Goal: Task Accomplishment & Management: Manage account settings

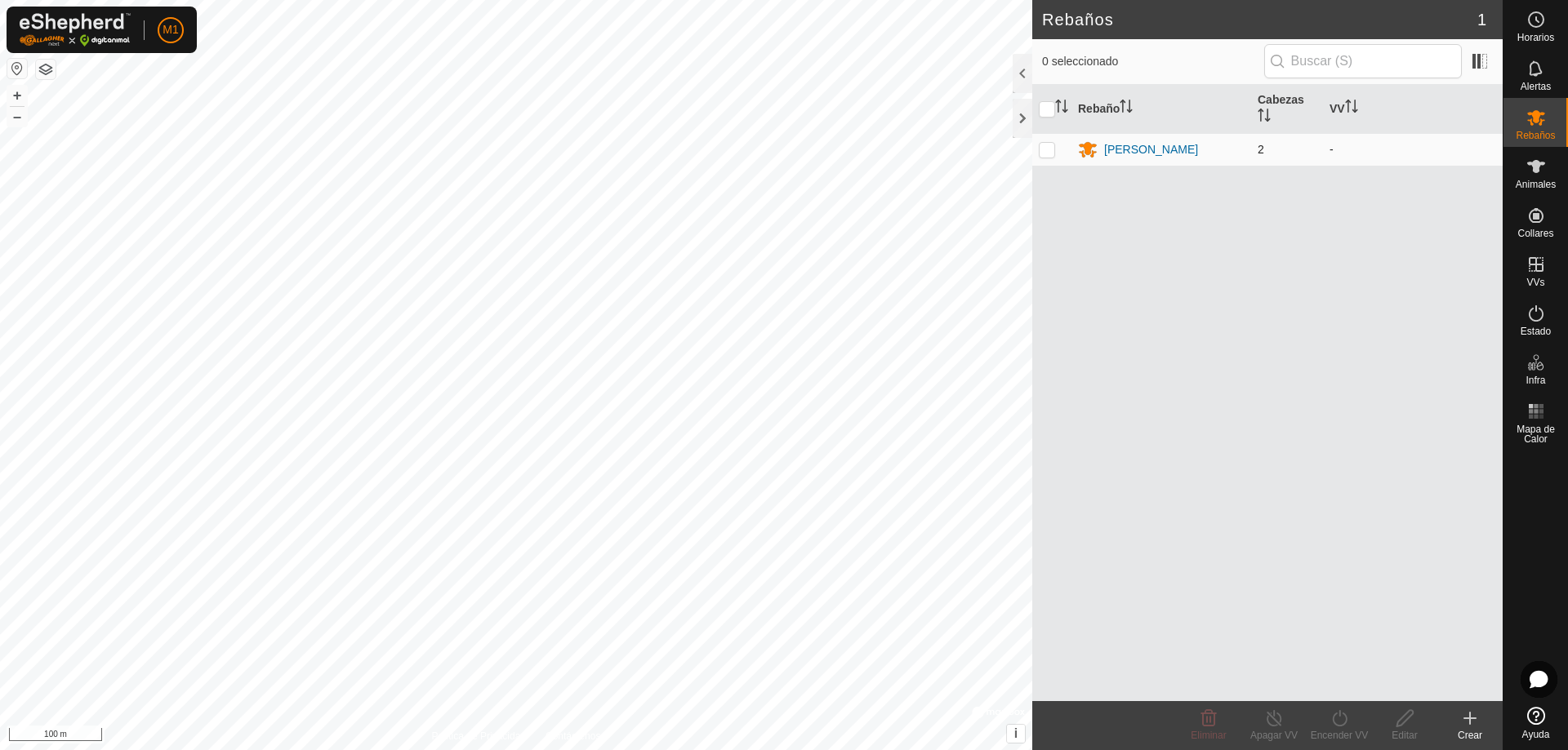
click at [1052, 151] on p-checkbox at bounding box center [1047, 149] width 16 height 13
checkbox input "true"
click at [1052, 151] on p-checkbox at bounding box center [1047, 149] width 16 height 13
checkbox input "false"
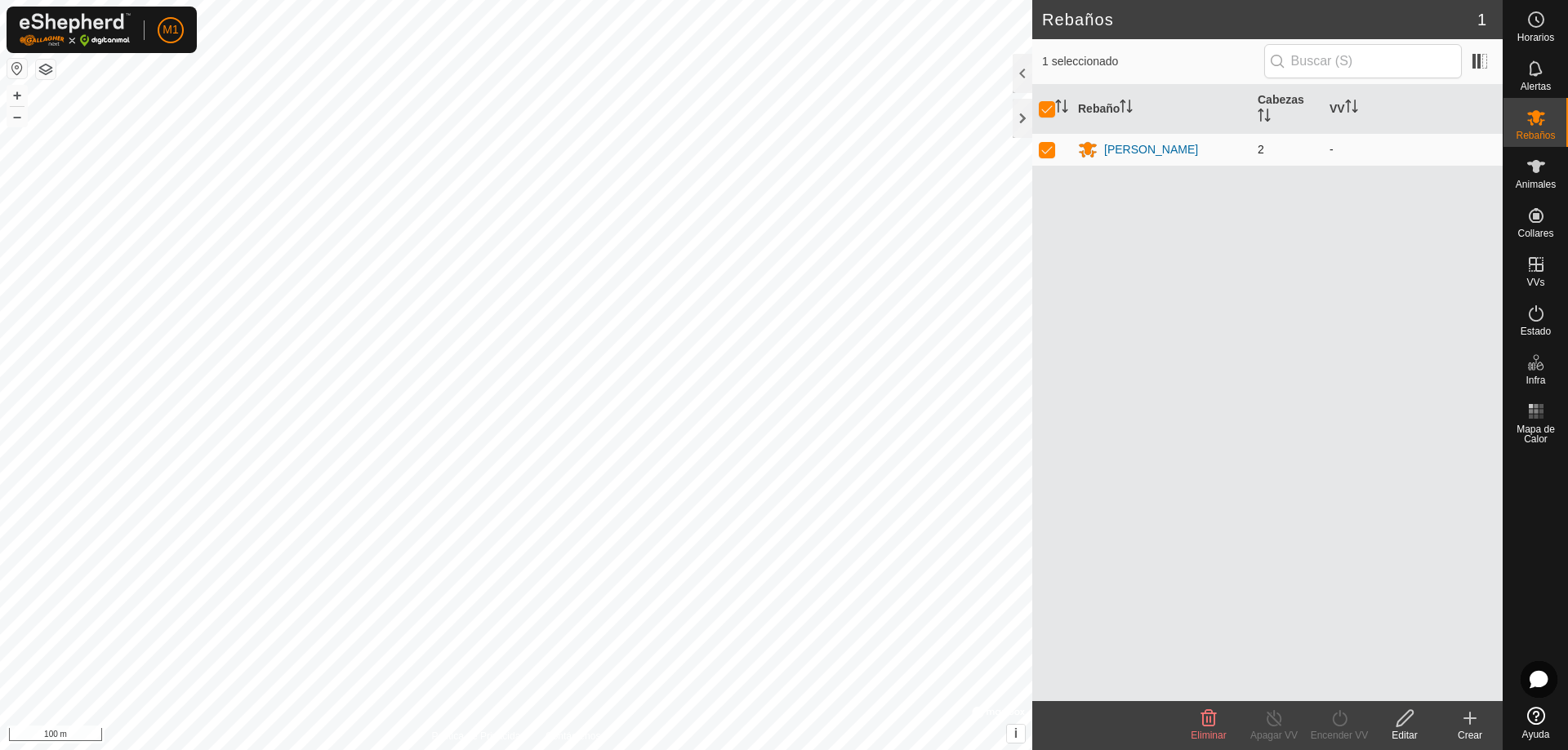
checkbox input "false"
click at [1551, 134] on span "Rebaños" at bounding box center [1535, 135] width 39 height 9
click at [1536, 169] on icon at bounding box center [1536, 166] width 18 height 13
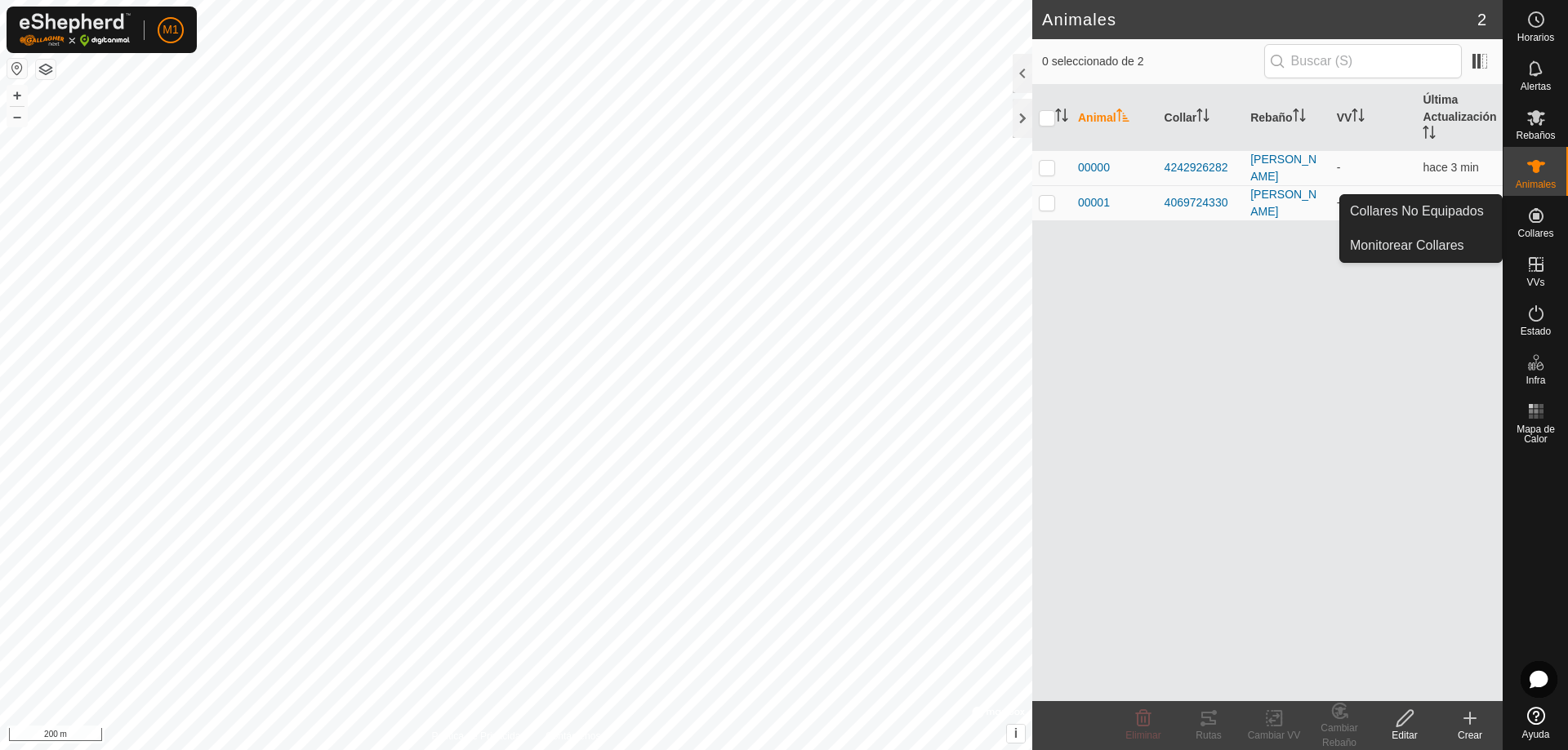
click at [1537, 221] on icon at bounding box center [1536, 216] width 20 height 20
click at [1530, 231] on span "Collares" at bounding box center [1535, 233] width 36 height 9
click at [1446, 216] on link "Collares No Equipados" at bounding box center [1421, 211] width 162 height 32
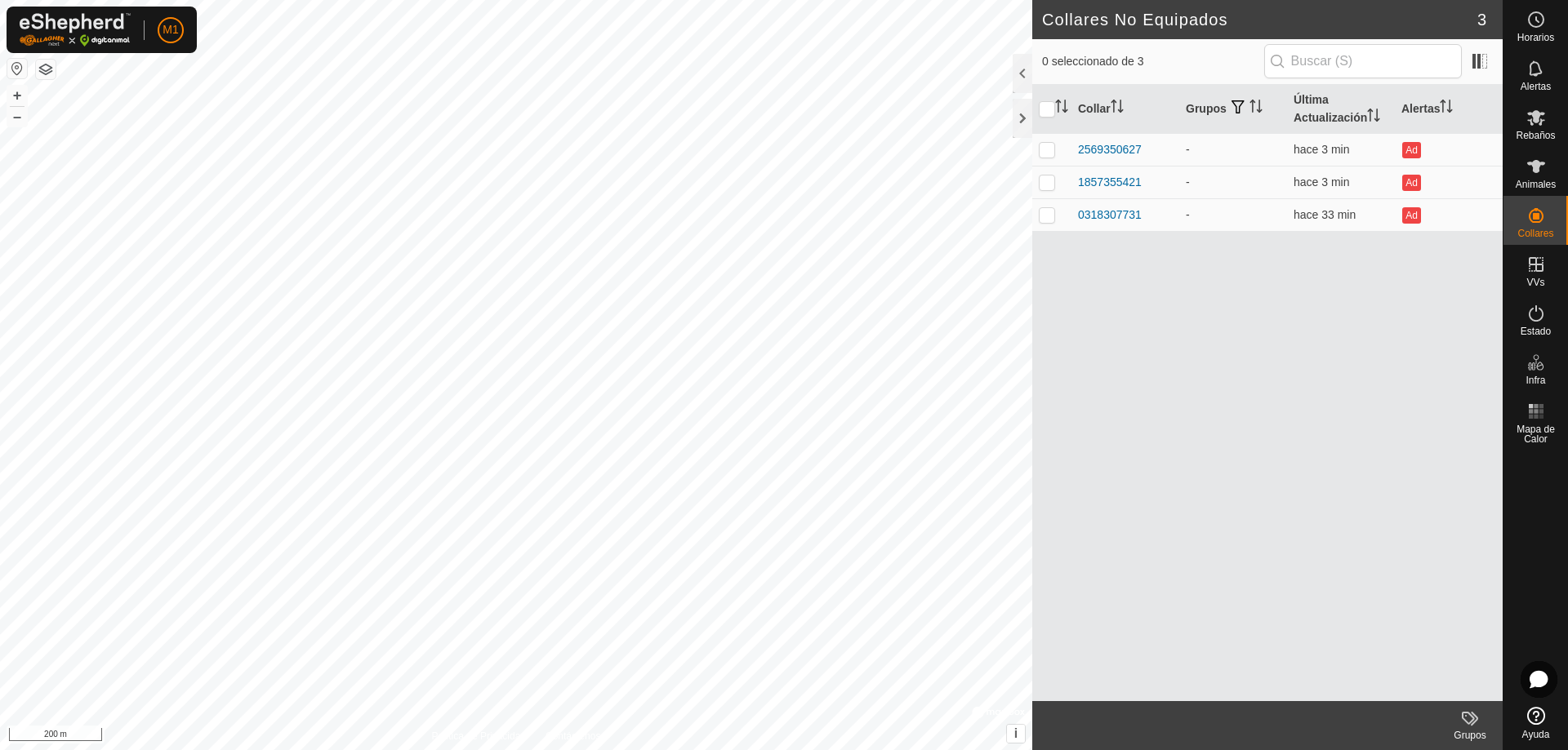
click at [1064, 279] on div "Collares No Equipados 3 0 seleccionado de 3 Collar Grupos Última Actualización …" at bounding box center [751, 375] width 1503 height 750
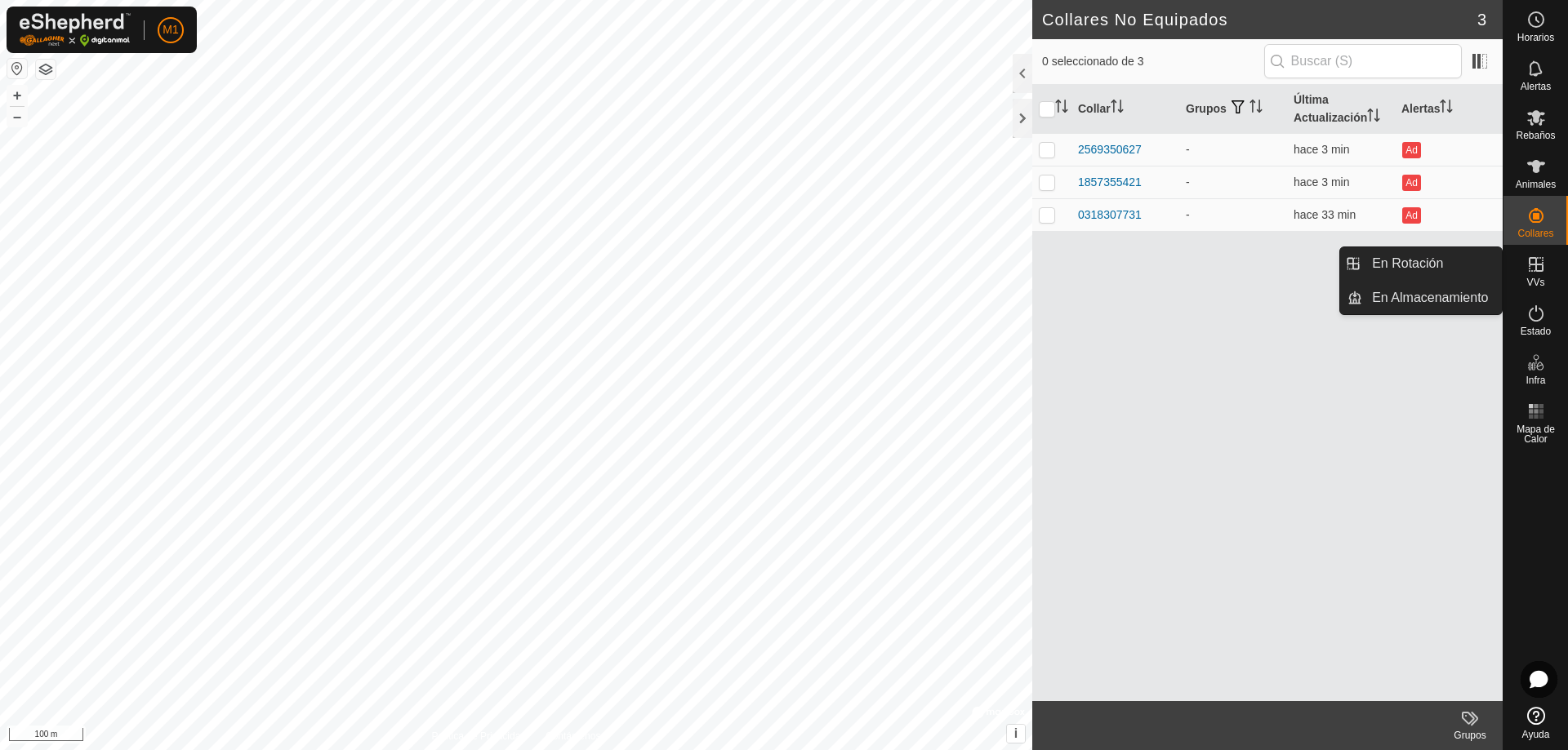
click at [1540, 268] on icon at bounding box center [1536, 264] width 20 height 20
click at [1432, 265] on link "En Rotación" at bounding box center [1432, 263] width 139 height 32
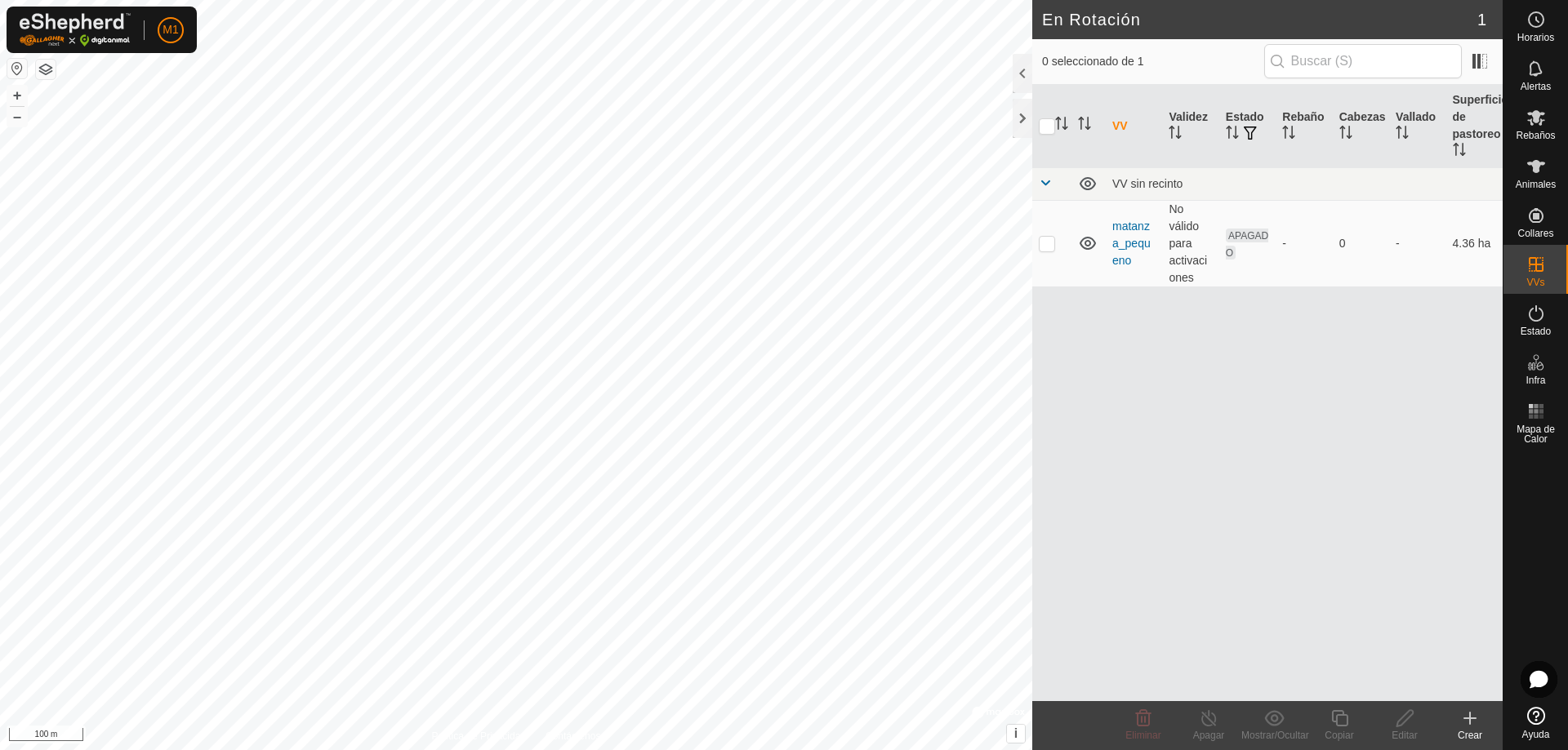
click at [1468, 723] on icon at bounding box center [1470, 718] width 20 height 20
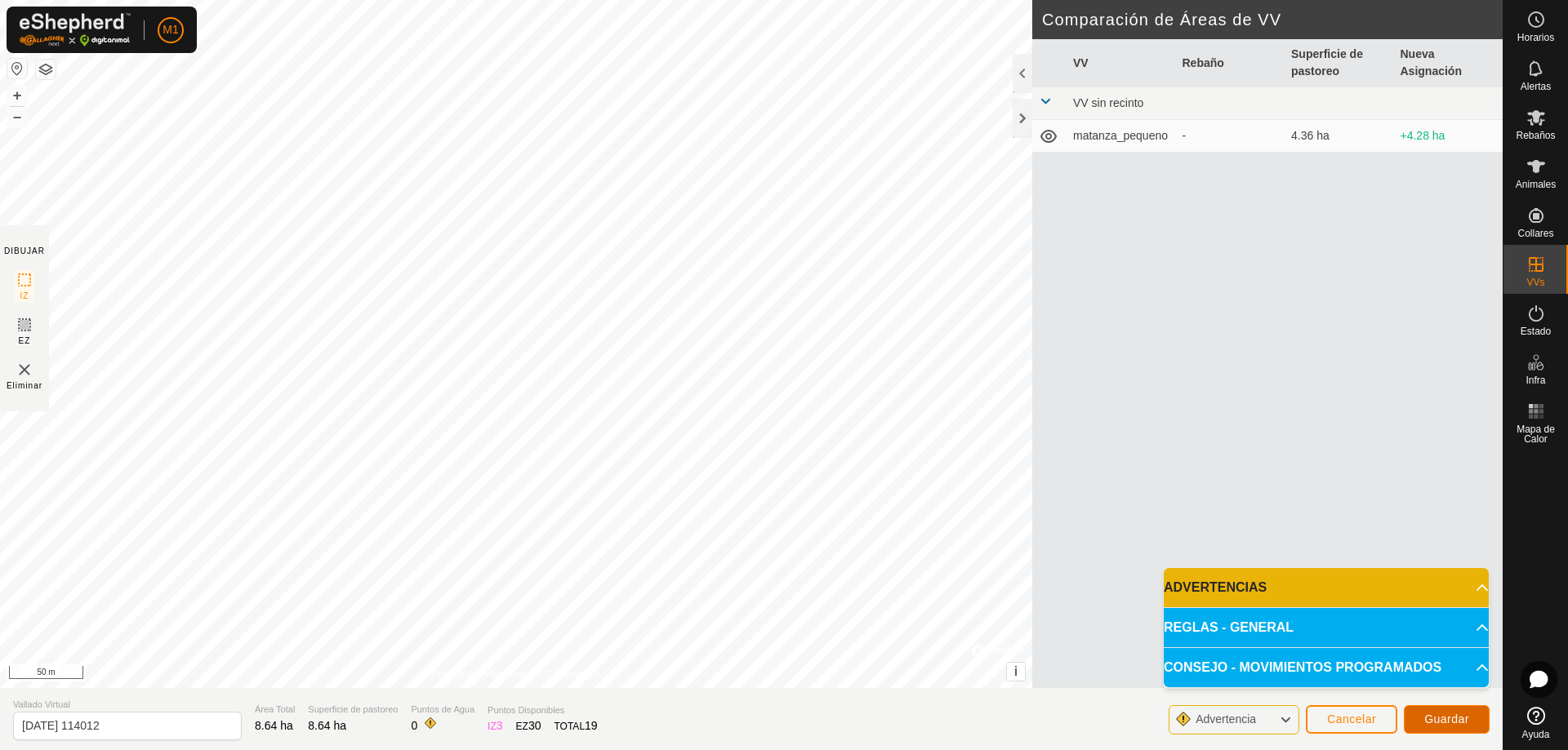
click at [1426, 718] on span "Guardar" at bounding box center [1447, 719] width 45 height 13
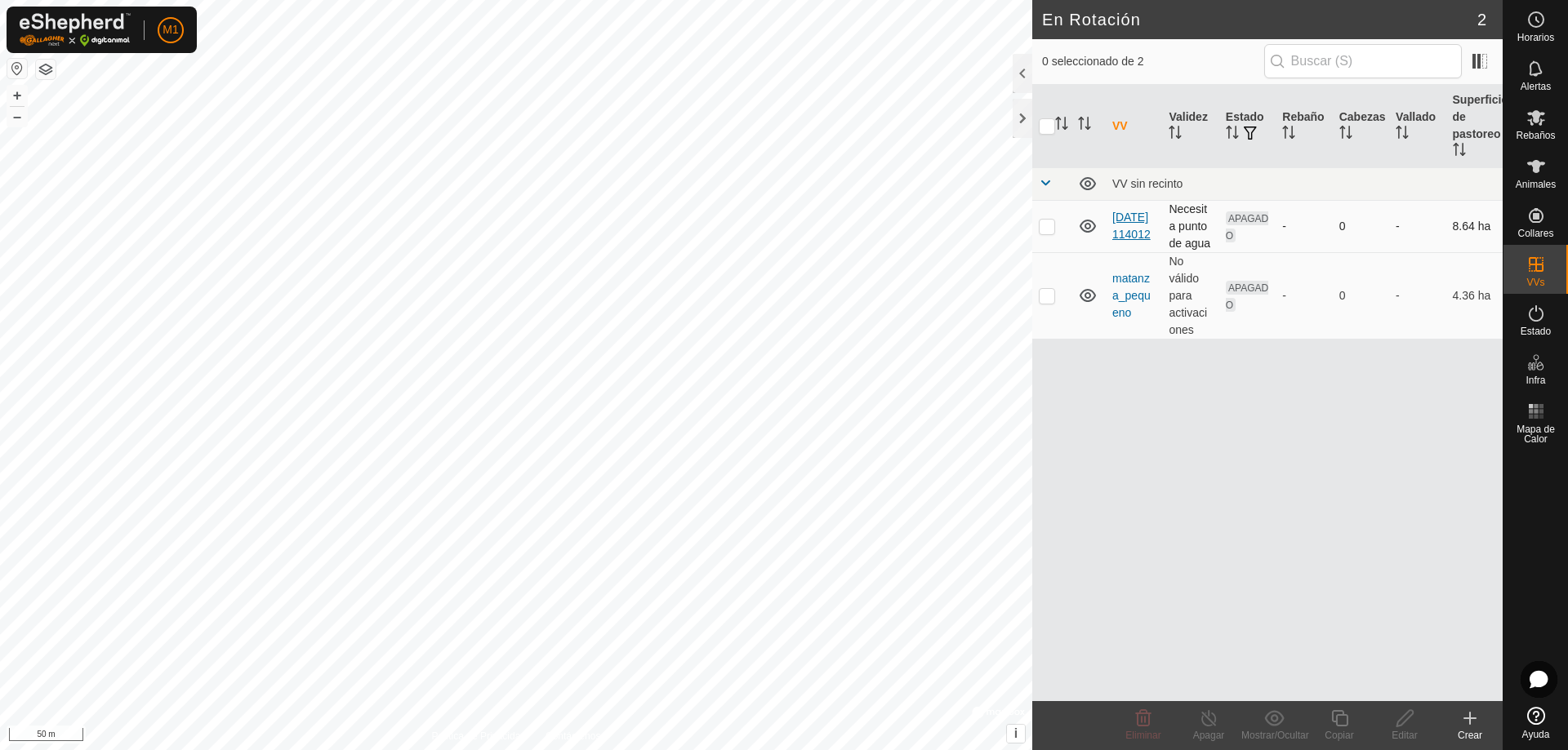
click at [1136, 240] on link "[DATE] 114012" at bounding box center [1131, 225] width 38 height 30
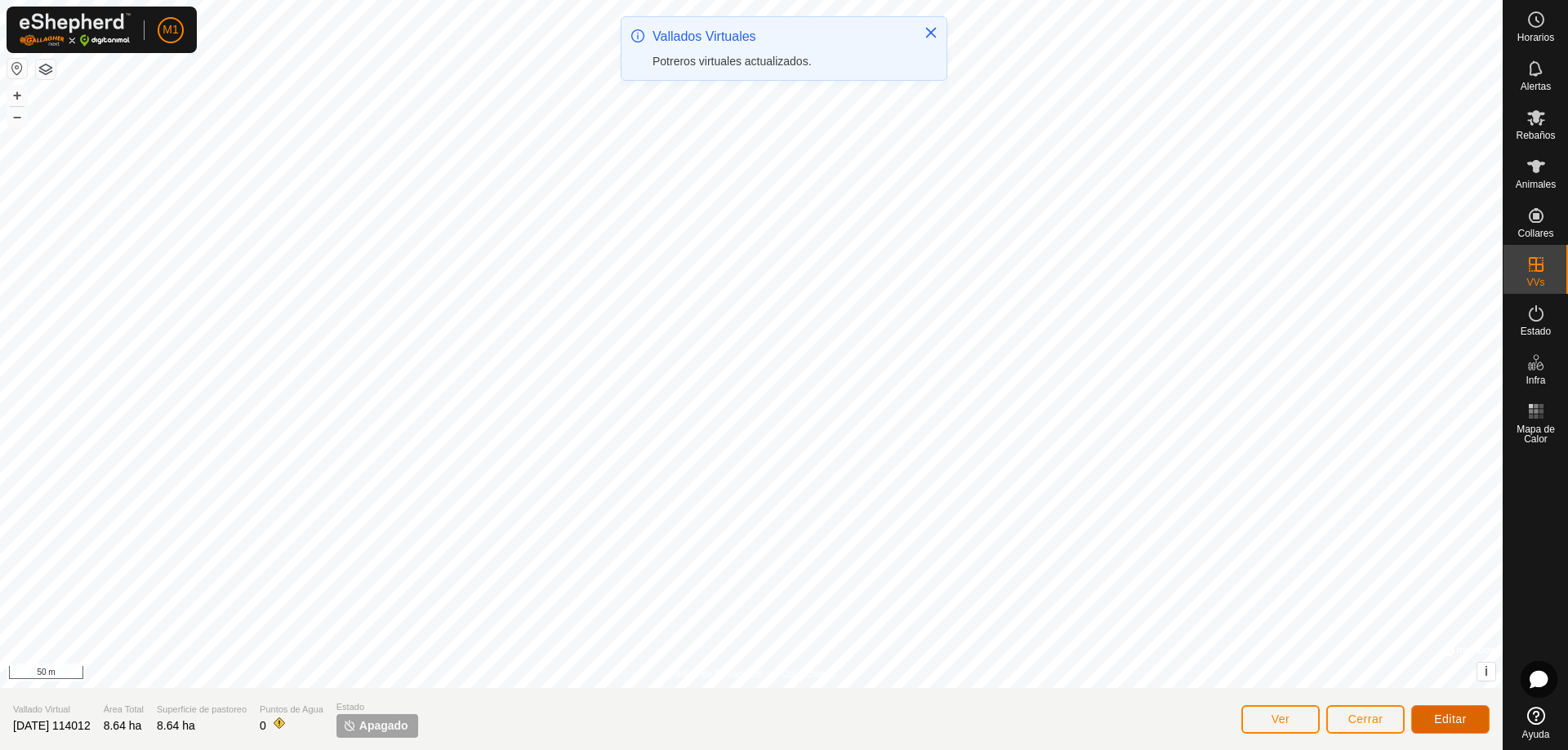
click at [1432, 719] on button "Editar" at bounding box center [1451, 719] width 79 height 28
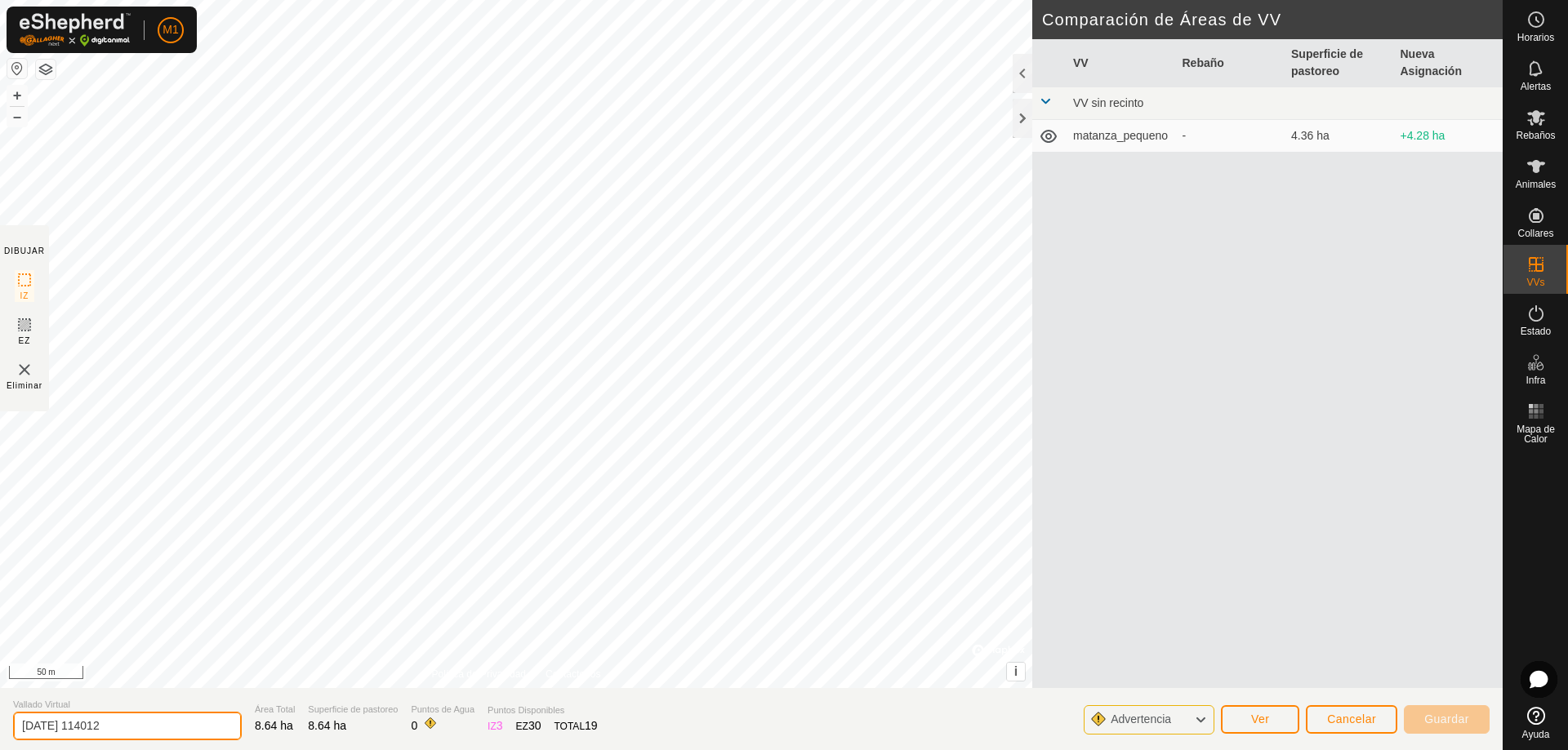
drag, startPoint x: 167, startPoint y: 722, endPoint x: 0, endPoint y: 712, distance: 167.3
click at [0, 712] on section "Vallado Virtual [DATE] 114012 Área Total 8.64 ha Superficie de pastoreo 8.64 ha…" at bounding box center [751, 719] width 1503 height 62
type input "MATANZA GRANDE"
click at [1448, 718] on span "Guardar" at bounding box center [1447, 719] width 45 height 13
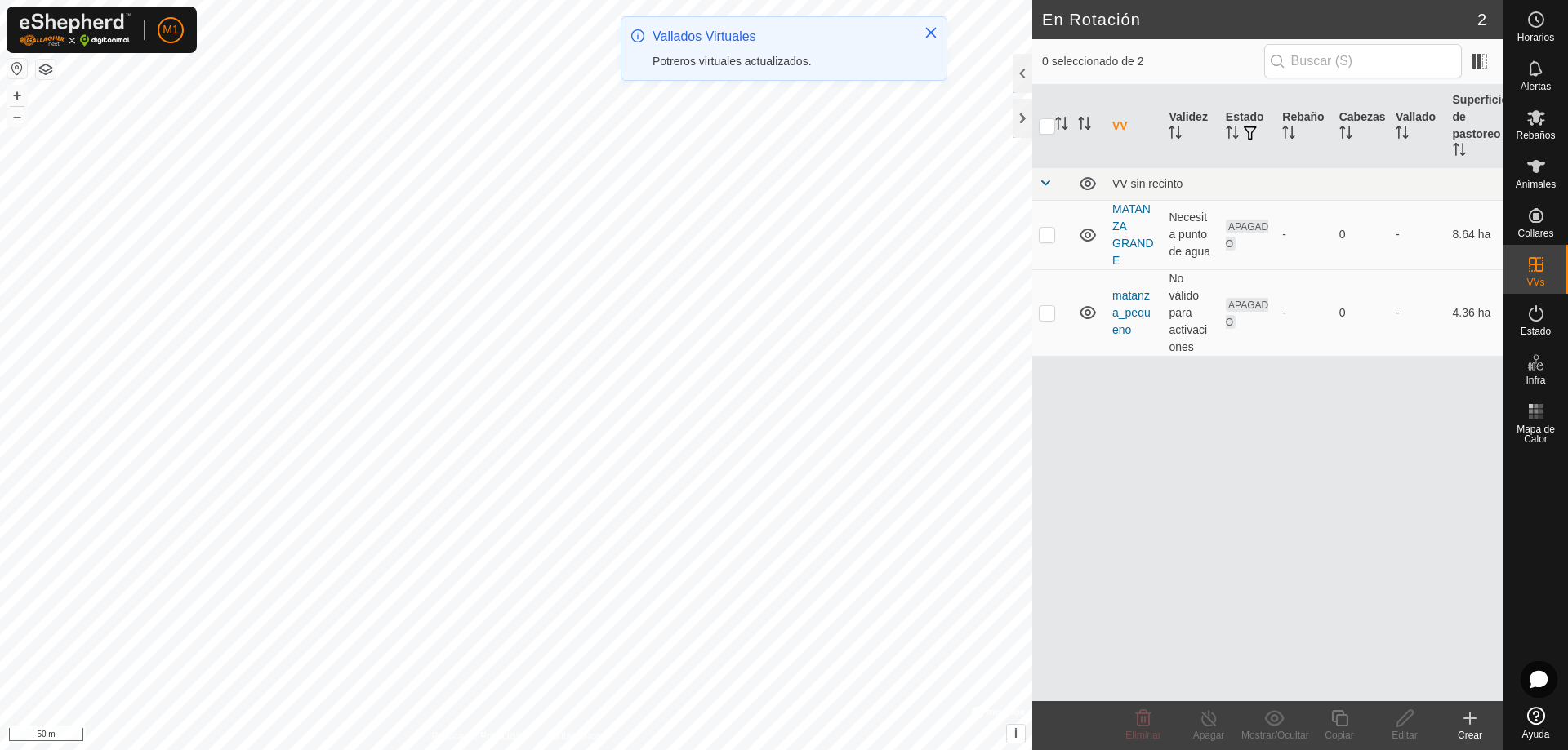
click at [1123, 232] on link "MATANZA GRANDE" at bounding box center [1133, 234] width 42 height 64
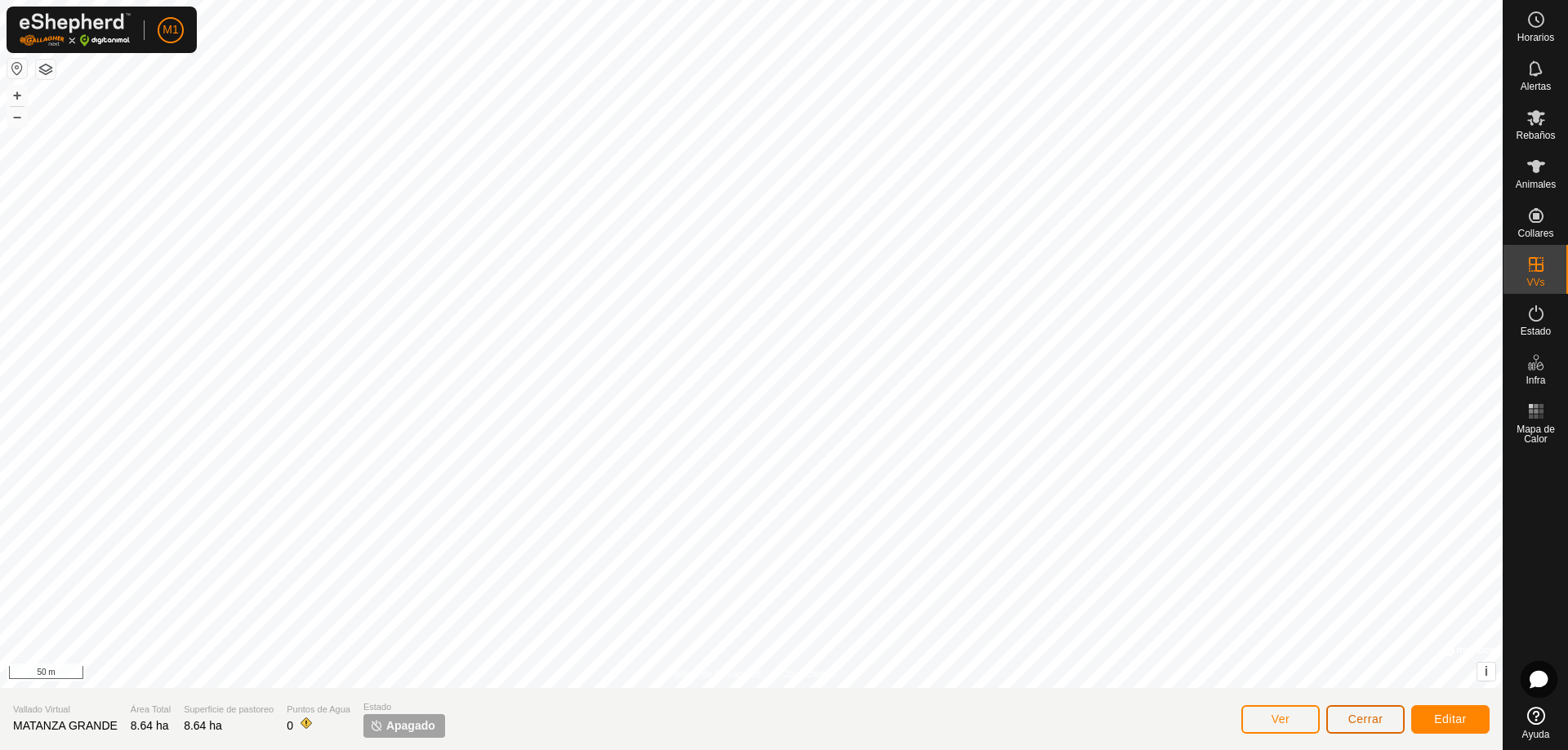
click at [1367, 723] on span "Cerrar" at bounding box center [1365, 719] width 35 height 13
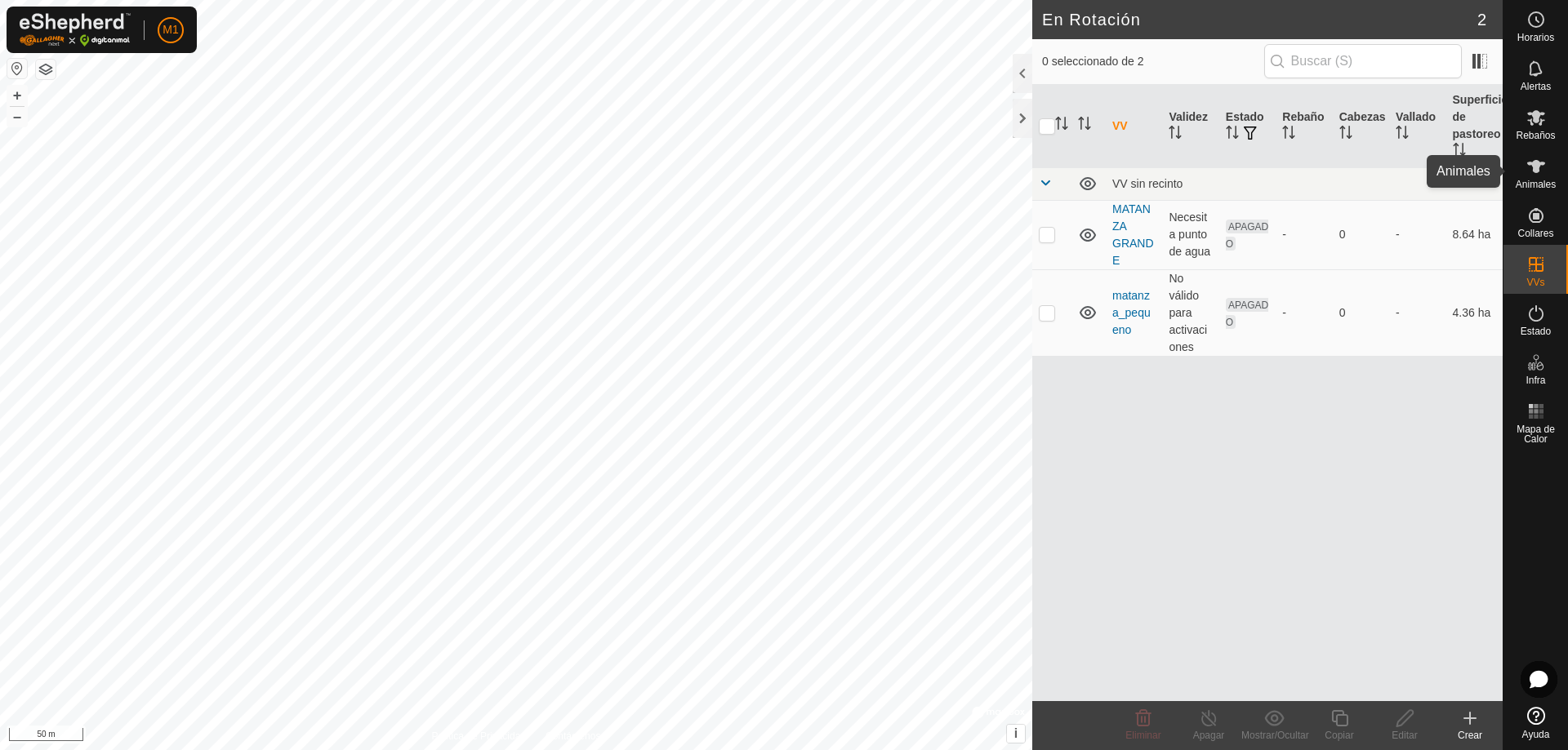
click at [1539, 174] on icon at bounding box center [1536, 166] width 20 height 20
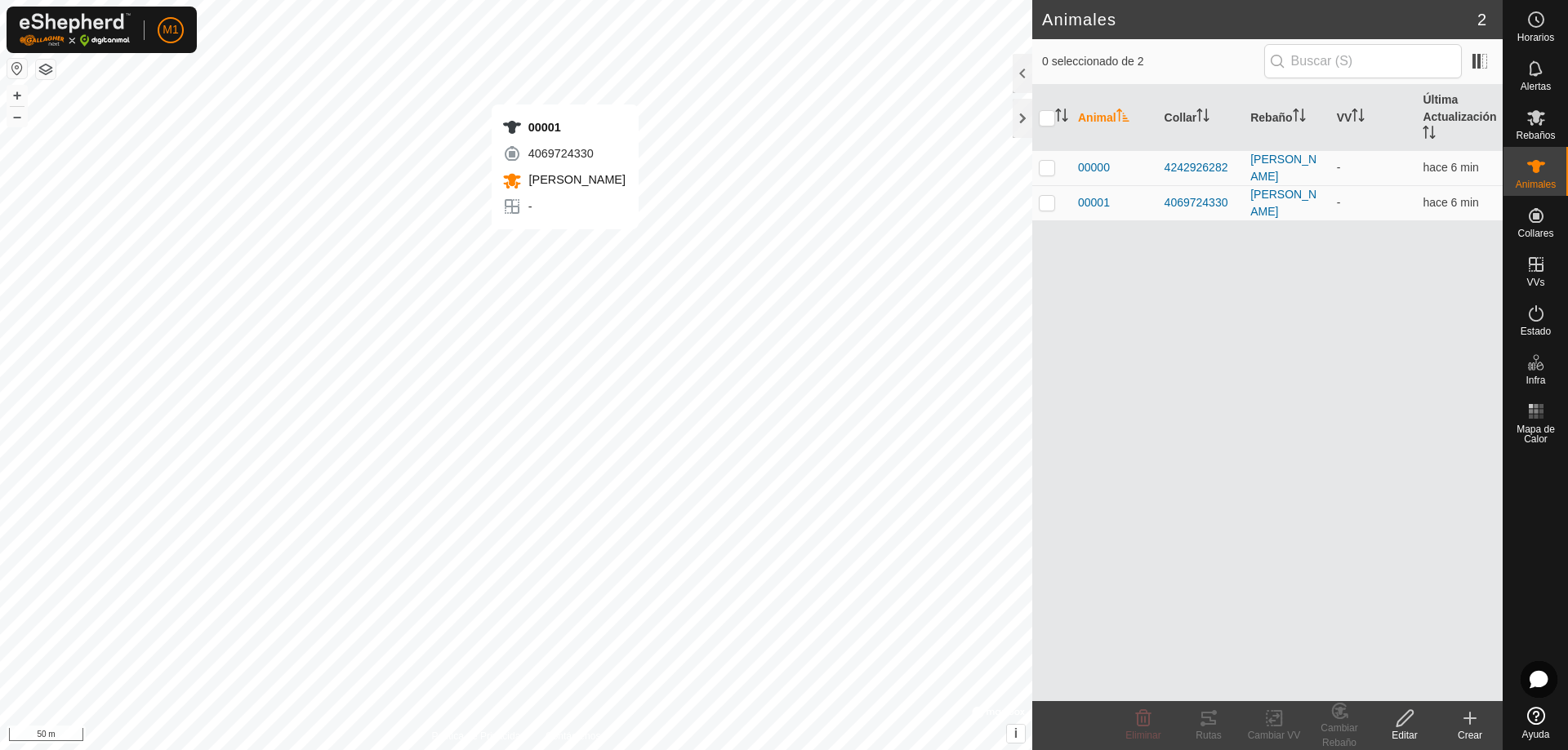
checkbox input "true"
click at [1209, 198] on div "4069724330" at bounding box center [1202, 203] width 74 height 17
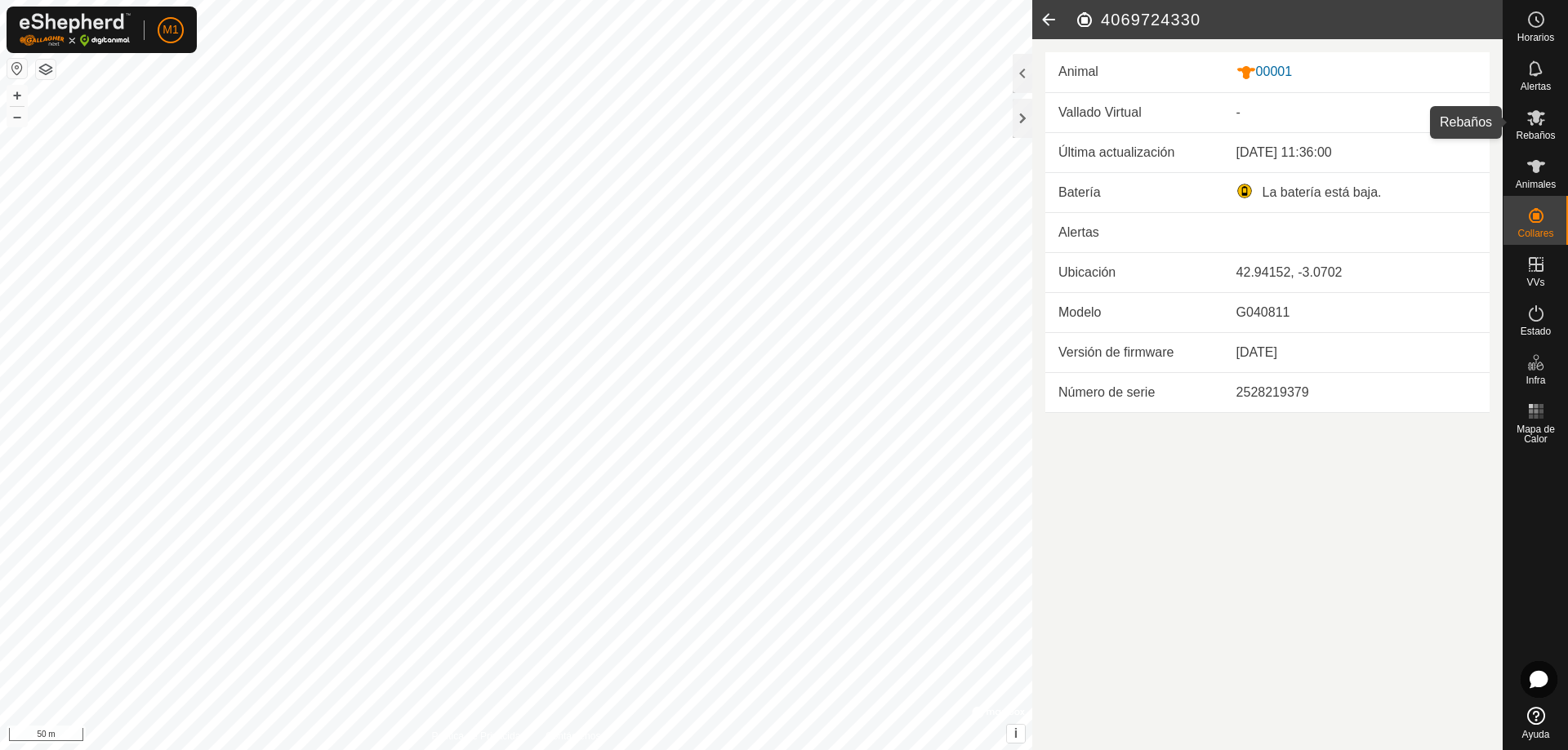
click at [1536, 125] on icon at bounding box center [1536, 117] width 20 height 20
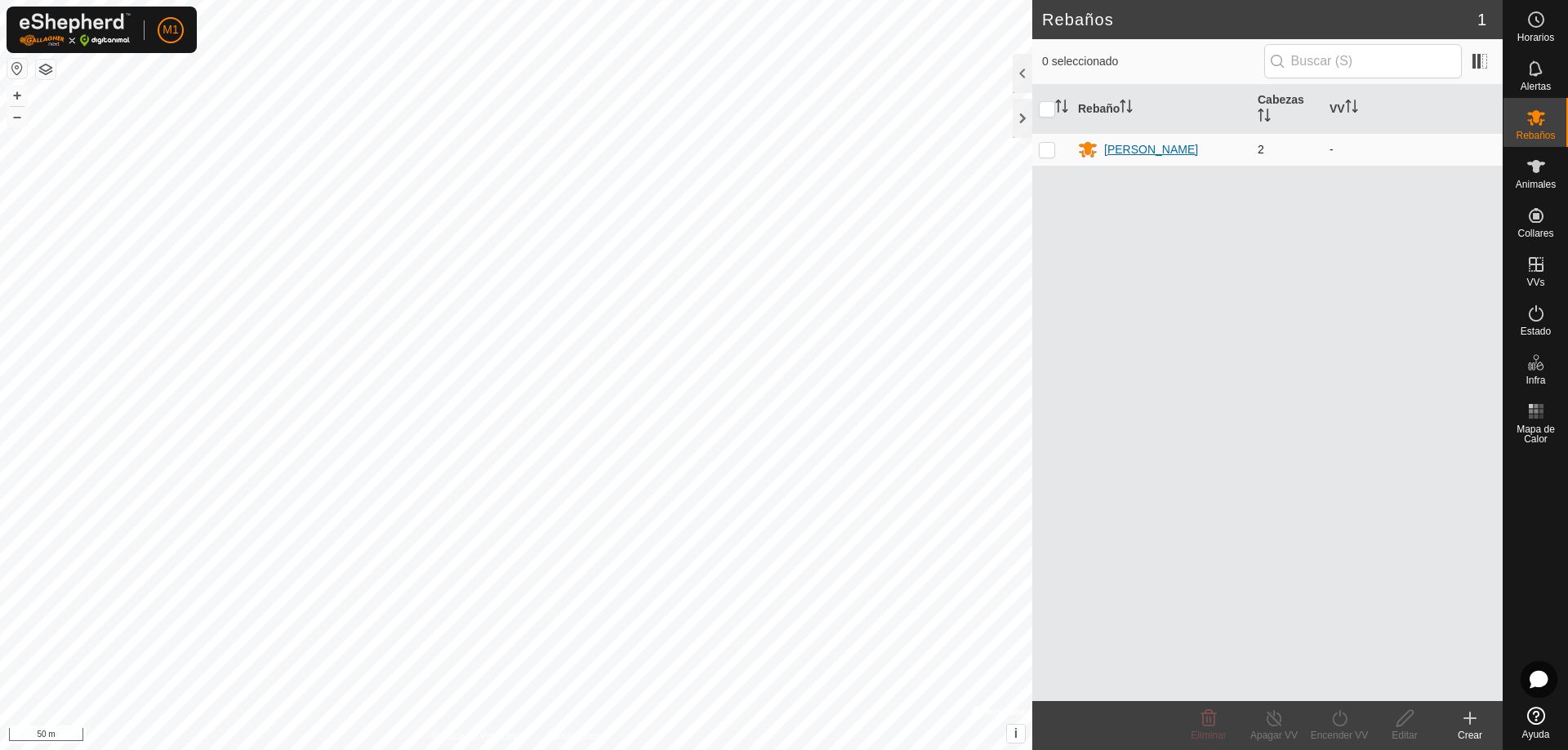
click at [1128, 145] on div "[PERSON_NAME]" at bounding box center [1151, 150] width 94 height 17
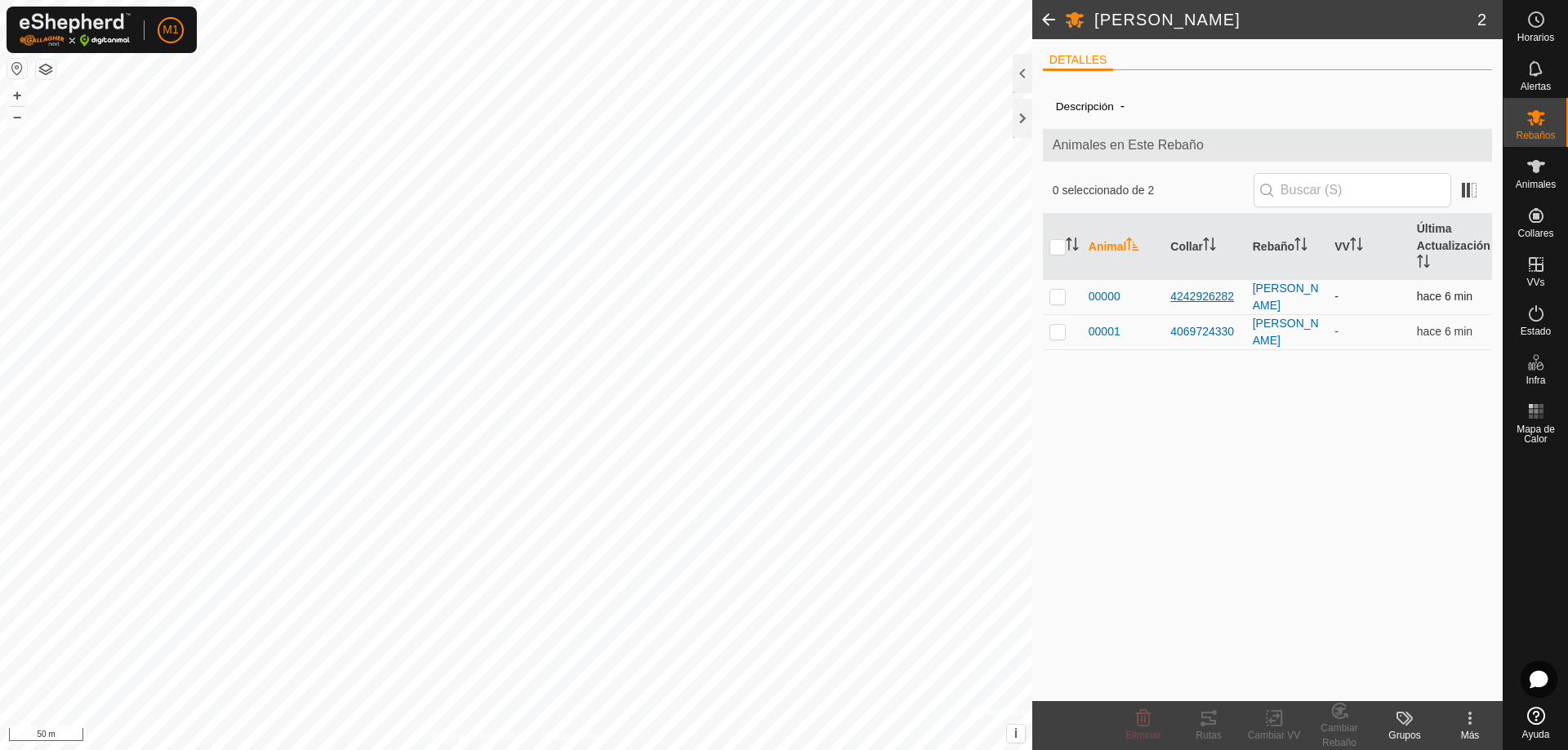
click at [1239, 288] on div "4242926282" at bounding box center [1204, 297] width 68 height 17
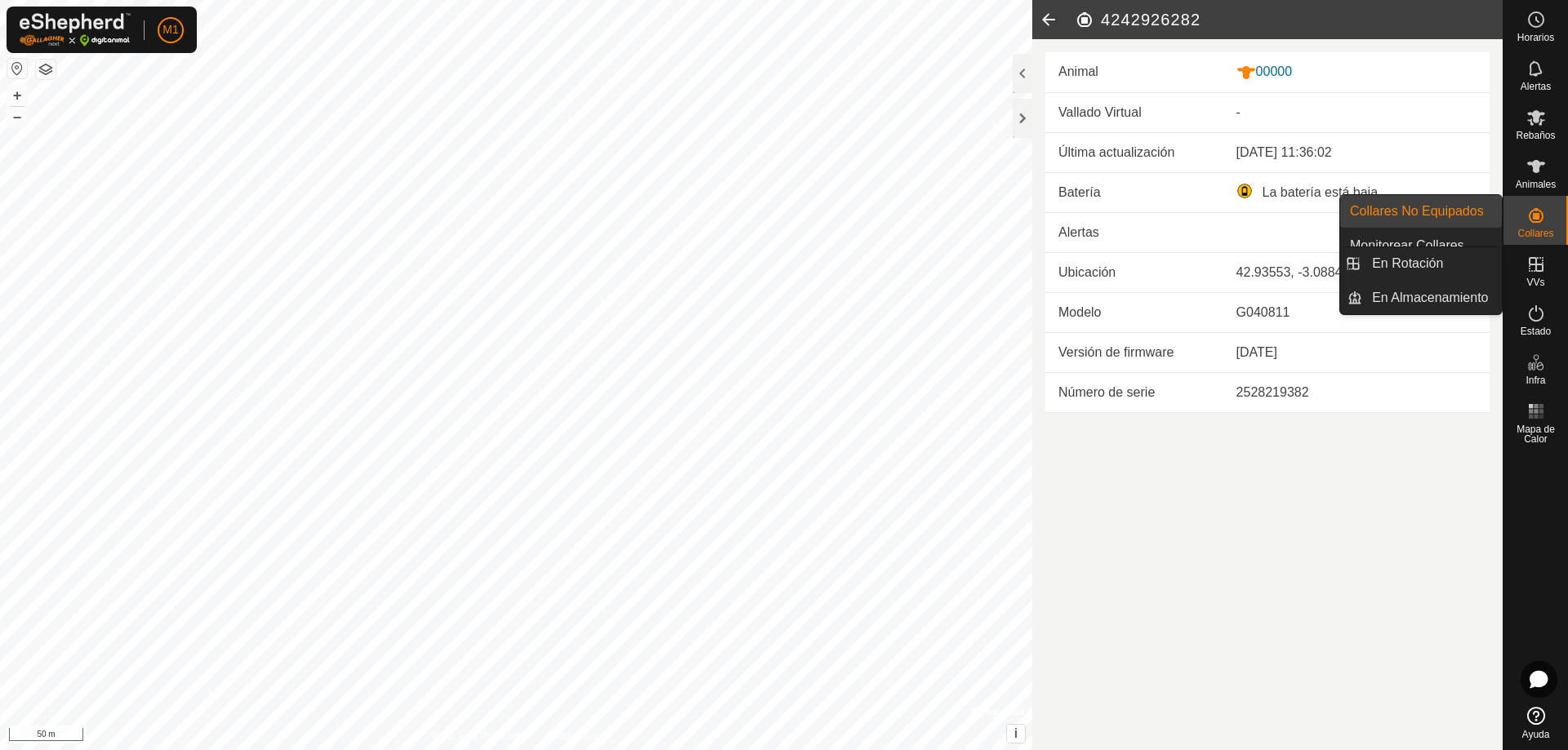
click at [1545, 273] on icon at bounding box center [1536, 264] width 20 height 20
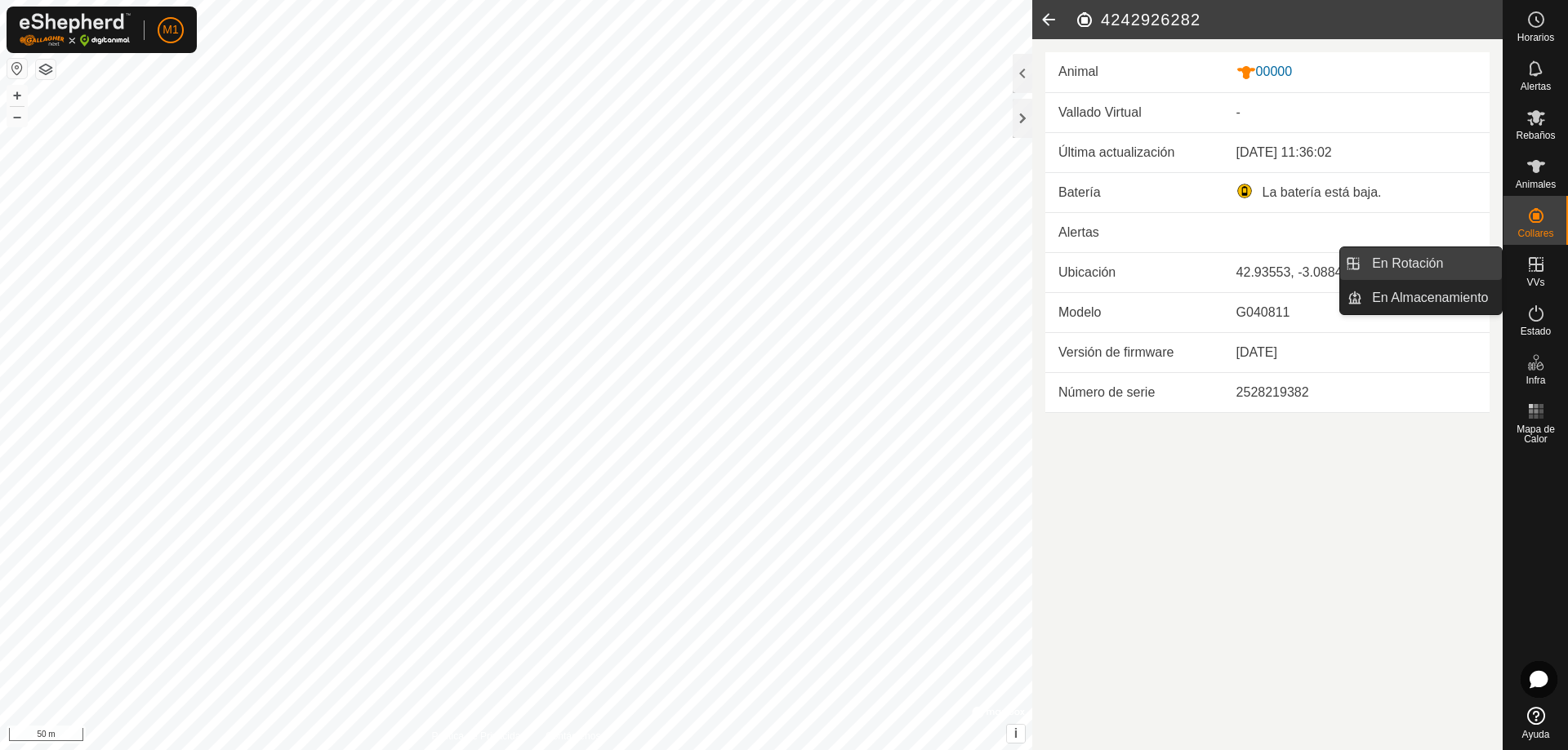
click at [1438, 271] on link "En Rotación" at bounding box center [1432, 263] width 139 height 32
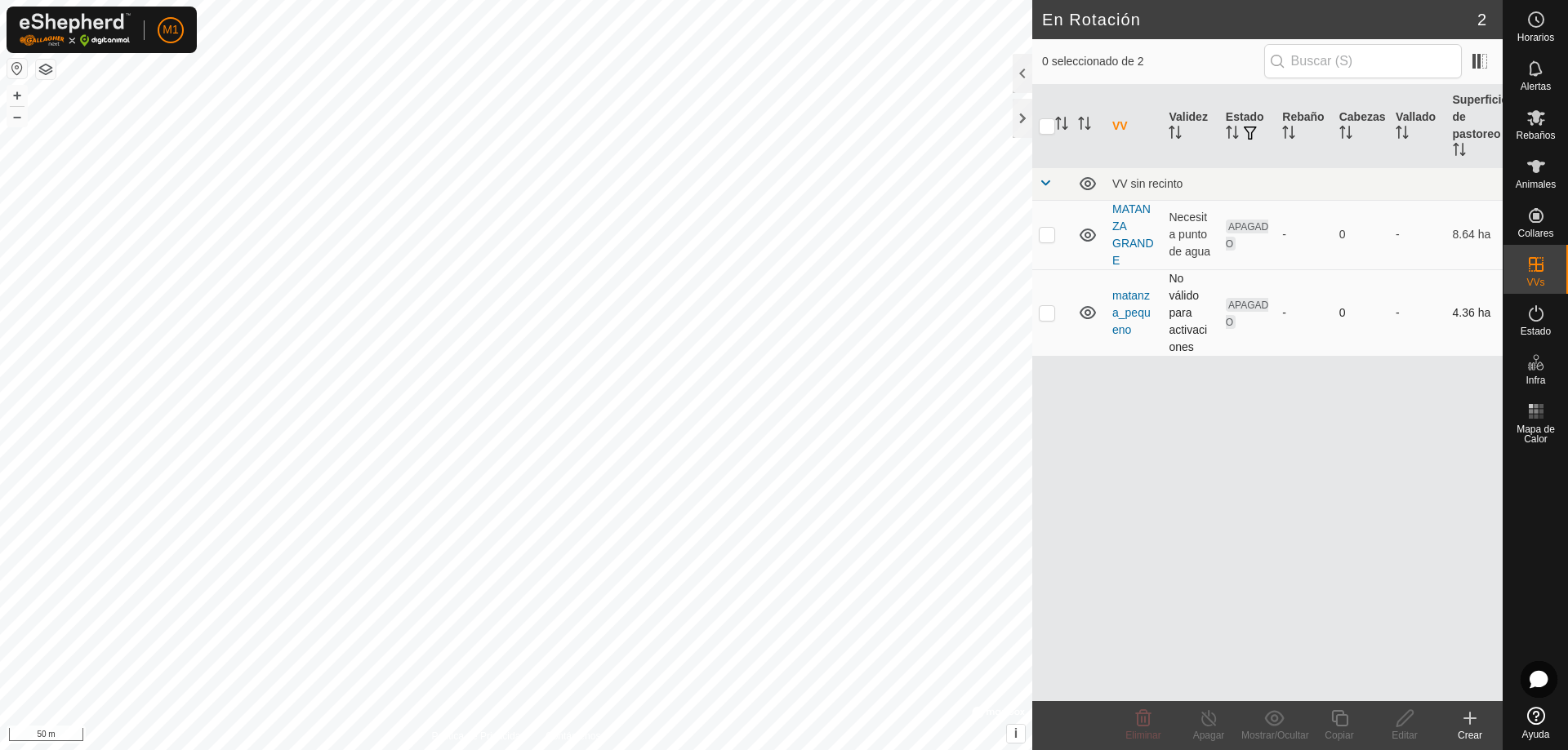
click at [1056, 311] on td at bounding box center [1052, 312] width 39 height 86
checkbox input "true"
click at [1045, 239] on p-checkbox at bounding box center [1047, 233] width 16 height 13
checkbox input "true"
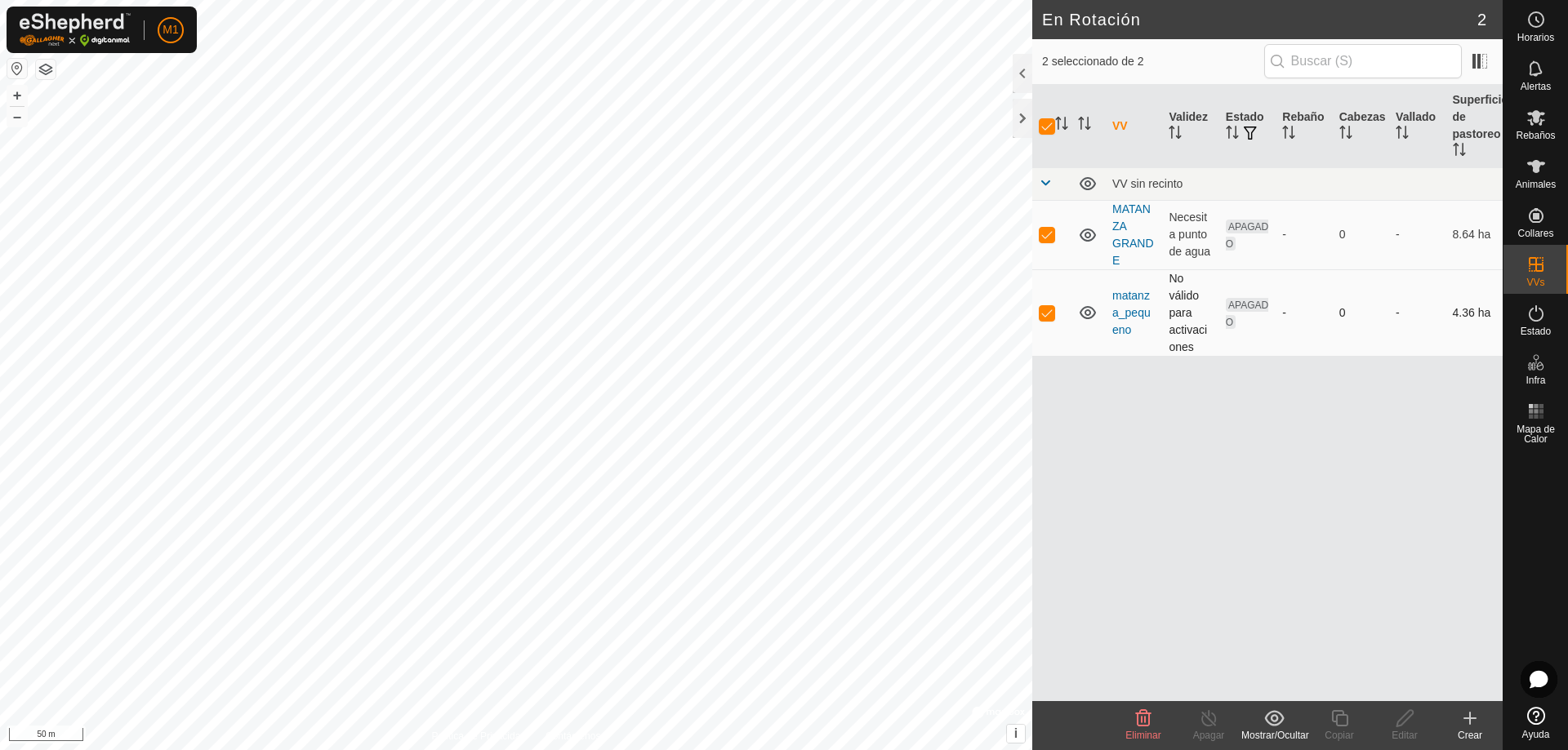
click at [1043, 311] on p-checkbox at bounding box center [1047, 312] width 16 height 13
checkbox input "false"
click at [1183, 231] on td "Necesita punto de agua" at bounding box center [1191, 234] width 56 height 69
click at [1179, 251] on td "Necesita punto de agua" at bounding box center [1191, 234] width 56 height 69
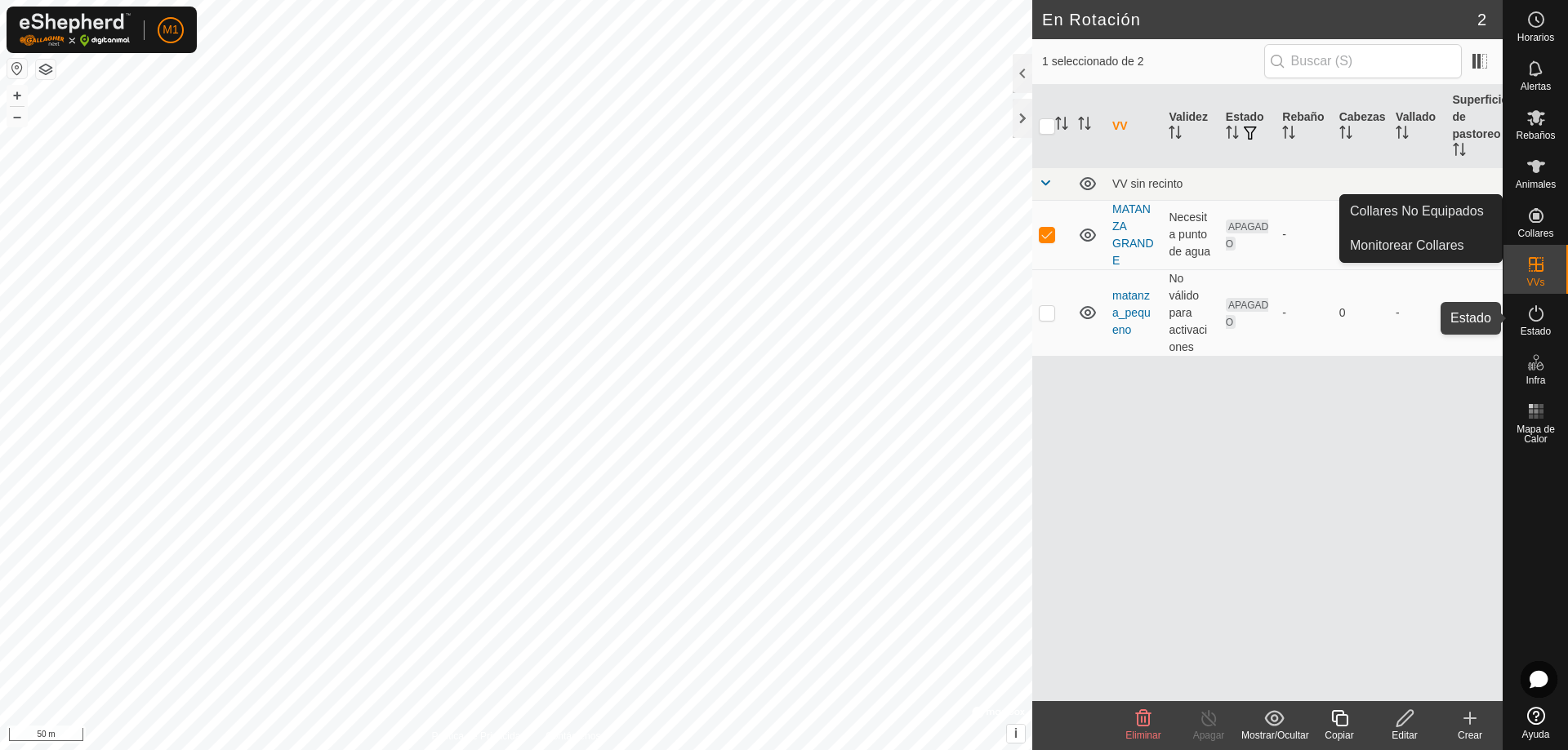
click at [1543, 324] on es-activation-svg-icon at bounding box center [1536, 313] width 29 height 27
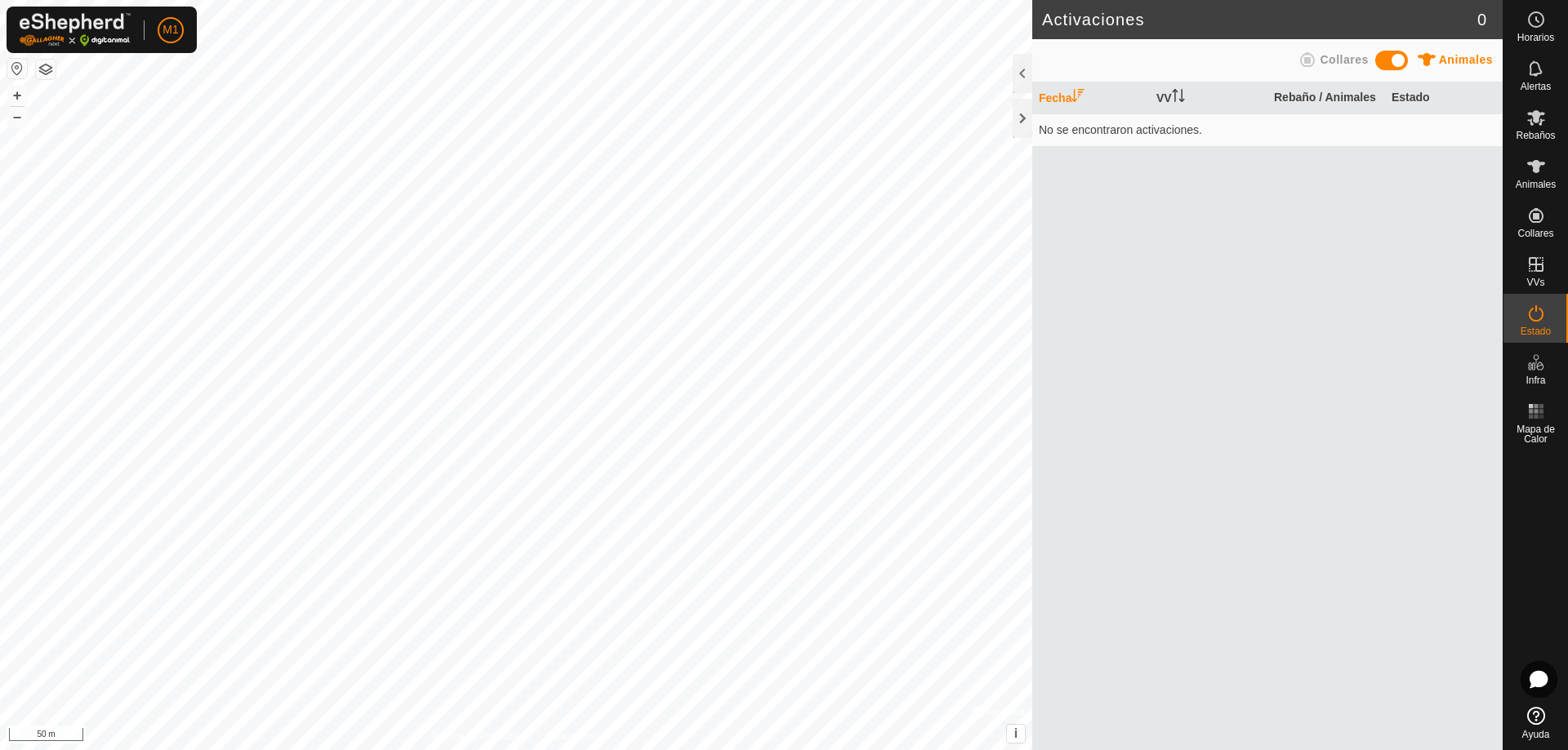
click at [1150, 127] on td "No se encontraron activaciones." at bounding box center [1268, 130] width 470 height 32
click at [1534, 74] on icon at bounding box center [1536, 68] width 20 height 20
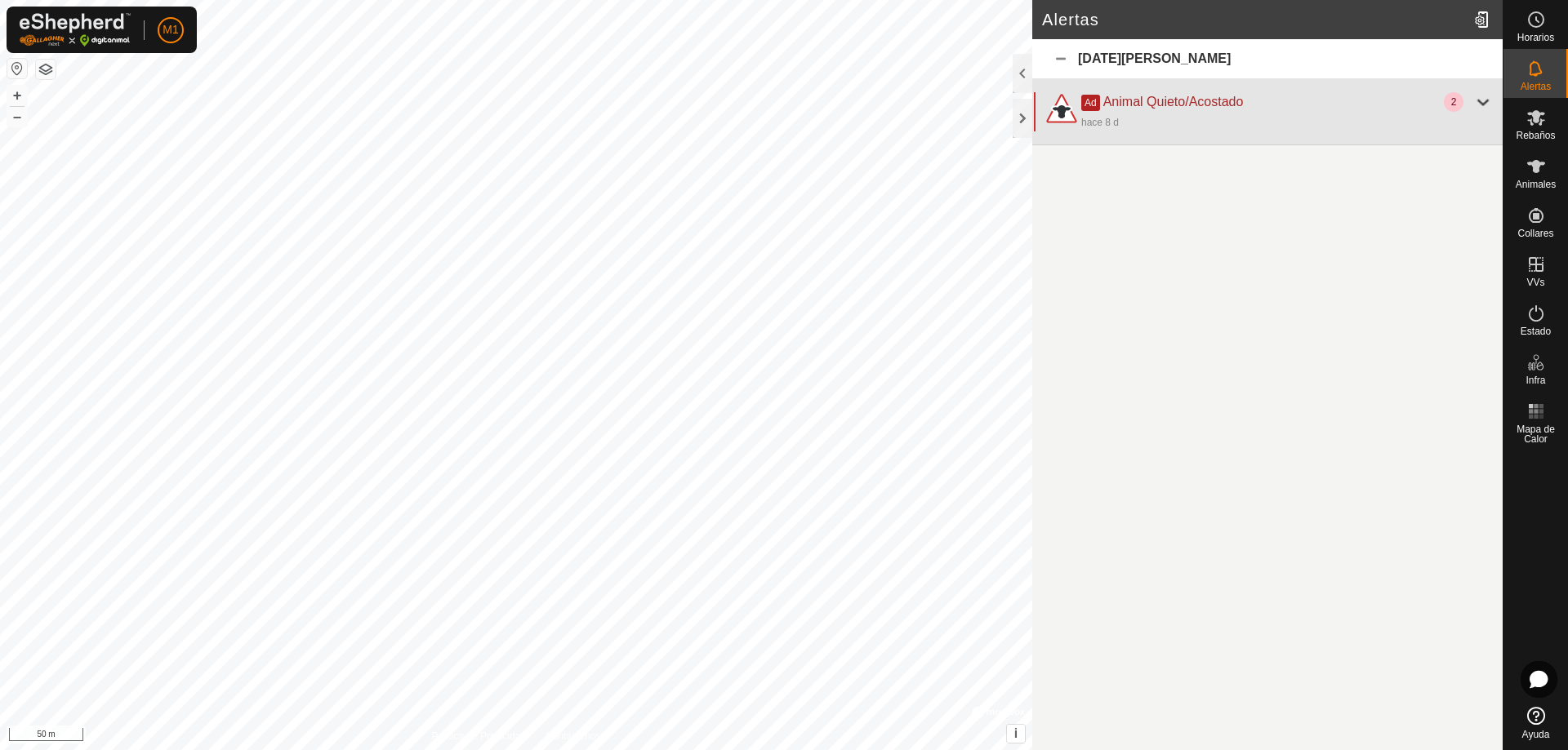
click at [1476, 102] on div at bounding box center [1483, 102] width 20 height 20
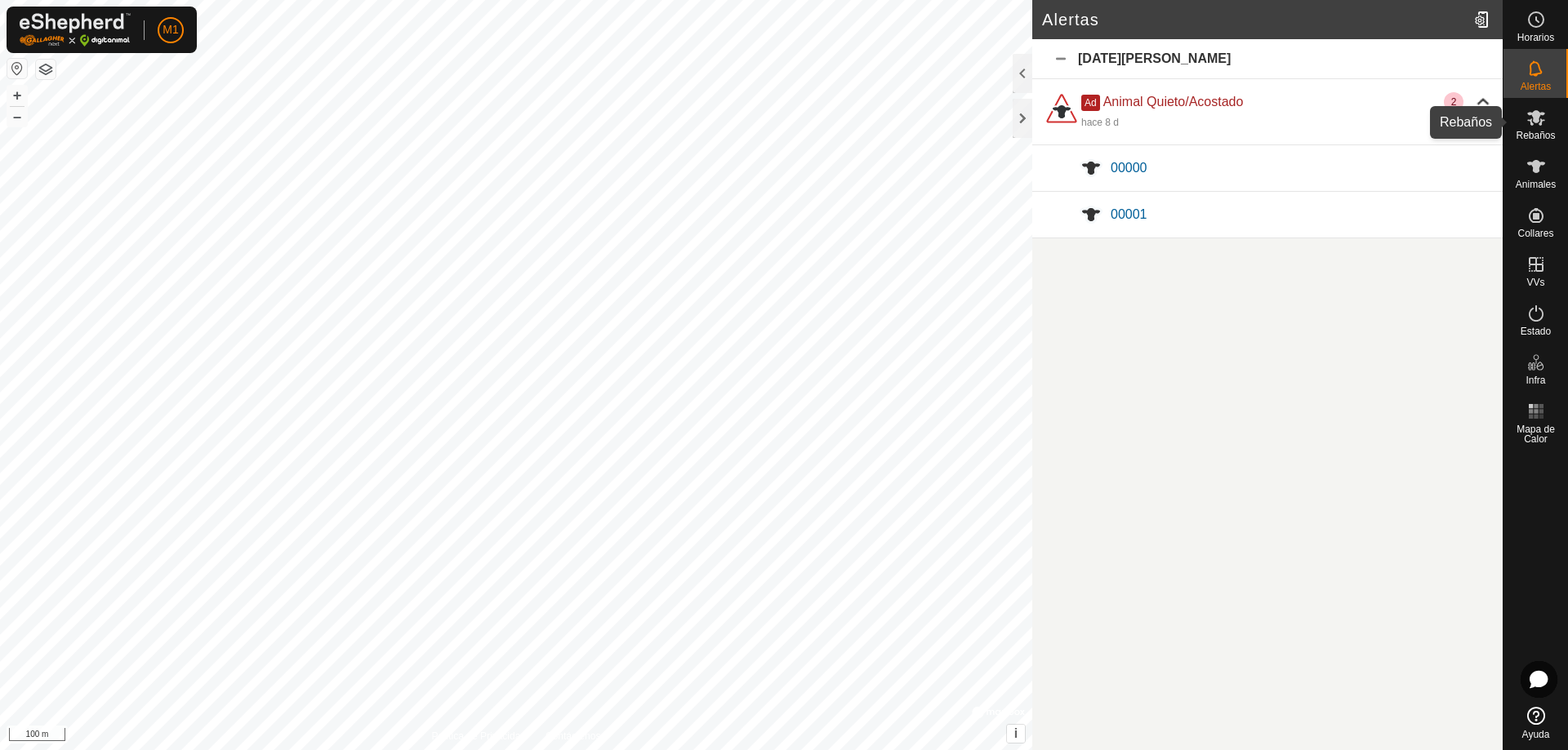
click at [1537, 116] on icon at bounding box center [1536, 118] width 18 height 15
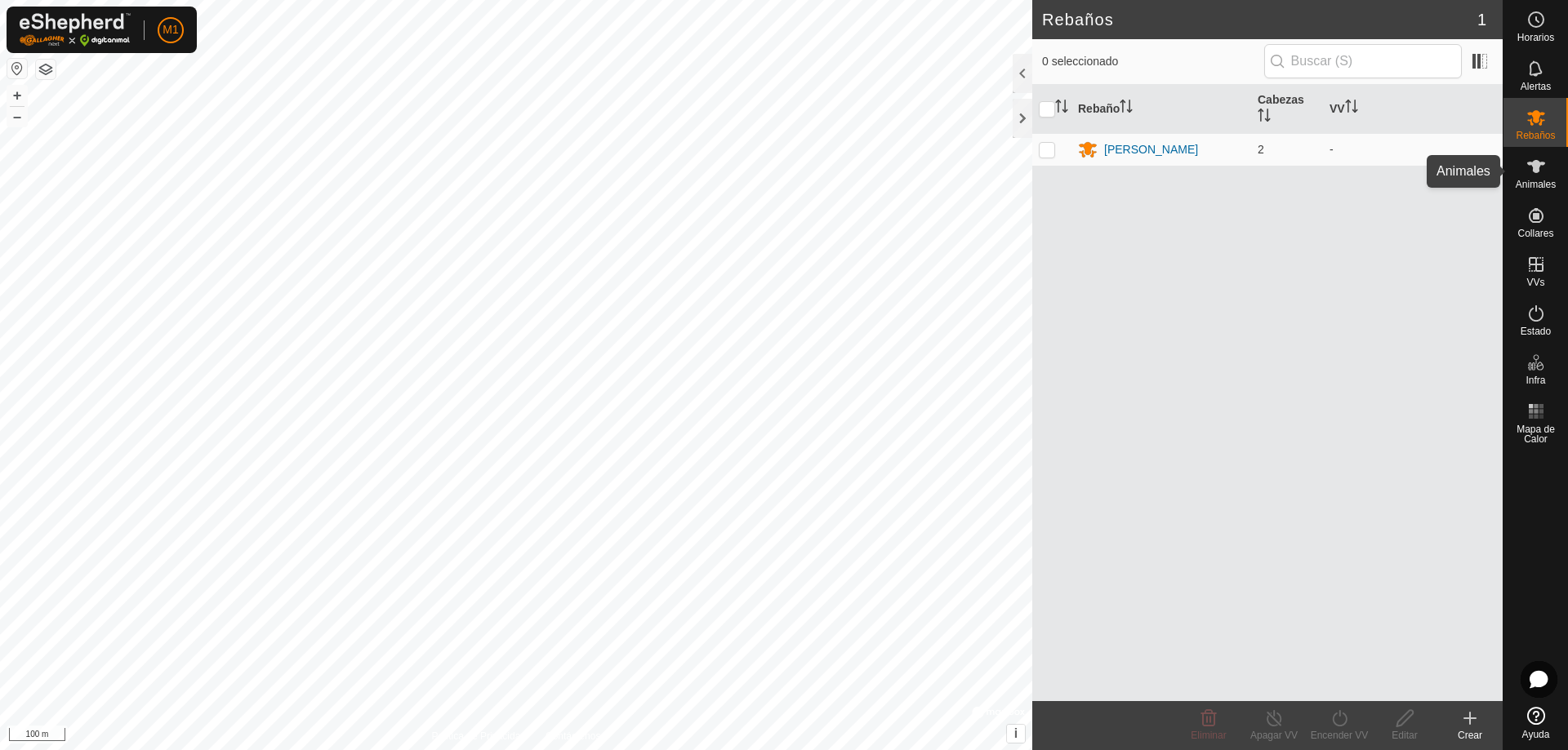
click at [1539, 170] on icon at bounding box center [1536, 166] width 18 height 13
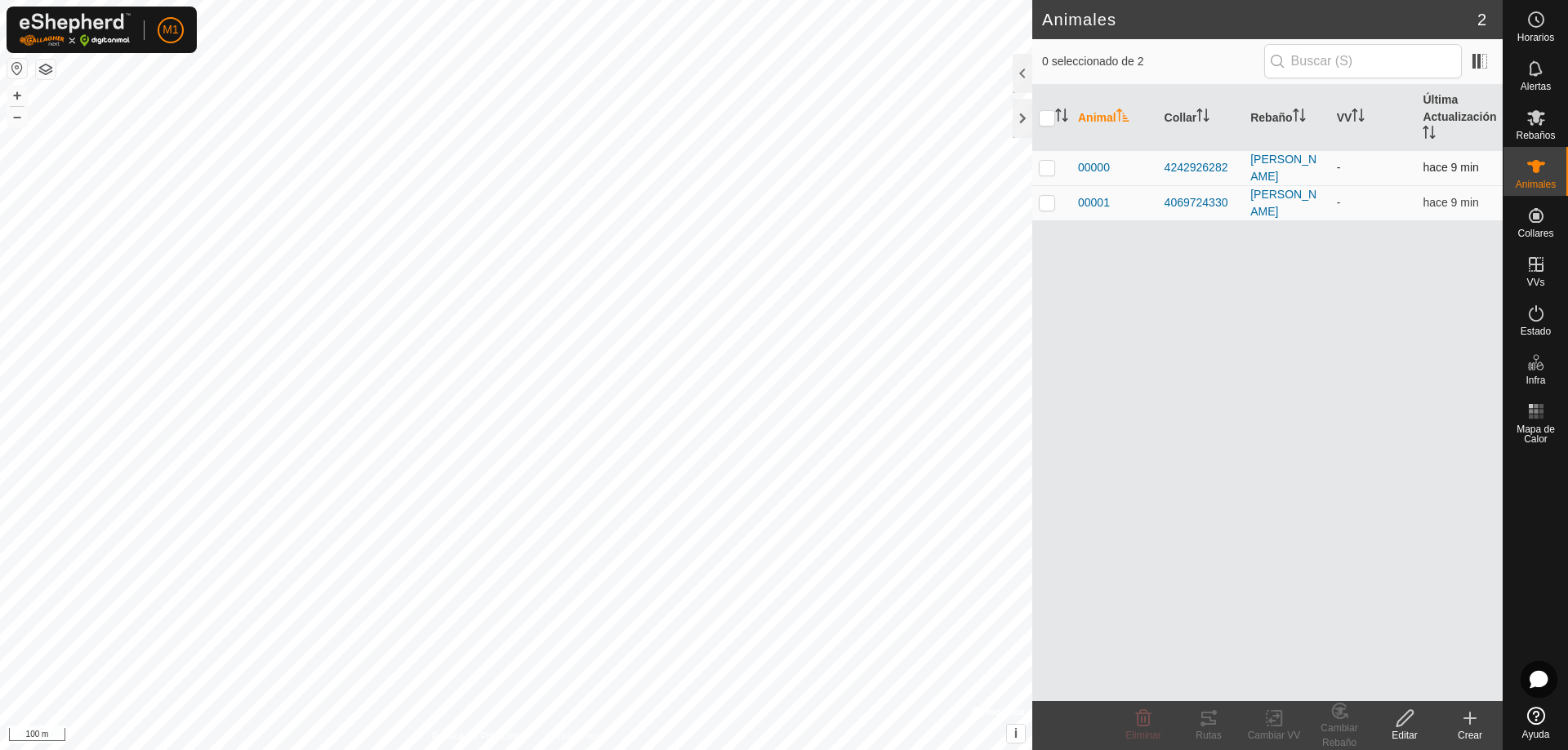
click at [1455, 162] on span "hace 9 min" at bounding box center [1450, 167] width 56 height 13
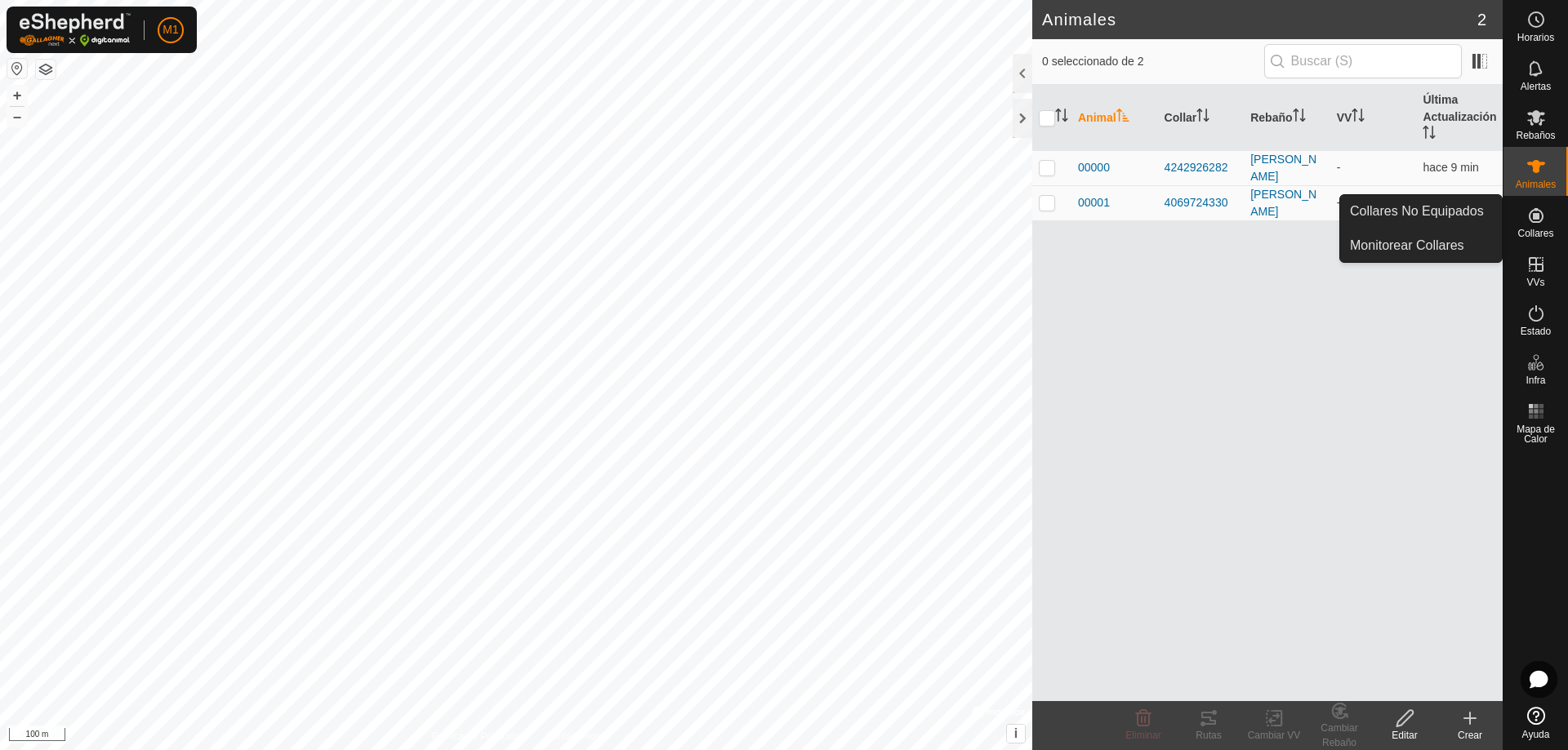
click at [1534, 210] on icon at bounding box center [1535, 215] width 15 height 15
click at [1429, 244] on link "Monitorear Collares" at bounding box center [1421, 245] width 162 height 32
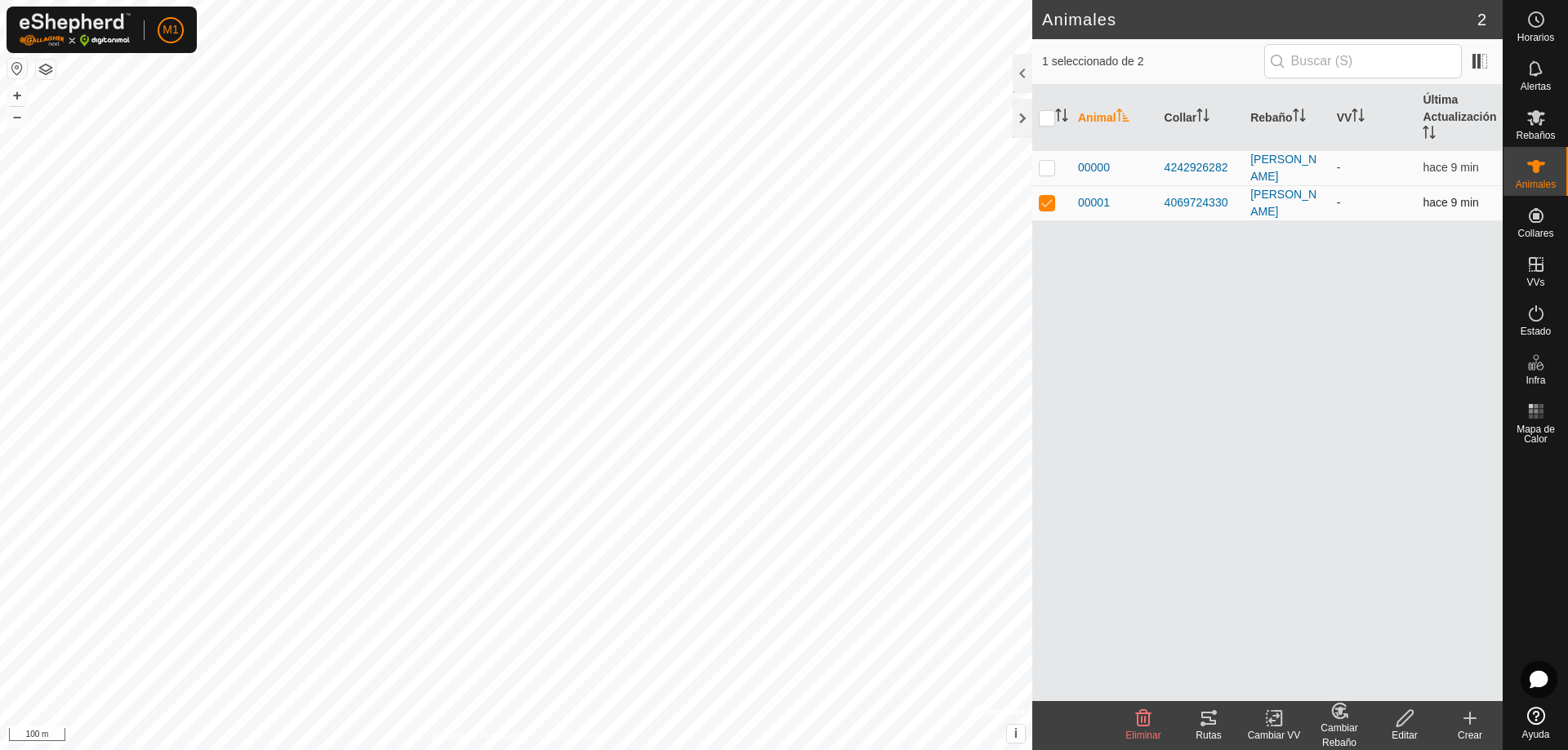
drag, startPoint x: 1096, startPoint y: 200, endPoint x: 1146, endPoint y: 194, distance: 50.4
click at [1146, 194] on div "00001" at bounding box center [1115, 203] width 74 height 17
click at [1345, 611] on div "Animal Collar Rebaño VV Última Actualización 00000 4242926282 [PERSON_NAME] - h…" at bounding box center [1268, 393] width 470 height 617
click at [1275, 728] on icon at bounding box center [1275, 718] width 21 height 20
click at [1289, 651] on link "Elegir VV..." at bounding box center [1322, 648] width 162 height 32
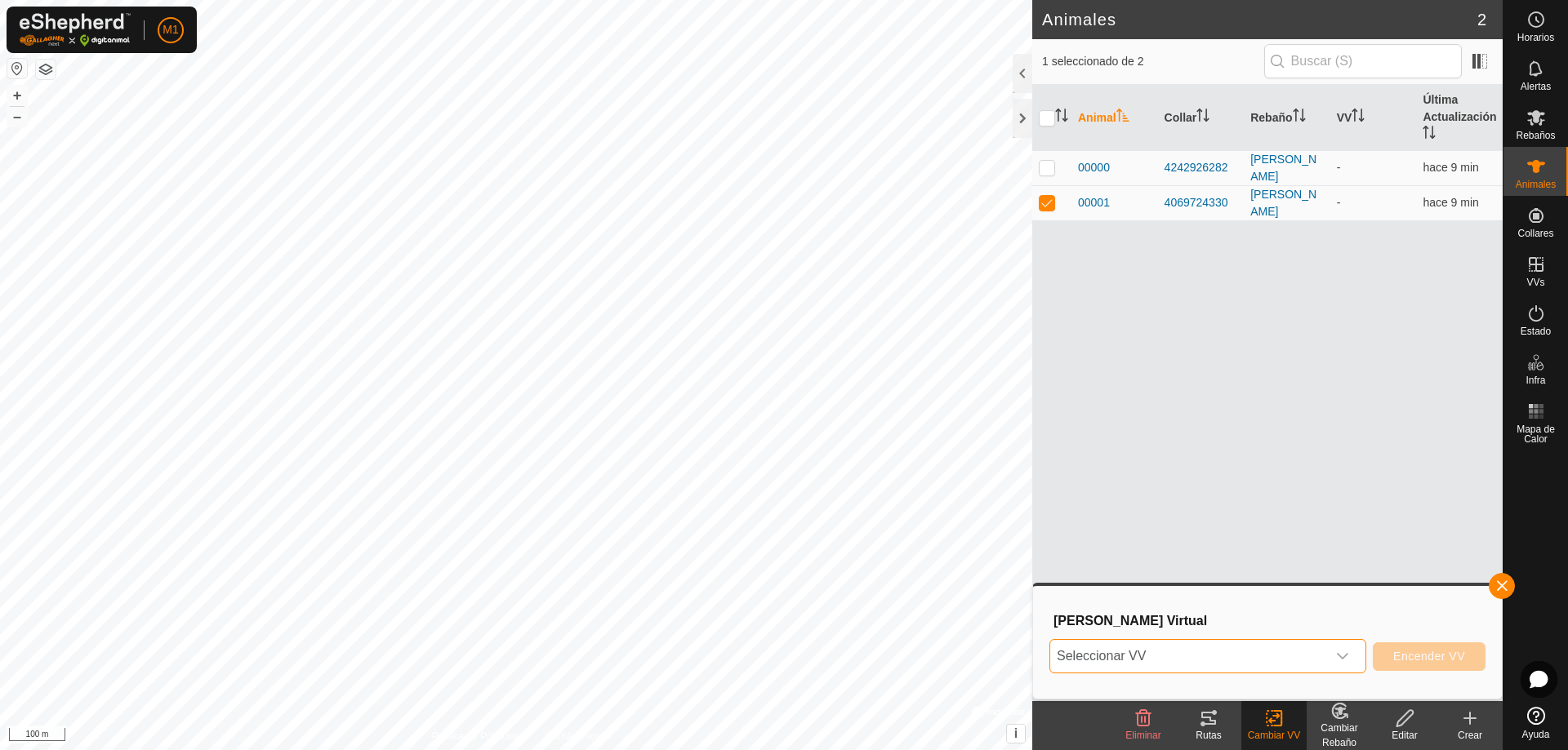
click at [1269, 652] on span "Seleccionar VV" at bounding box center [1188, 657] width 276 height 32
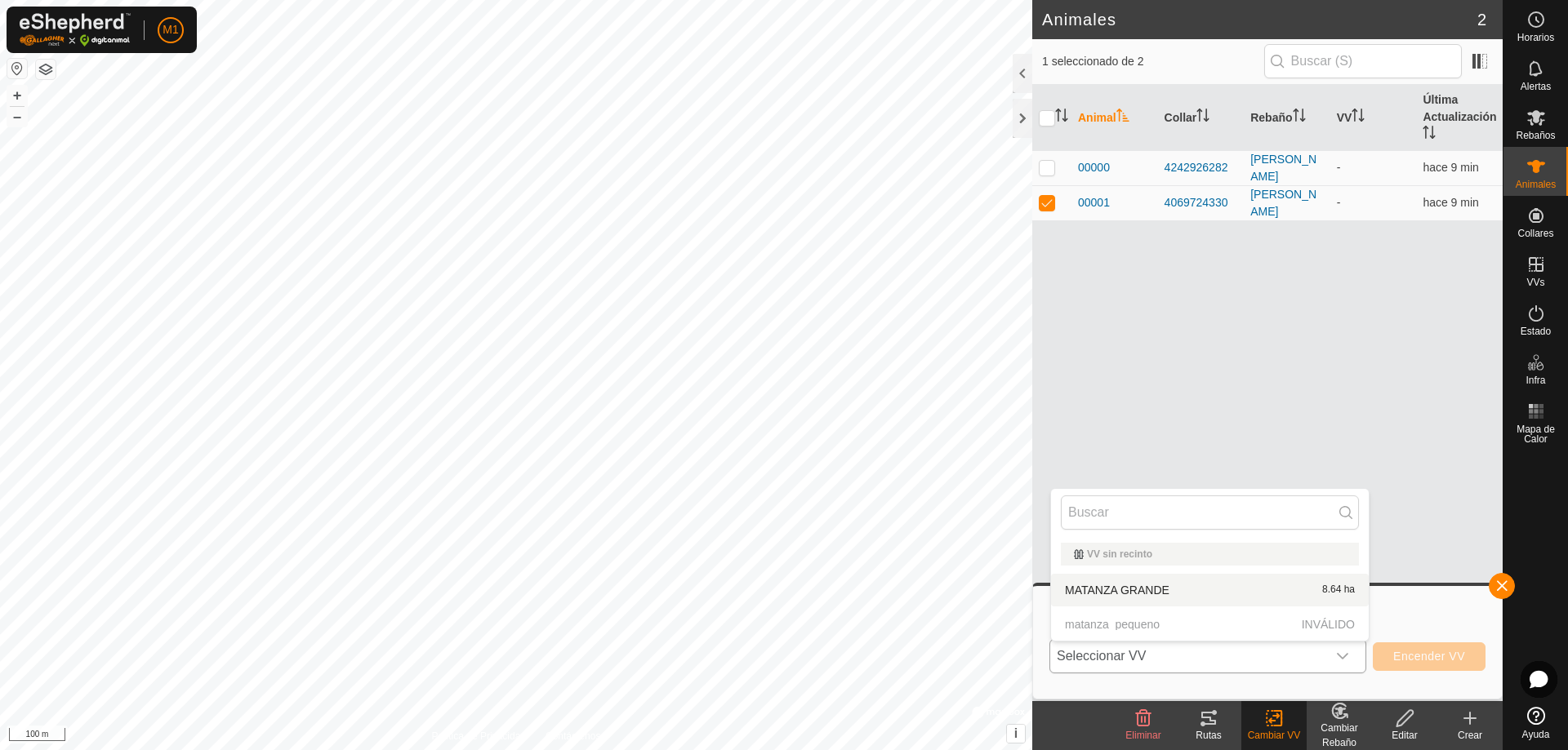
click at [1219, 588] on li "MATANZA GRANDE 8.64 ha" at bounding box center [1210, 590] width 317 height 32
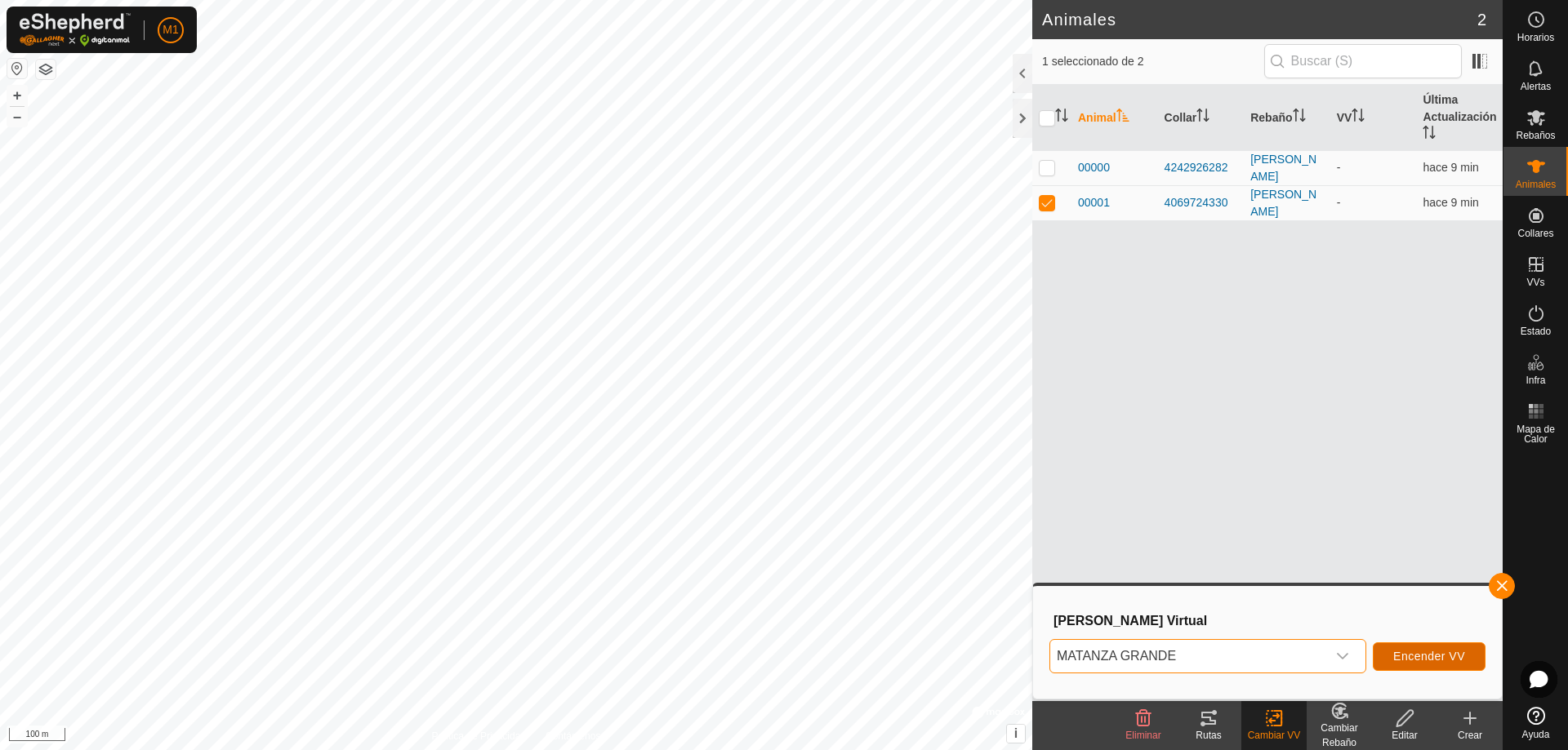
click at [1417, 654] on span "Encender VV" at bounding box center [1429, 656] width 72 height 13
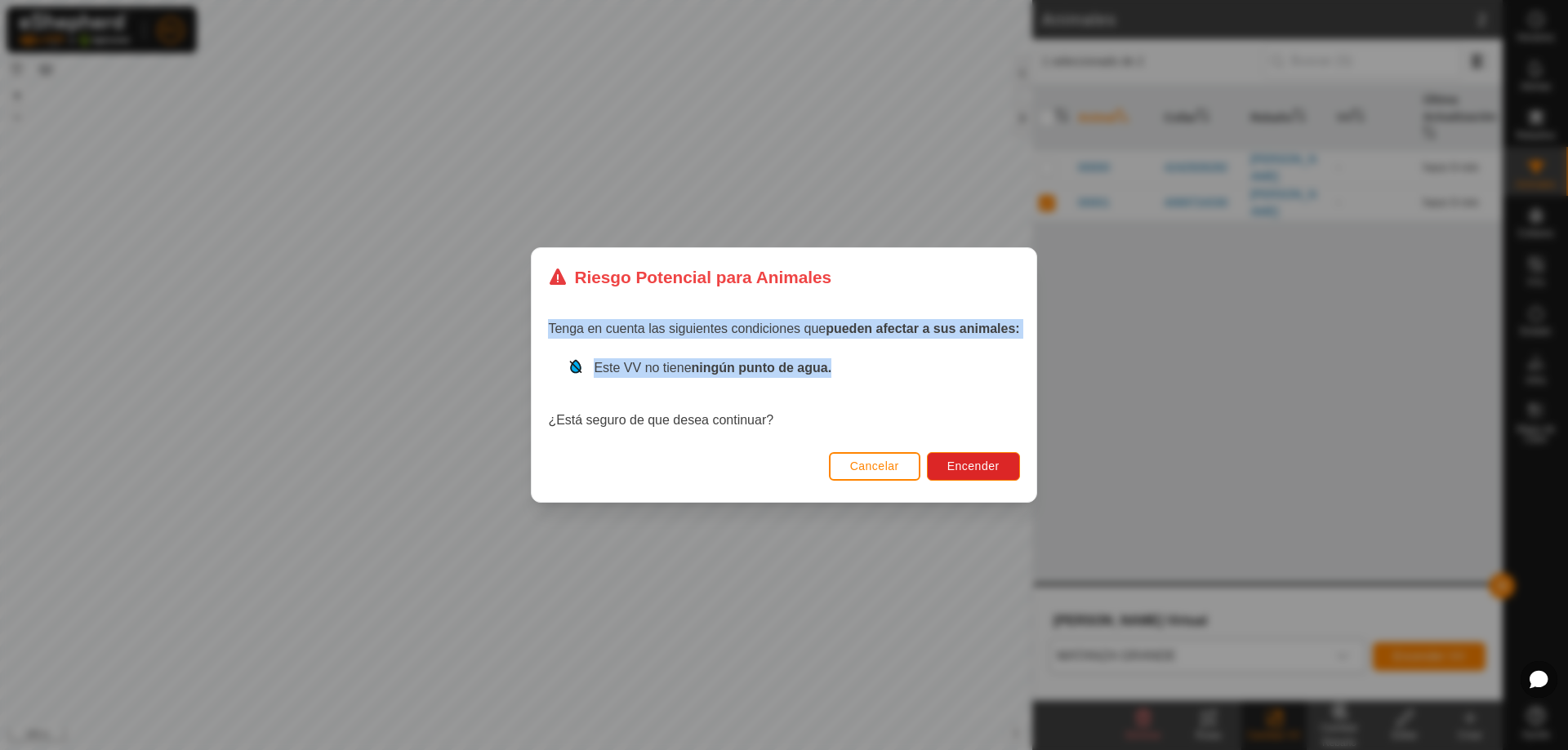
drag, startPoint x: 552, startPoint y: 332, endPoint x: 985, endPoint y: 362, distance: 434.0
click at [985, 362] on div "Tenga en cuenta las siguientes condiciones que pueden afectar a sus animales: E…" at bounding box center [784, 376] width 504 height 140
click at [985, 362] on div "Este VV no tiene ningún punto de agua." at bounding box center [794, 368] width 452 height 20
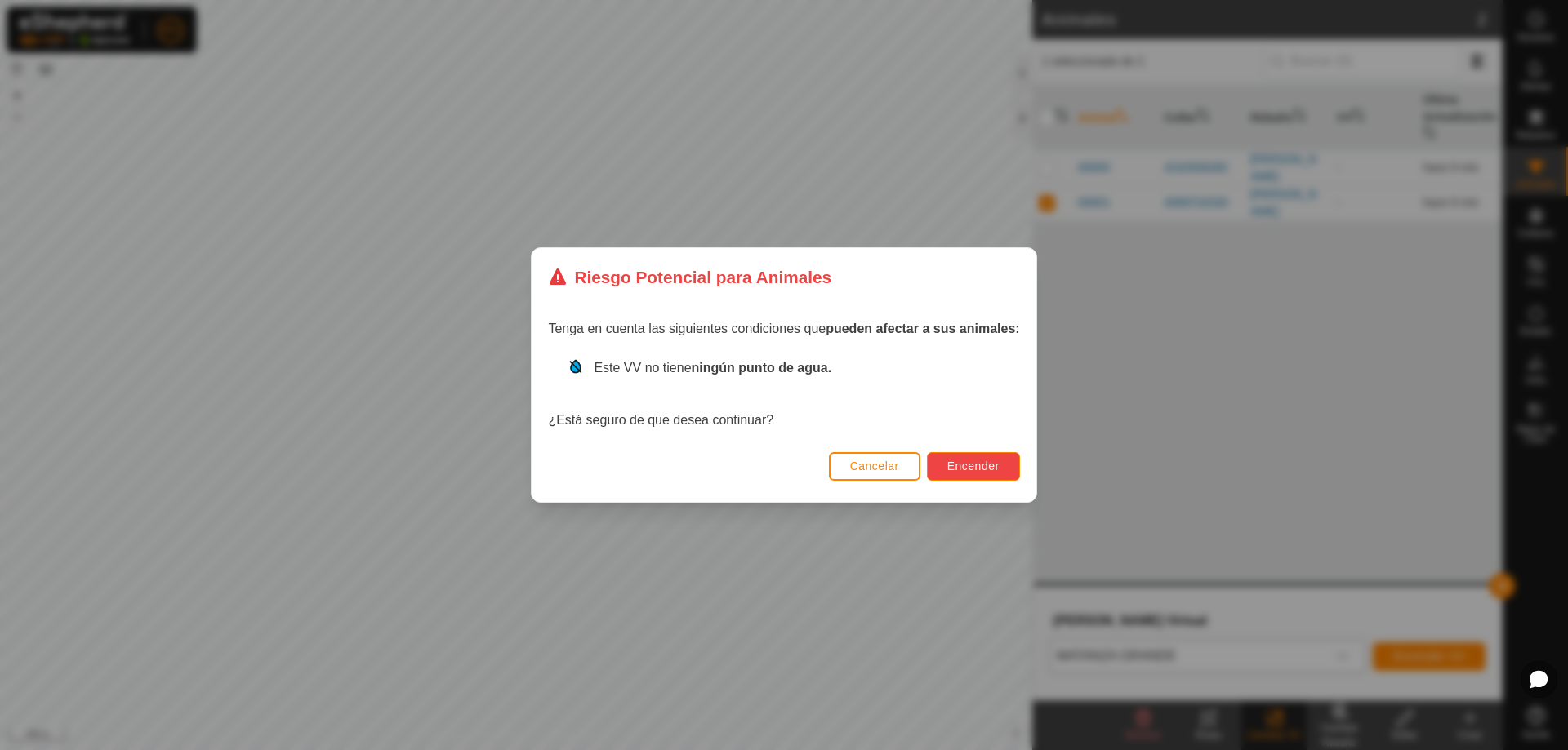
click at [990, 466] on span "Encender" at bounding box center [973, 466] width 52 height 13
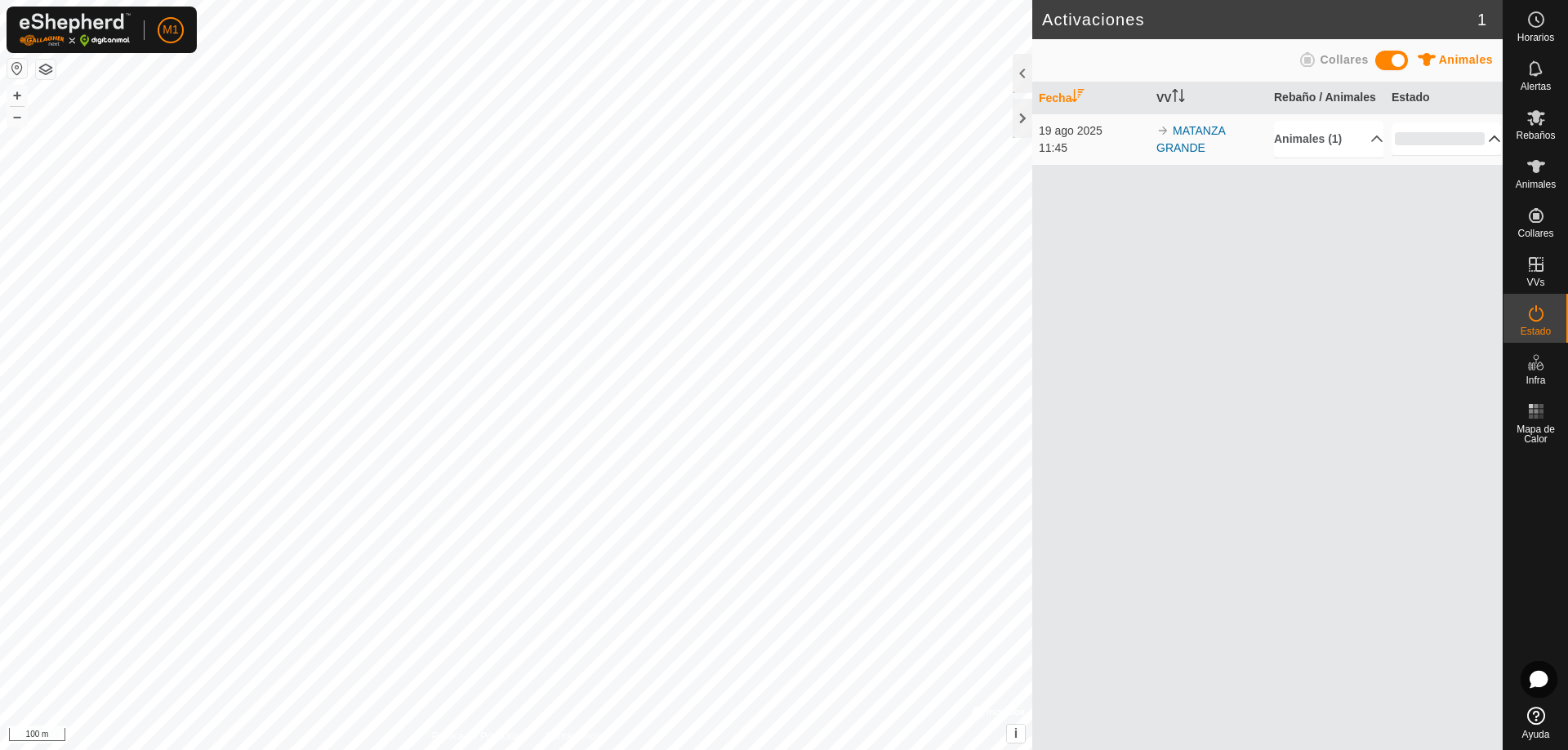
click at [1463, 136] on div "0%" at bounding box center [1440, 139] width 90 height 13
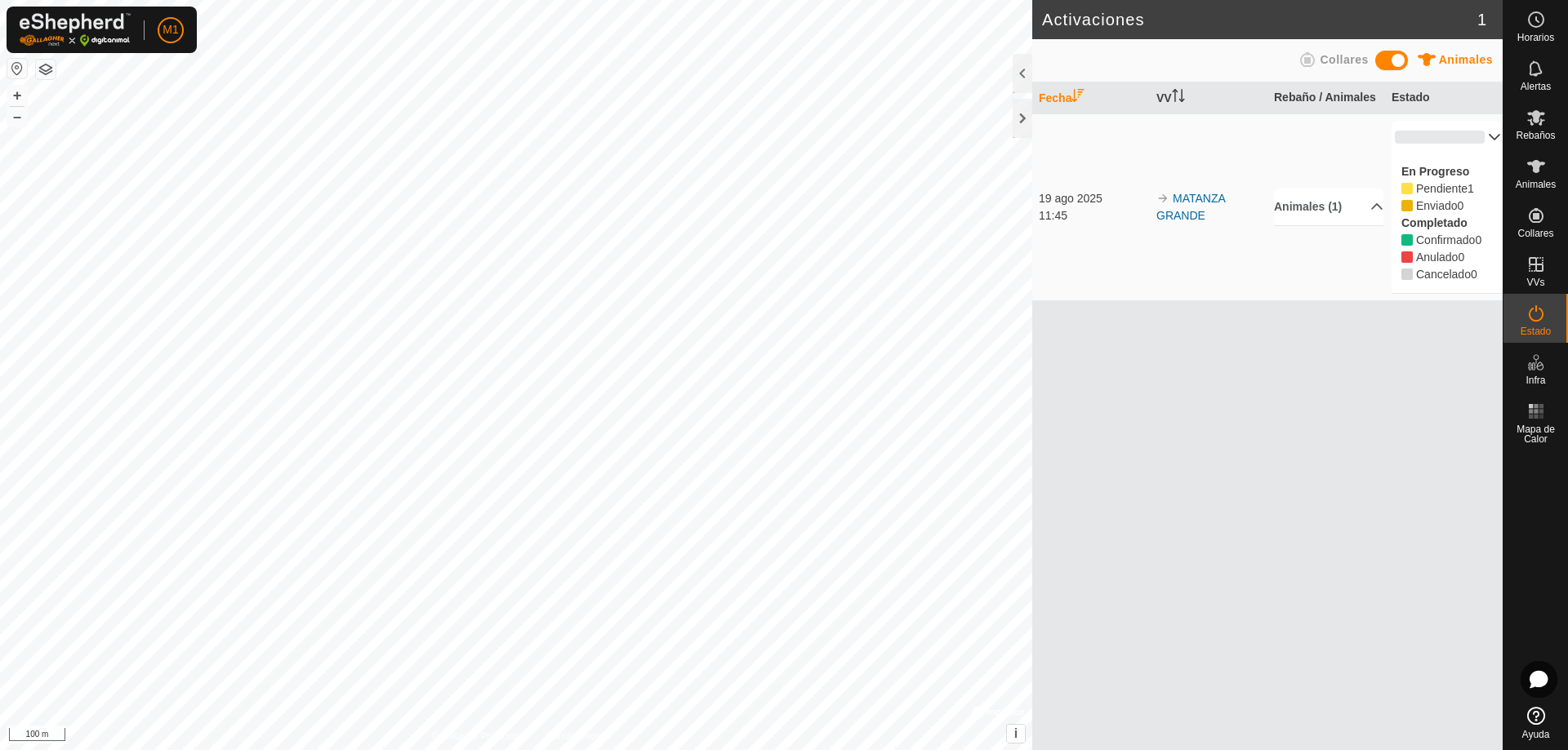
click at [1457, 131] on p-accordion-header "0%" at bounding box center [1447, 137] width 109 height 32
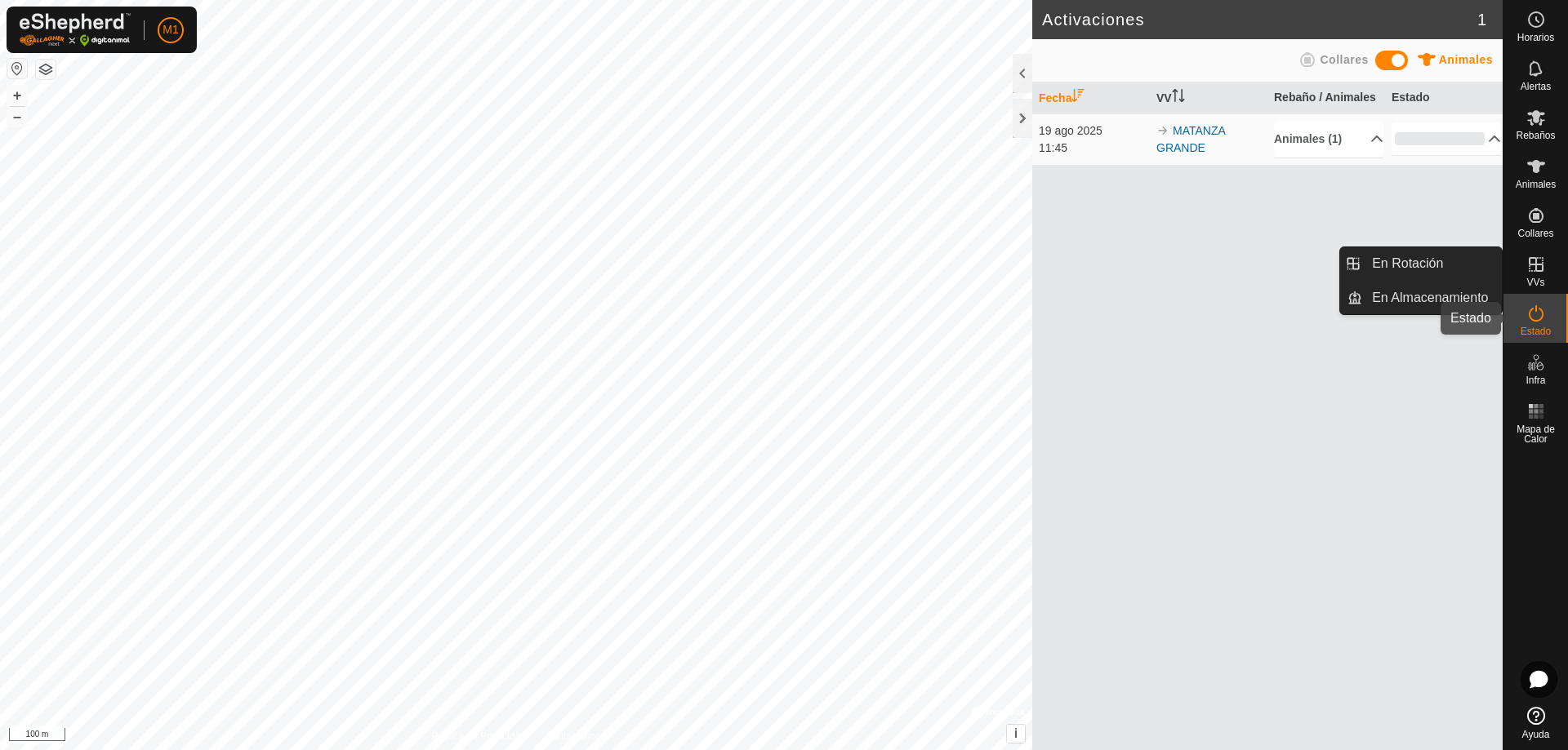
click at [1534, 316] on icon at bounding box center [1536, 313] width 20 height 20
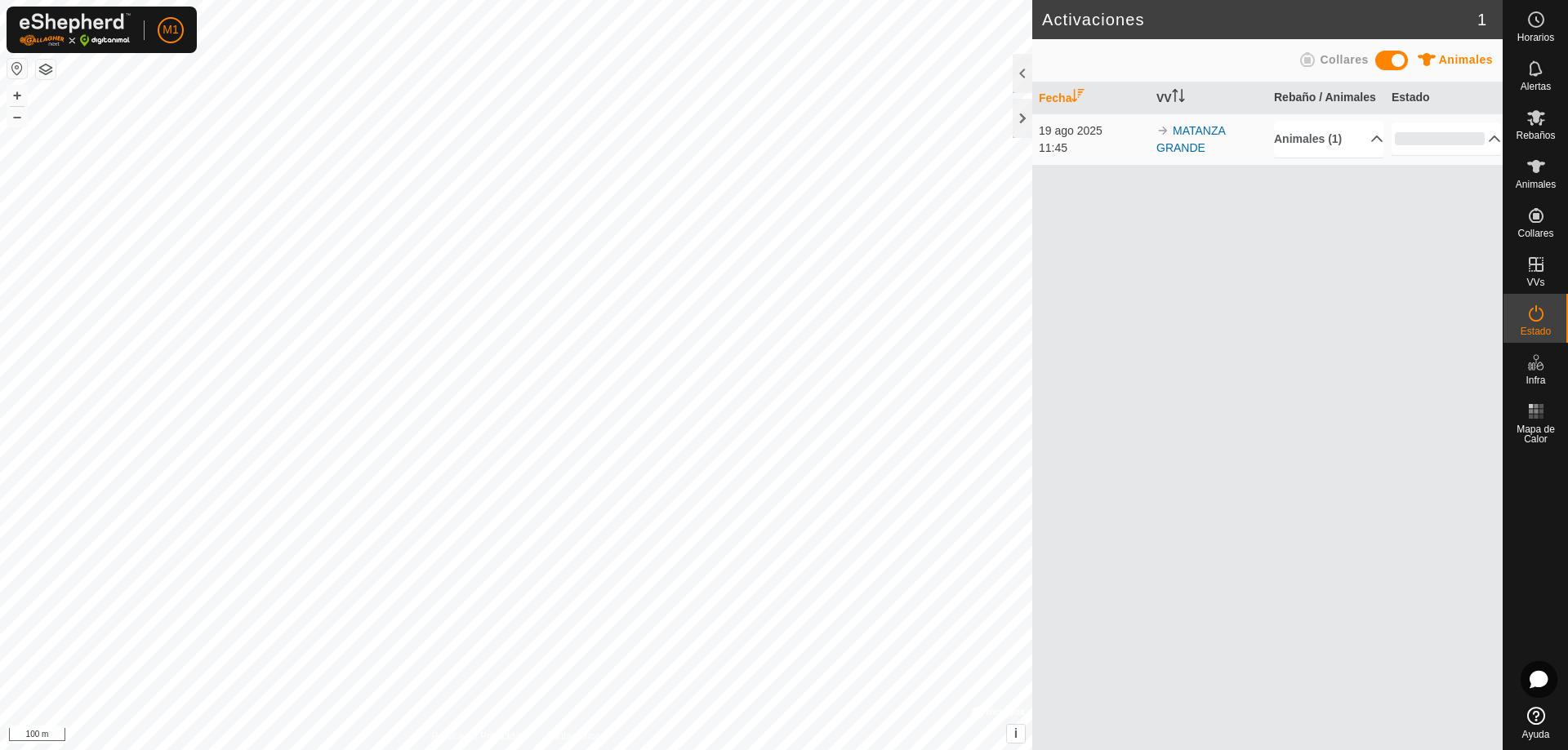
click at [1523, 323] on es-activation-svg-icon at bounding box center [1536, 313] width 29 height 27
click at [1541, 322] on icon at bounding box center [1536, 313] width 20 height 20
click at [1542, 317] on icon at bounding box center [1535, 313] width 15 height 16
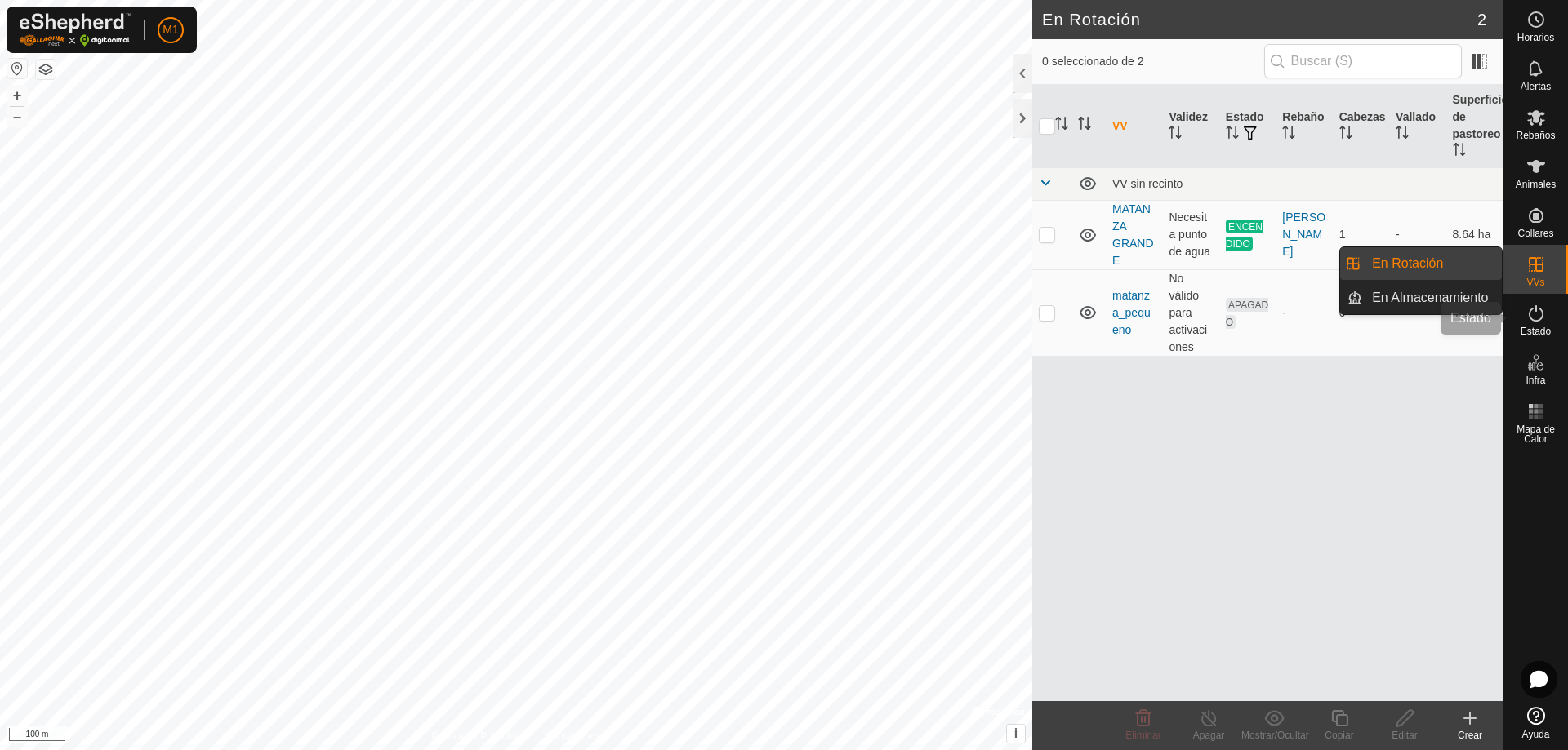
click at [1531, 318] on icon at bounding box center [1535, 313] width 15 height 16
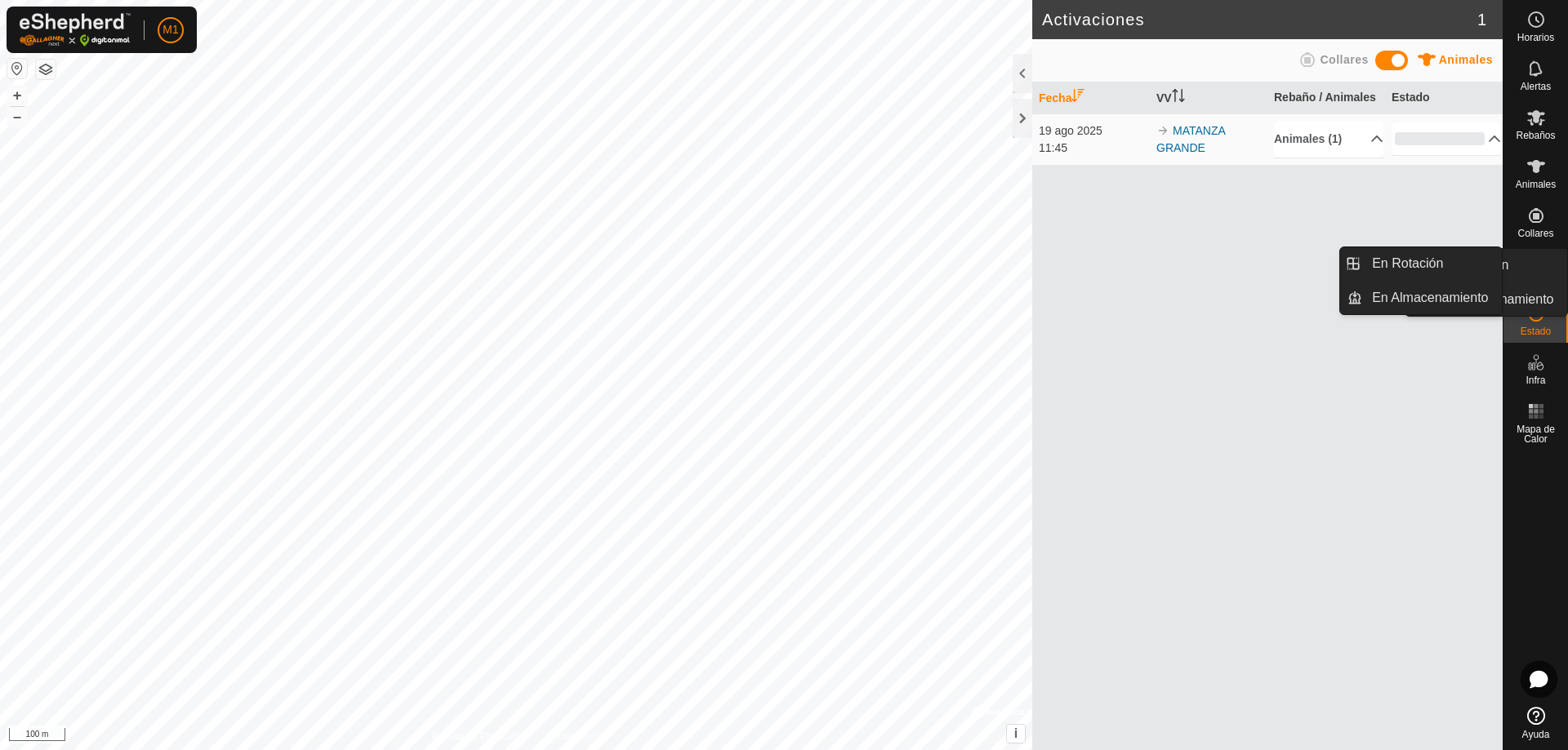
click at [1531, 269] on icon at bounding box center [1536, 264] width 20 height 20
click at [1539, 275] on es-virtualpaddocks-svg-icon at bounding box center [1536, 264] width 29 height 27
click at [1448, 270] on link "En Rotación" at bounding box center [1432, 263] width 139 height 32
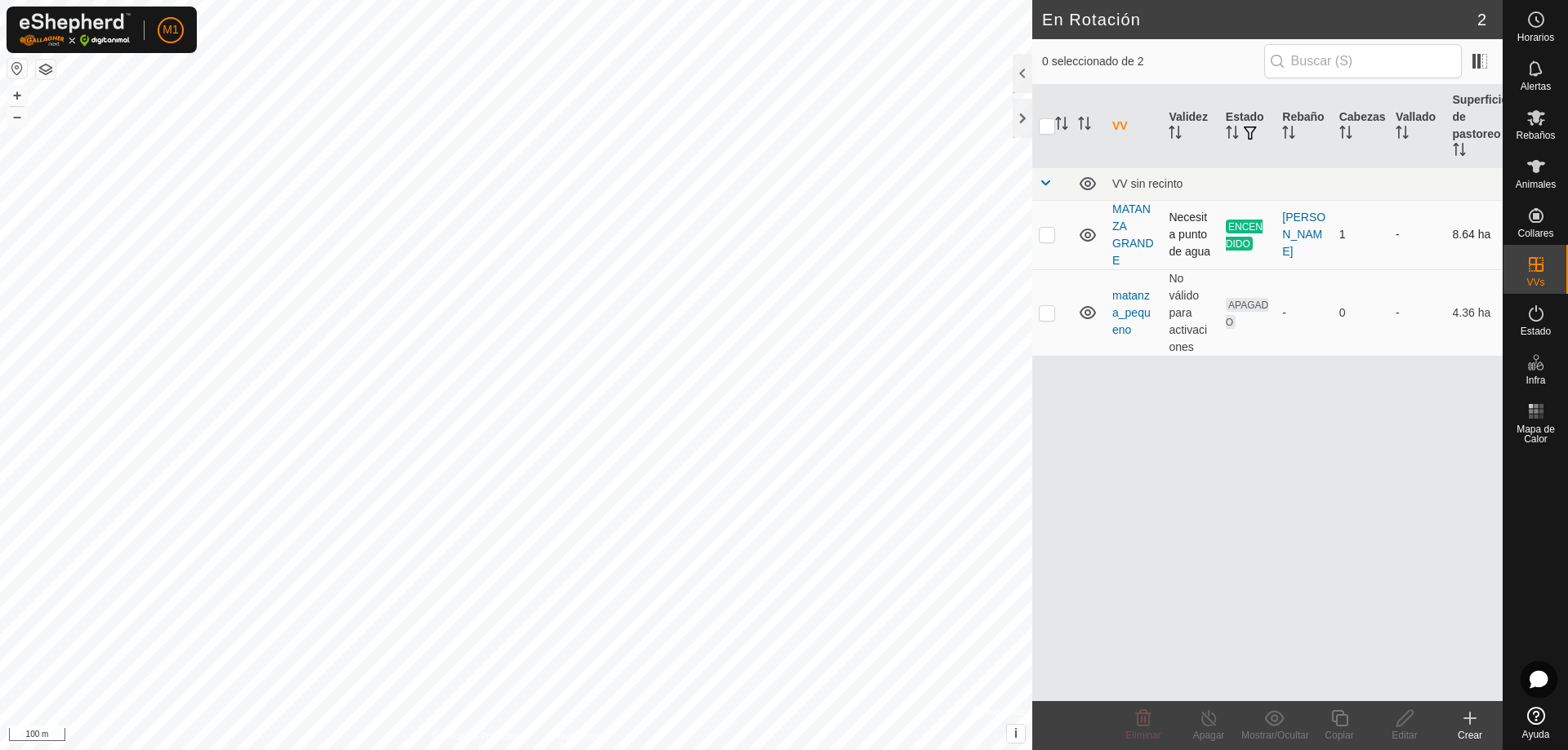
click at [1240, 231] on span "ENCENDIDO" at bounding box center [1244, 235] width 37 height 31
click at [1041, 229] on p-checkbox at bounding box center [1047, 233] width 16 height 13
checkbox input "true"
click at [1213, 722] on icon at bounding box center [1210, 718] width 21 height 20
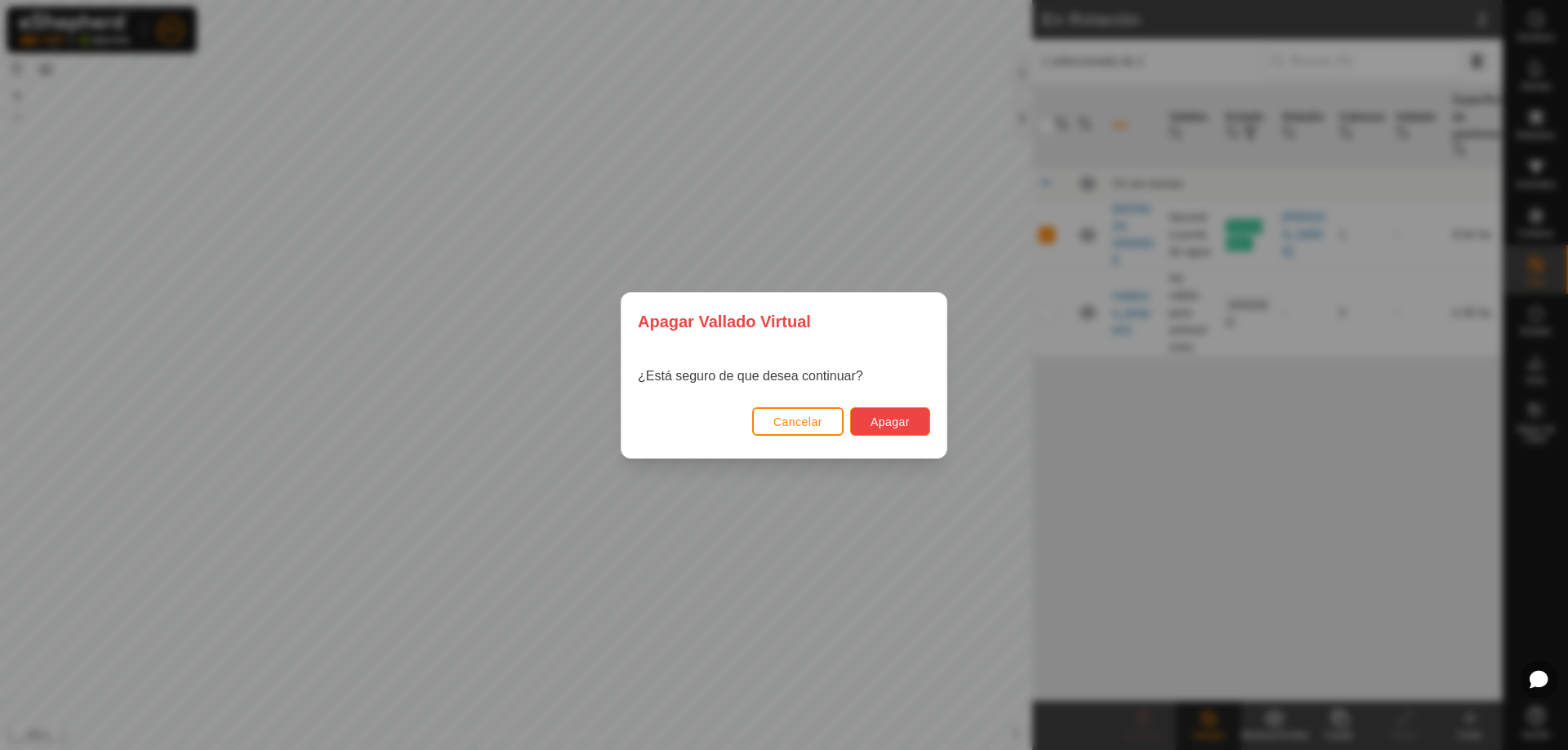
click at [908, 417] on span "Apagar" at bounding box center [891, 422] width 39 height 13
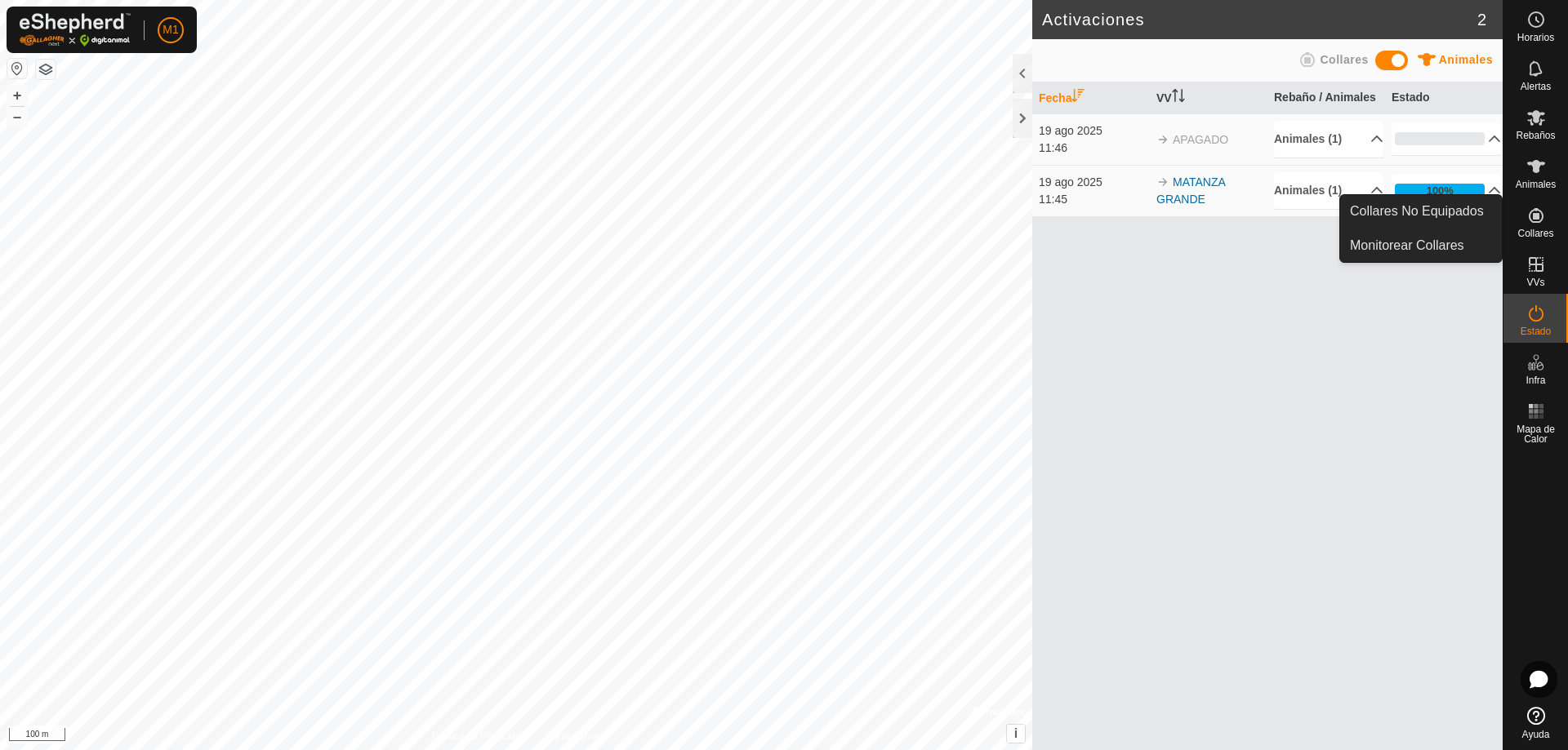
click at [1548, 218] on es-neckbands-svg-icon at bounding box center [1536, 216] width 29 height 27
click at [1541, 219] on icon at bounding box center [1536, 216] width 20 height 20
click at [1537, 221] on icon at bounding box center [1536, 216] width 20 height 20
click at [1535, 235] on span "Collares" at bounding box center [1535, 233] width 36 height 9
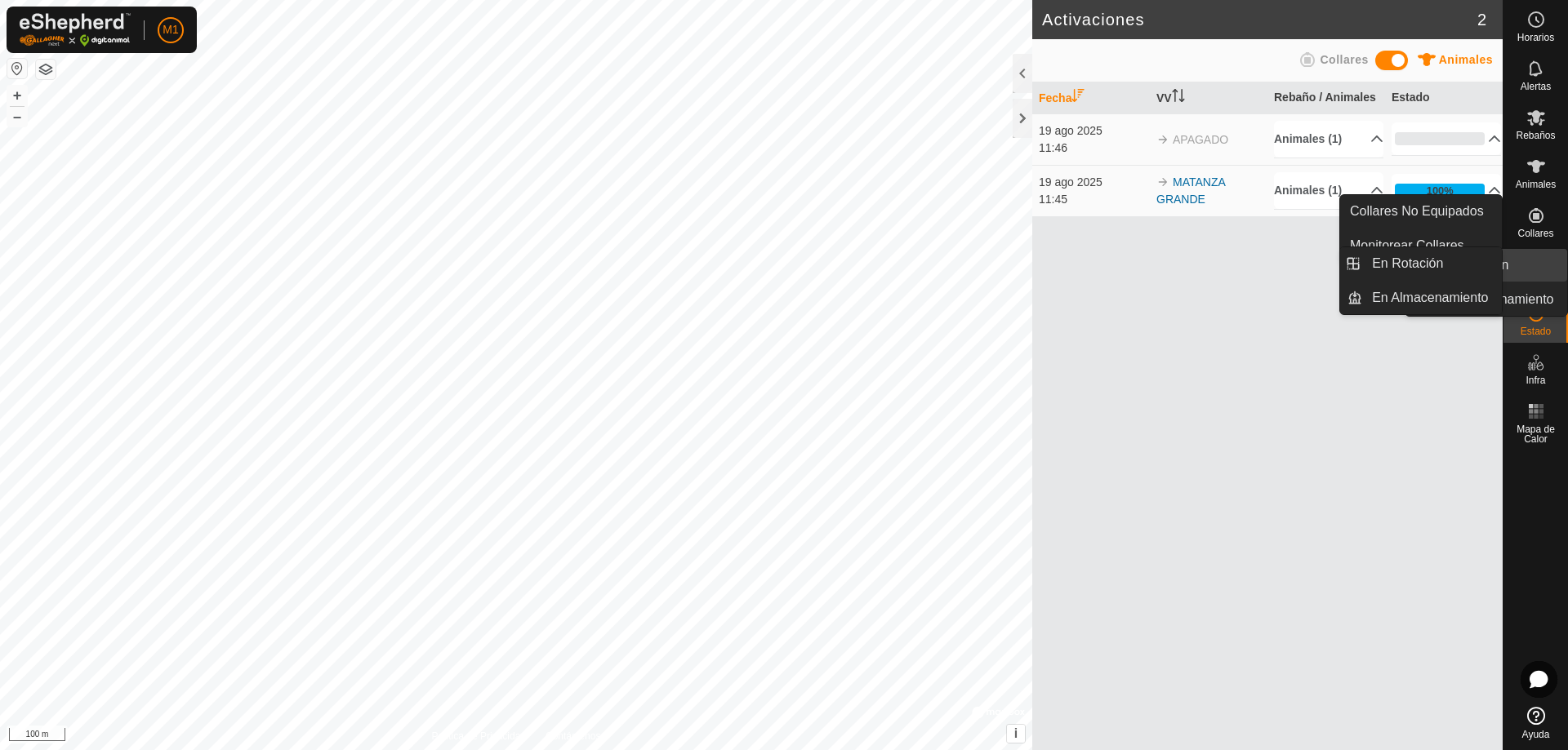
click at [1532, 263] on icon at bounding box center [1535, 264] width 15 height 15
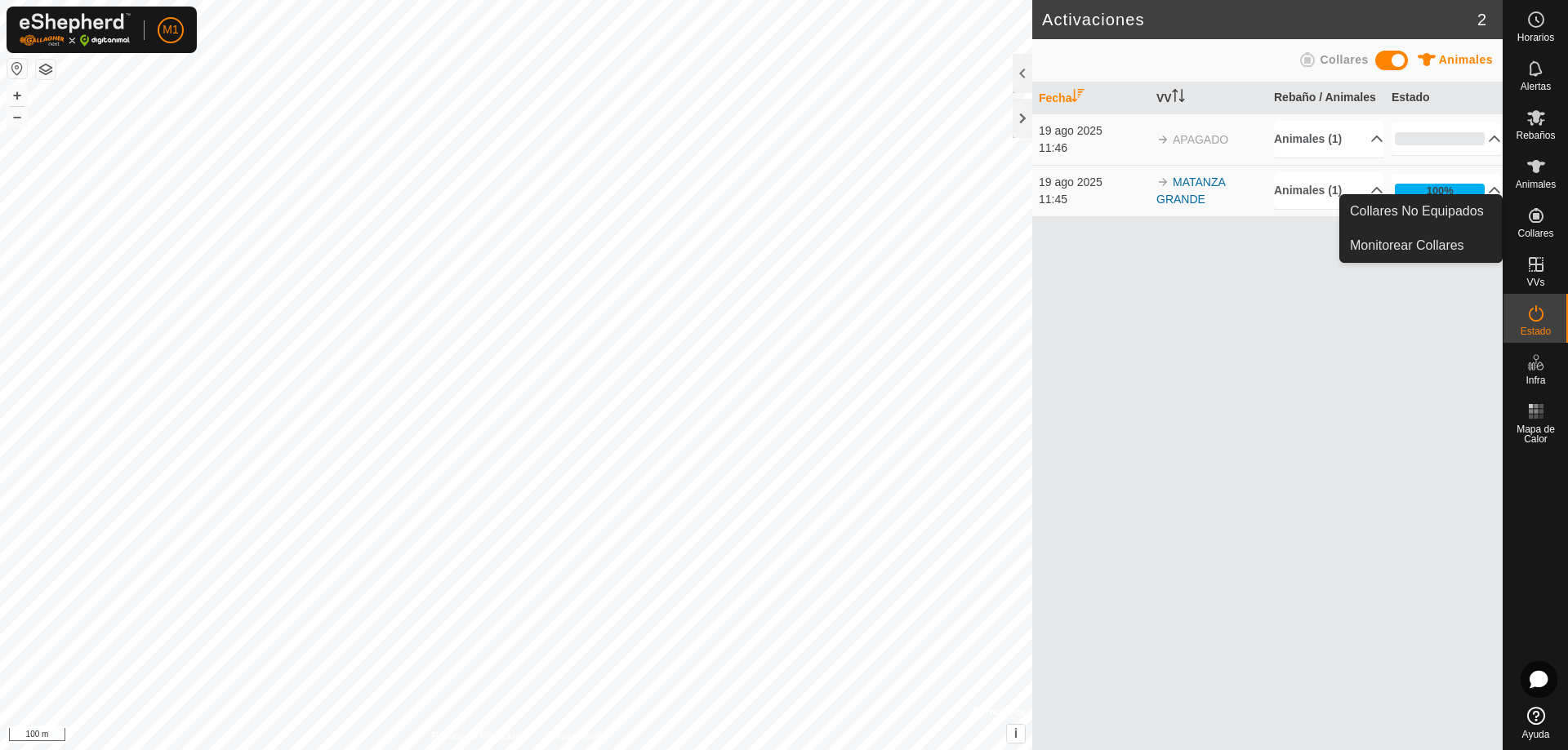
click at [1533, 219] on icon at bounding box center [1535, 215] width 15 height 15
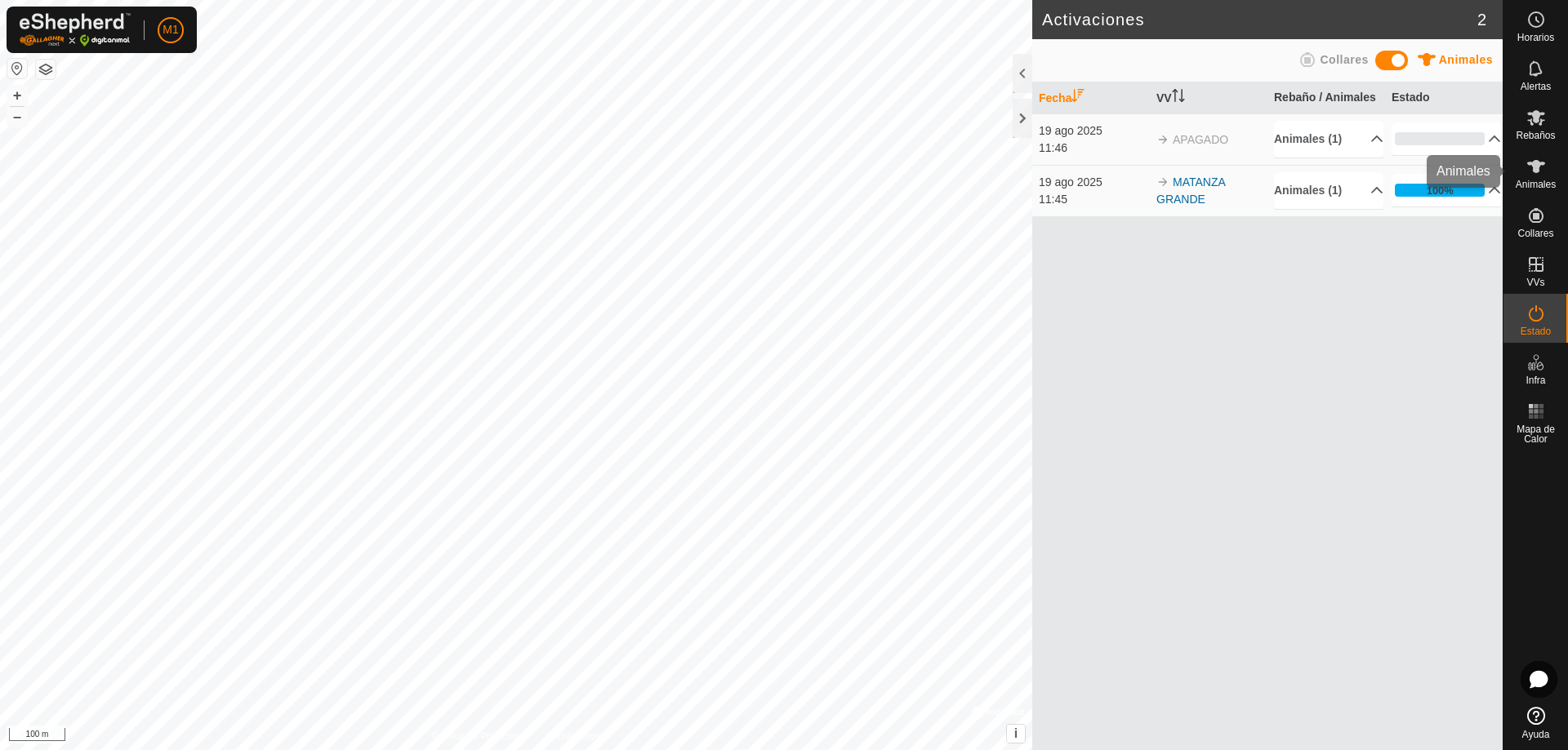
click at [1537, 184] on span "Animales" at bounding box center [1535, 184] width 40 height 9
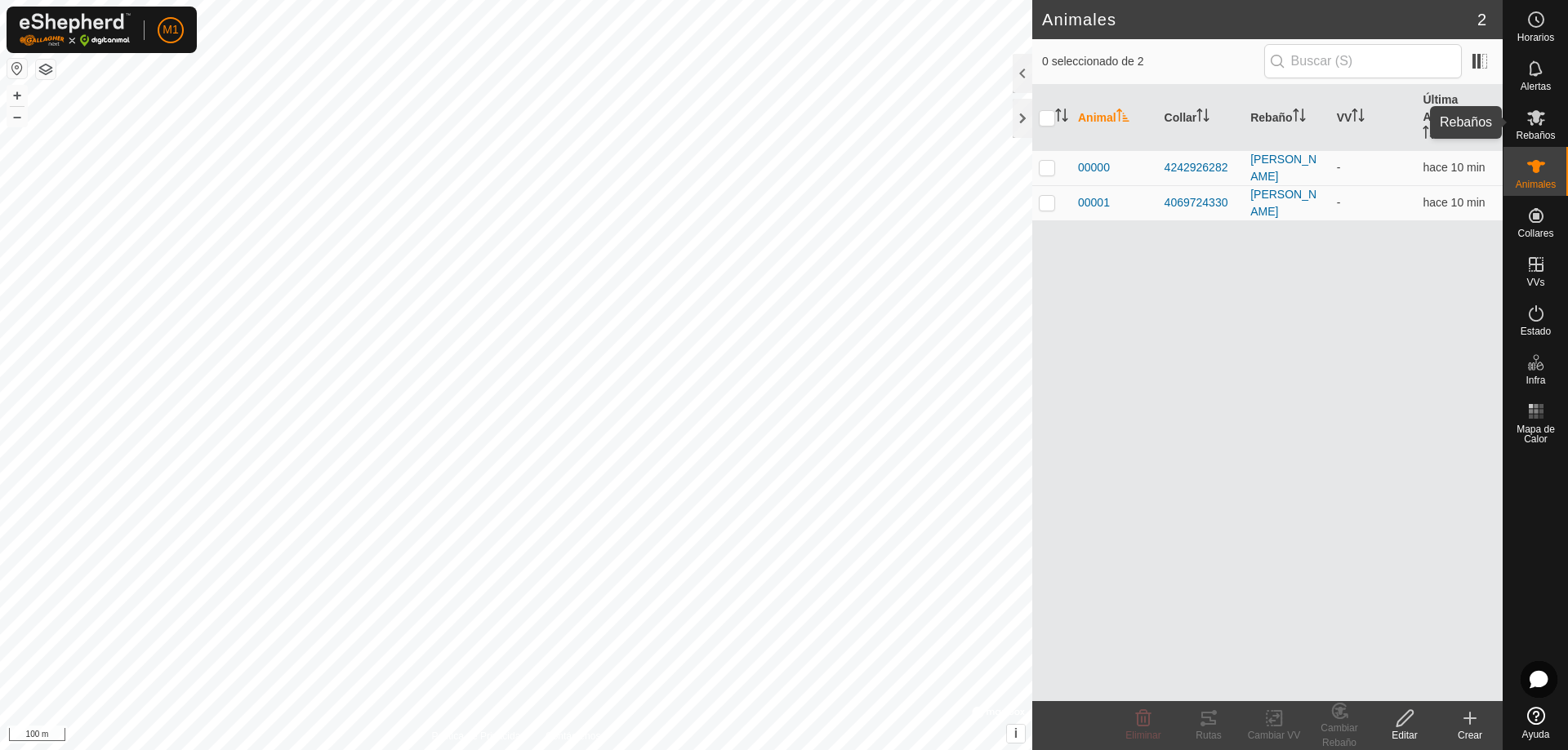
click at [1532, 122] on icon at bounding box center [1536, 117] width 20 height 20
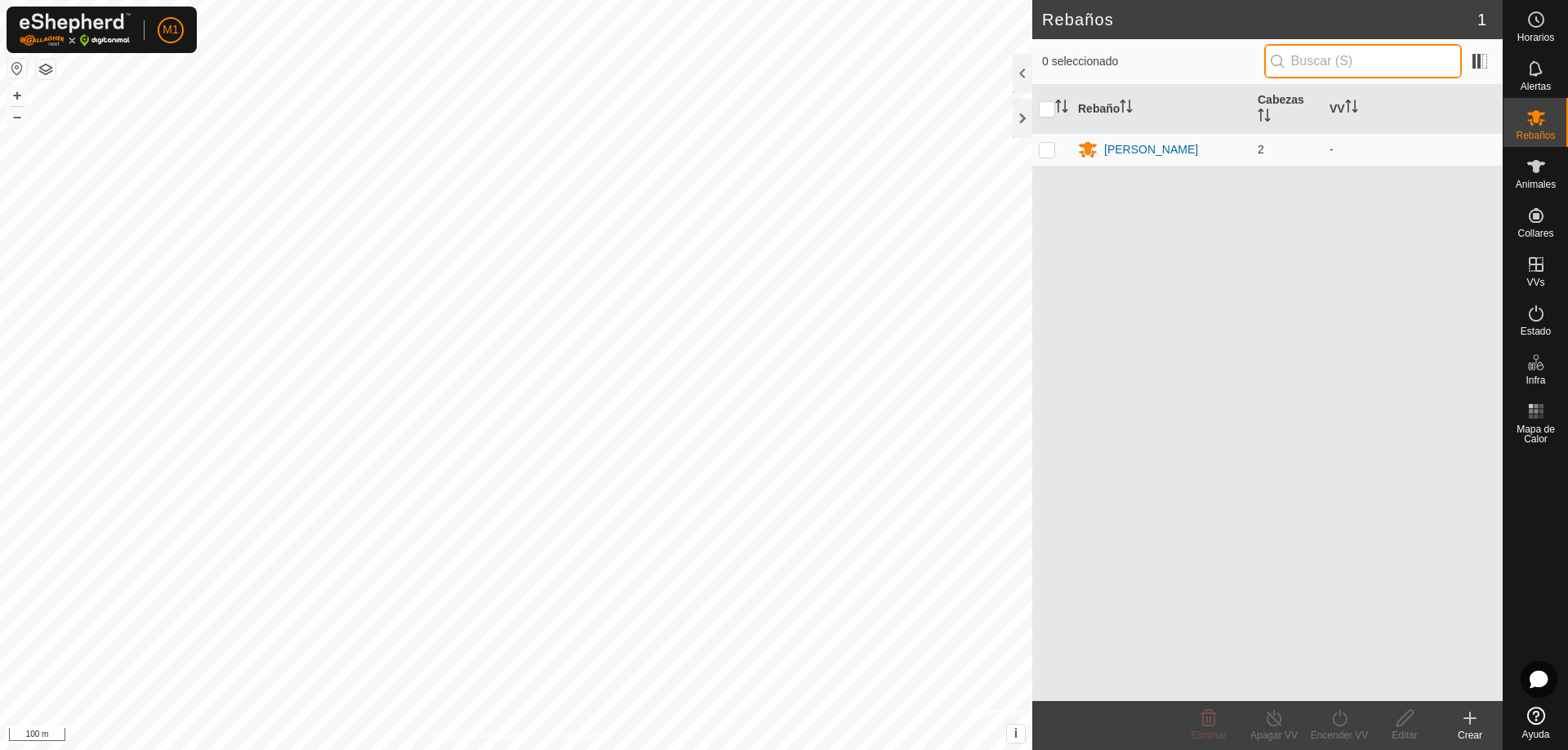
click at [1356, 67] on input "text" at bounding box center [1363, 62] width 198 height 34
click at [1475, 722] on icon at bounding box center [1470, 718] width 20 height 20
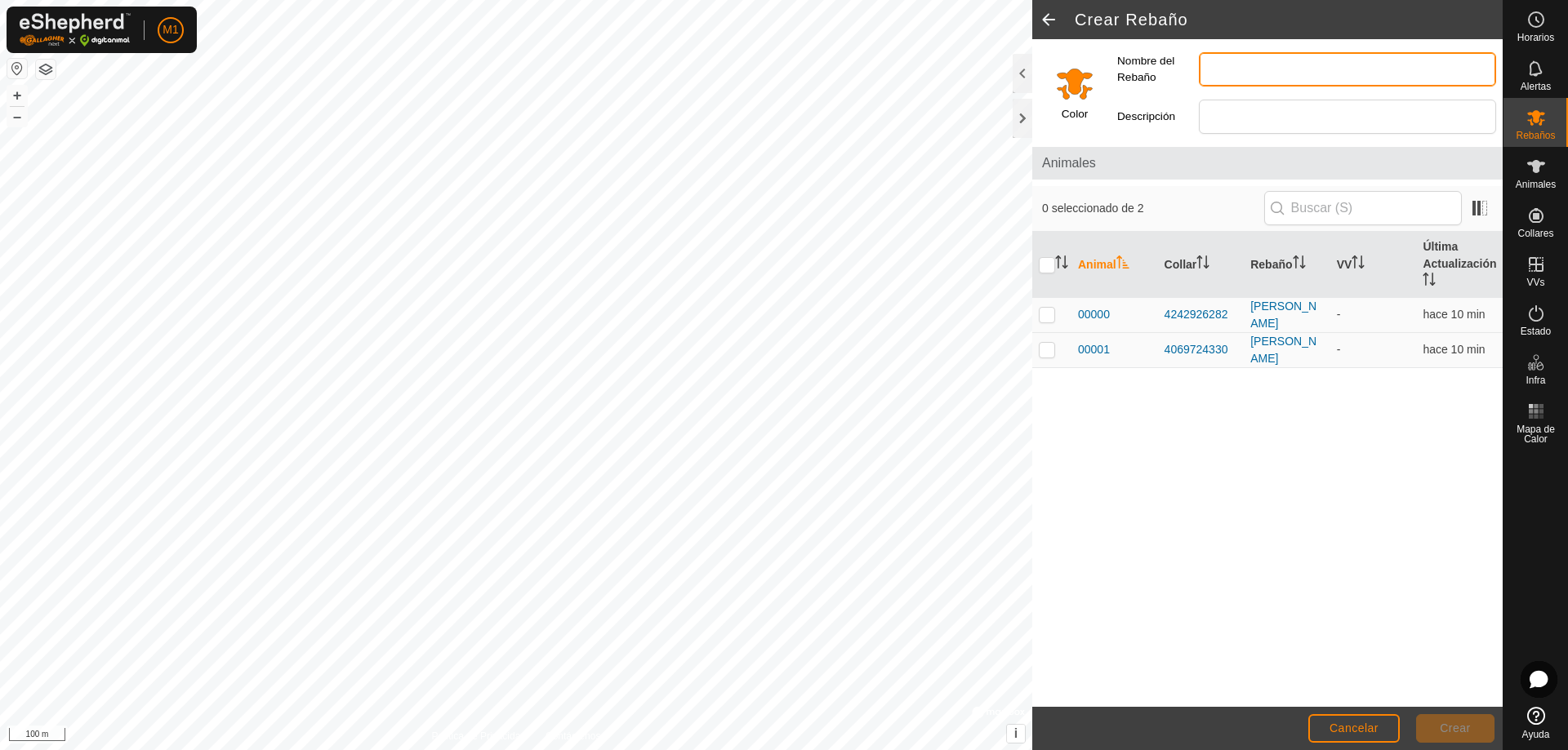
click at [1239, 70] on input "Nombre del Rebaño" at bounding box center [1348, 69] width 298 height 34
type input "[GEOGRAPHIC_DATA]"
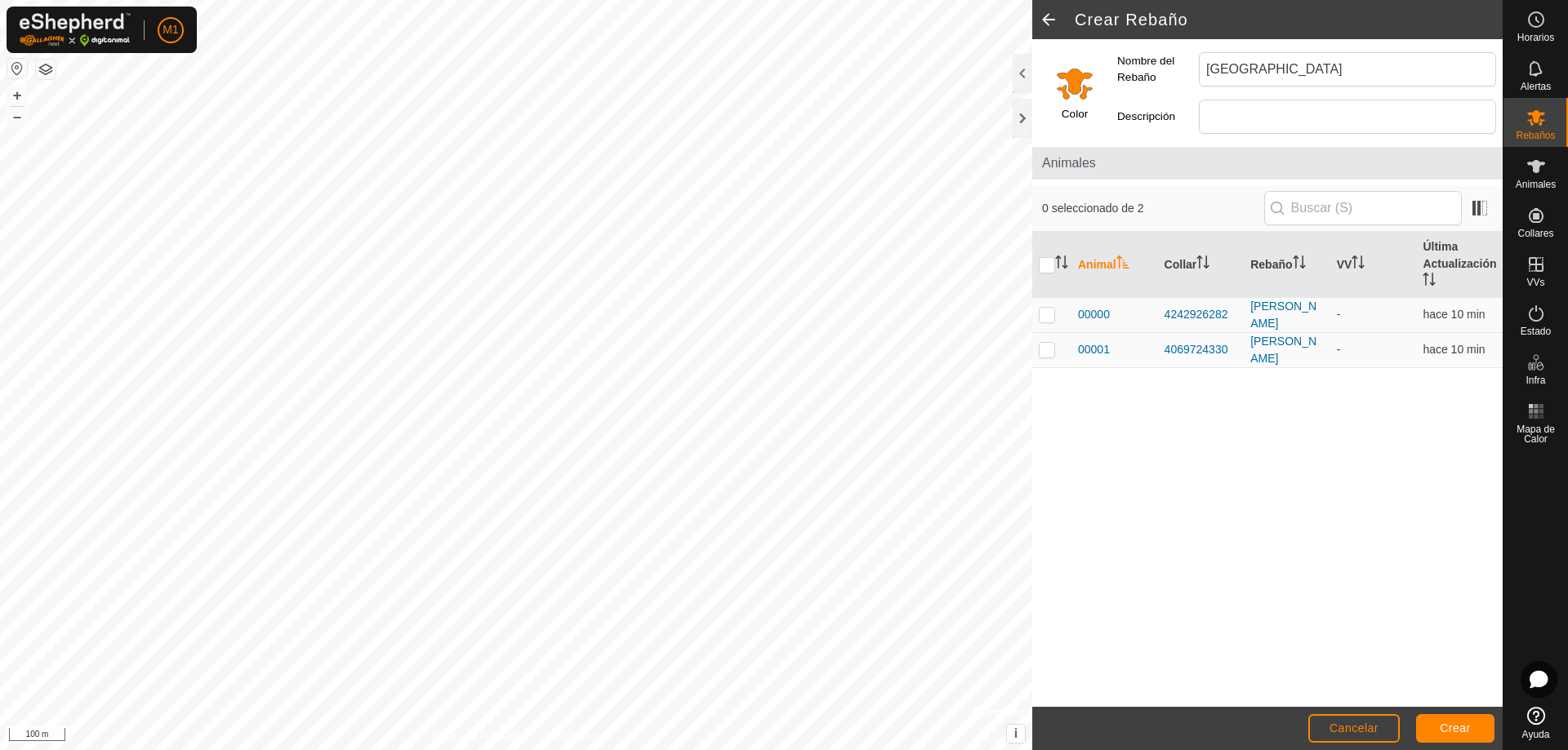
click at [1160, 113] on label "Descripción" at bounding box center [1157, 116] width 81 height 34
click at [1199, 113] on input "Descripción" at bounding box center [1348, 116] width 298 height 34
click at [1434, 725] on button "Crear" at bounding box center [1456, 728] width 79 height 28
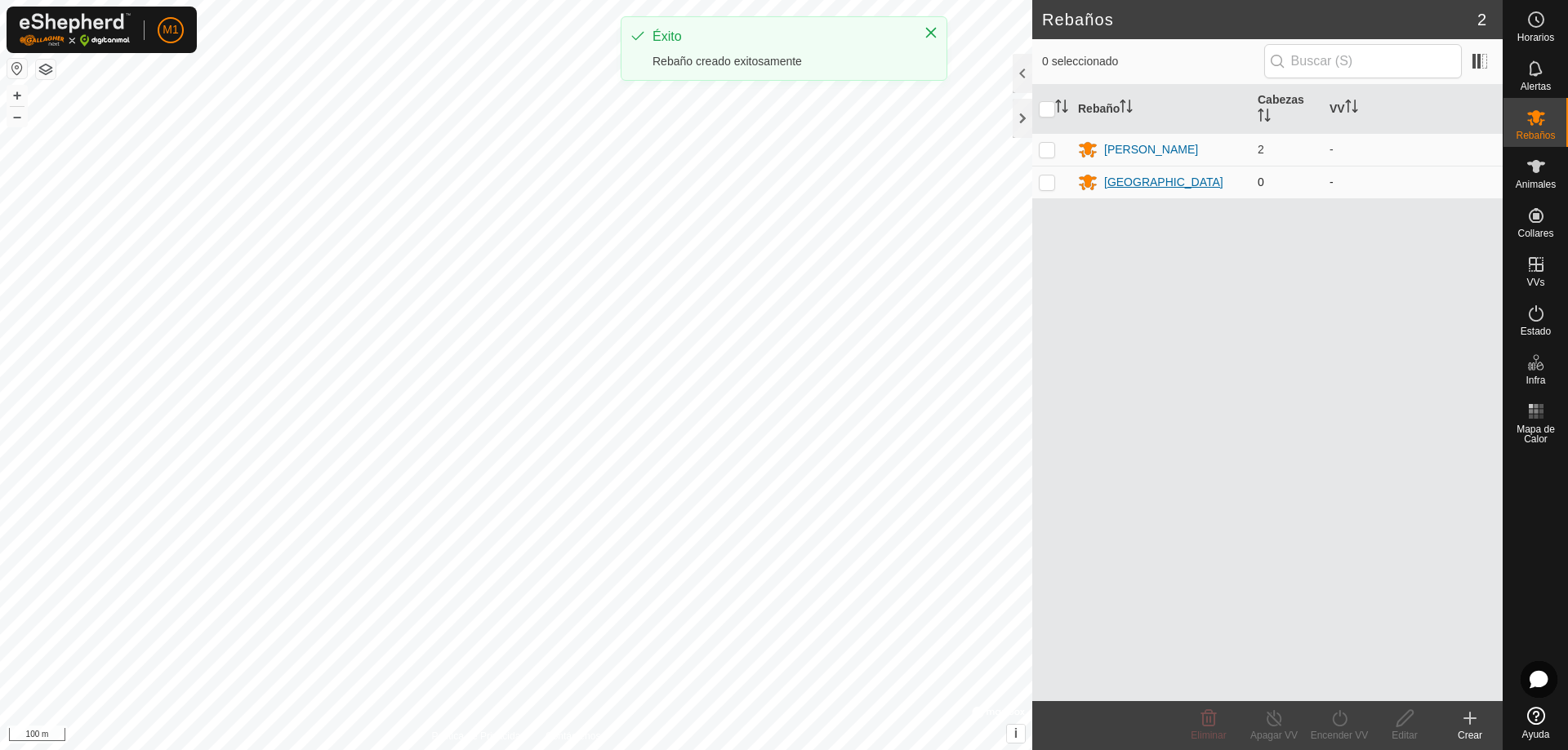
click at [1120, 175] on div "[GEOGRAPHIC_DATA]" at bounding box center [1163, 182] width 119 height 17
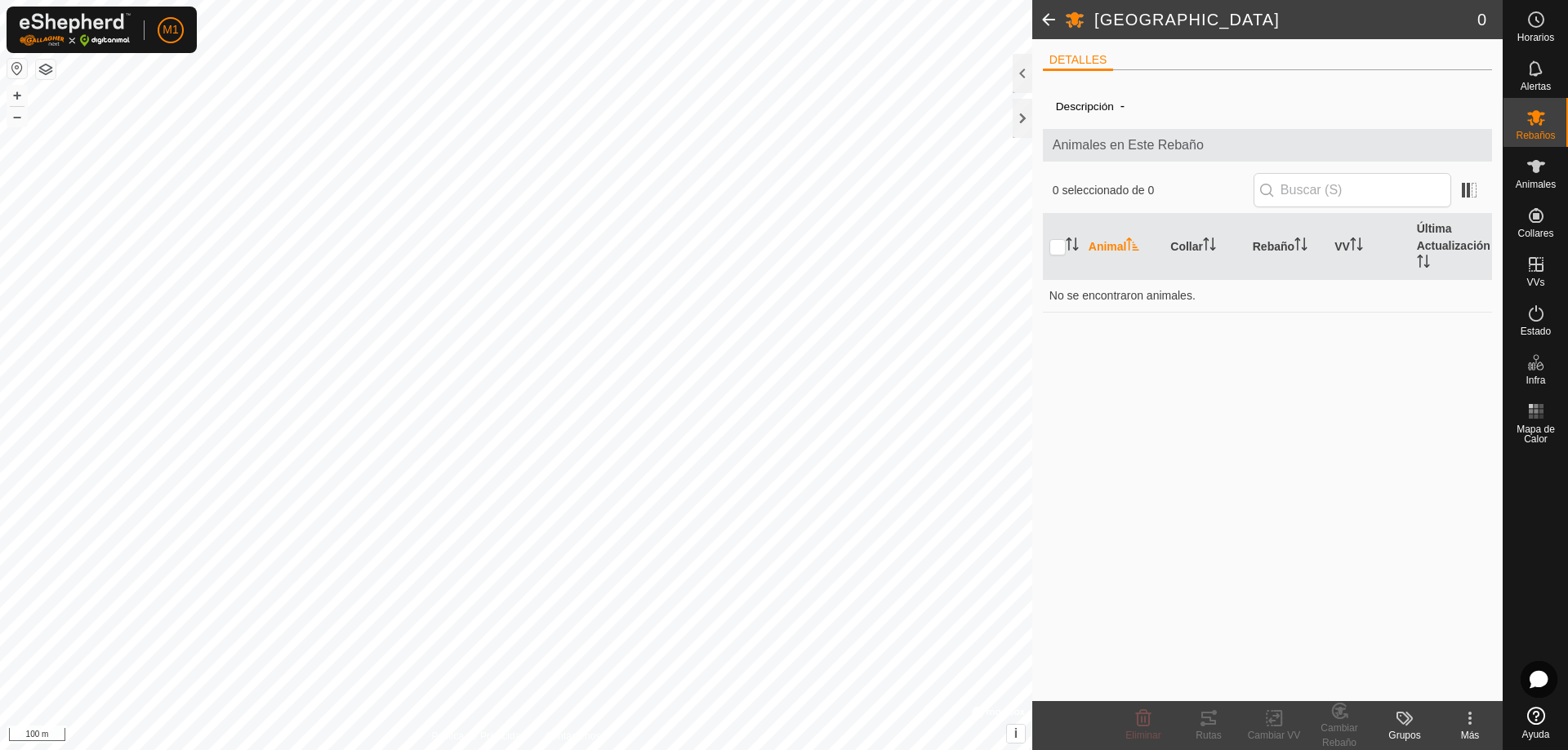
click at [1053, 409] on div "GUINEA 0 DETALLES Descripción - Animales en Este Rebaño 0 seleccionado de 0 Ani…" at bounding box center [751, 375] width 1503 height 750
click at [1149, 146] on span "Animales en Este Rebaño" at bounding box center [1268, 145] width 429 height 20
click at [1385, 197] on input "text" at bounding box center [1352, 190] width 198 height 34
click at [1478, 190] on span at bounding box center [1469, 190] width 27 height 27
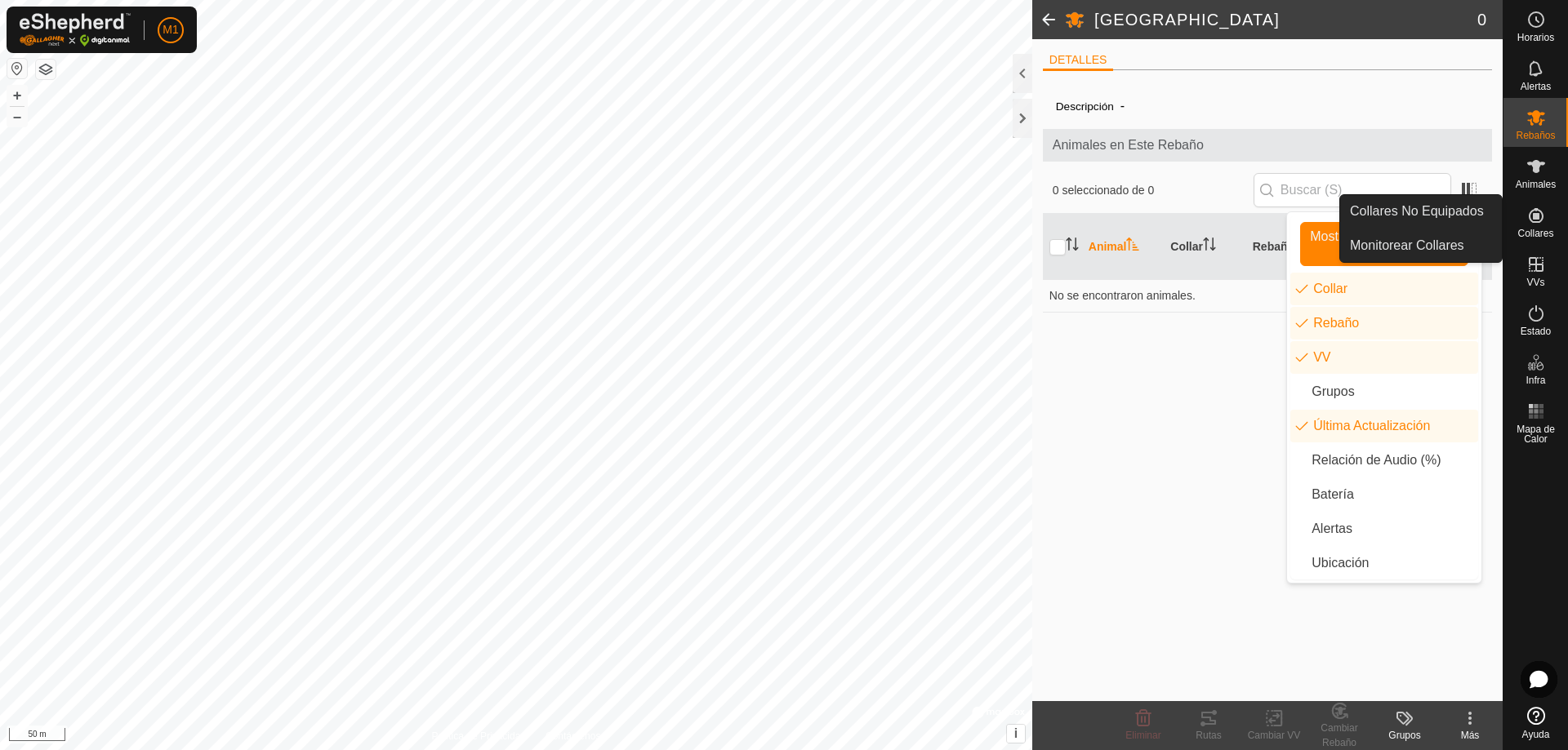
click at [1528, 208] on icon at bounding box center [1536, 216] width 20 height 20
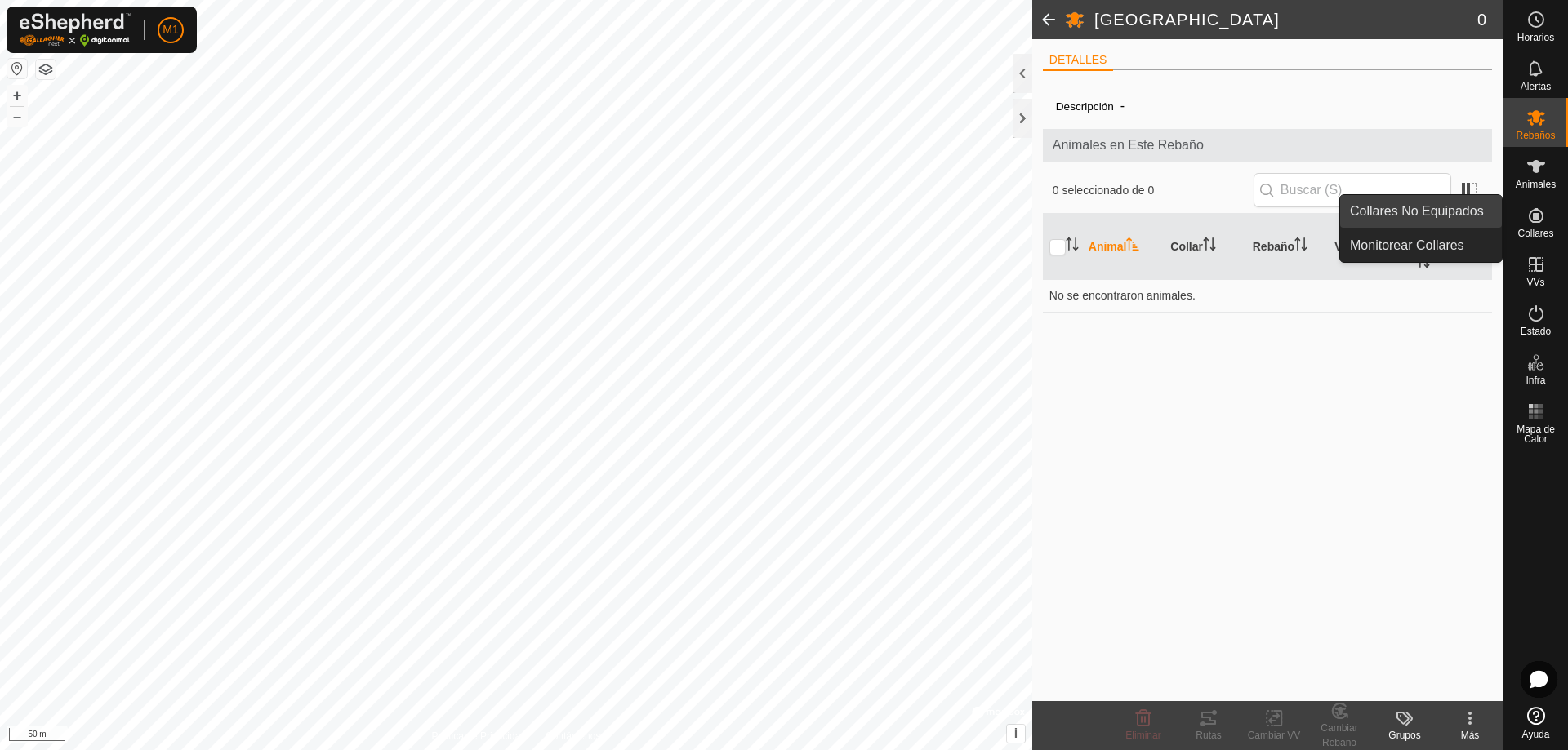
click at [1471, 219] on link "Collares No Equipados" at bounding box center [1421, 211] width 162 height 32
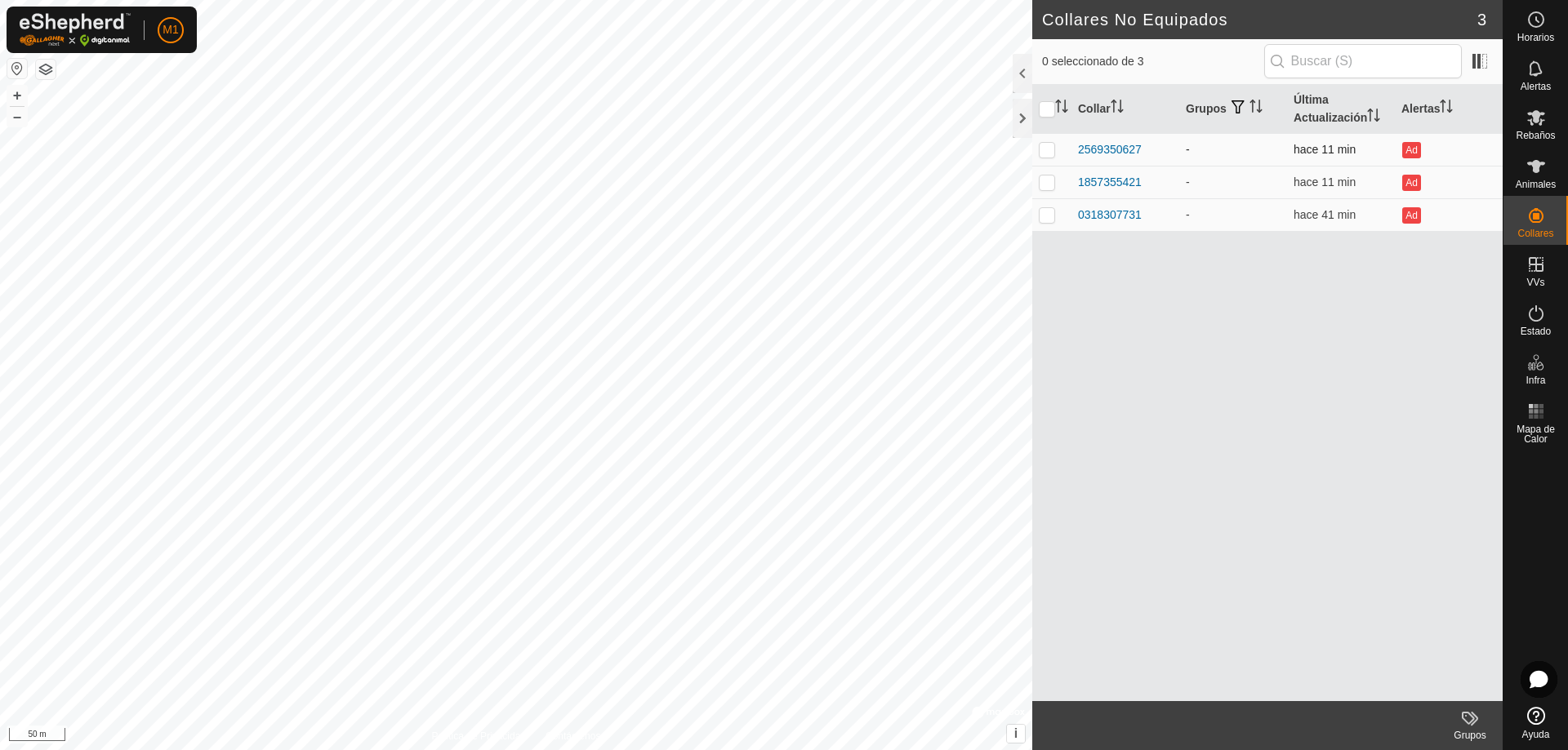
click at [1055, 152] on p-checkbox at bounding box center [1047, 149] width 16 height 13
click at [1055, 150] on p-checkbox at bounding box center [1047, 149] width 16 height 13
checkbox input "false"
click at [1050, 177] on p-checkbox at bounding box center [1047, 181] width 16 height 13
checkbox input "true"
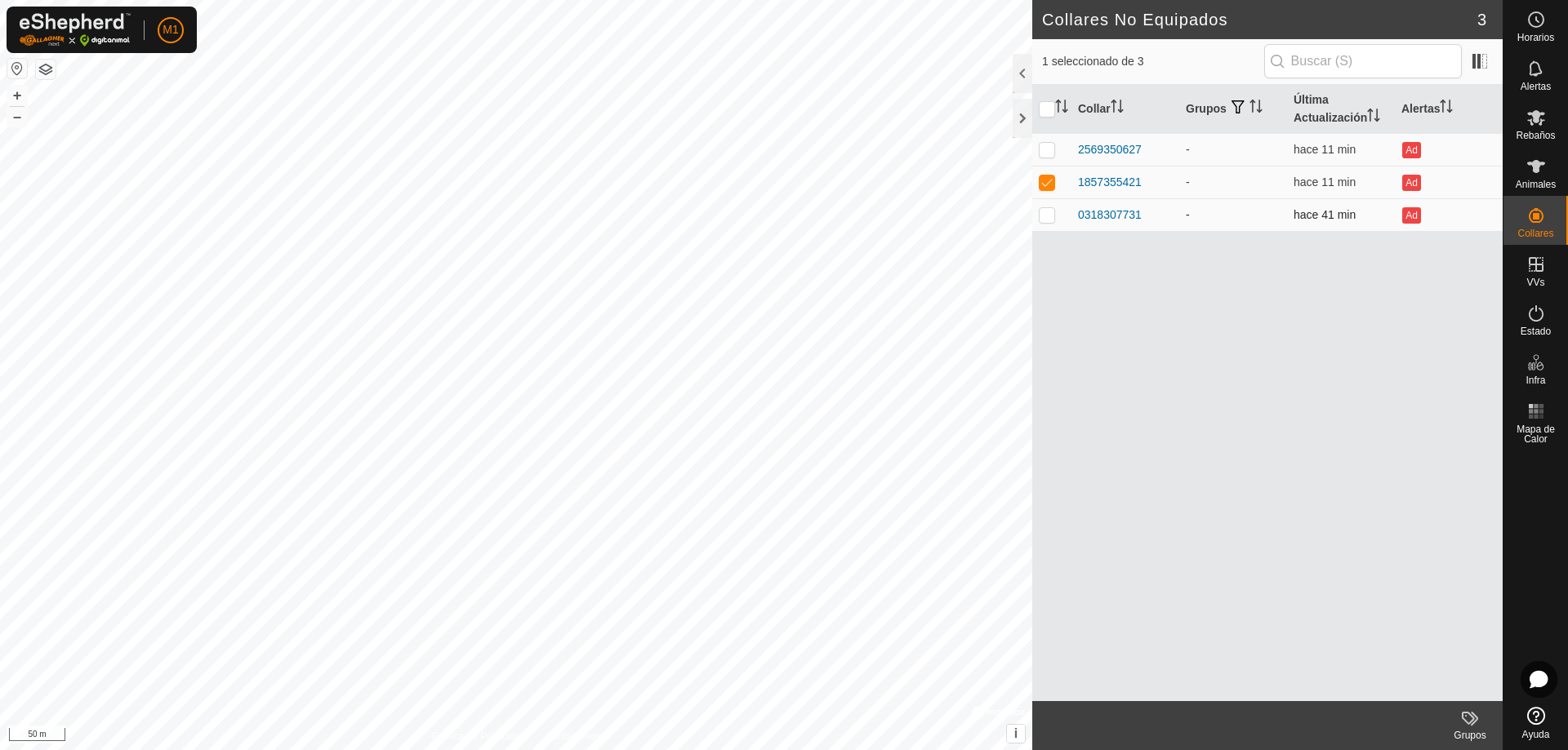
click at [1042, 212] on p-checkbox at bounding box center [1047, 214] width 16 height 13
checkbox input "true"
click at [1116, 180] on div "1857355421" at bounding box center [1109, 182] width 63 height 17
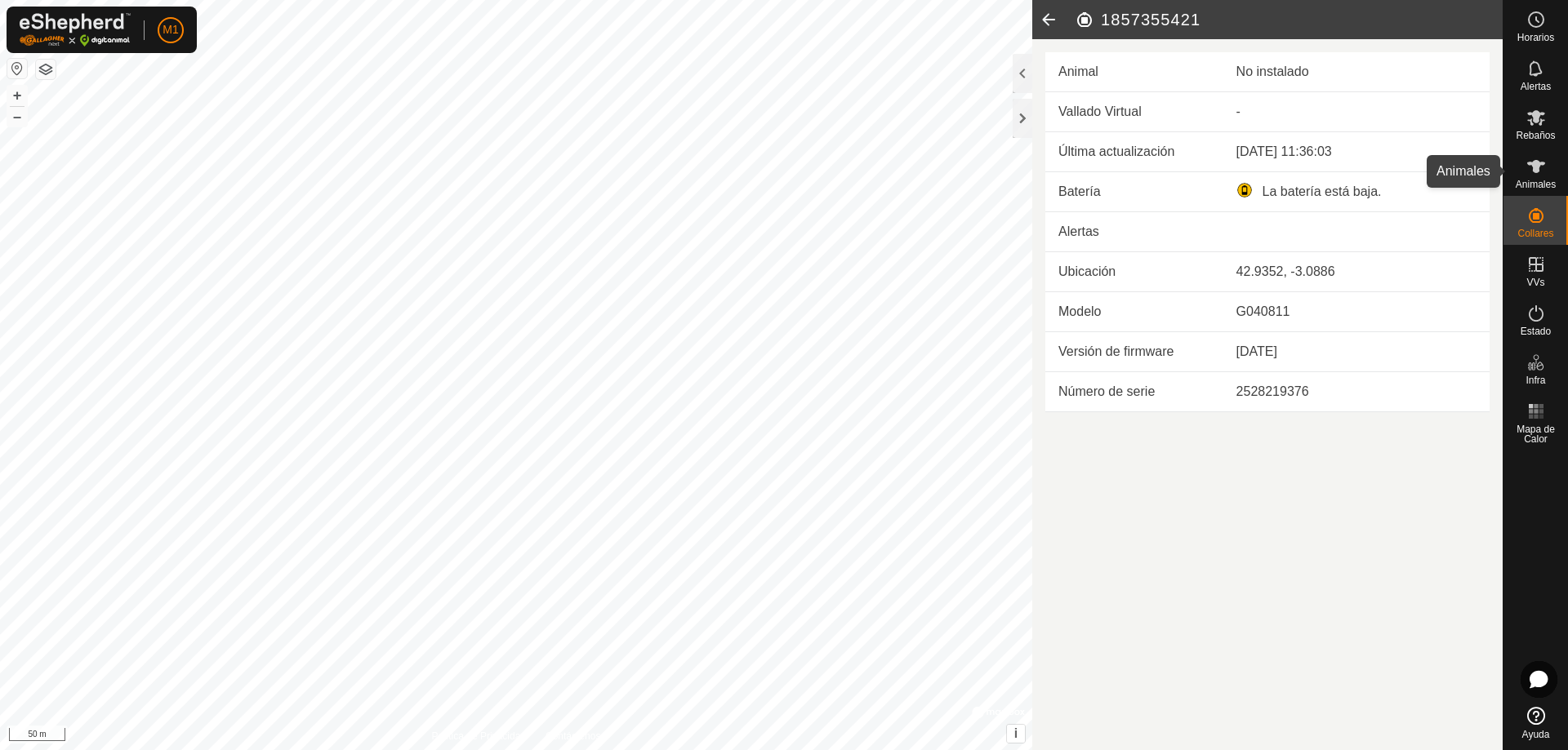
click at [1540, 174] on icon at bounding box center [1536, 166] width 20 height 20
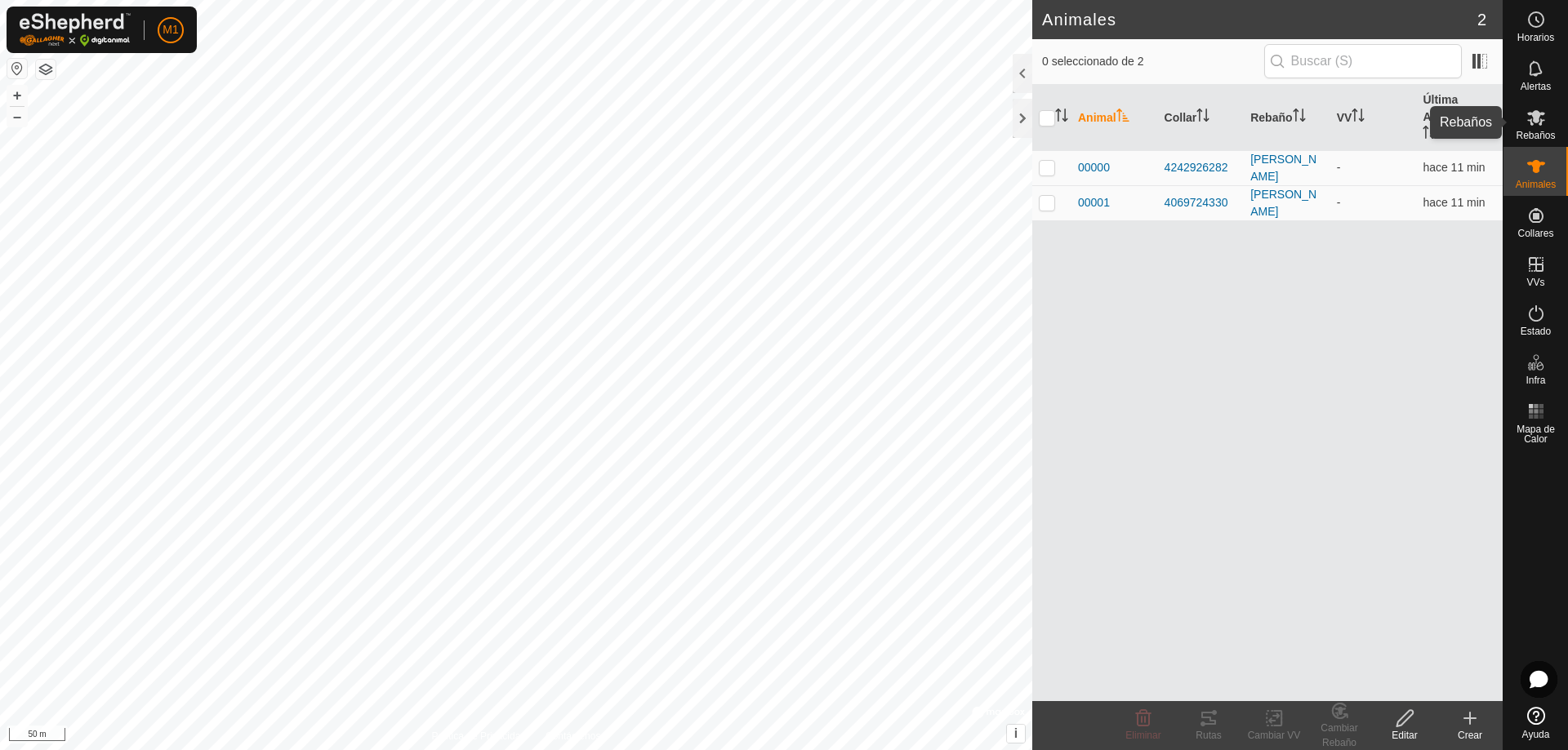
click at [1530, 121] on icon at bounding box center [1536, 118] width 18 height 15
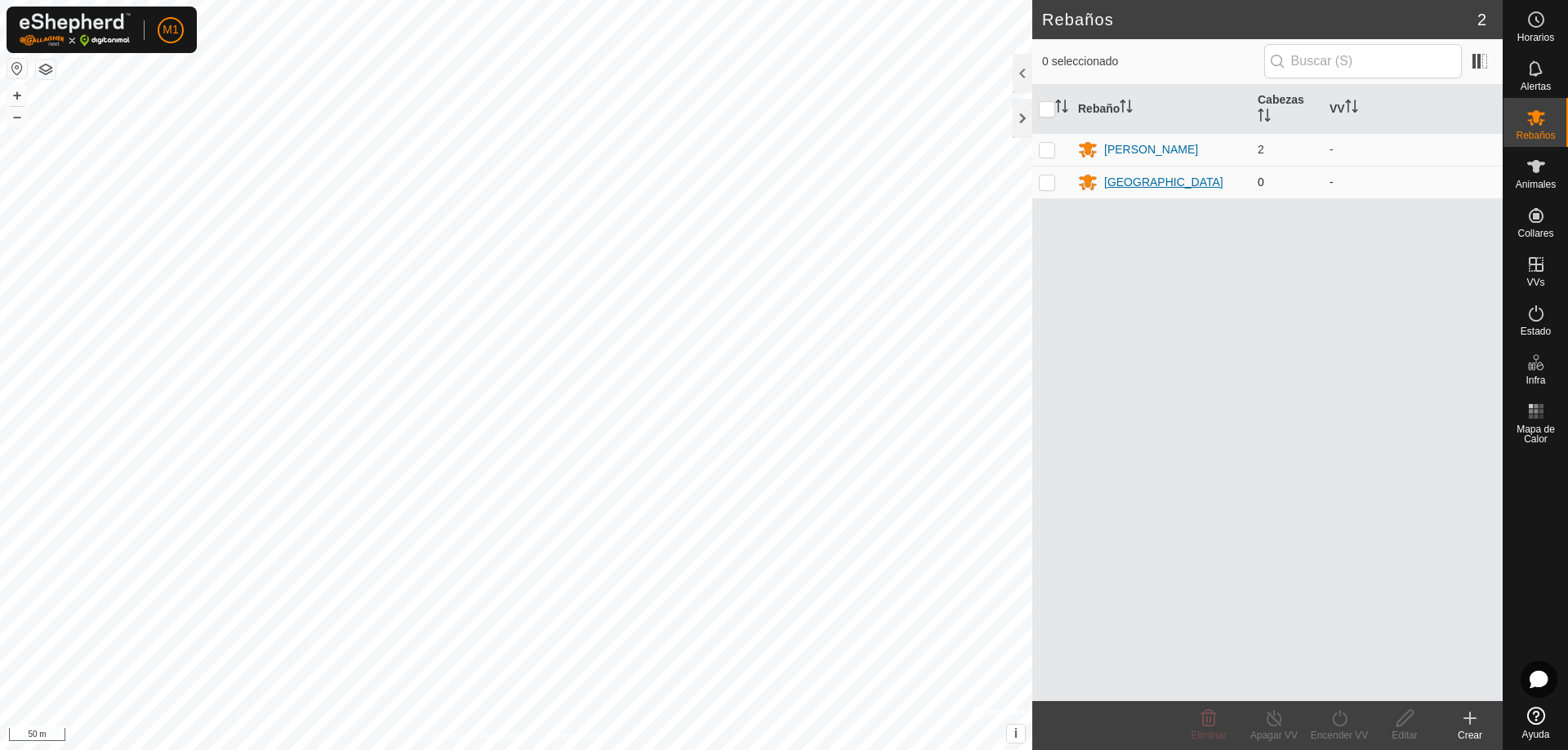
click at [1112, 180] on div "[GEOGRAPHIC_DATA]" at bounding box center [1163, 182] width 119 height 17
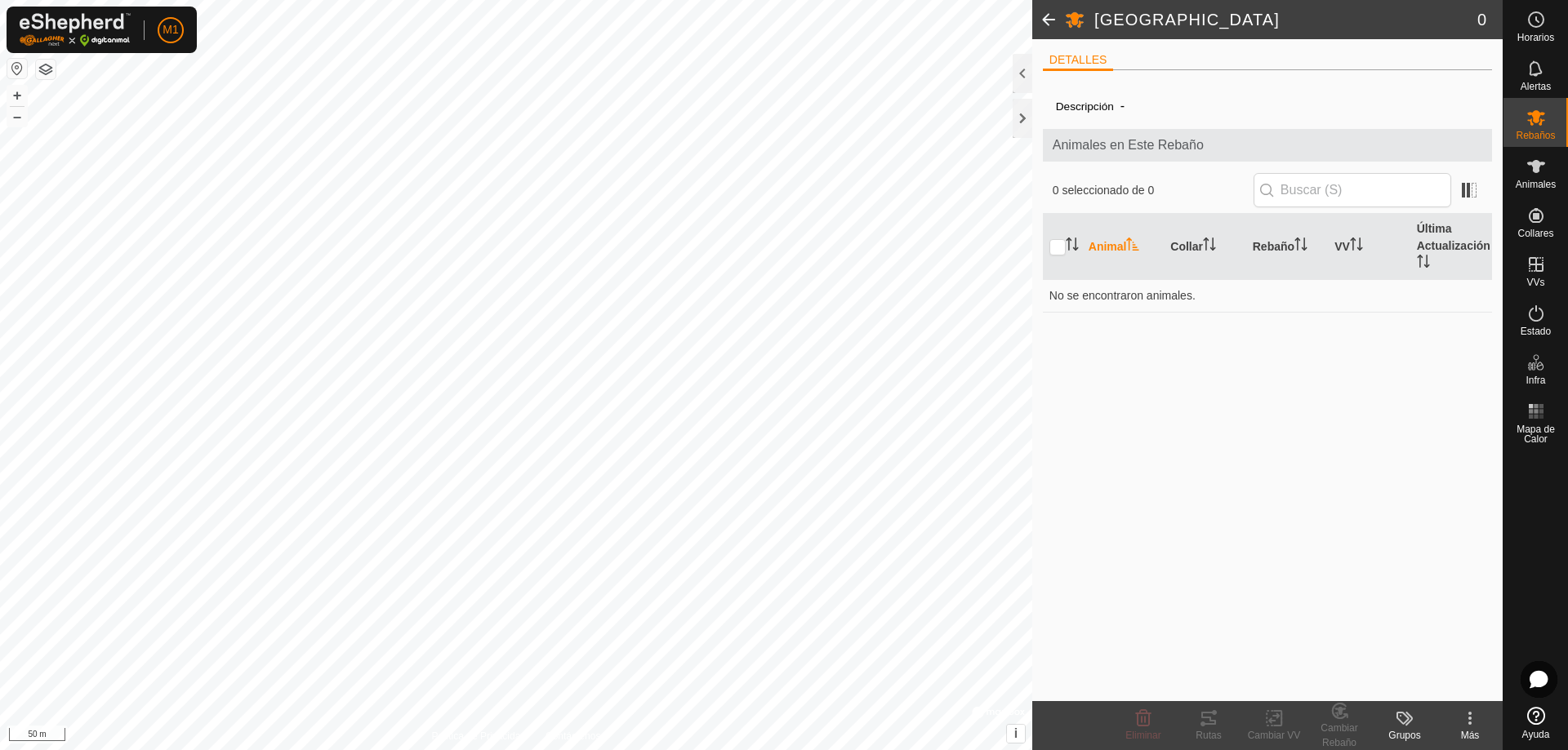
click at [1467, 720] on icon at bounding box center [1470, 718] width 20 height 20
click at [1413, 683] on link "Editar Detalle del Rebaño" at bounding box center [1411, 682] width 188 height 32
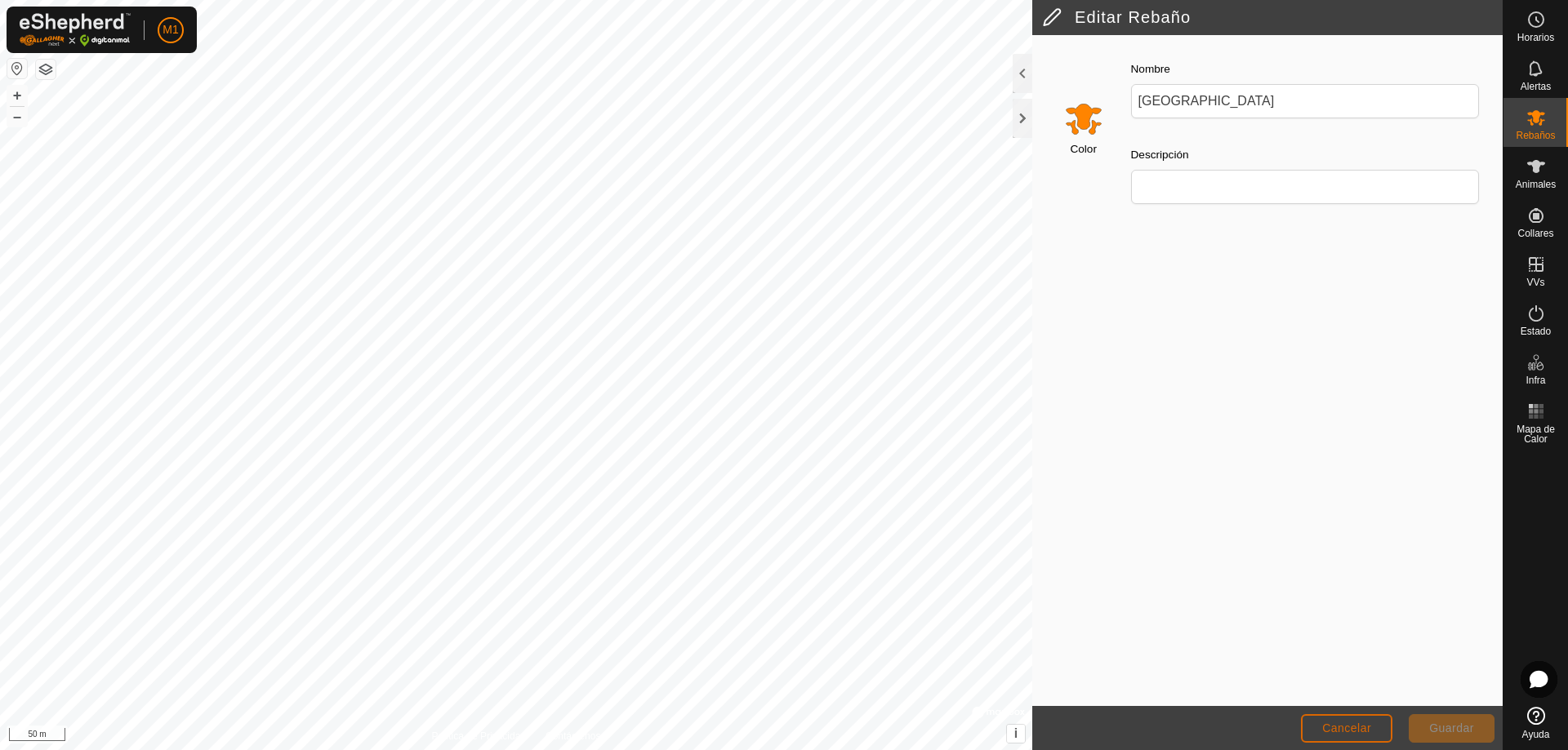
click at [1358, 728] on span "Cancelar" at bounding box center [1346, 728] width 49 height 13
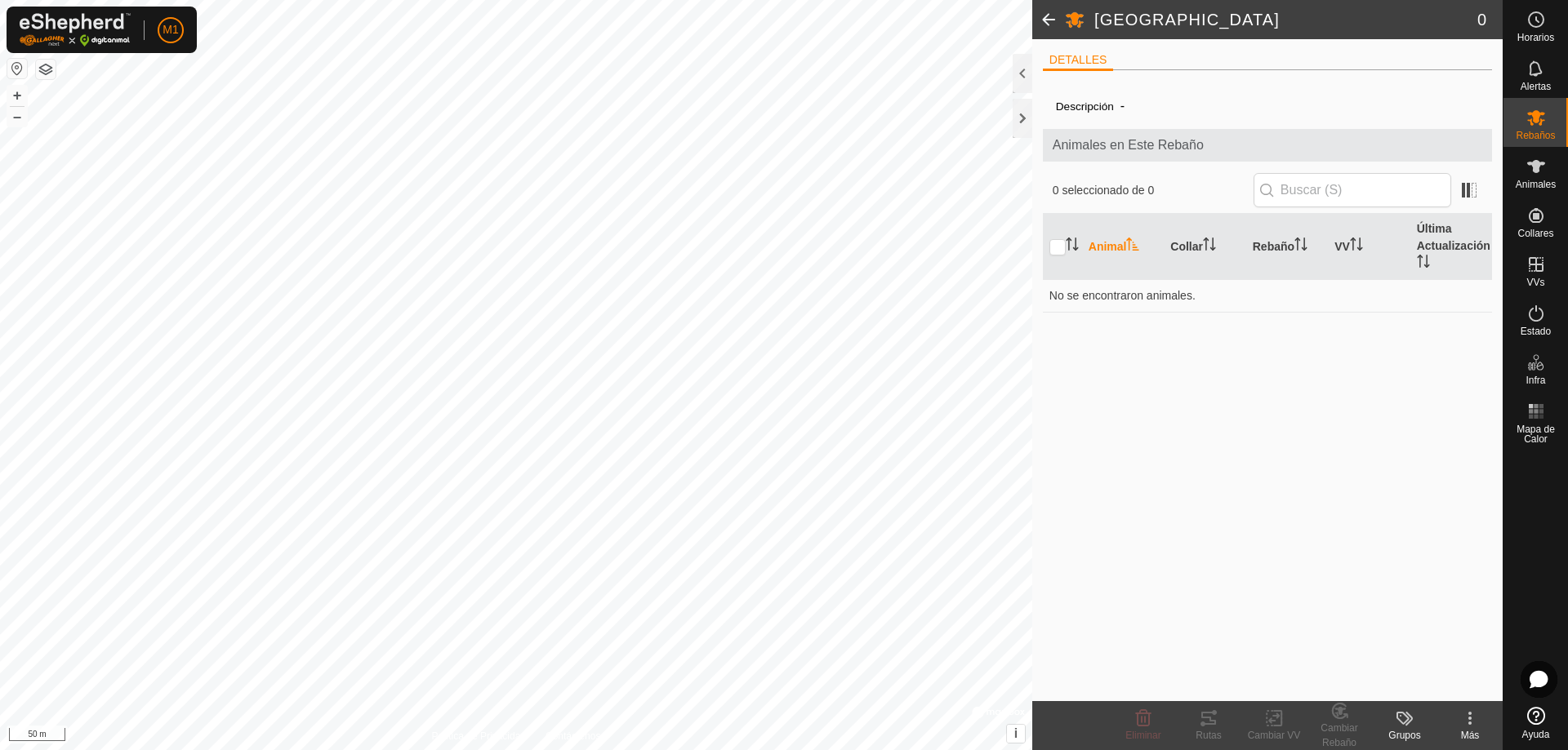
click at [1403, 722] on icon at bounding box center [1405, 718] width 20 height 20
click at [1418, 683] on link "Gestionar Grupos" at bounding box center [1453, 682] width 162 height 32
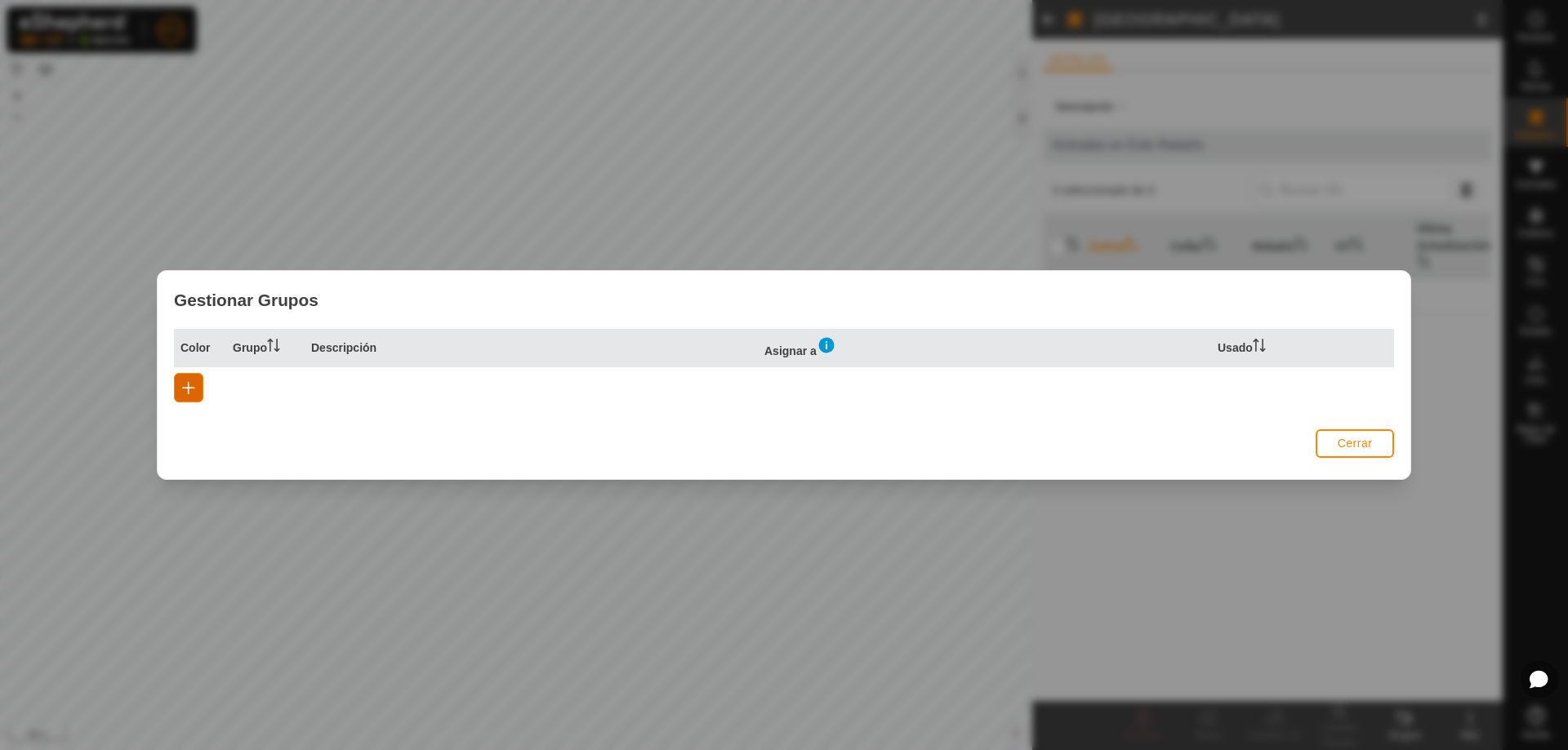
click at [187, 388] on span "button" at bounding box center [188, 387] width 13 height 13
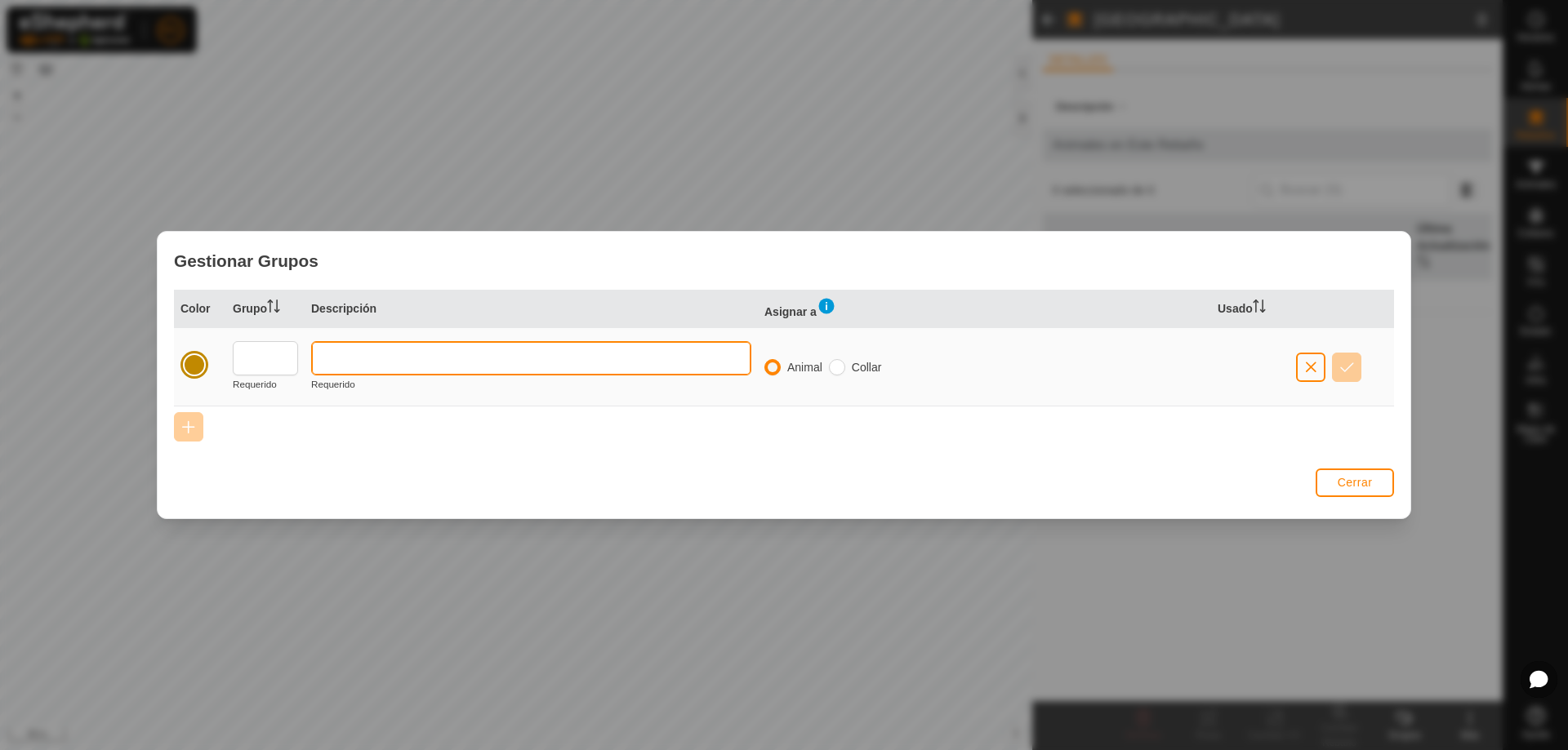
click at [536, 349] on input "text" at bounding box center [531, 358] width 441 height 34
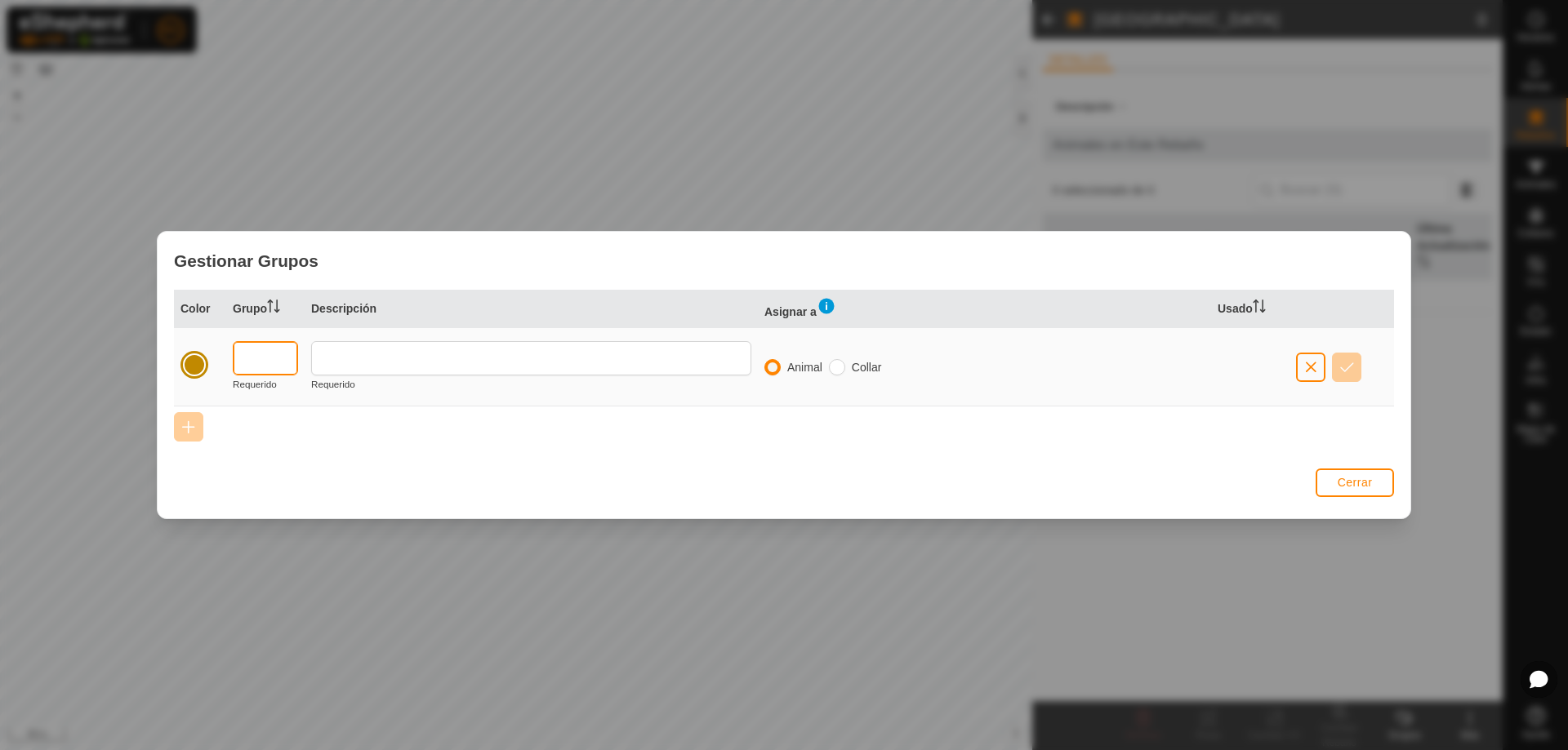
click at [263, 356] on input "text" at bounding box center [265, 358] width 65 height 34
click at [202, 366] on div at bounding box center [194, 364] width 23 height 23
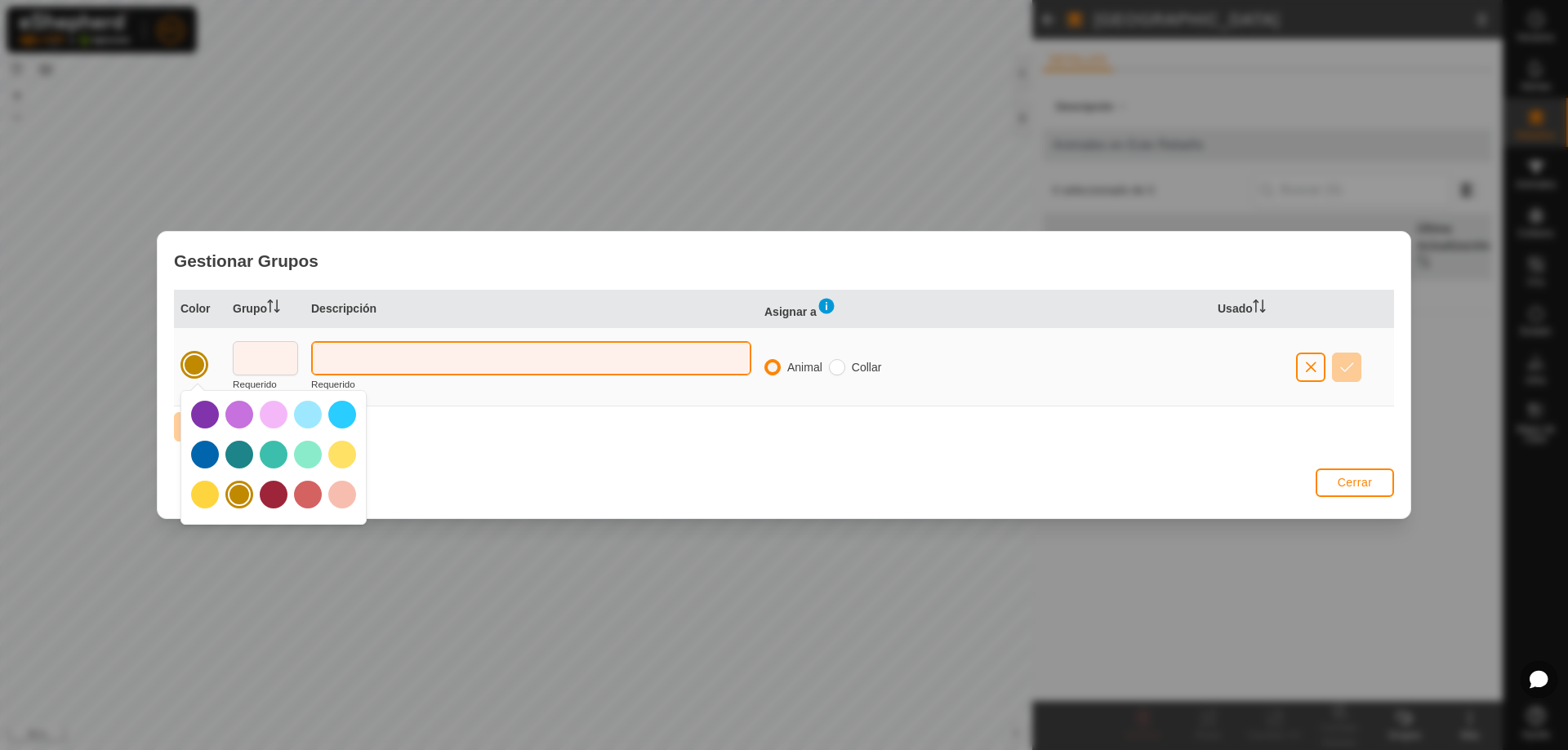
click at [487, 361] on input "text" at bounding box center [531, 358] width 441 height 34
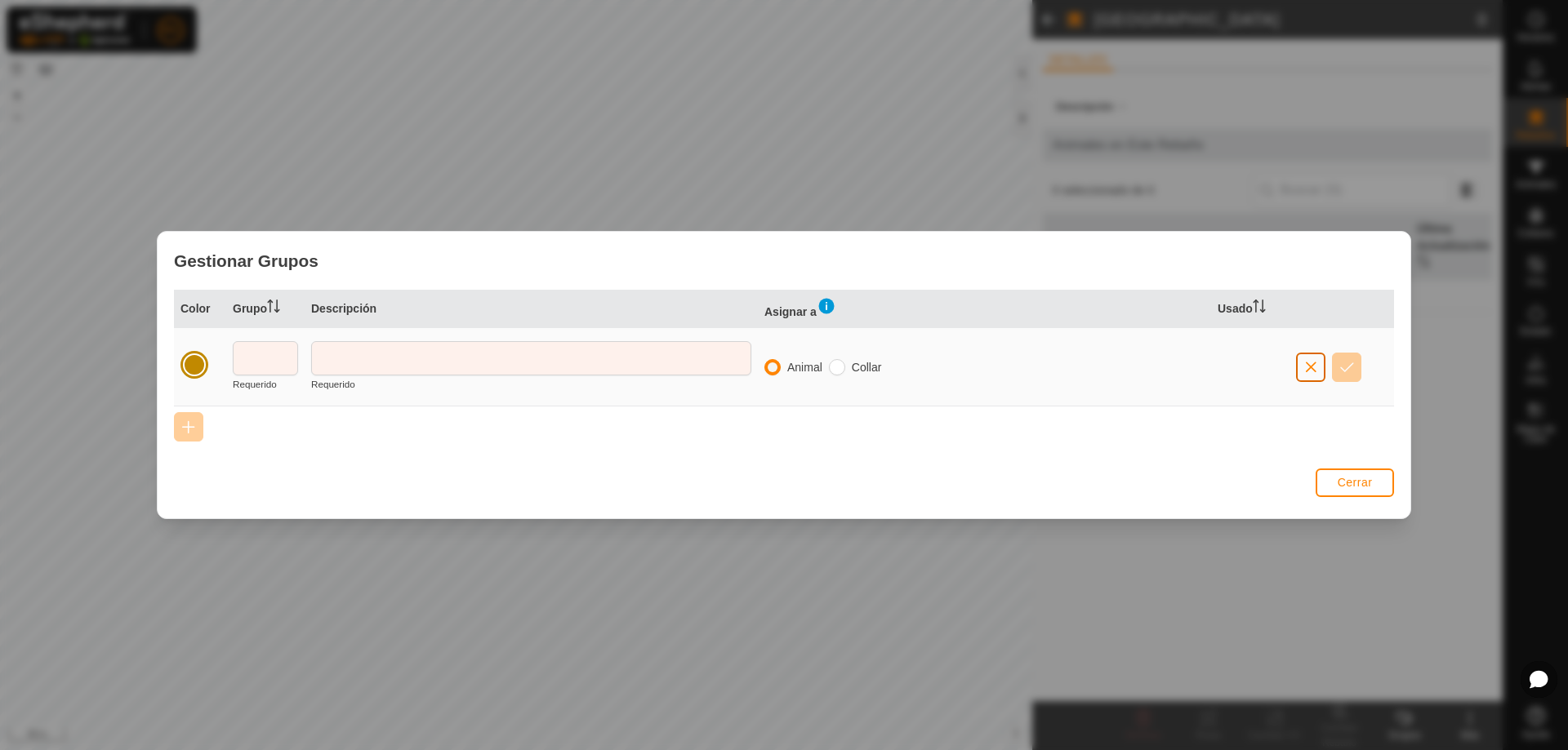
click at [1318, 371] on button "button" at bounding box center [1311, 367] width 29 height 29
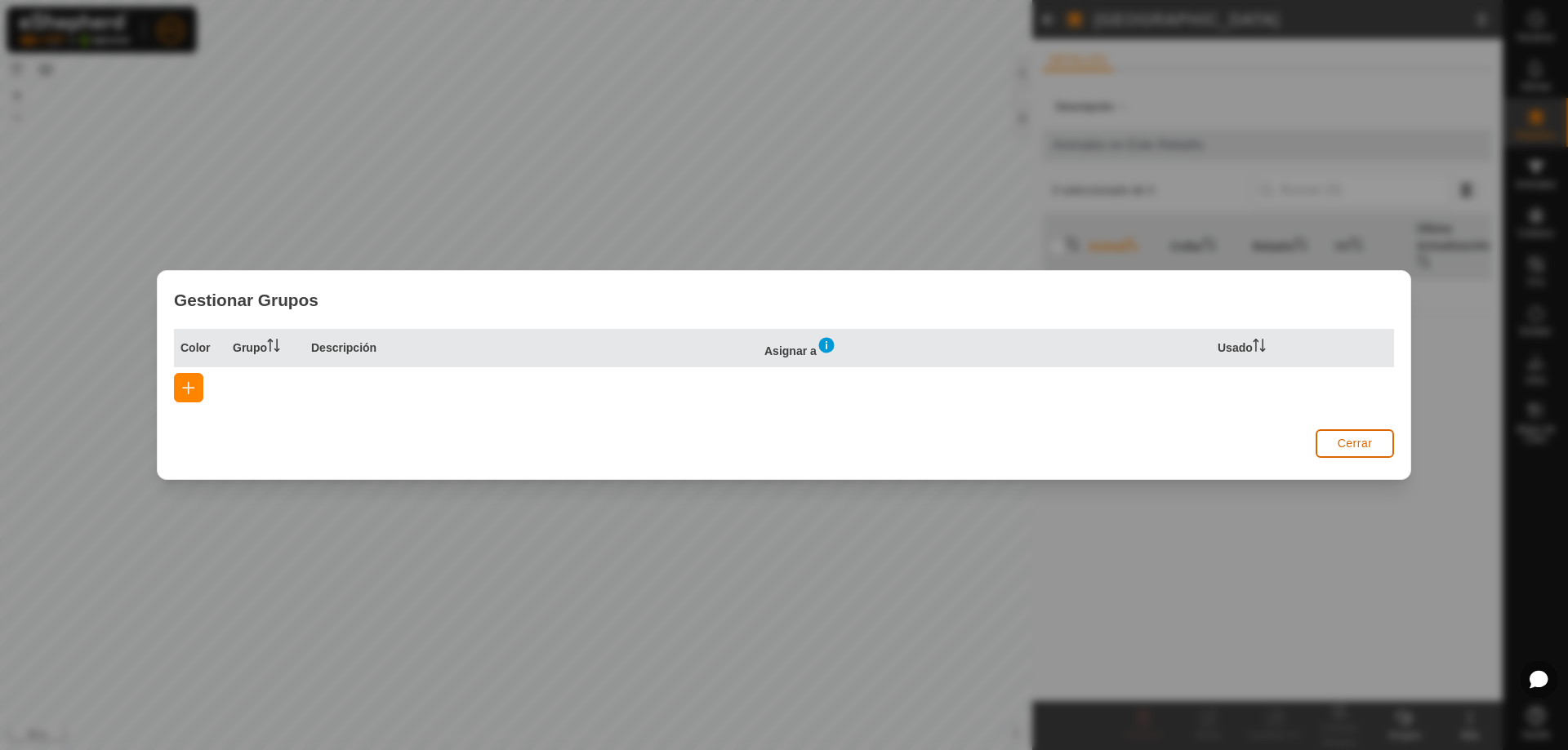
click at [1356, 449] on span "Cerrar" at bounding box center [1355, 443] width 35 height 13
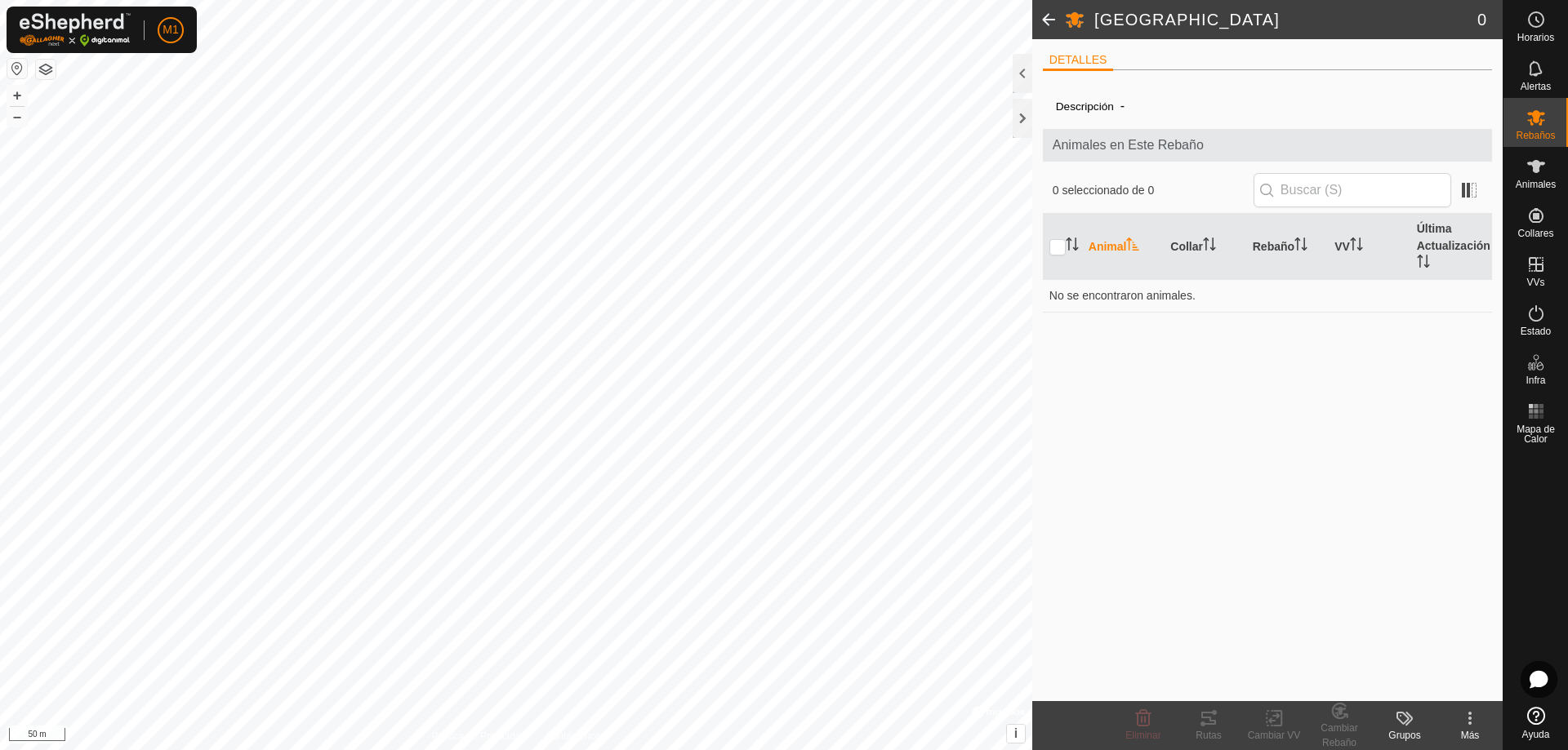
click at [1405, 721] on icon at bounding box center [1405, 718] width 20 height 20
click at [1412, 684] on link "Gestionar Grupos" at bounding box center [1453, 682] width 162 height 32
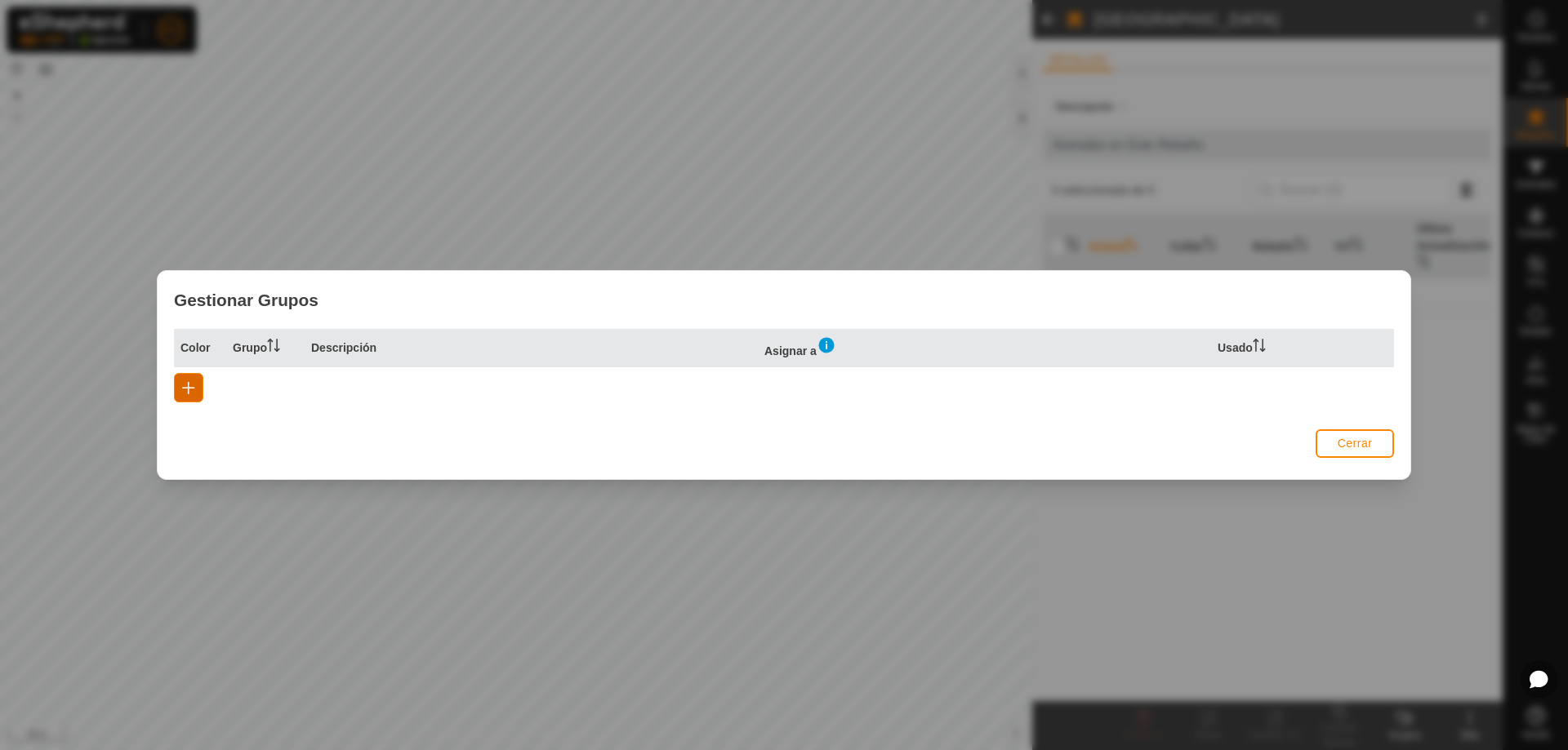
click at [192, 389] on span "button" at bounding box center [188, 387] width 13 height 13
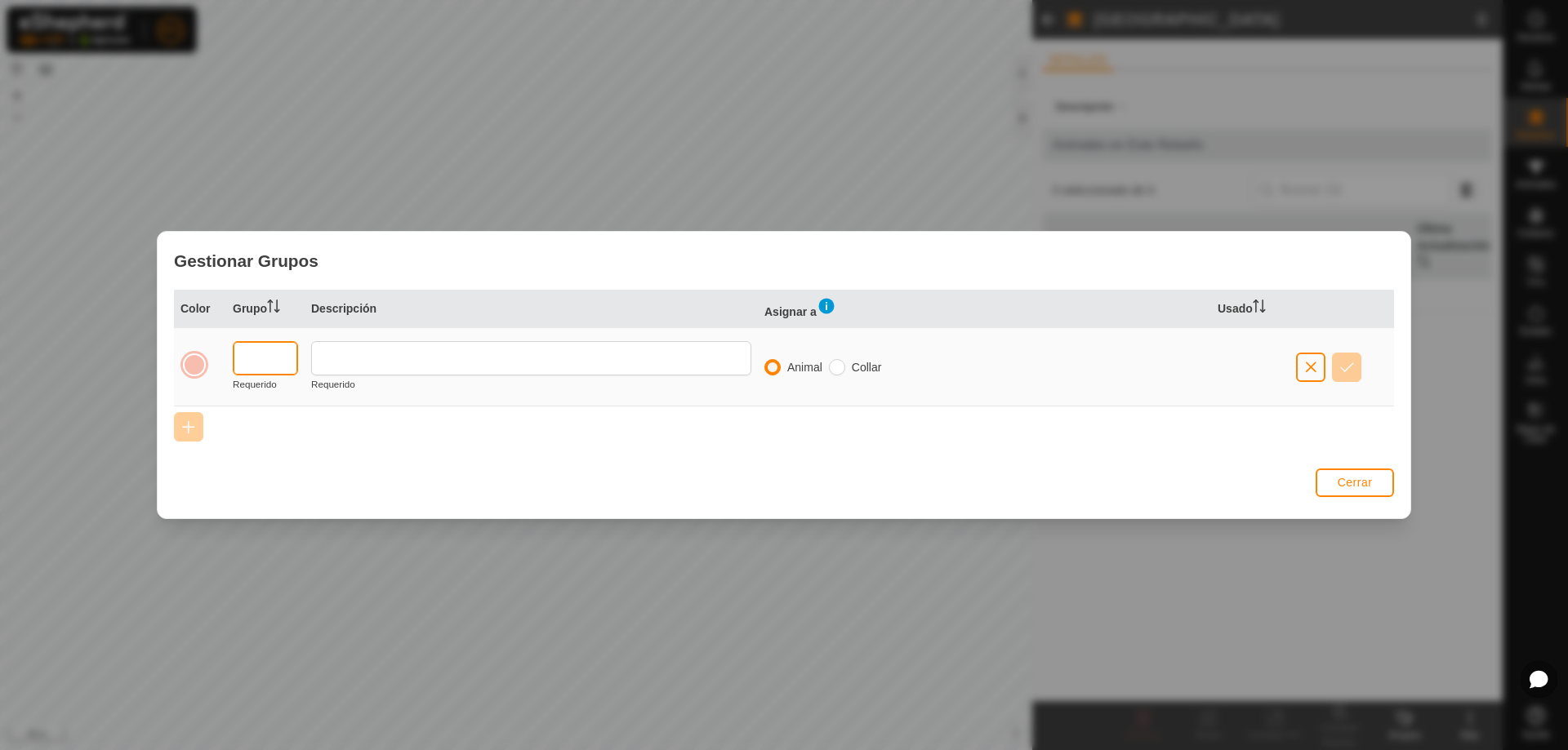
click at [251, 344] on input "text" at bounding box center [265, 358] width 65 height 34
click at [1358, 481] on span "Cerrar" at bounding box center [1355, 482] width 35 height 13
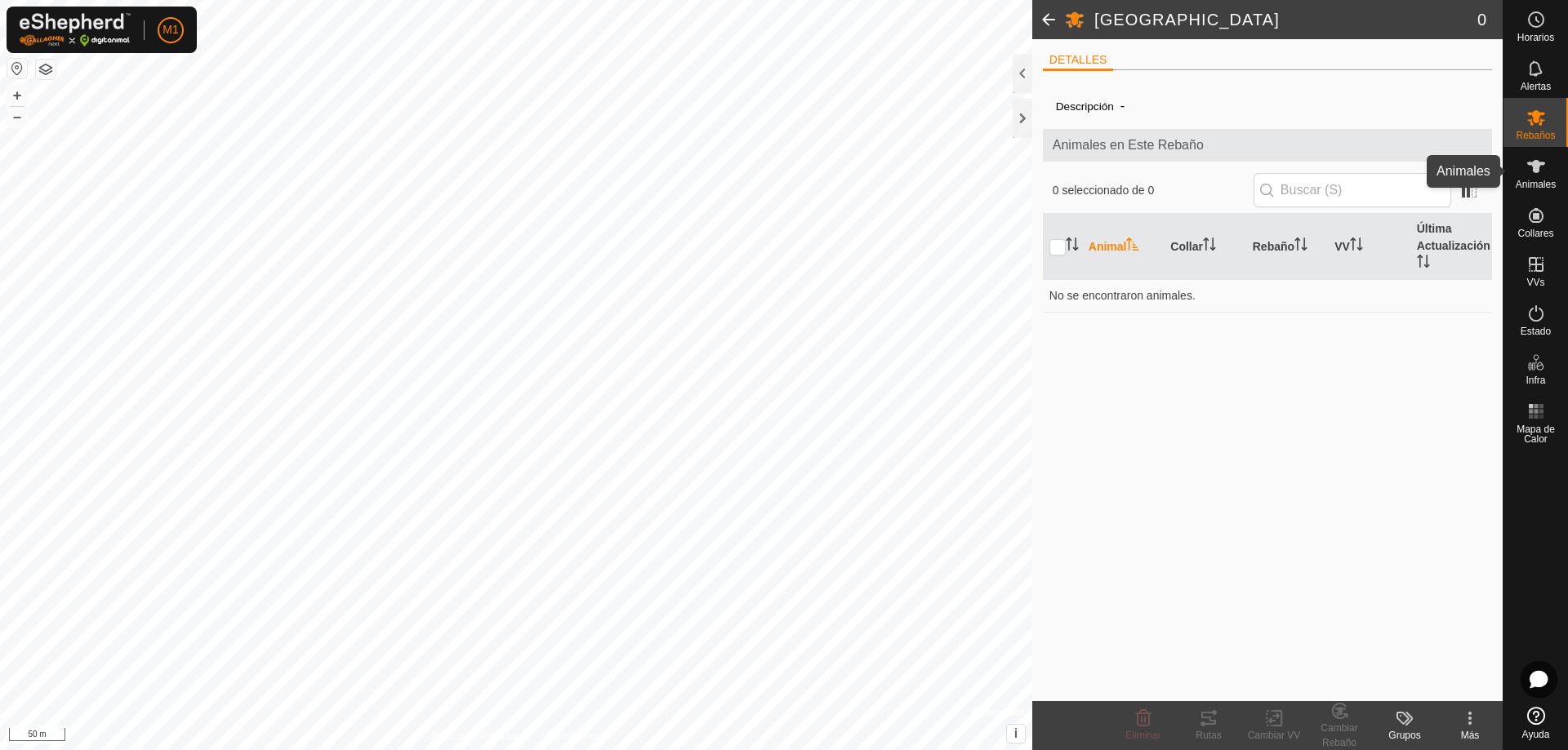
click at [1534, 155] on es-animals-svg-icon at bounding box center [1536, 167] width 29 height 27
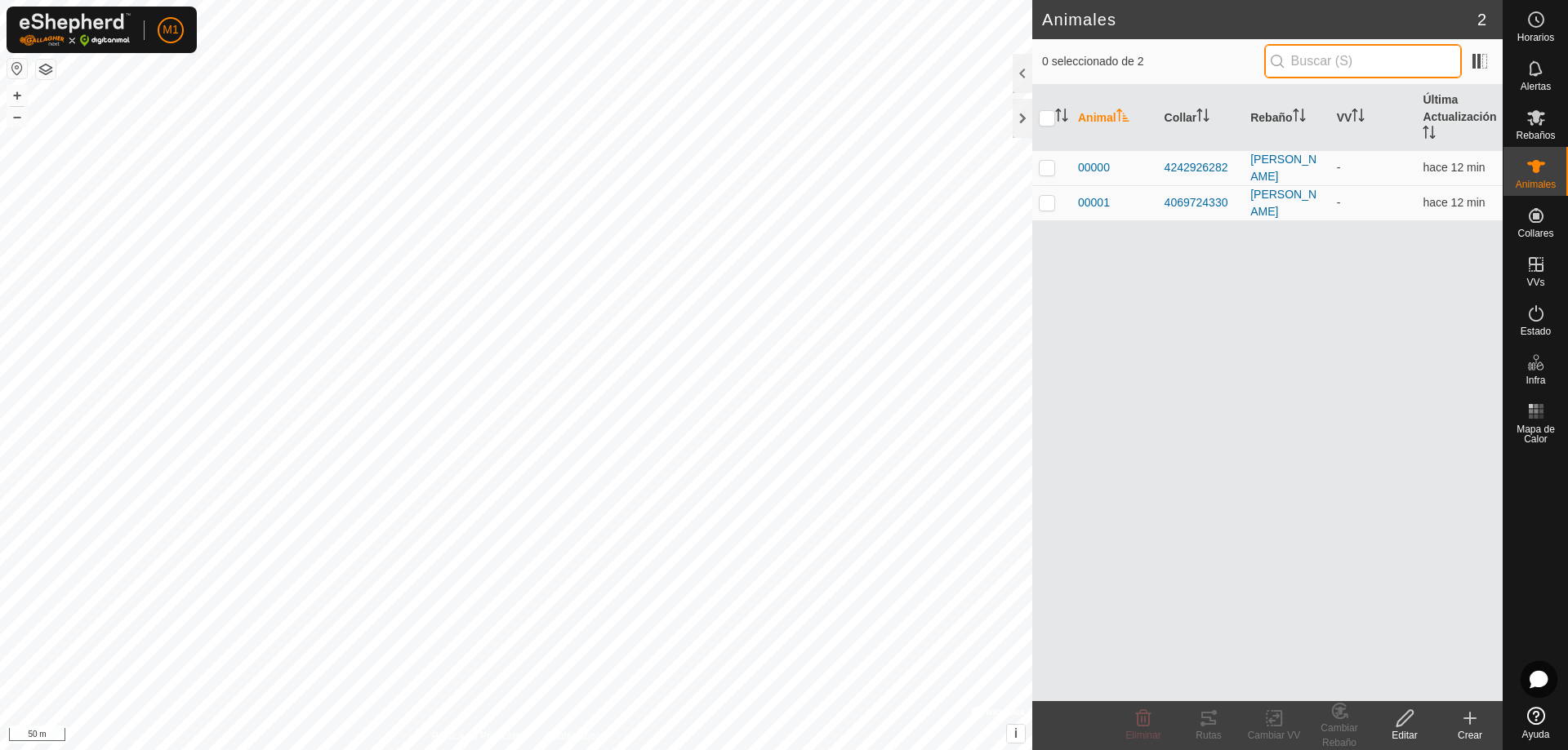
click at [1357, 55] on input "text" at bounding box center [1363, 62] width 198 height 34
click at [1483, 62] on span at bounding box center [1480, 61] width 27 height 27
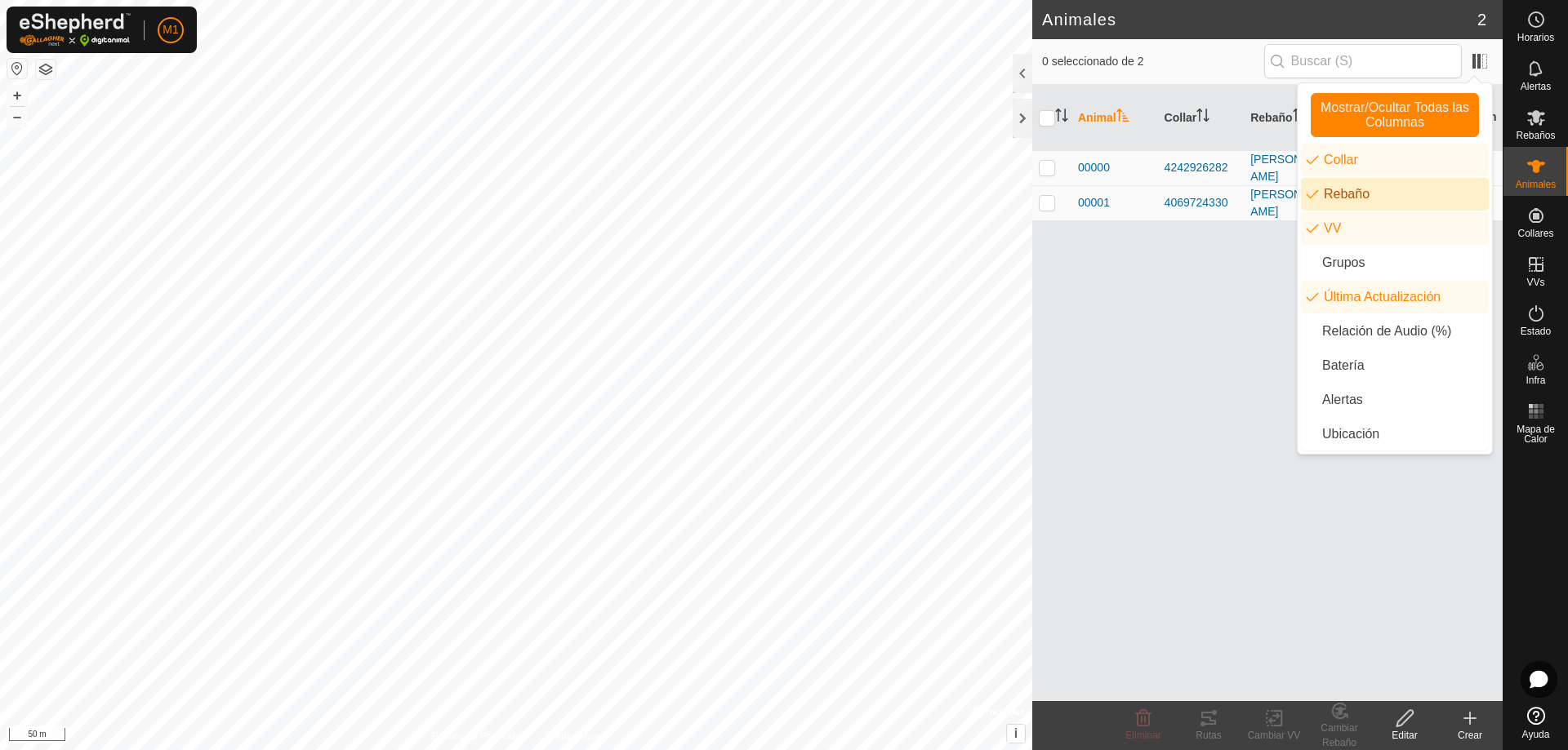
click at [1317, 186] on li "Rebaño" at bounding box center [1395, 194] width 188 height 32
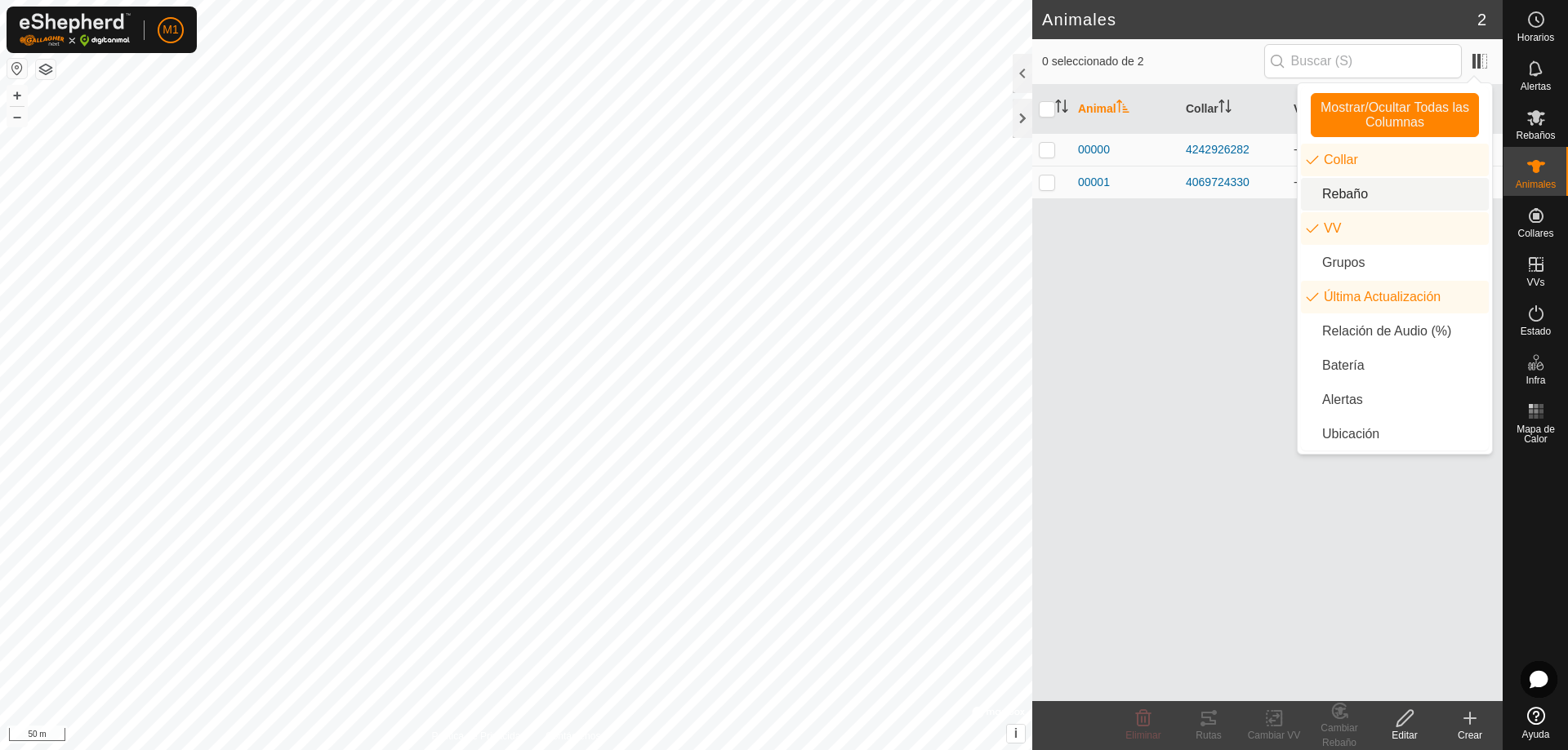
click at [1313, 192] on li "Rebaño" at bounding box center [1395, 194] width 188 height 32
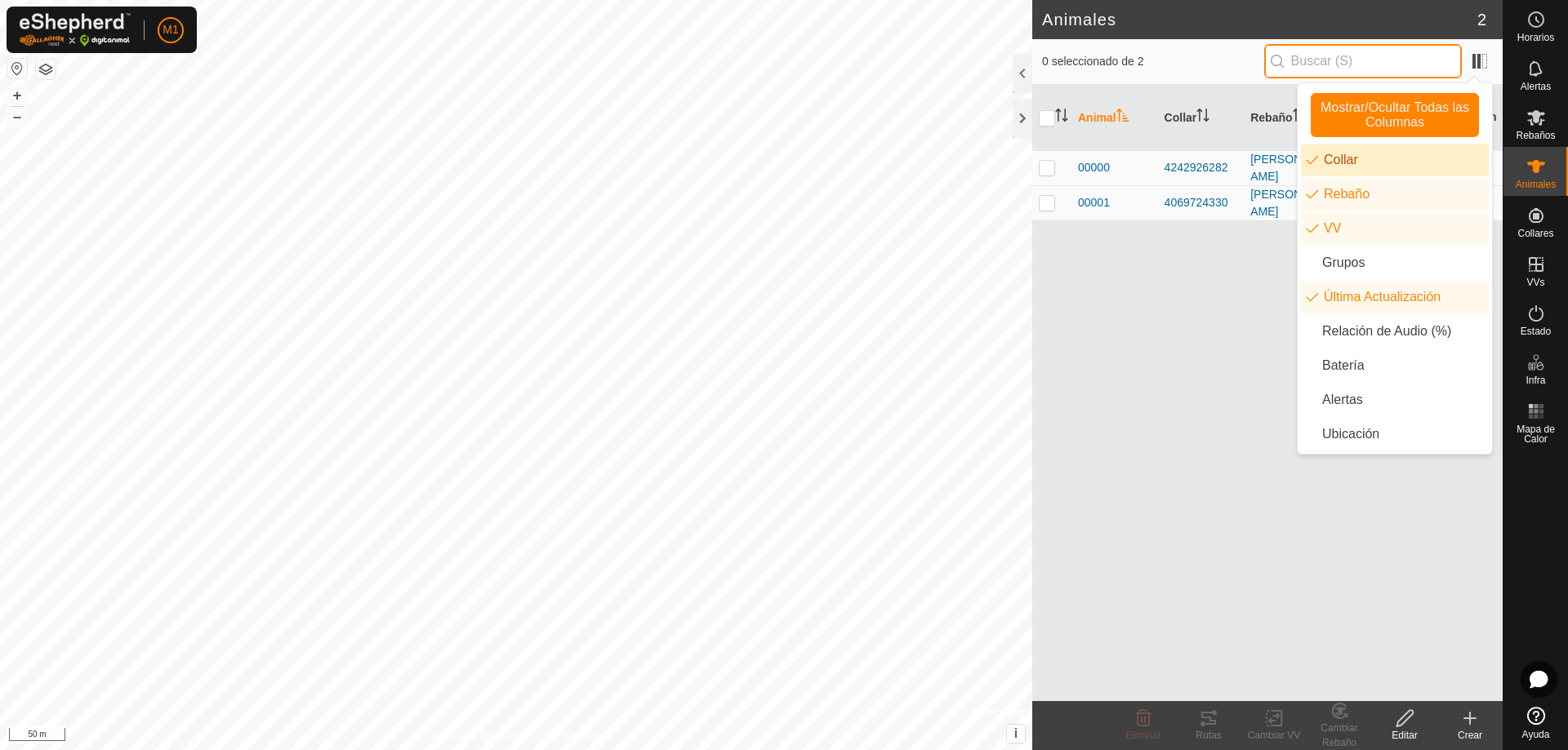
click at [1402, 53] on input "text" at bounding box center [1363, 62] width 198 height 34
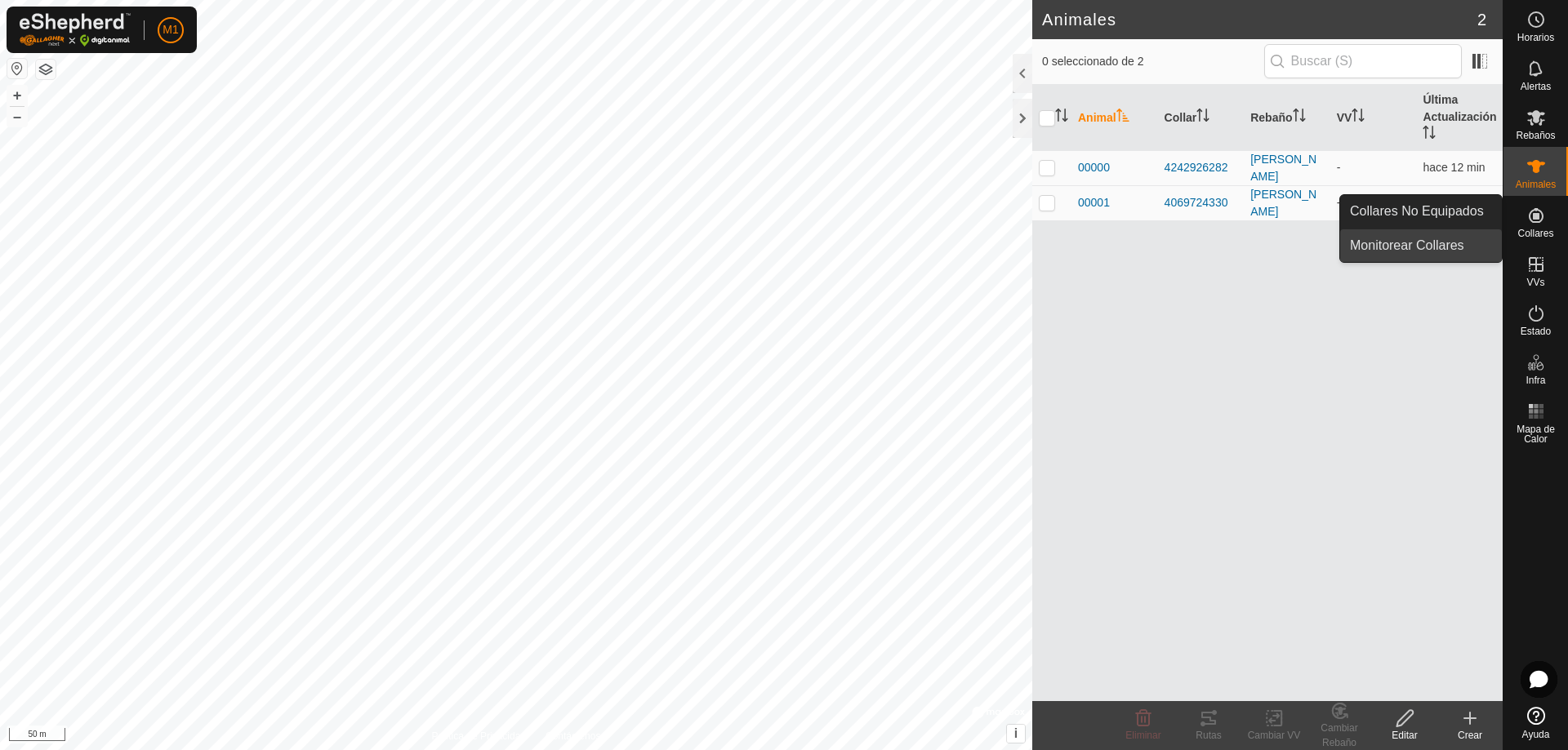
click at [1426, 251] on link "Monitorear Collares" at bounding box center [1421, 245] width 162 height 32
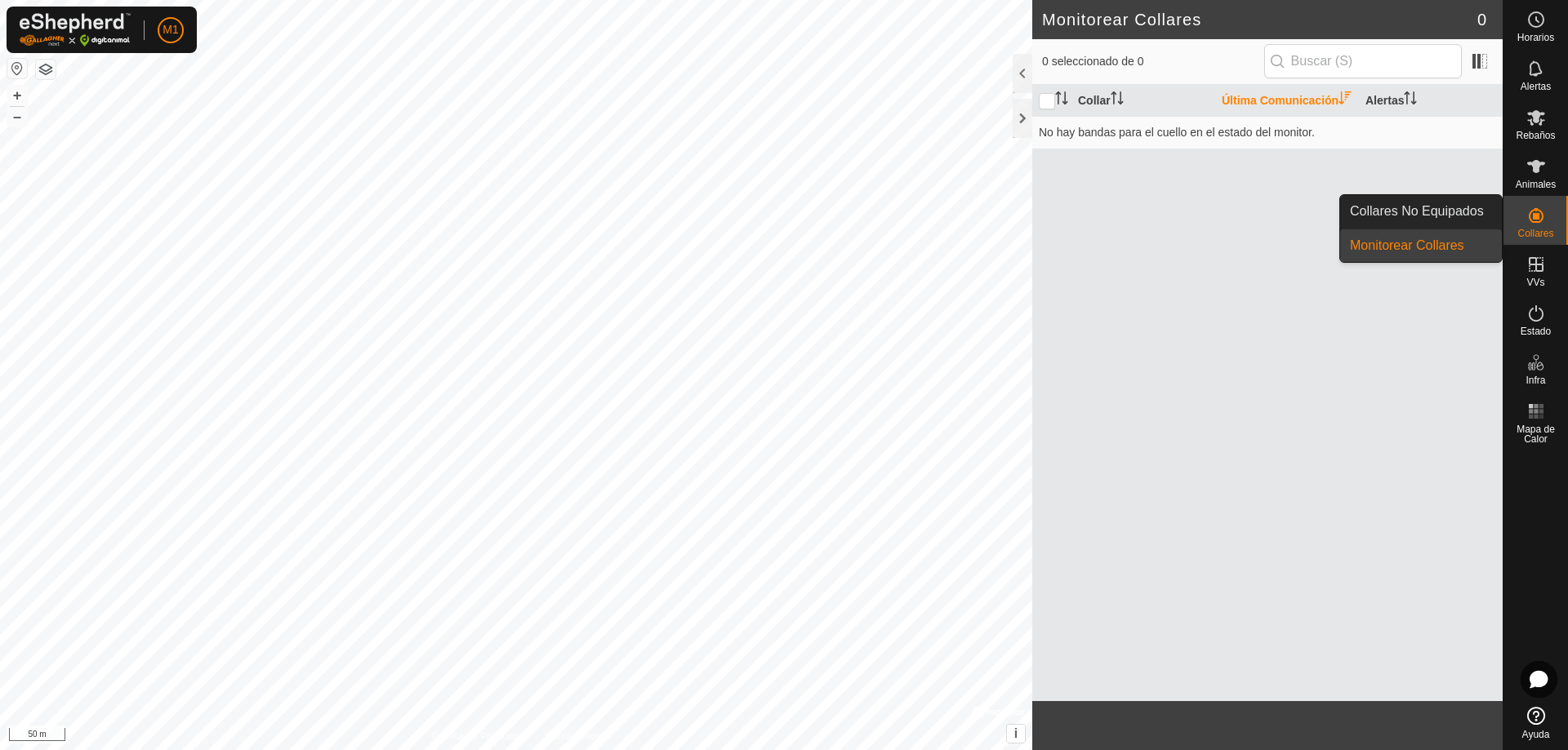
click at [1525, 206] on es-neckbands-svg-icon at bounding box center [1536, 216] width 29 height 27
click at [1481, 216] on link "Collares No Equipados" at bounding box center [1421, 211] width 162 height 32
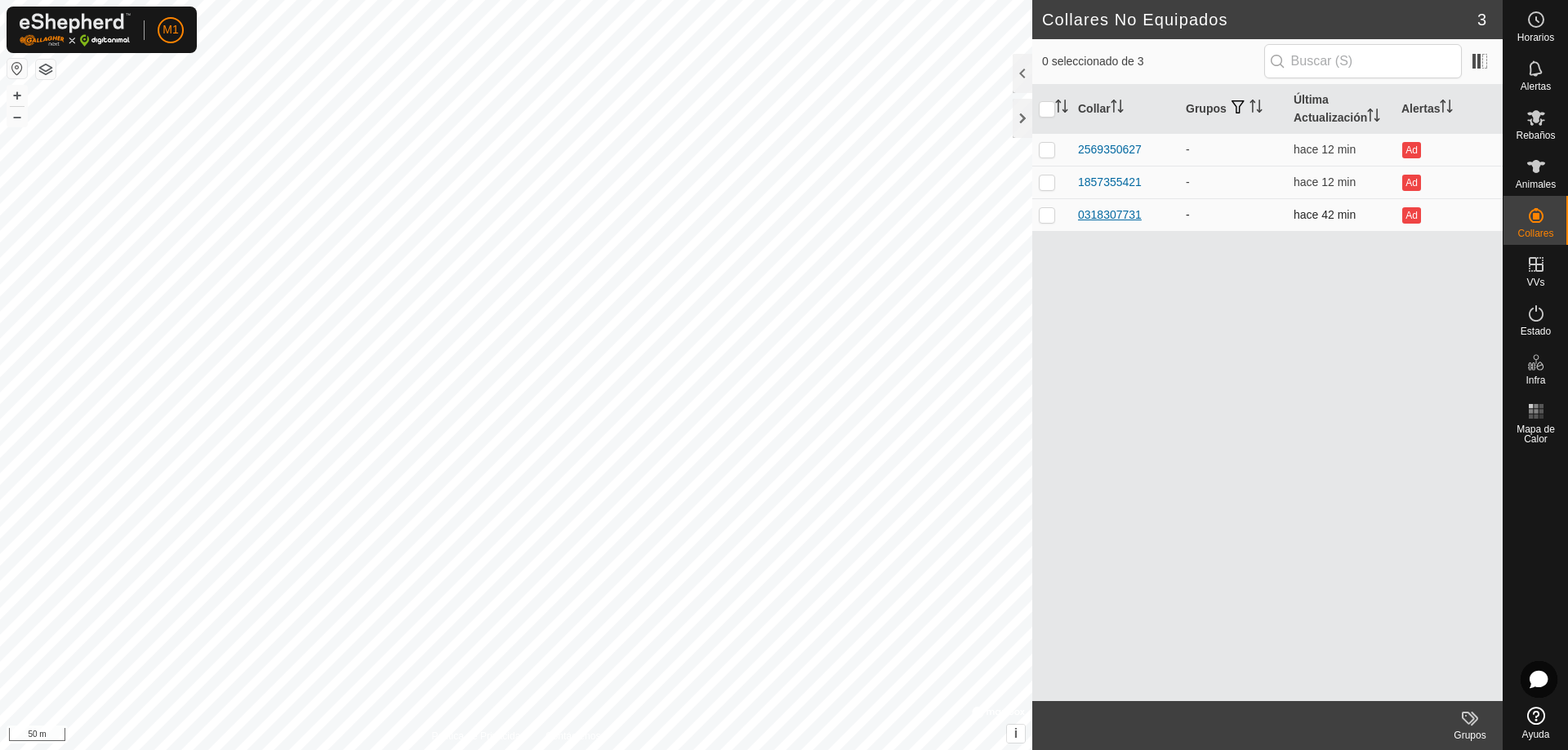
click at [1117, 214] on div "0318307731" at bounding box center [1109, 216] width 63 height 17
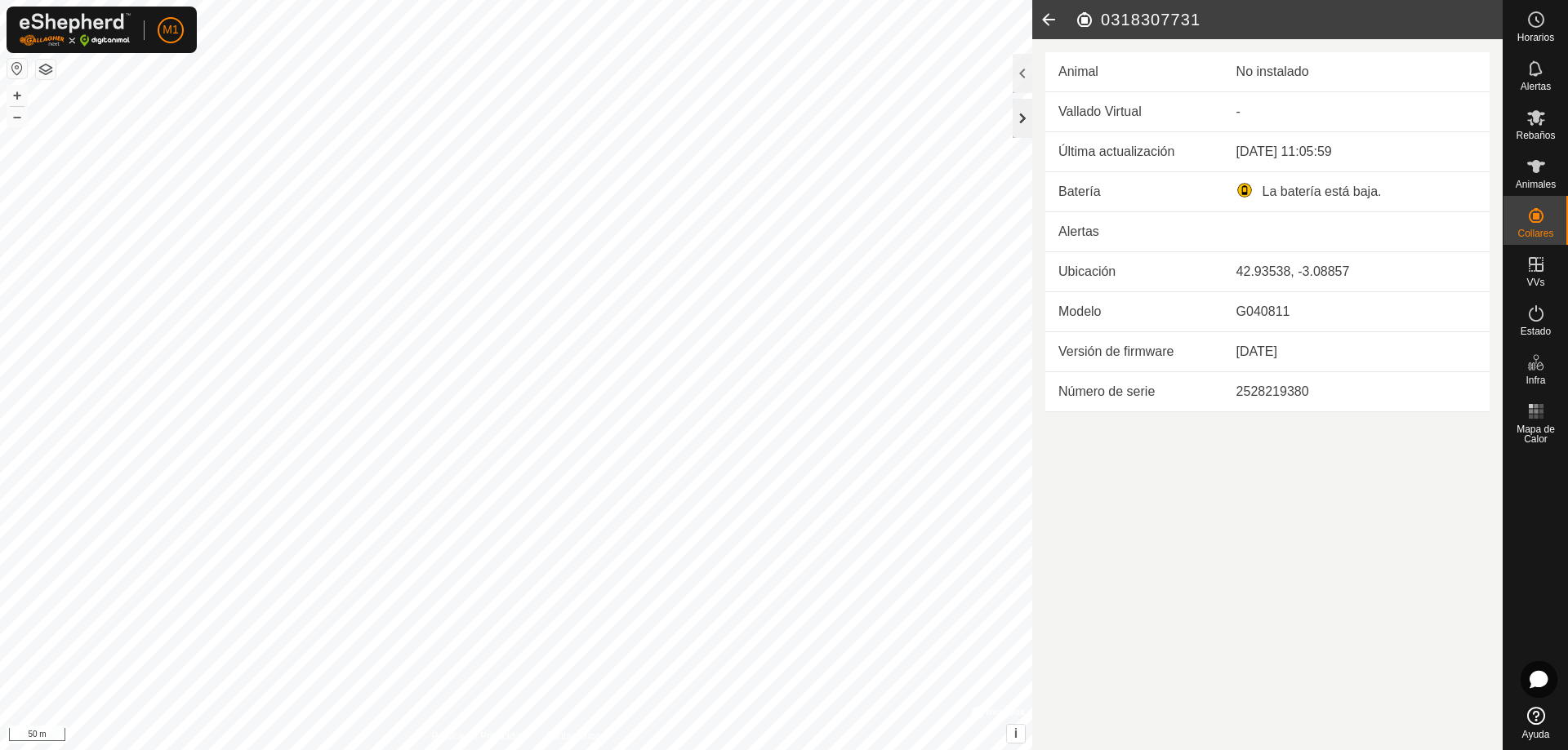
click at [1024, 115] on div at bounding box center [1022, 119] width 20 height 39
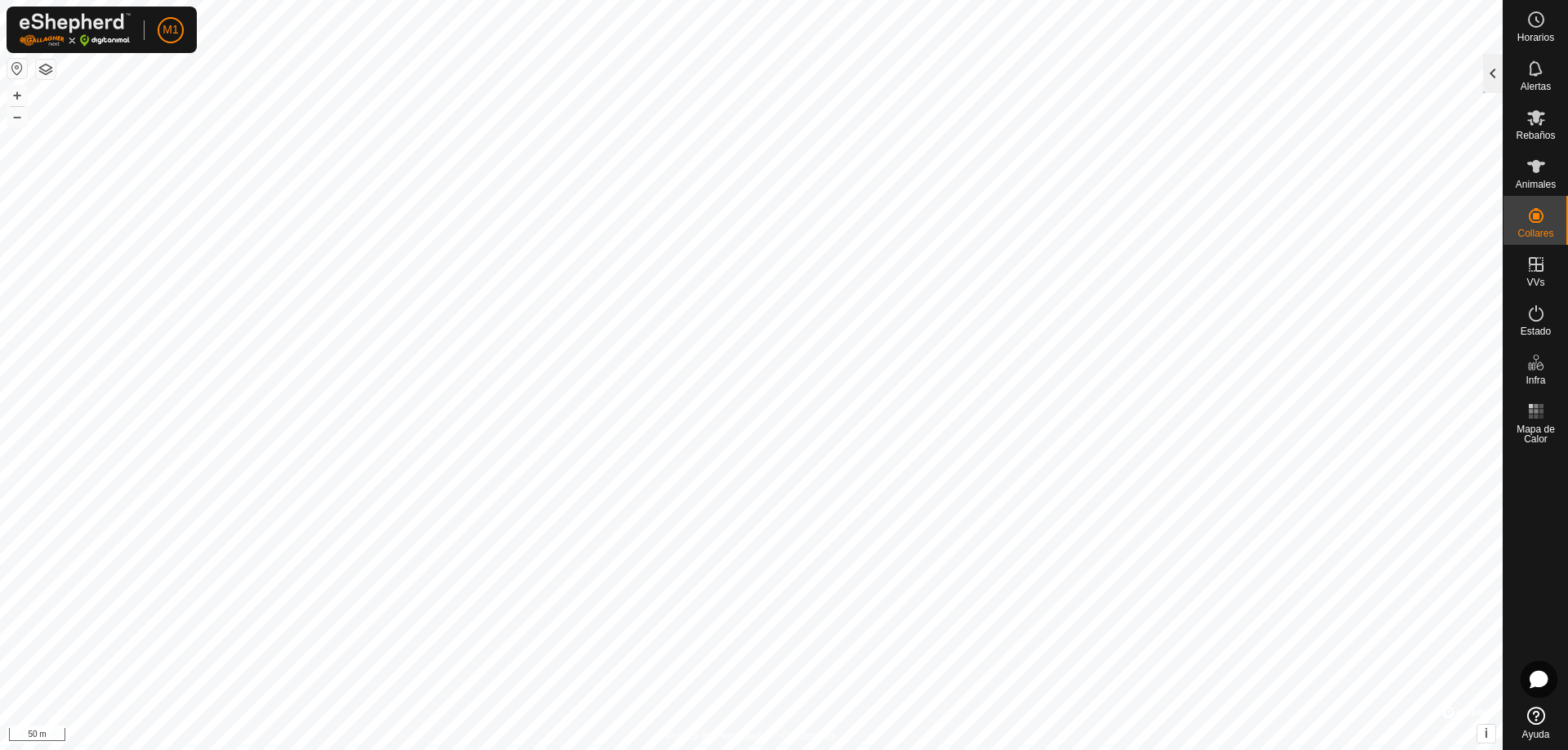
click at [1500, 85] on div at bounding box center [1493, 74] width 20 height 39
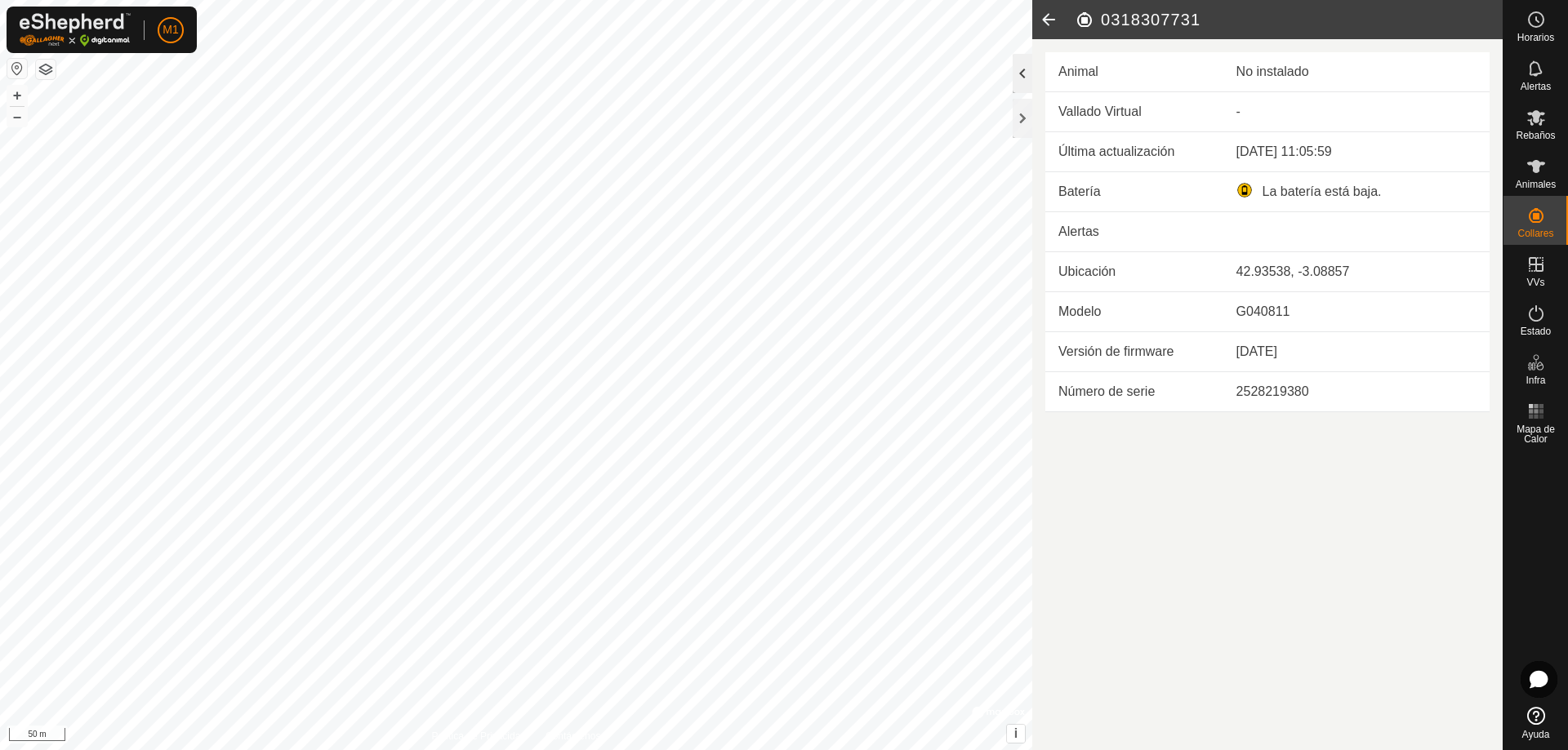
click at [1015, 68] on div at bounding box center [1022, 74] width 20 height 39
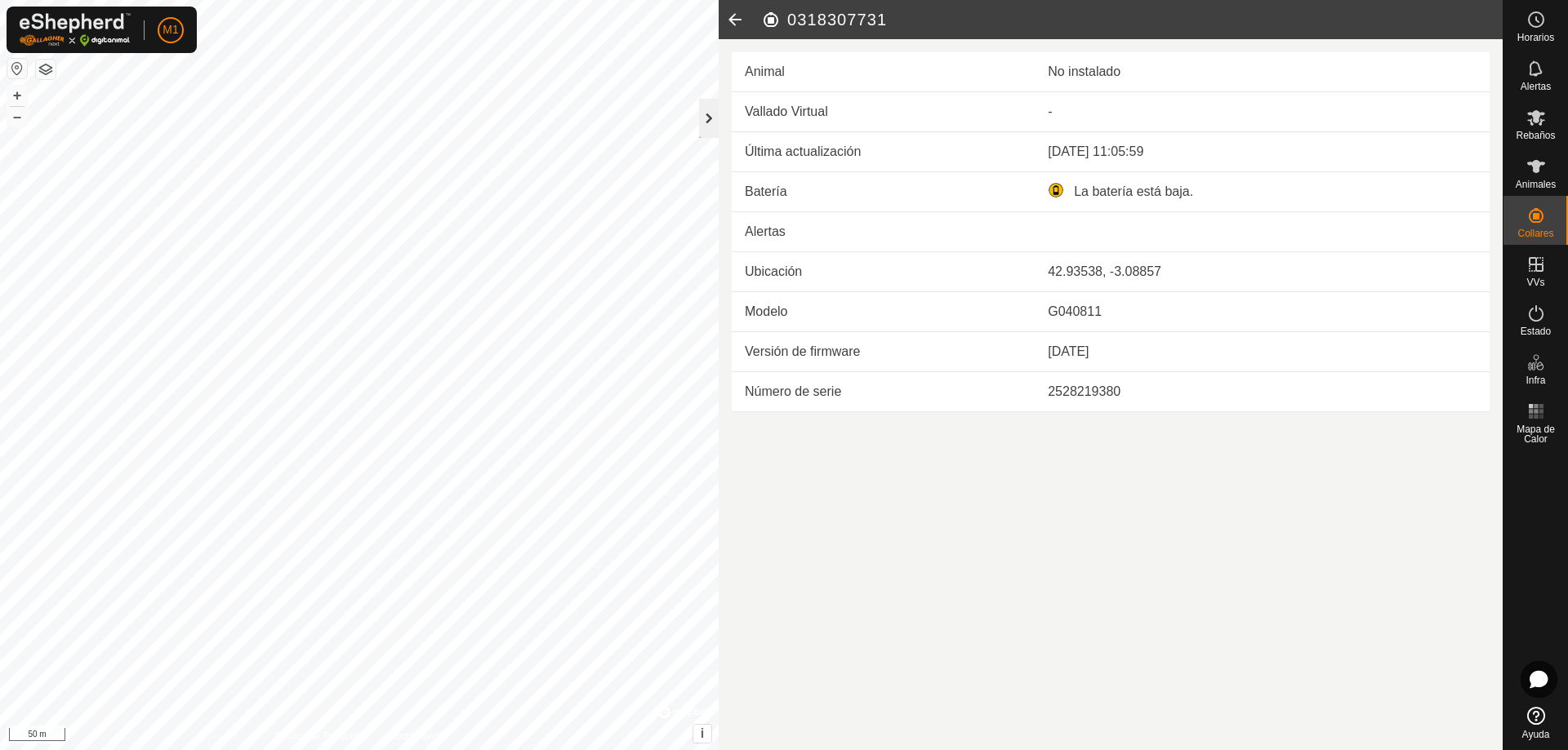
click at [707, 117] on div at bounding box center [708, 119] width 20 height 39
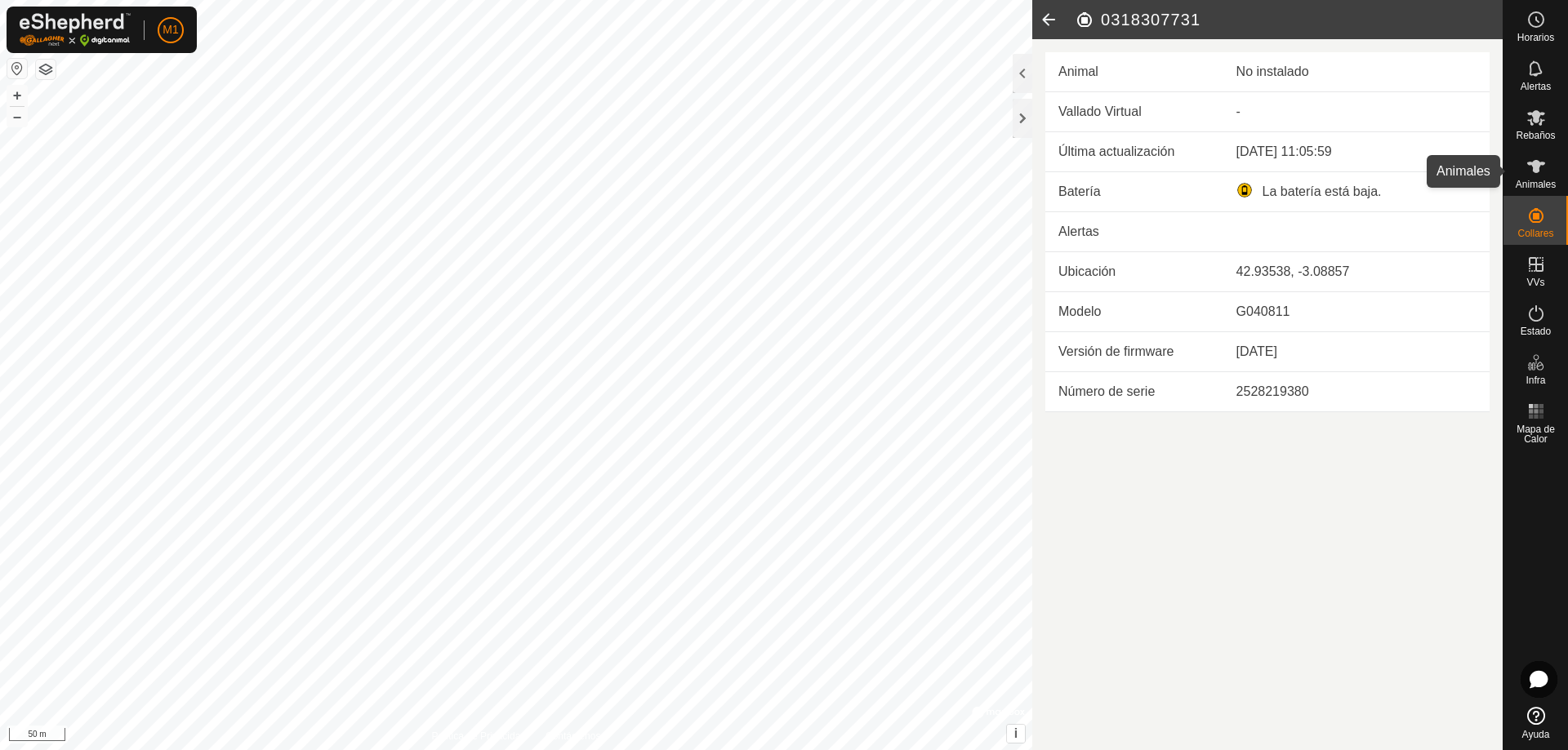
click at [1528, 176] on es-animals-svg-icon at bounding box center [1536, 167] width 29 height 27
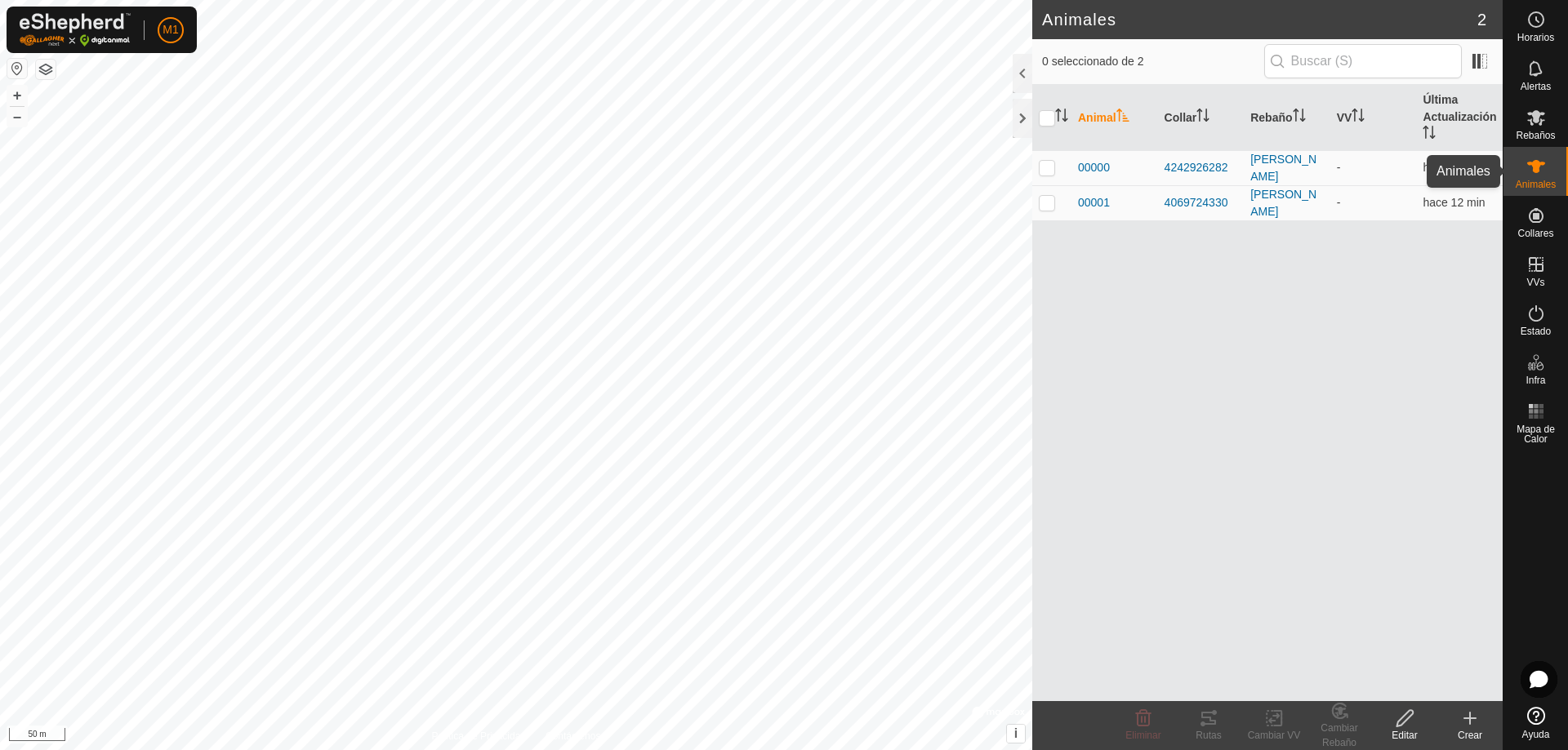
click at [1545, 165] on icon at bounding box center [1536, 166] width 20 height 20
click at [1411, 729] on div "Editar" at bounding box center [1405, 735] width 65 height 15
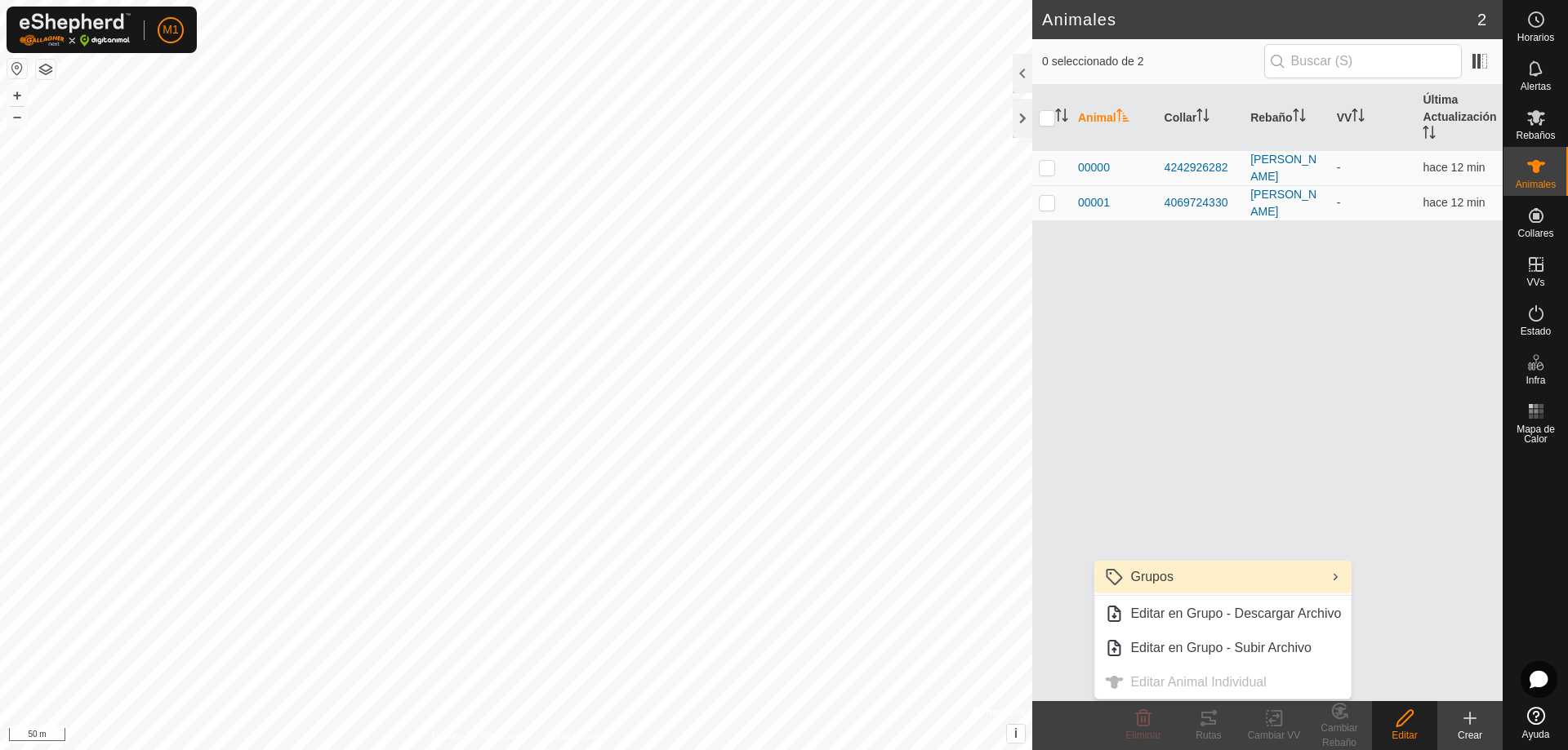
click at [1242, 578] on link "Grupos" at bounding box center [1222, 577] width 257 height 32
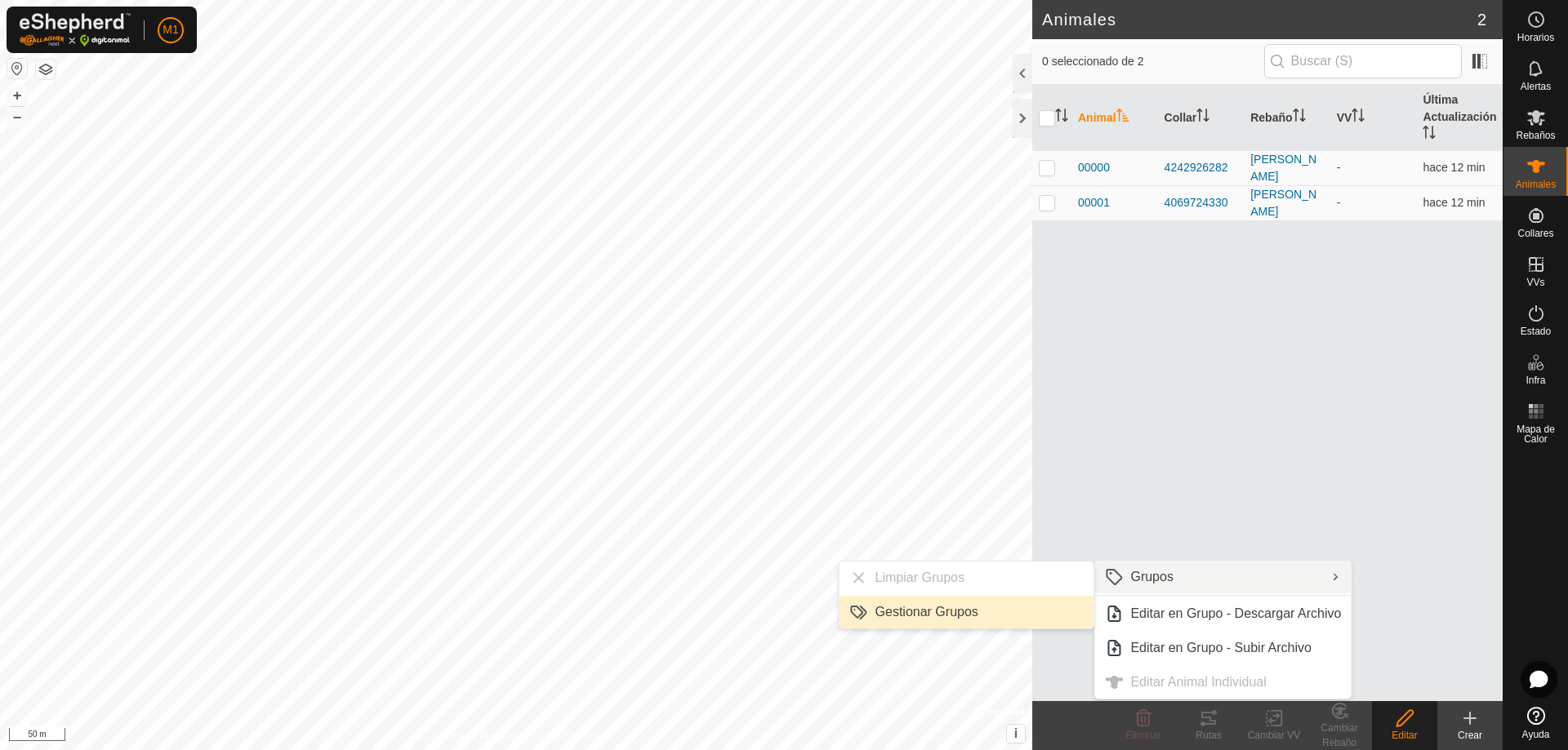
click at [1012, 619] on link "Gestionar Grupos" at bounding box center [967, 612] width 255 height 32
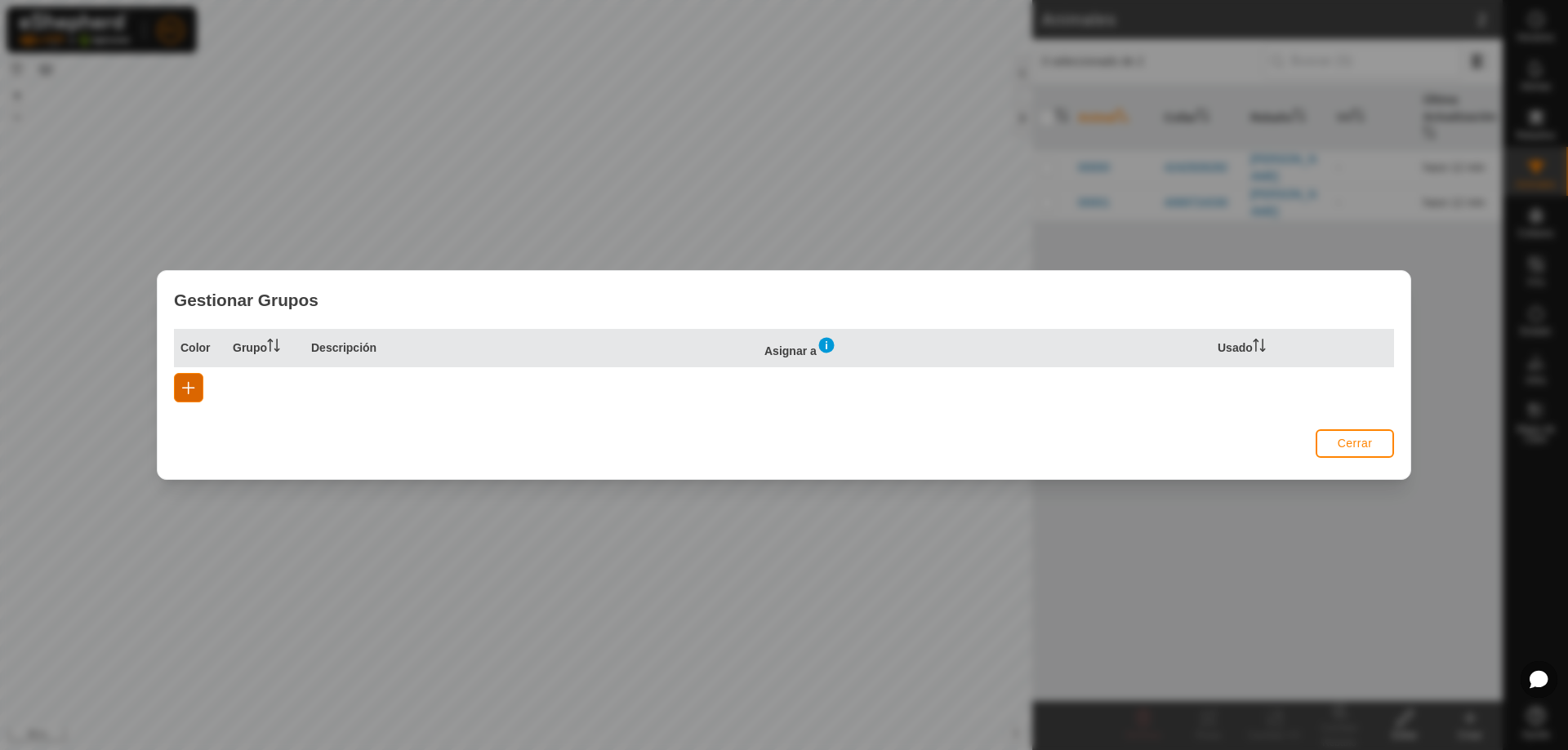
click at [186, 383] on span "button" at bounding box center [188, 387] width 13 height 13
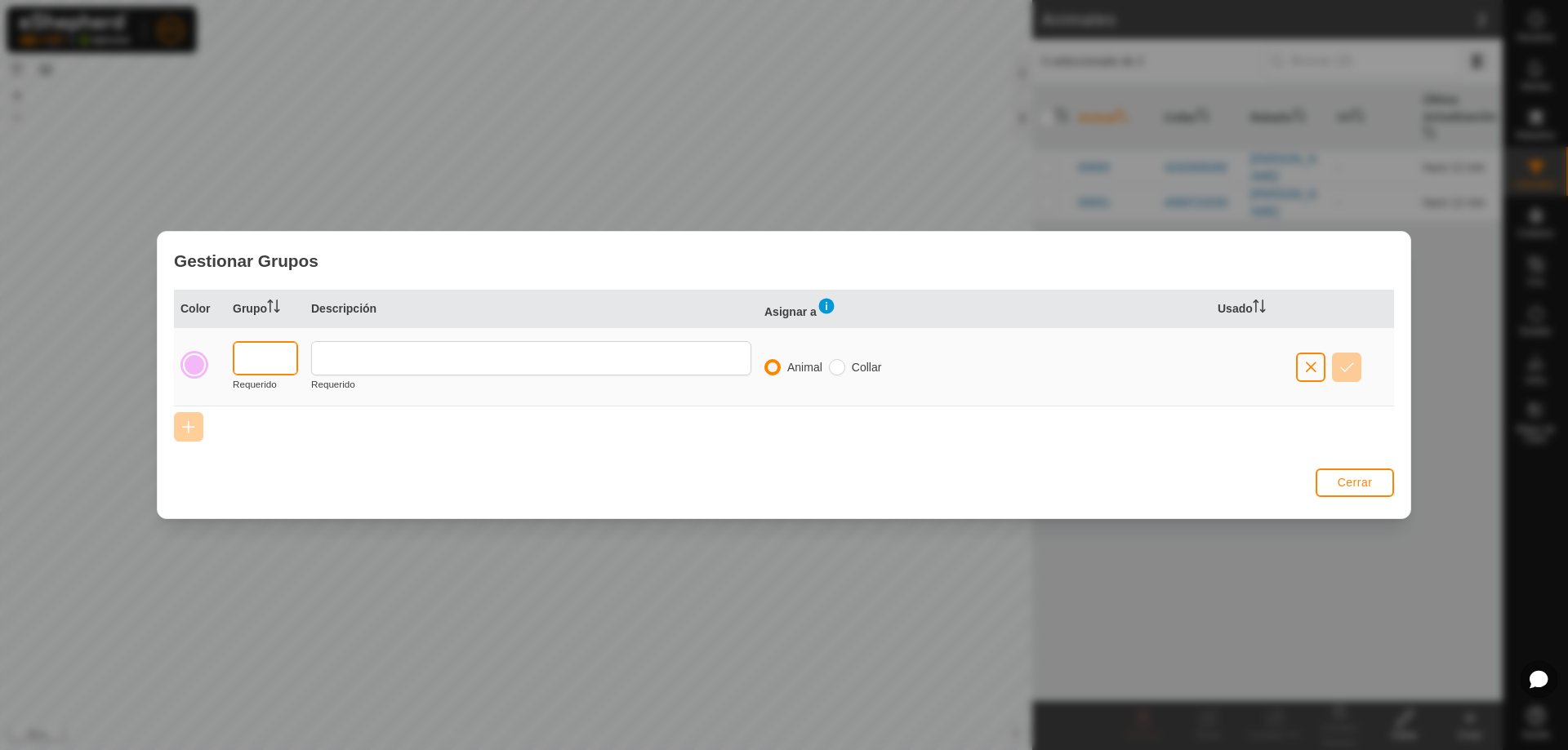
click at [273, 369] on input "text" at bounding box center [265, 358] width 65 height 34
click at [1308, 364] on span "button" at bounding box center [1311, 367] width 13 height 13
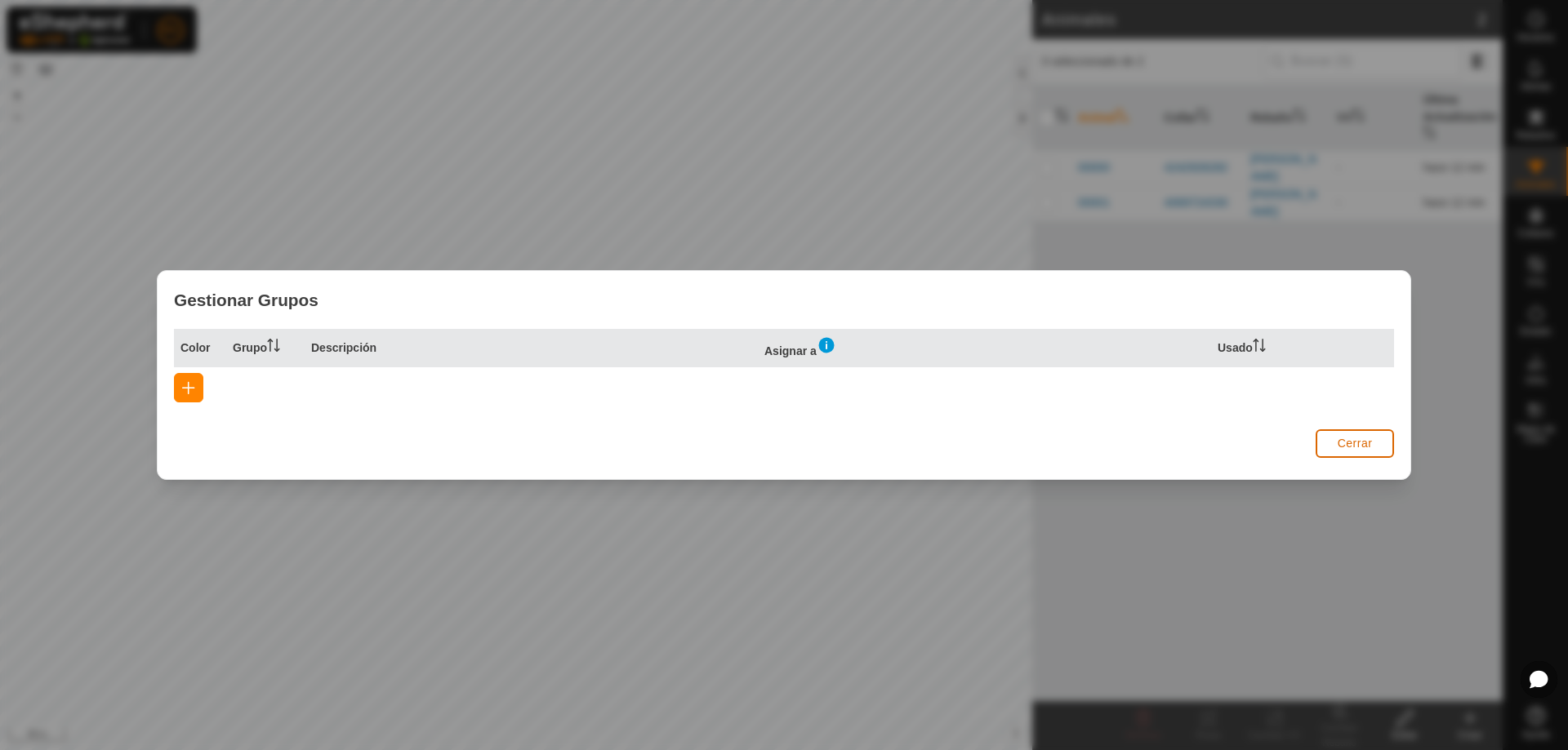
click at [1336, 443] on button "Cerrar" at bounding box center [1355, 443] width 79 height 28
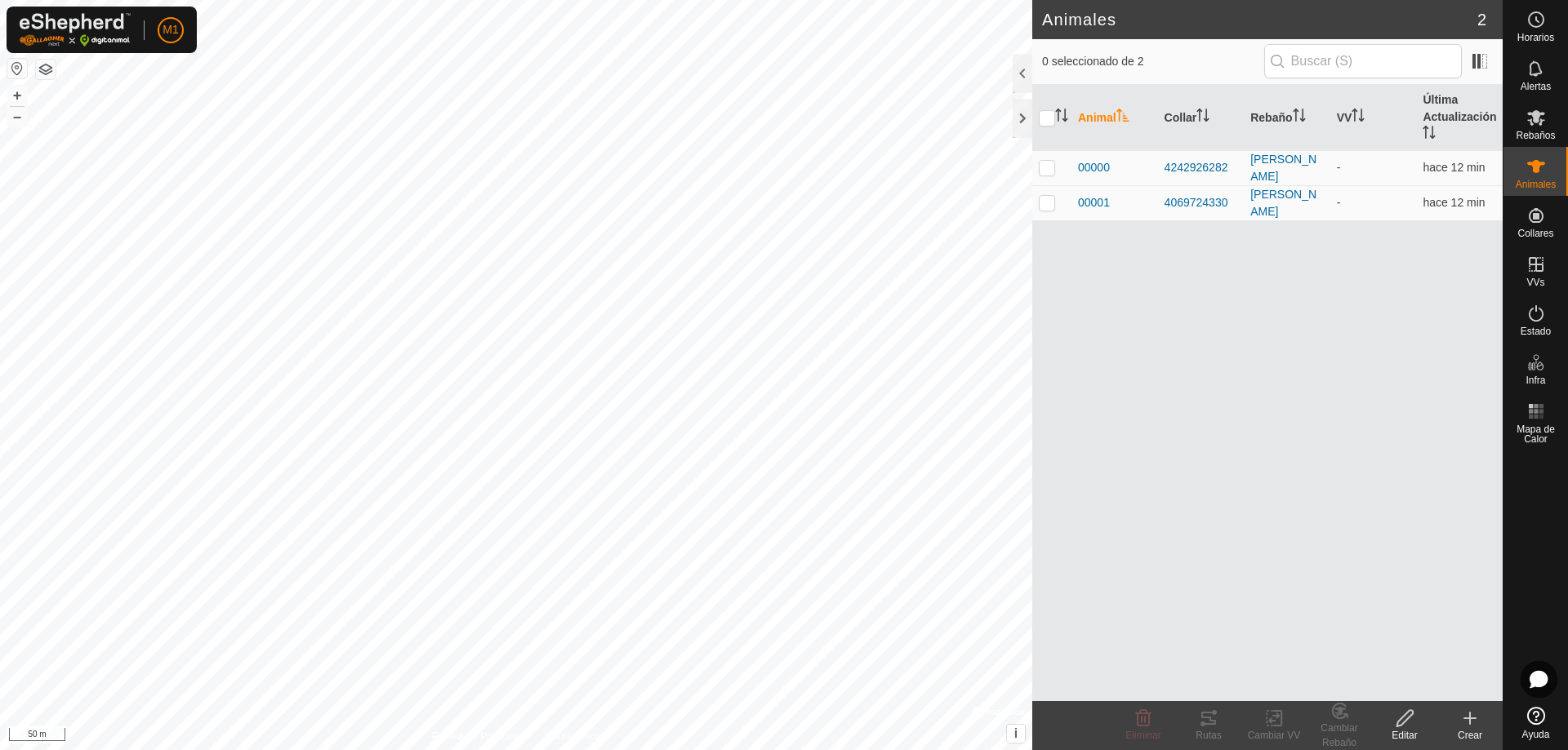
click at [1412, 733] on div "Editar" at bounding box center [1405, 735] width 65 height 15
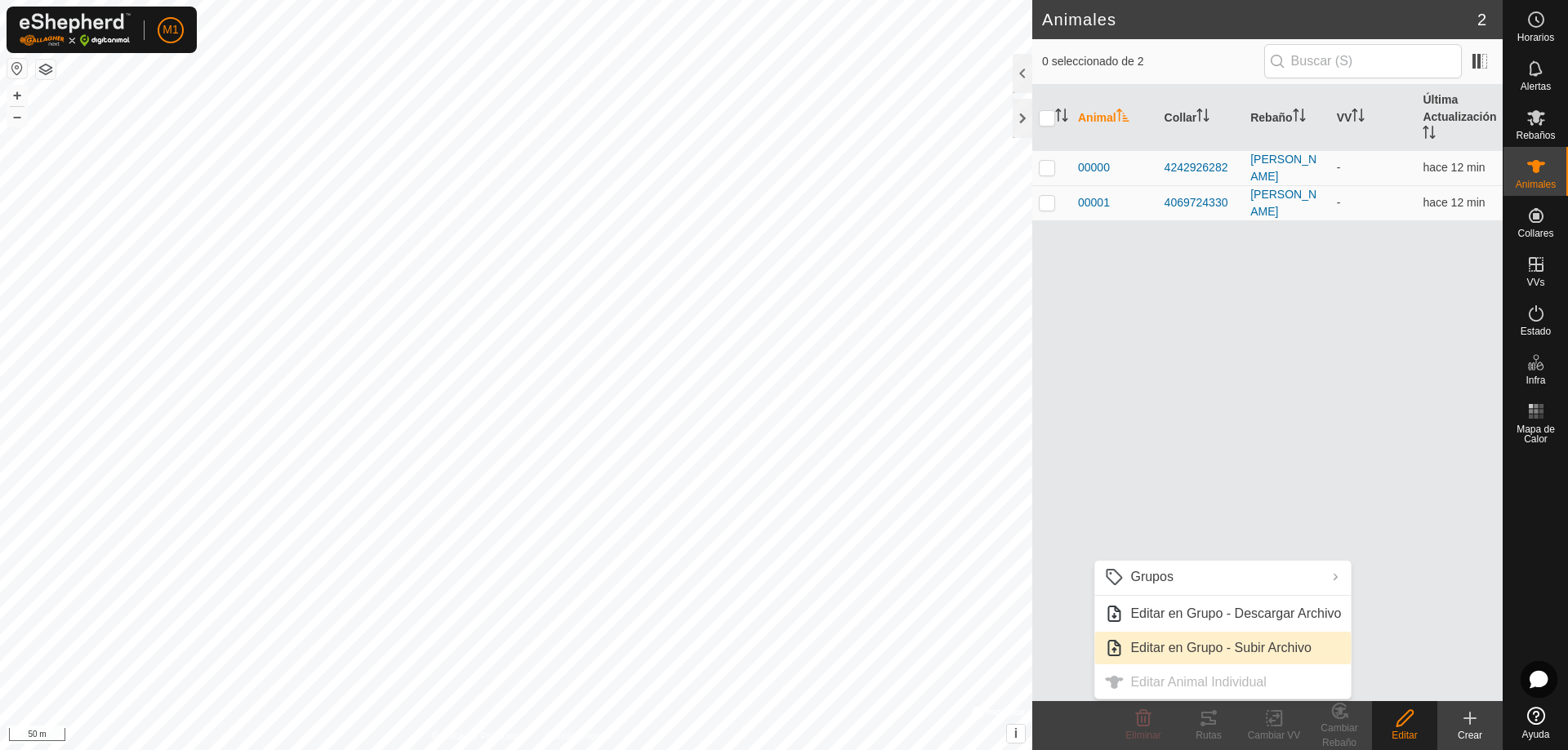
click at [1198, 651] on link "Editar en Grupo - Subir Archivo" at bounding box center [1222, 648] width 257 height 32
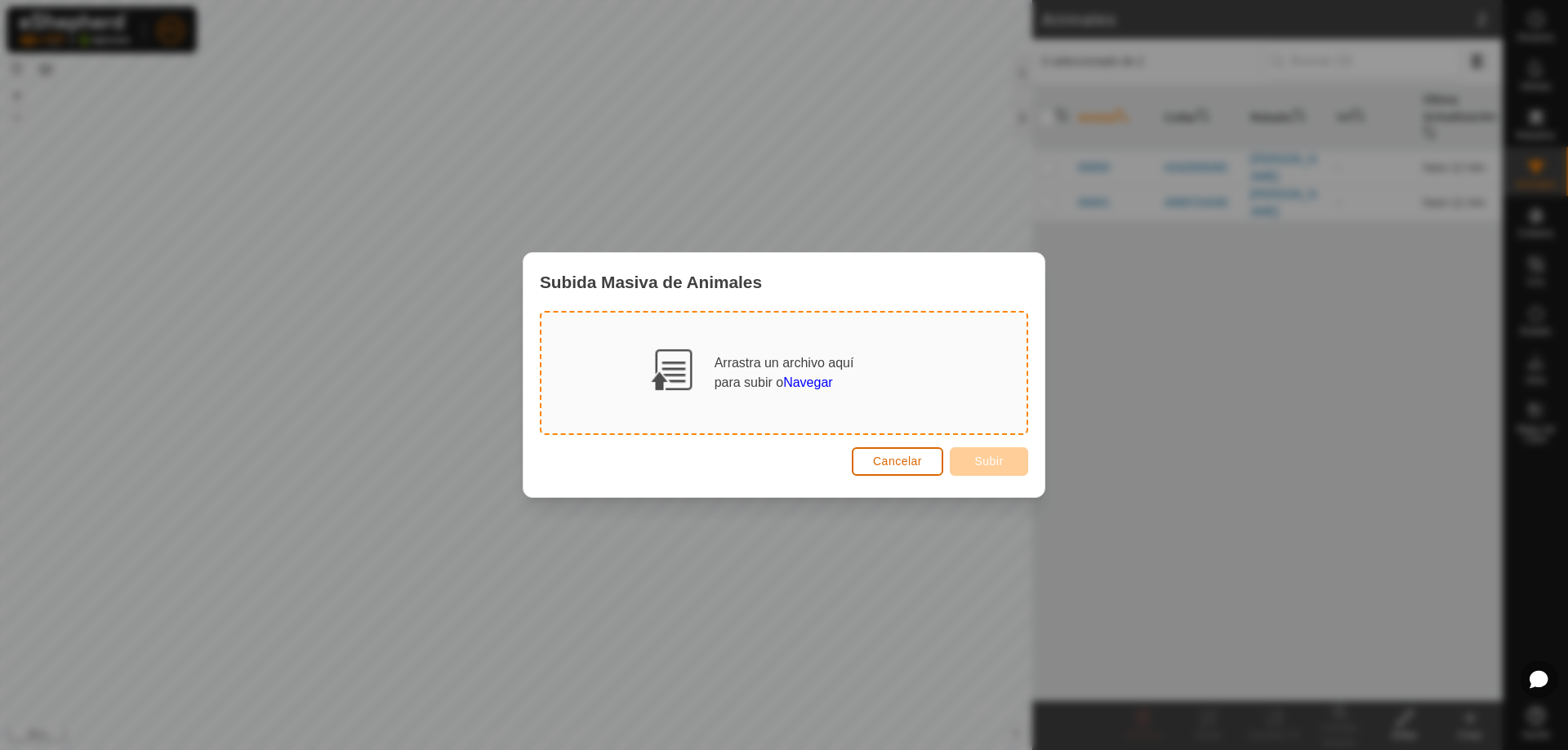
click at [883, 459] on span "Cancelar" at bounding box center [897, 461] width 49 height 13
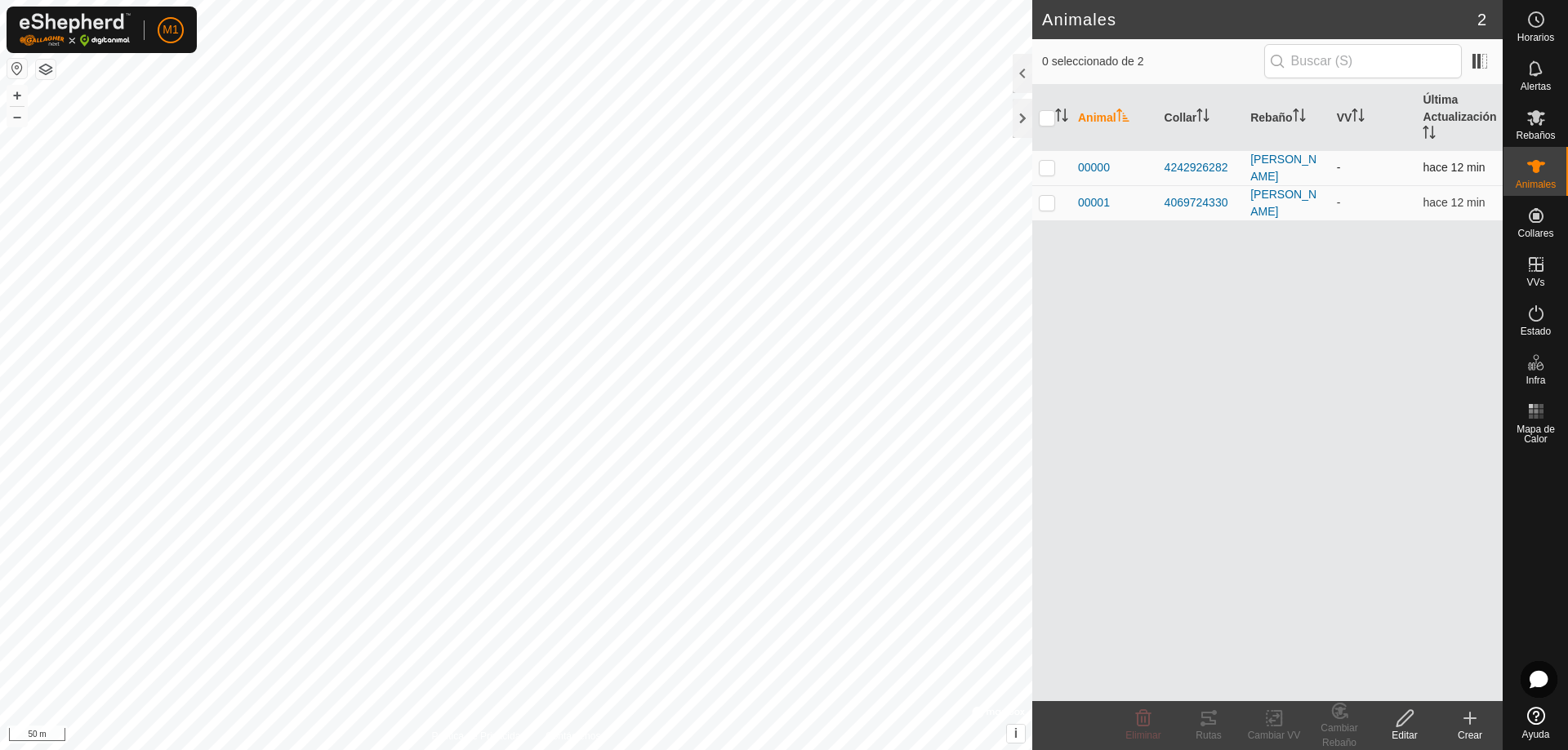
click at [1044, 169] on p-checkbox at bounding box center [1047, 167] width 16 height 13
click at [1041, 164] on p-checkbox at bounding box center [1047, 167] width 16 height 13
checkbox input "false"
click at [1533, 165] on icon at bounding box center [1536, 166] width 18 height 13
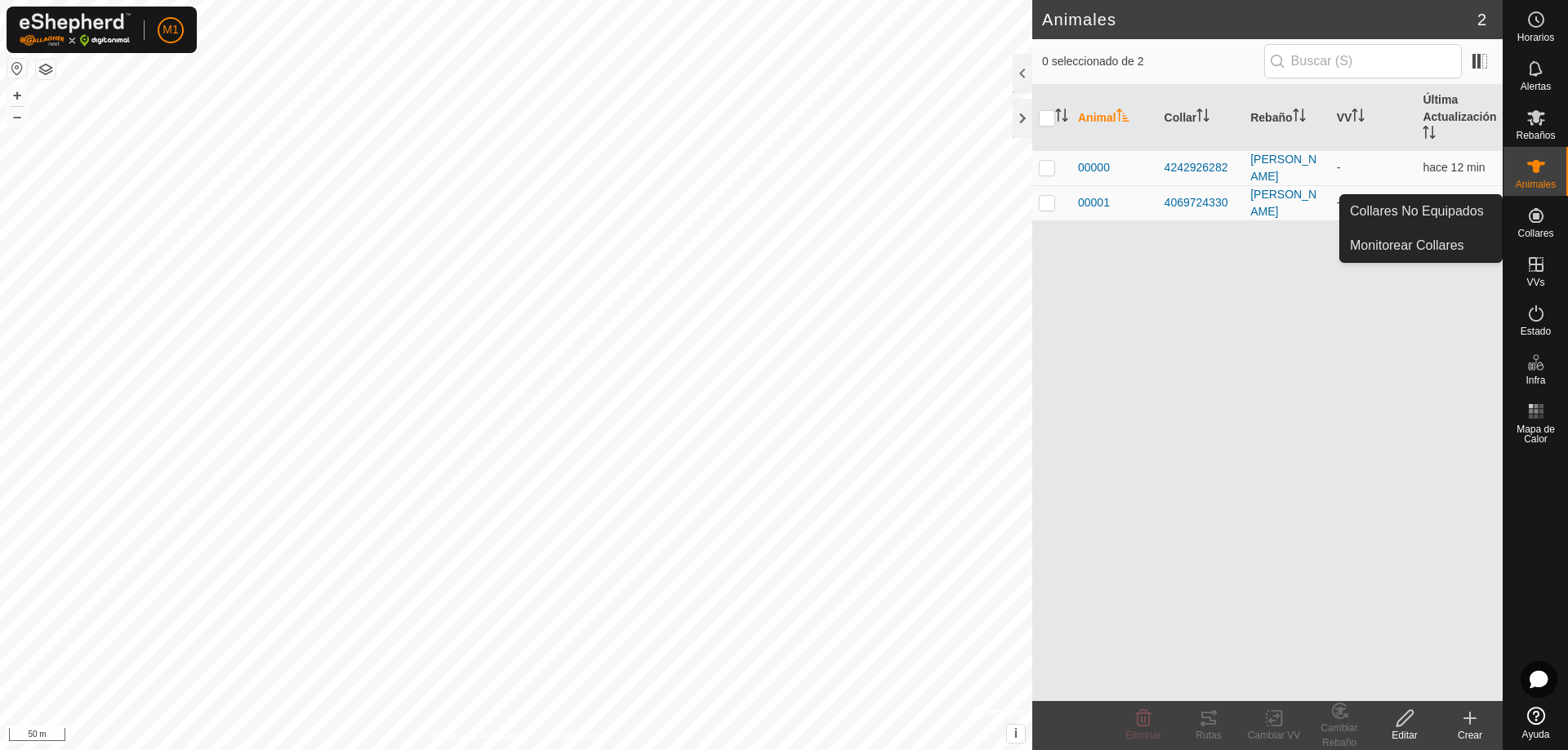
click at [1532, 216] on icon at bounding box center [1536, 216] width 20 height 20
click at [1535, 223] on icon at bounding box center [1535, 215] width 15 height 15
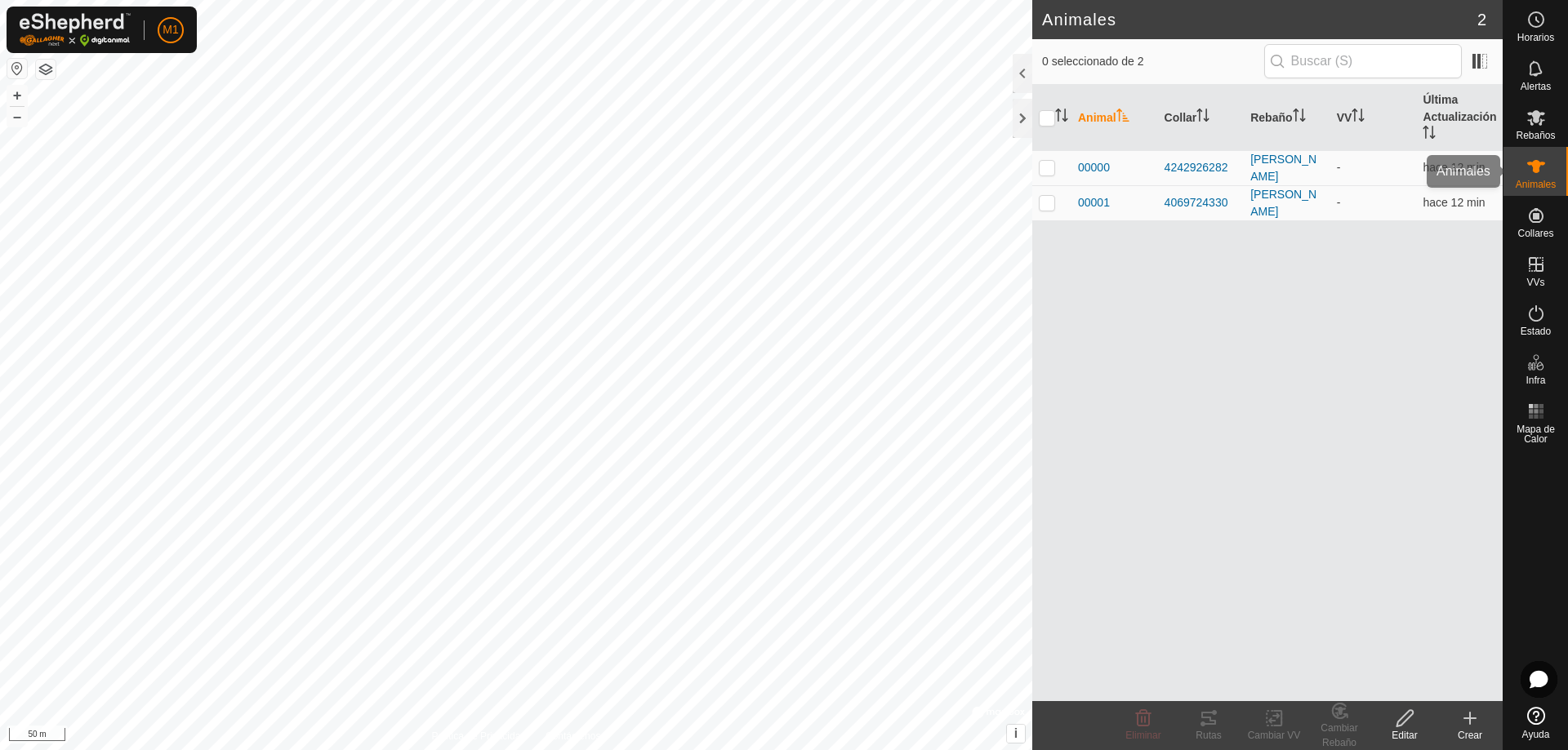
click at [1548, 167] on es-animals-svg-icon at bounding box center [1536, 167] width 29 height 27
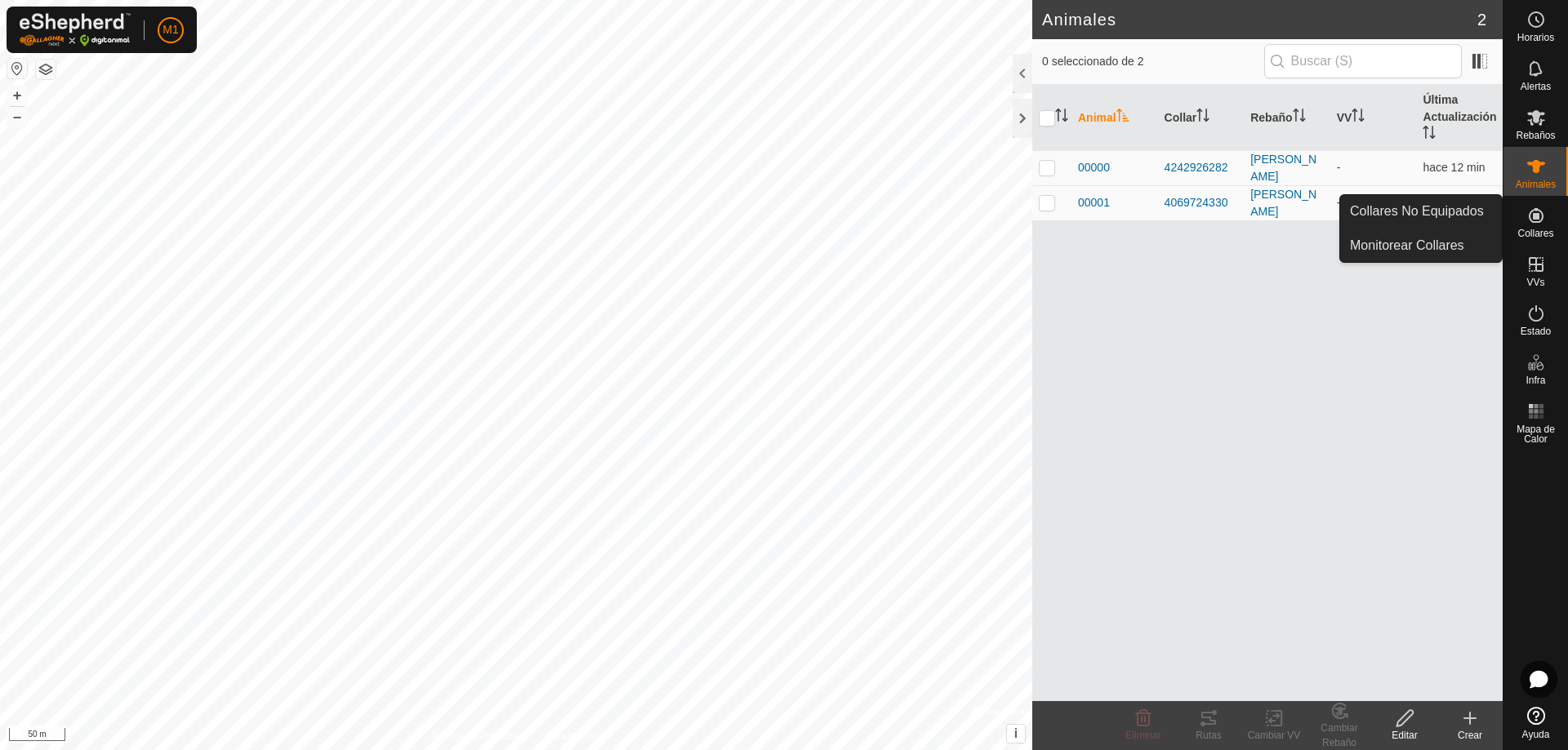
click at [1536, 219] on icon at bounding box center [1535, 215] width 15 height 15
click at [1458, 210] on link "Collares No Equipados" at bounding box center [1421, 211] width 162 height 32
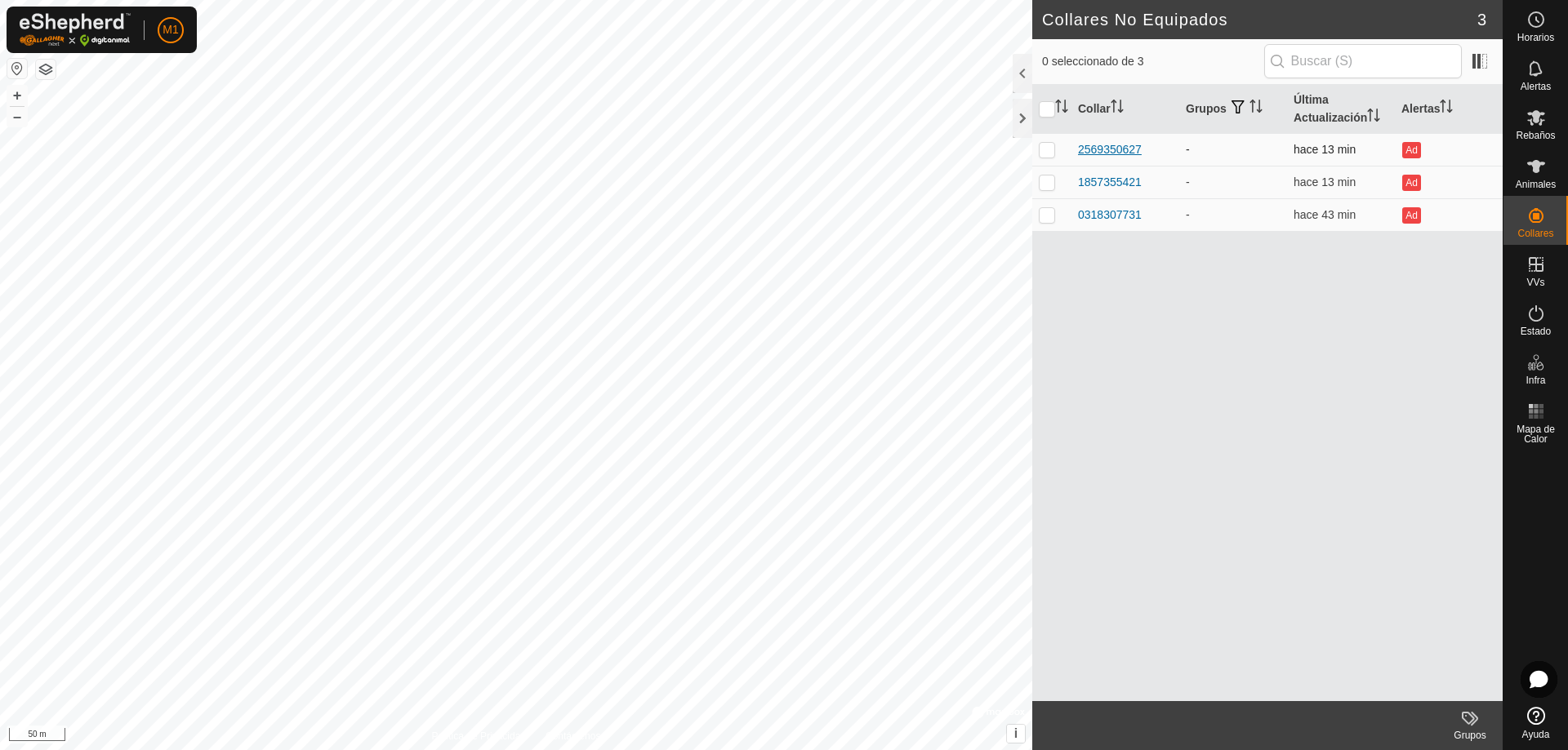
click at [1095, 148] on div "2569350627" at bounding box center [1109, 150] width 63 height 17
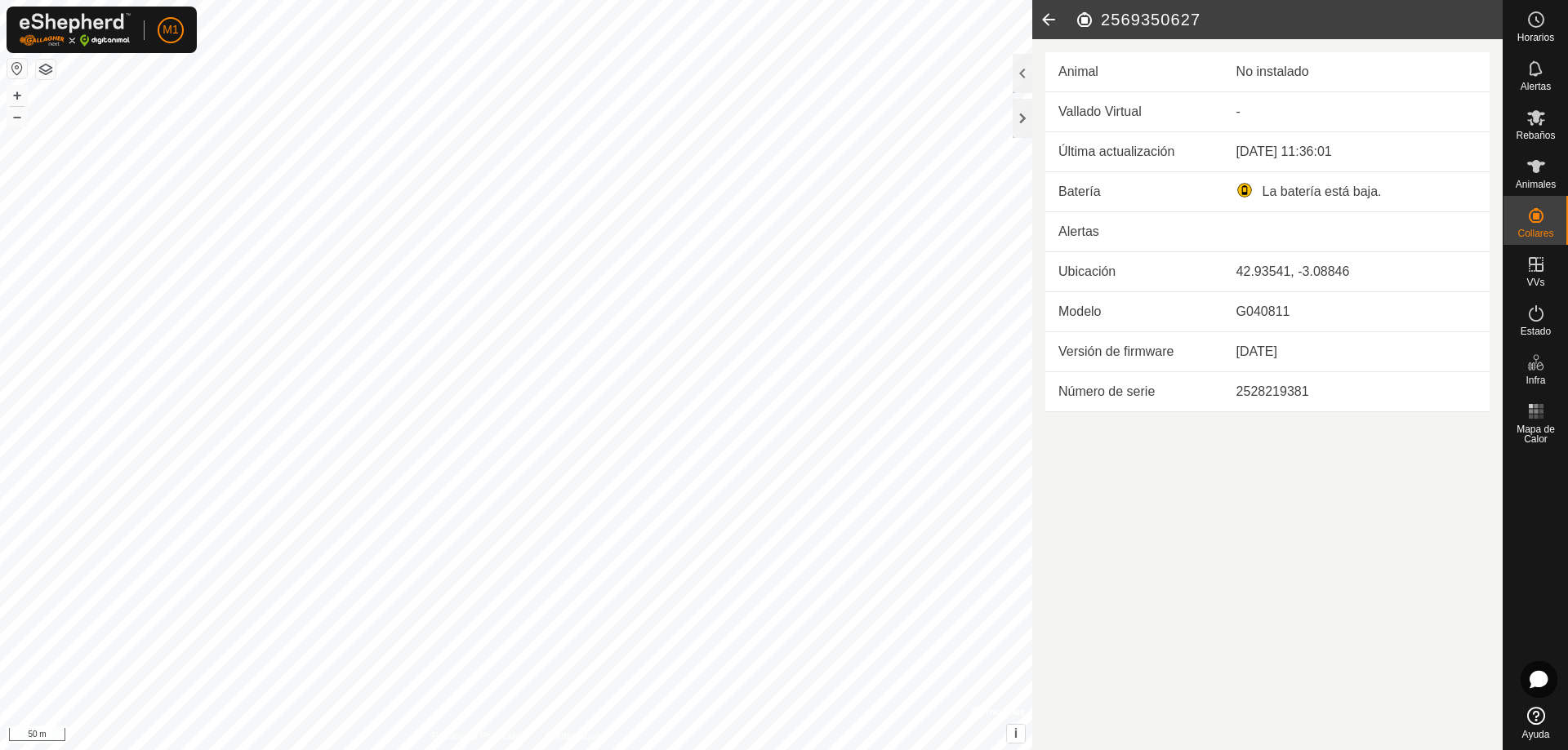
click at [1054, 19] on icon at bounding box center [1049, 20] width 33 height 39
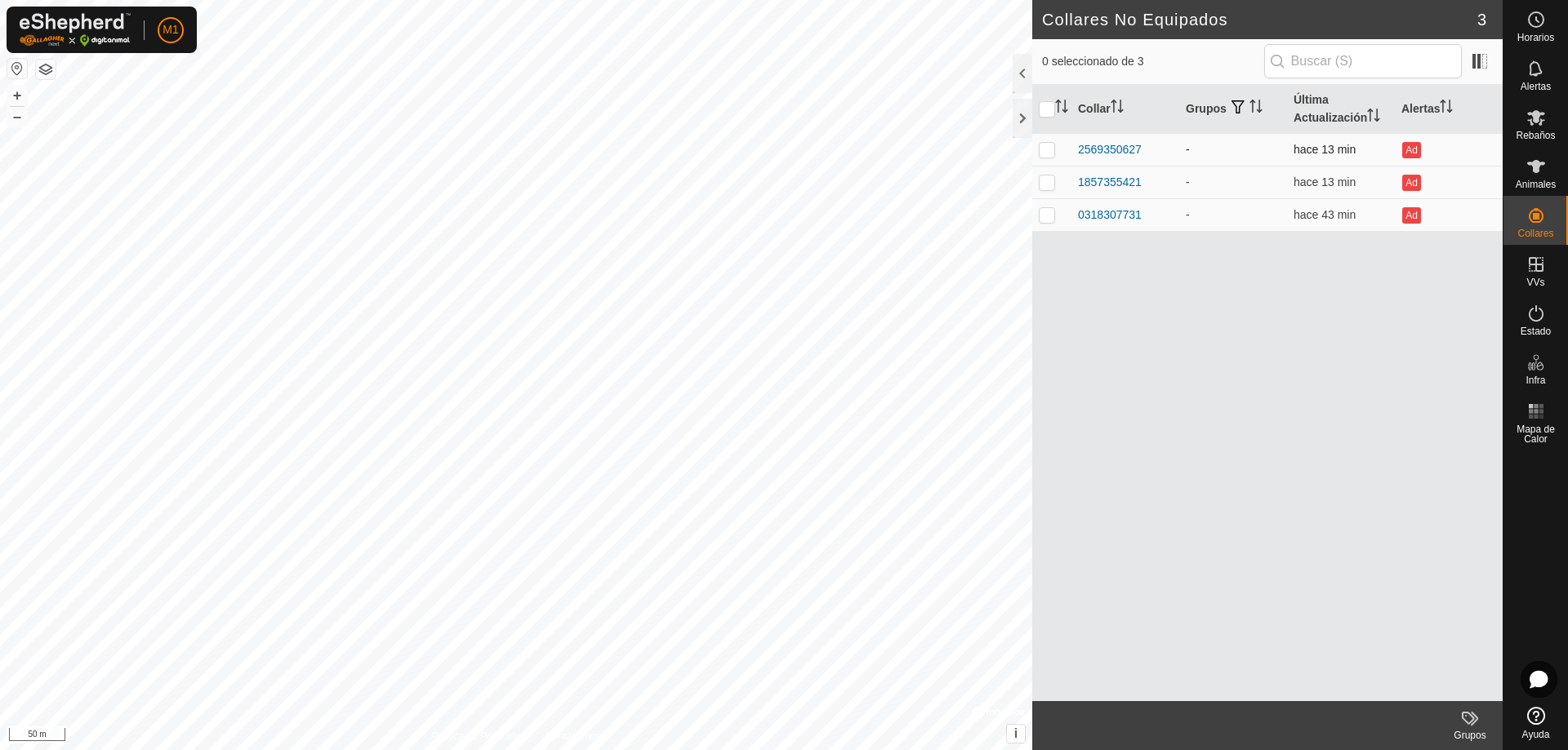
click at [1052, 155] on p-checkbox at bounding box center [1047, 149] width 16 height 13
checkbox input "true"
click at [1046, 186] on p-checkbox at bounding box center [1047, 181] width 16 height 13
checkbox input "true"
click at [1044, 153] on p-checkbox at bounding box center [1047, 149] width 16 height 13
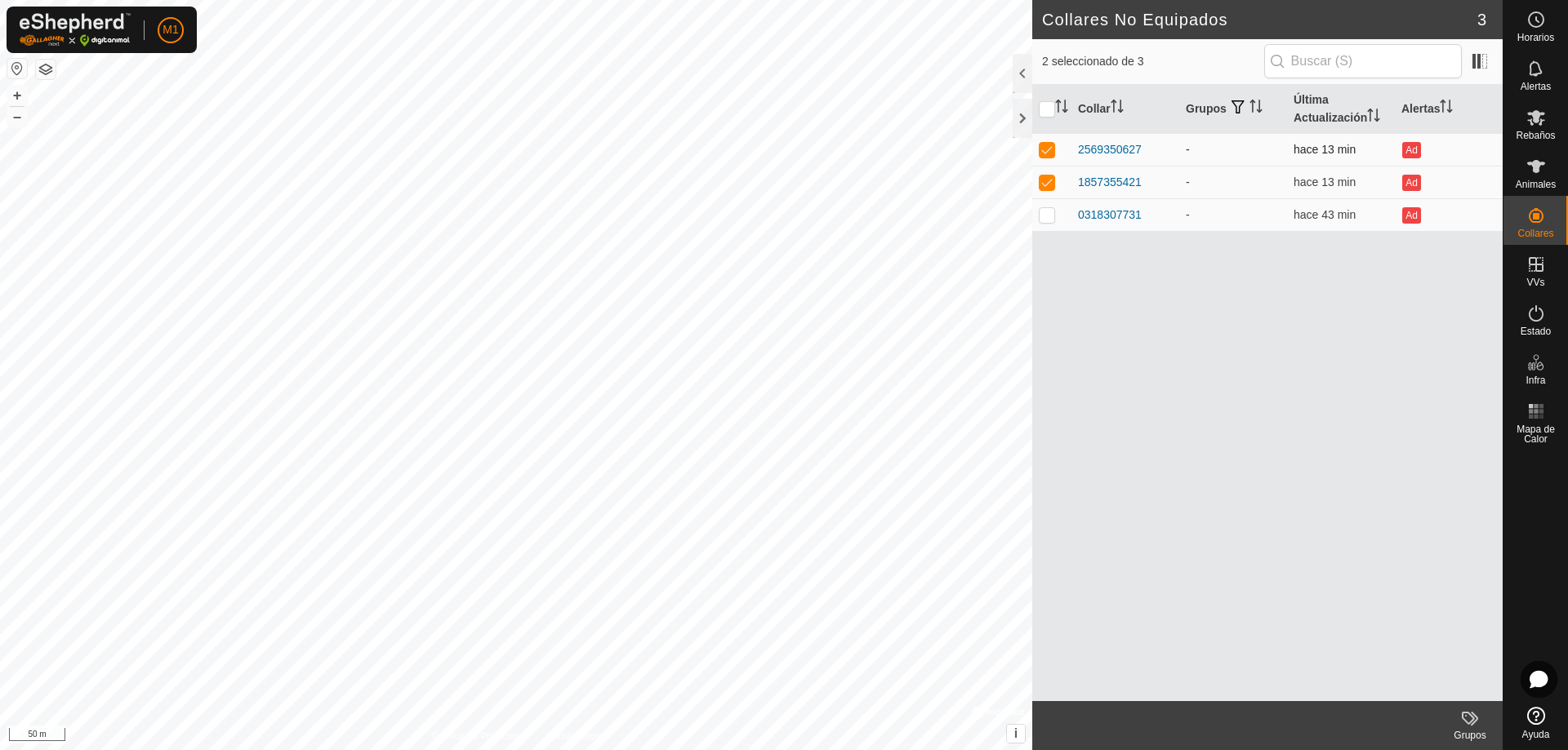
checkbox input "false"
click at [1046, 182] on p-checkbox at bounding box center [1047, 181] width 16 height 13
click at [1049, 185] on p-checkbox at bounding box center [1047, 181] width 16 height 13
checkbox input "true"
click at [1046, 216] on p-checkbox at bounding box center [1047, 214] width 16 height 13
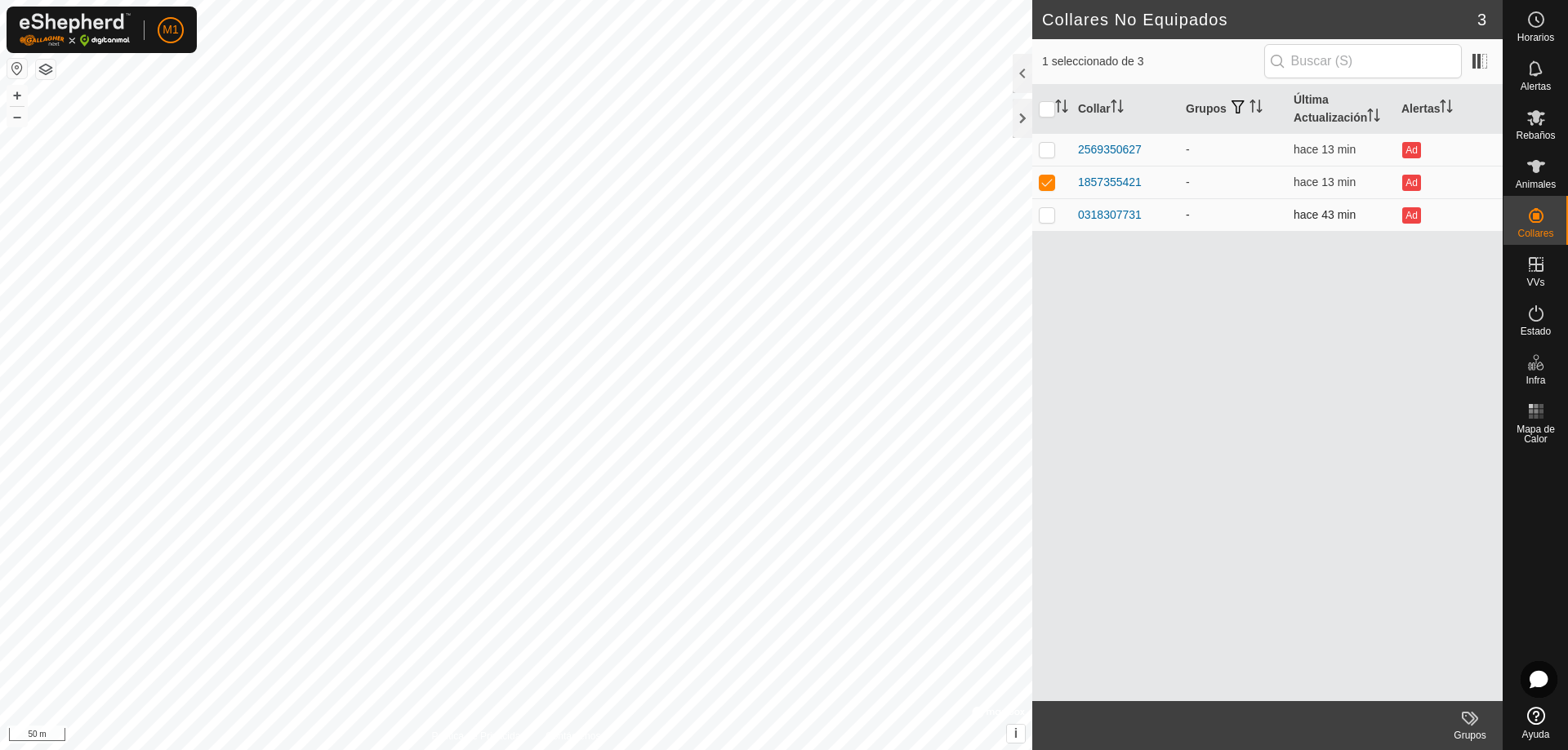
checkbox input "true"
click at [1476, 720] on icon at bounding box center [1475, 719] width 8 height 14
click at [1426, 678] on link "Gestionar Grupos" at bounding box center [1421, 682] width 162 height 32
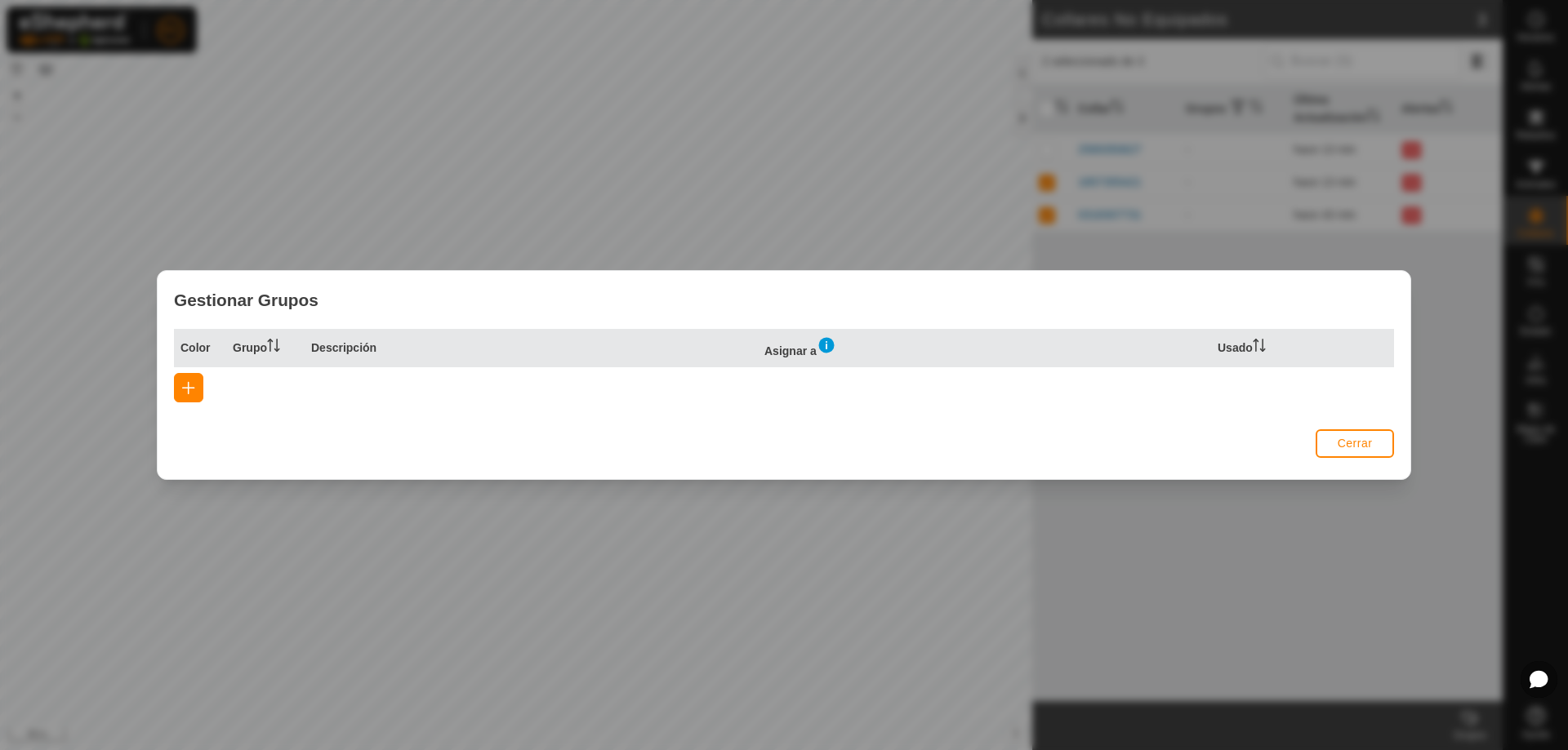
click at [1352, 440] on span "Cerrar" at bounding box center [1355, 443] width 35 height 13
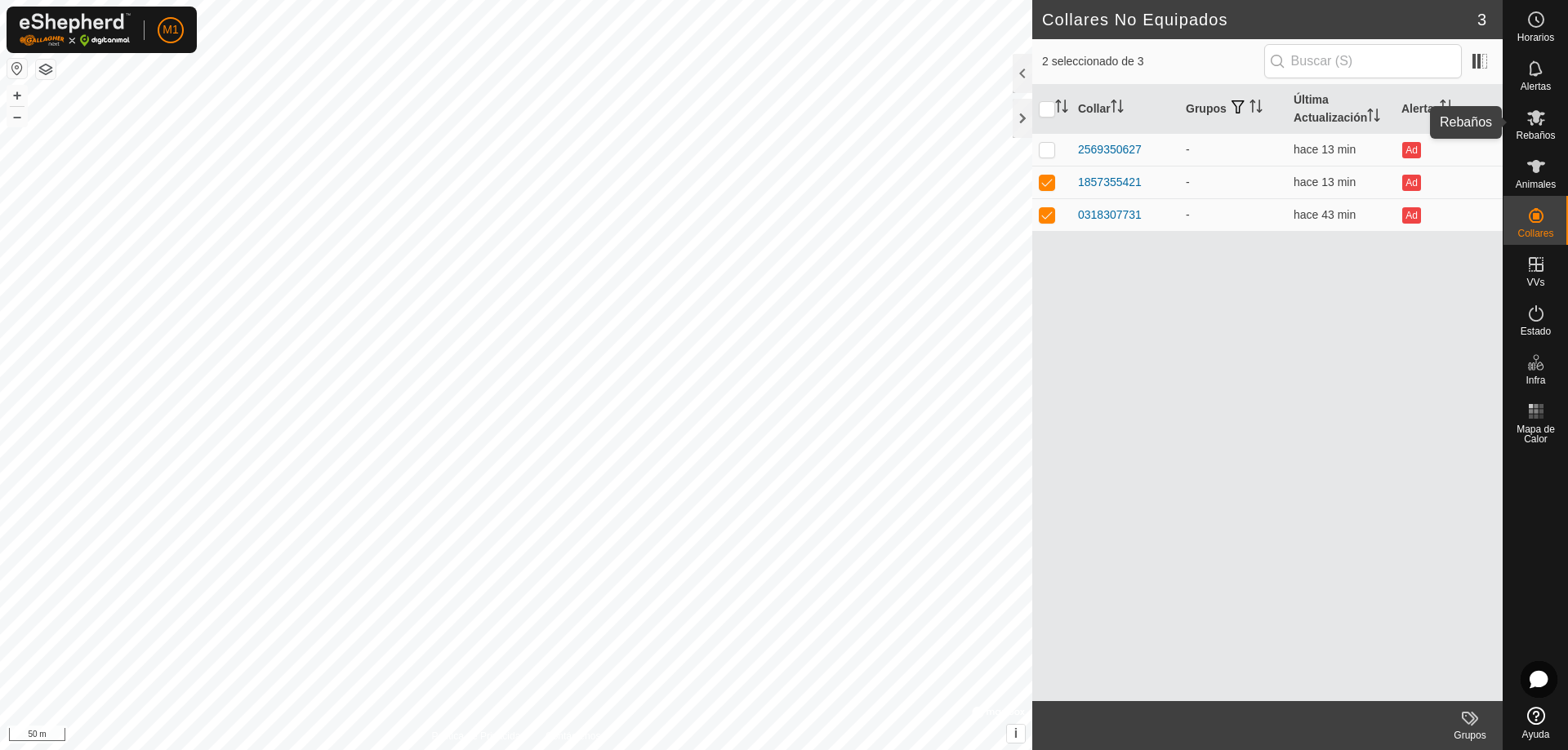
click at [1547, 124] on es-mob-svg-icon at bounding box center [1536, 117] width 29 height 27
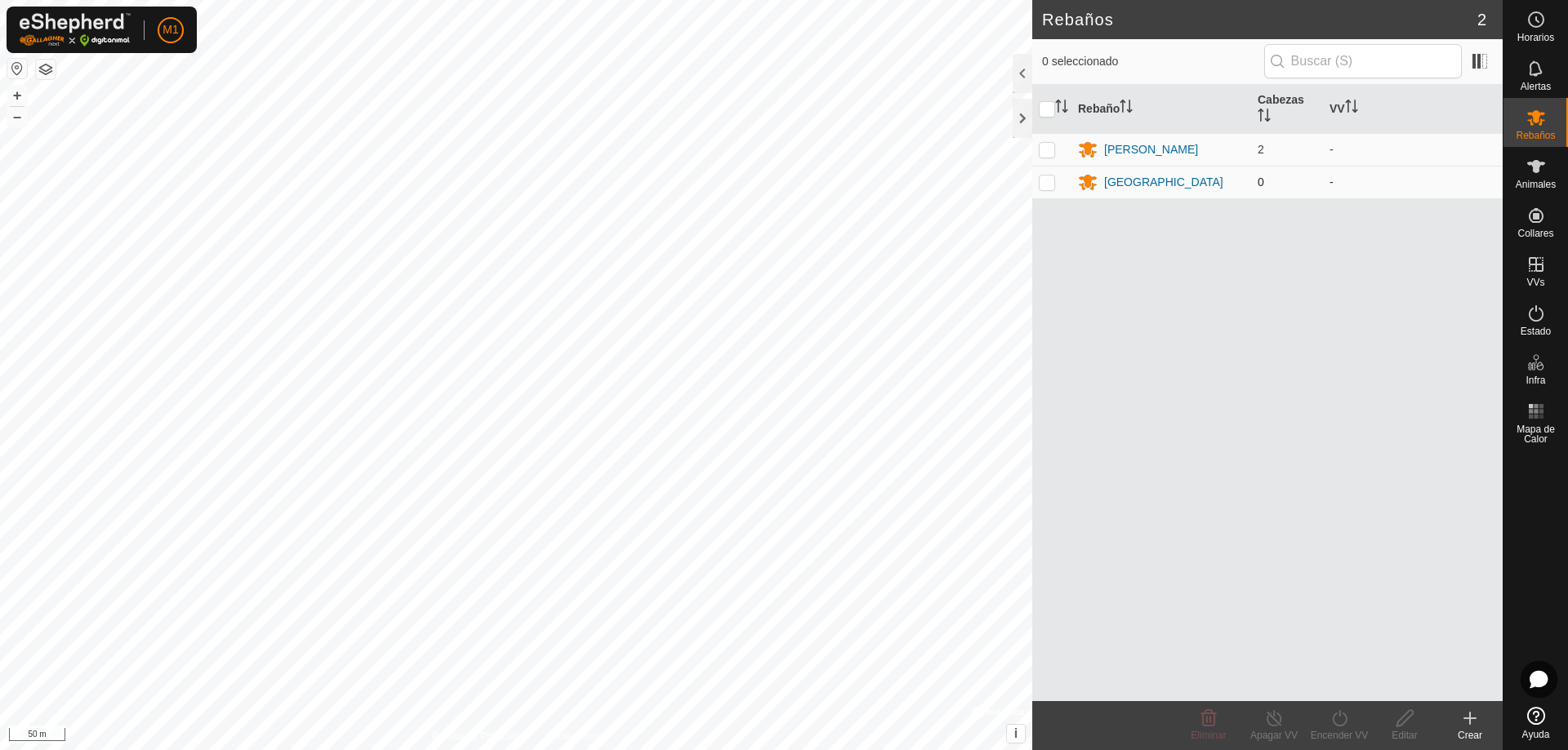
click at [1043, 180] on p-checkbox at bounding box center [1047, 181] width 16 height 13
checkbox input "true"
click at [1404, 726] on icon at bounding box center [1405, 718] width 21 height 20
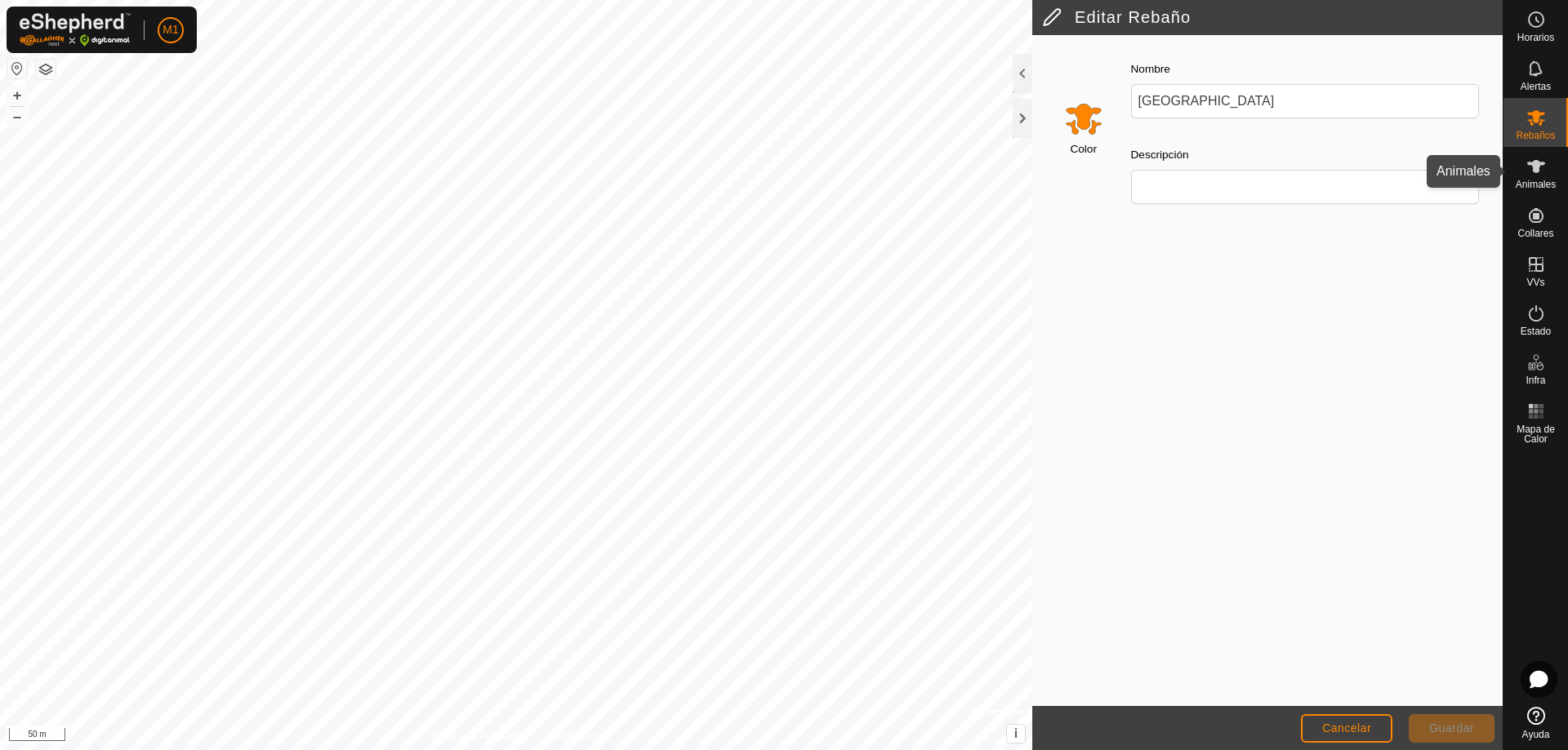
click at [1539, 172] on icon at bounding box center [1536, 166] width 18 height 13
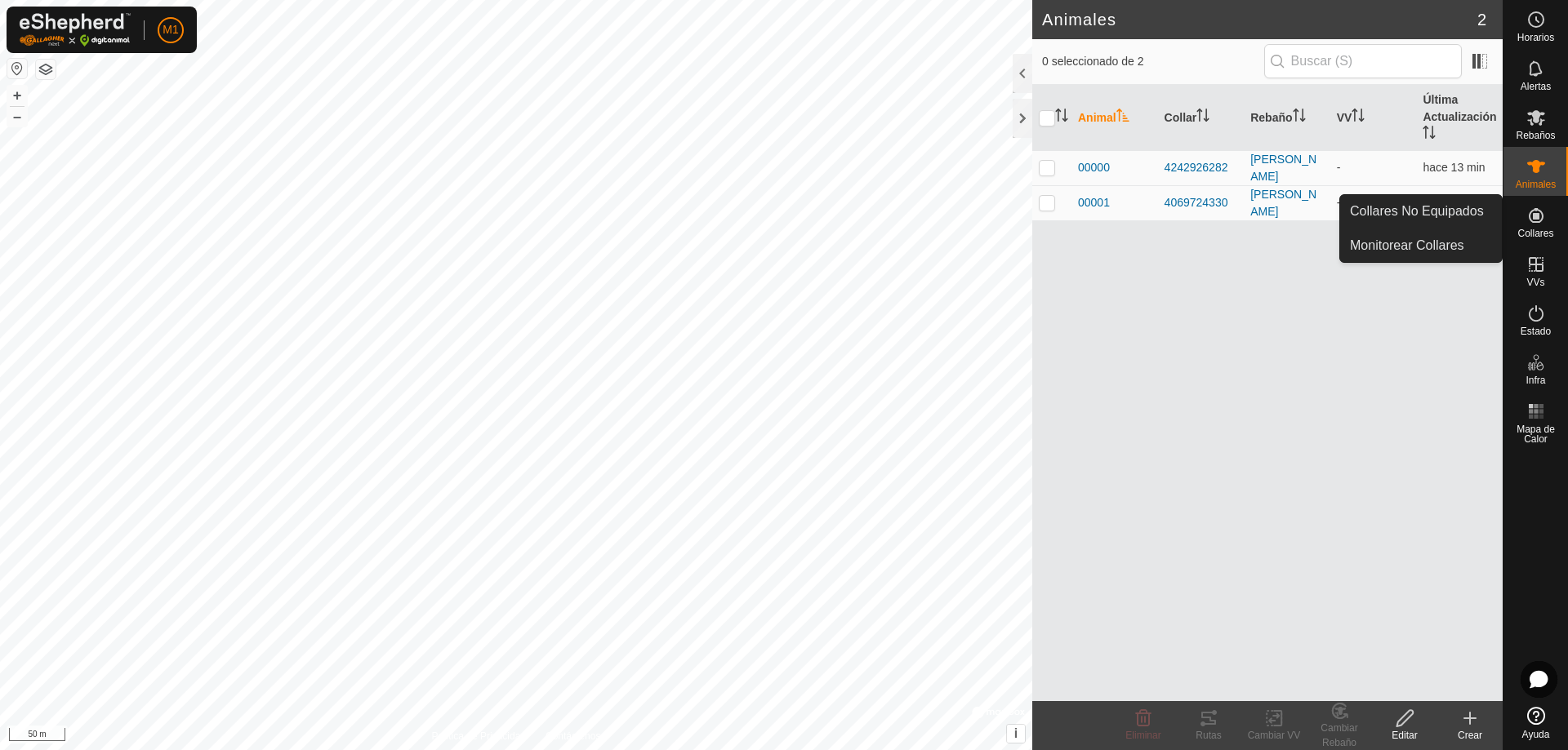
click at [1540, 229] on span "Collares" at bounding box center [1535, 233] width 36 height 9
click at [1530, 233] on span "Collares" at bounding box center [1535, 233] width 36 height 9
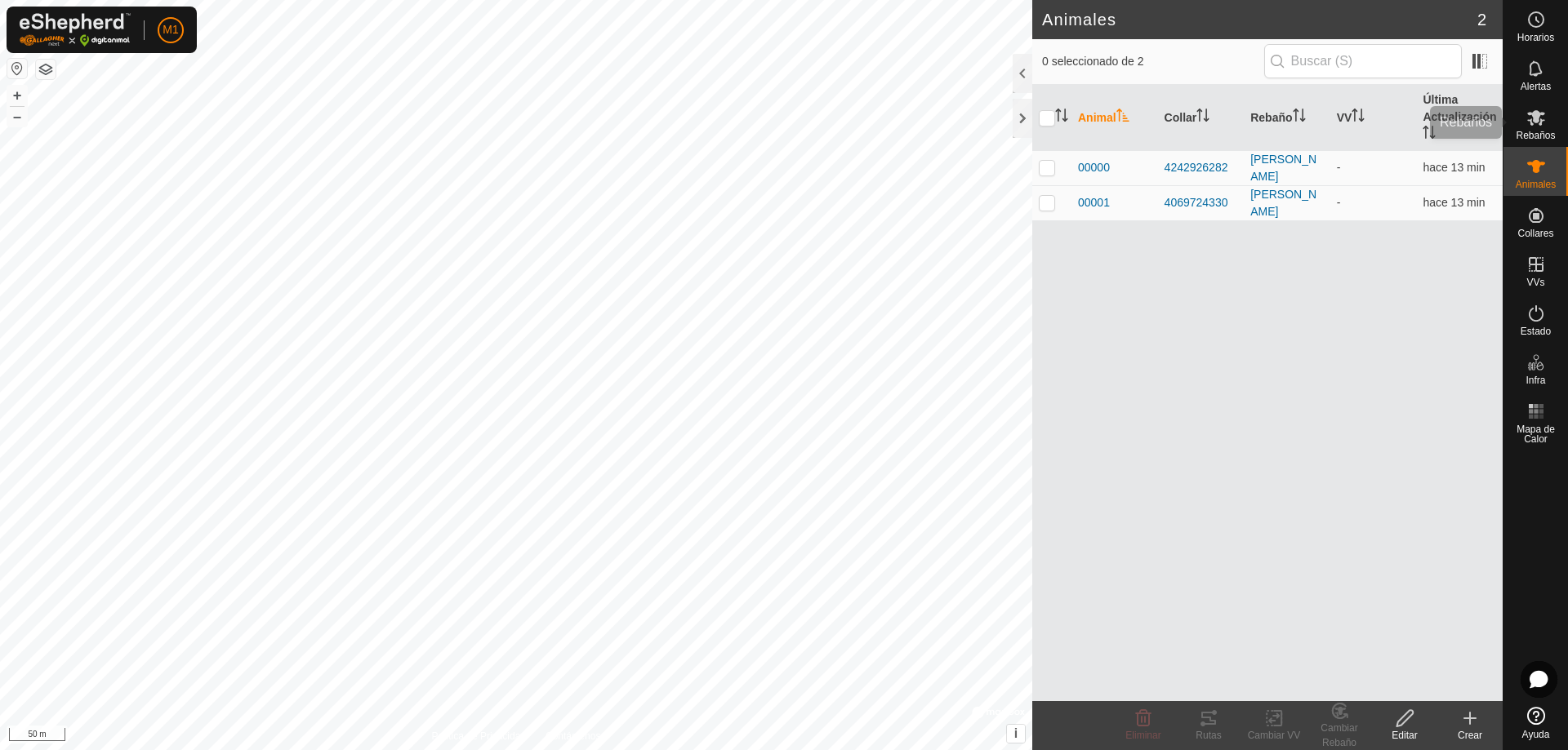
click at [1530, 135] on span "Rebaños" at bounding box center [1535, 135] width 39 height 9
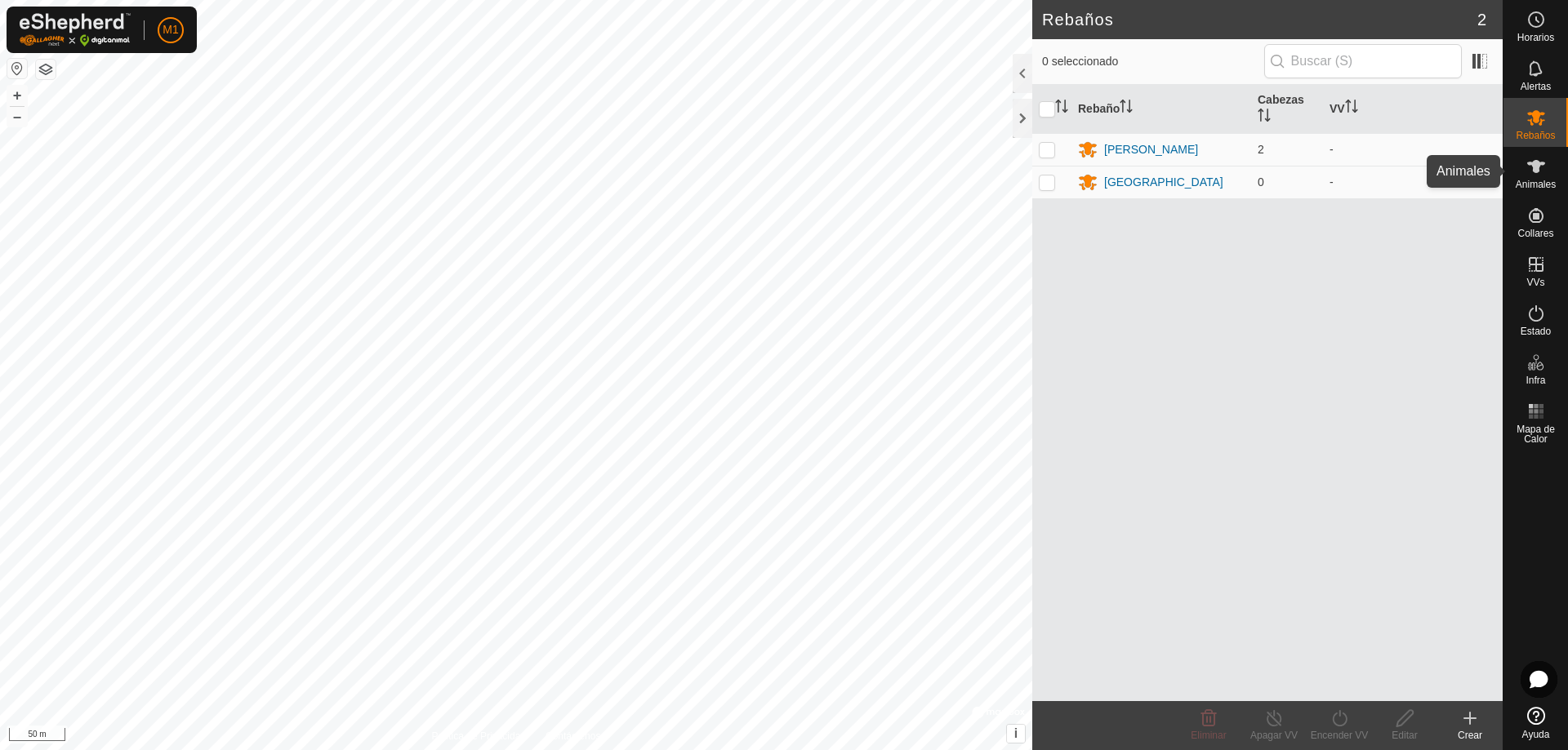
click at [1531, 178] on es-animals-svg-icon at bounding box center [1536, 167] width 29 height 27
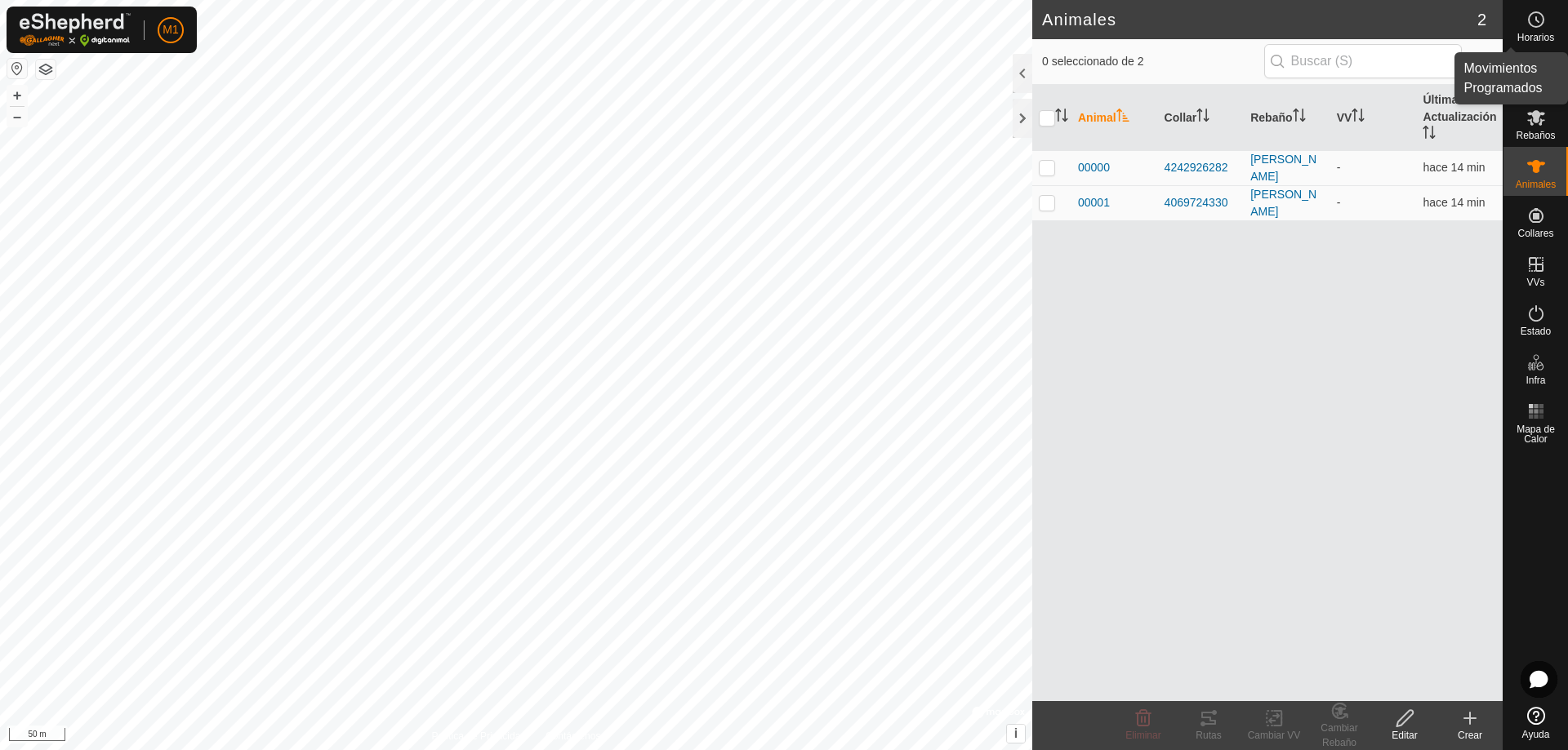
click at [1548, 25] on es-schedule-vp-svg-icon at bounding box center [1536, 20] width 29 height 27
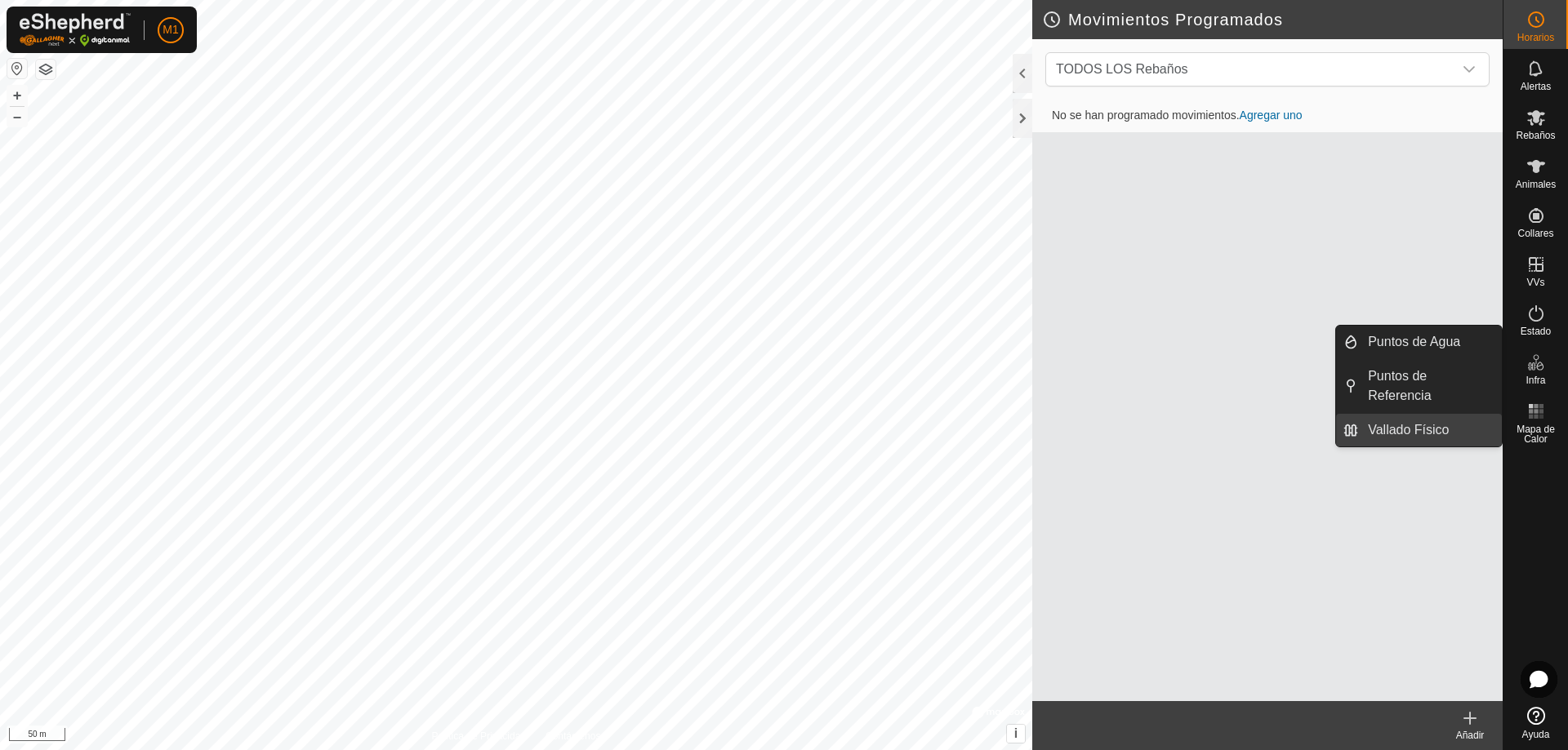
click at [1419, 414] on link "Vallado Físico" at bounding box center [1430, 430] width 144 height 32
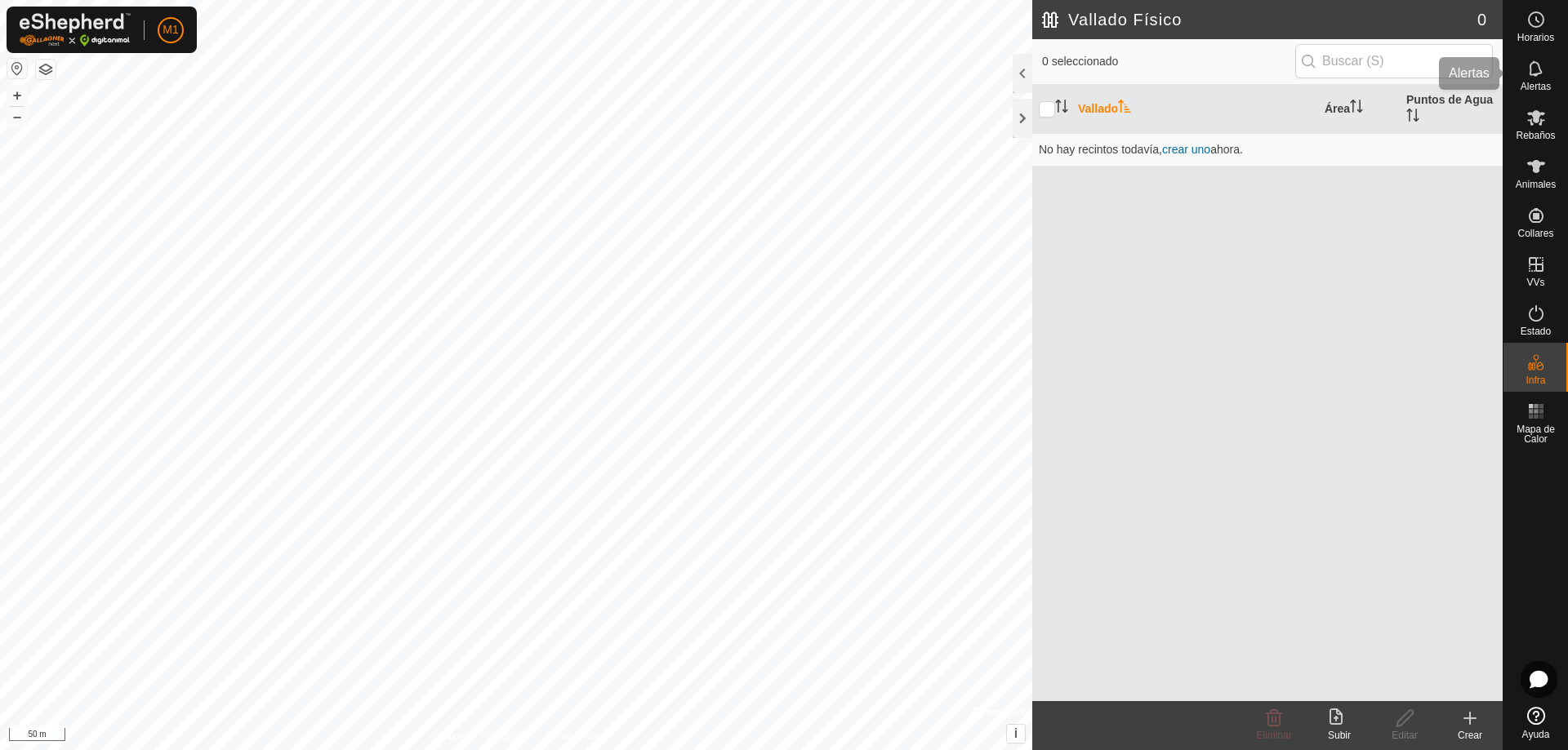
click at [1540, 83] on span "Alertas" at bounding box center [1535, 86] width 30 height 9
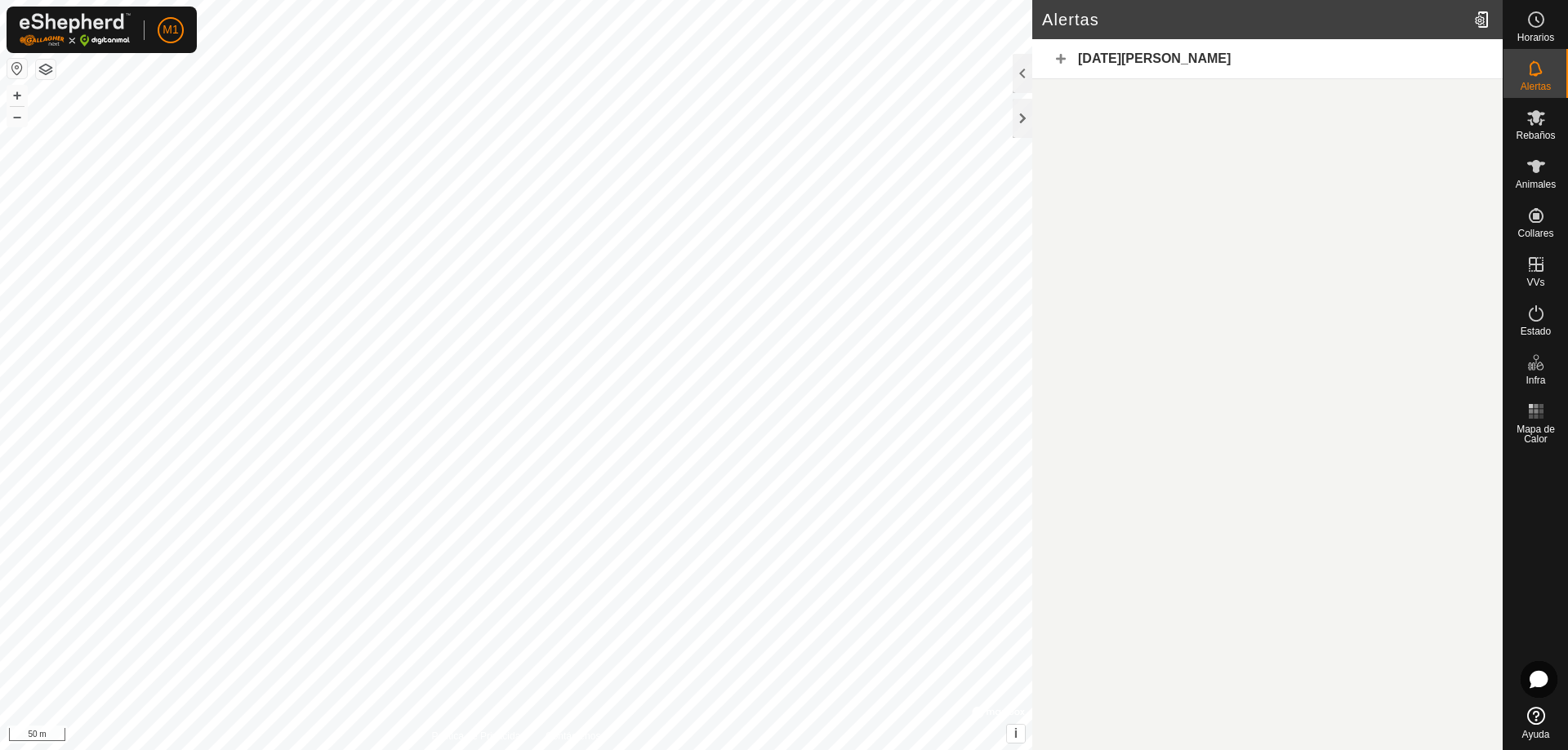
click at [1065, 56] on div "[DATE][PERSON_NAME]" at bounding box center [1268, 59] width 470 height 40
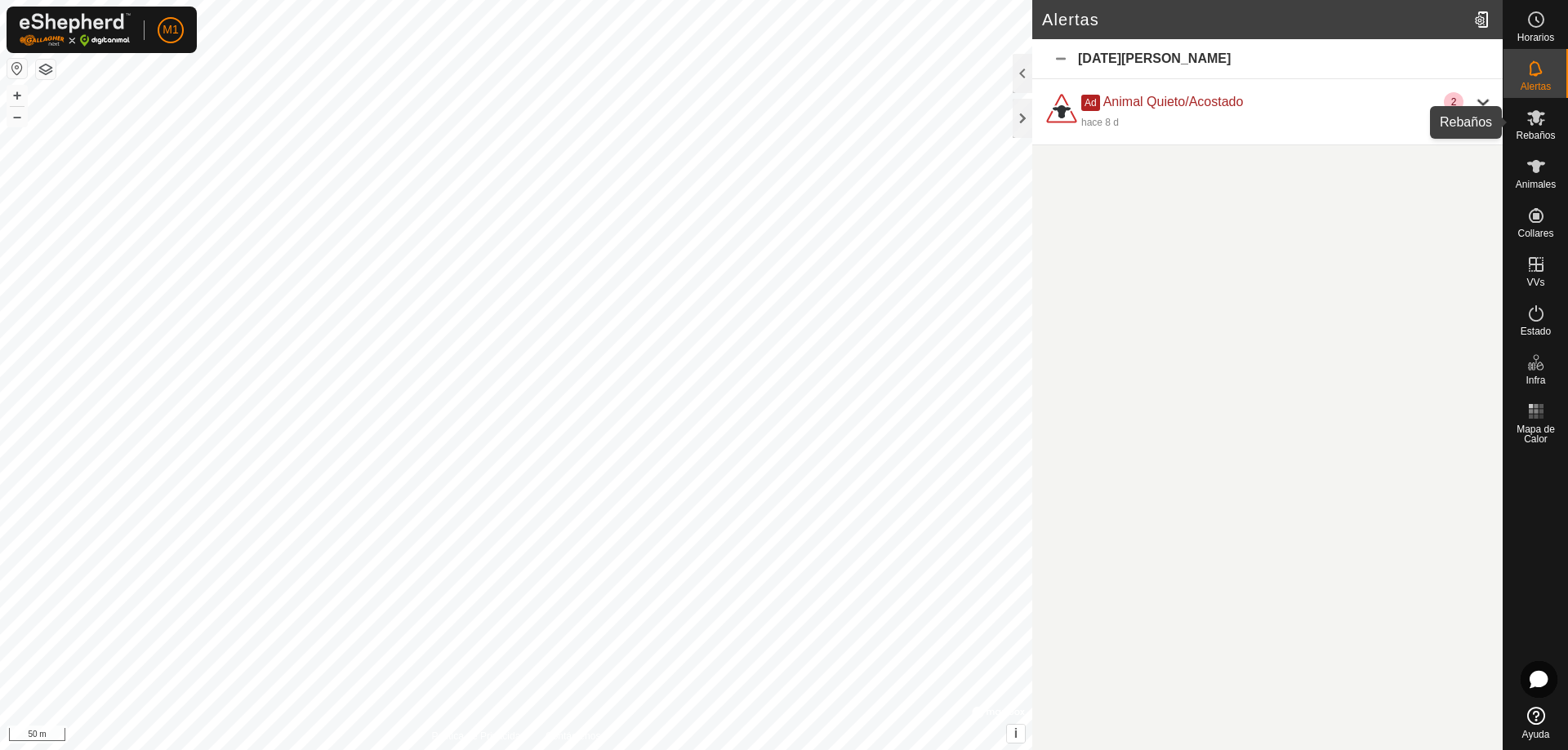
click at [1548, 131] on span "Rebaños" at bounding box center [1535, 135] width 39 height 9
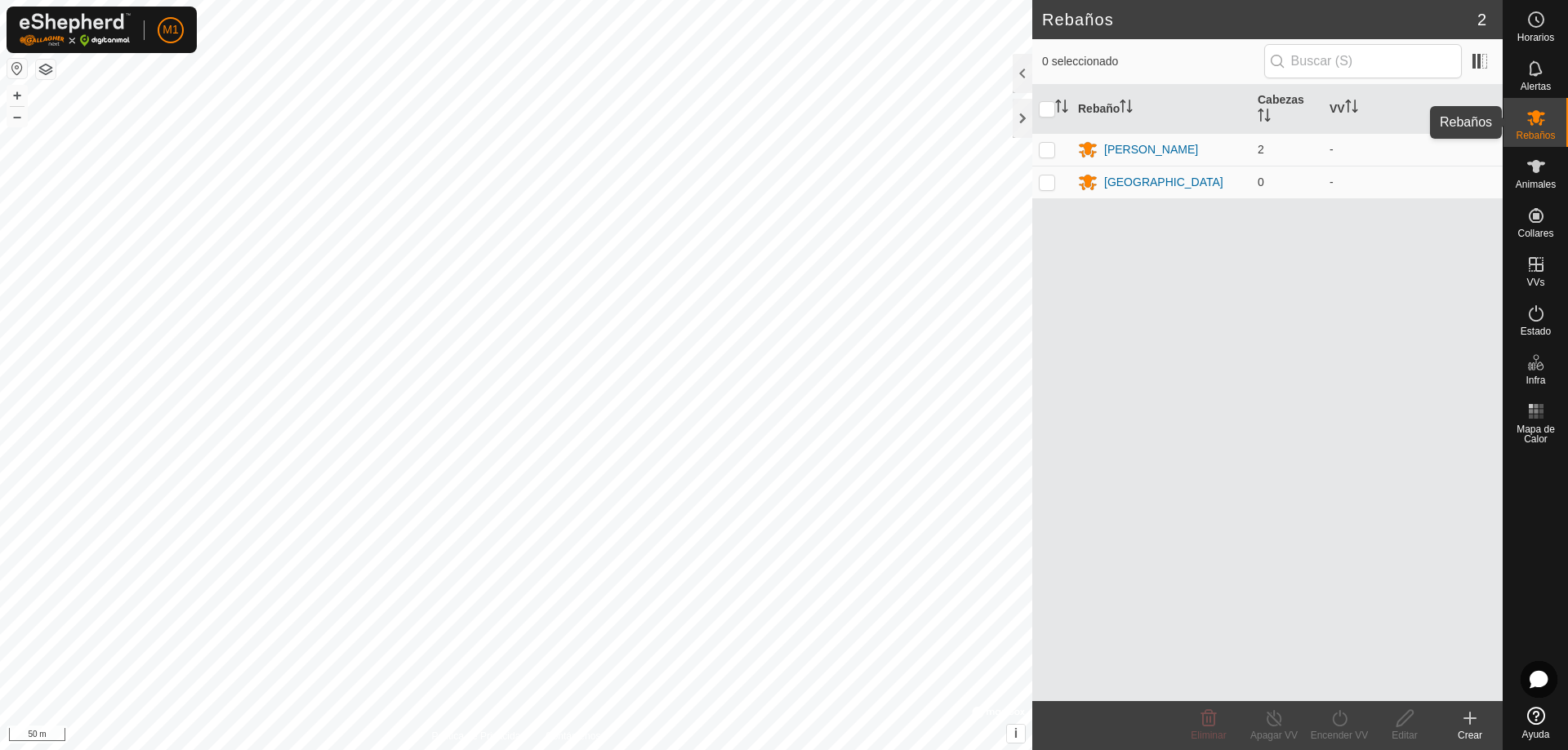
drag, startPoint x: 1537, startPoint y: 129, endPoint x: 1512, endPoint y: 124, distance: 25.5
click at [1512, 124] on div "Rebaños" at bounding box center [1535, 122] width 64 height 49
click at [1468, 723] on icon at bounding box center [1470, 718] width 20 height 20
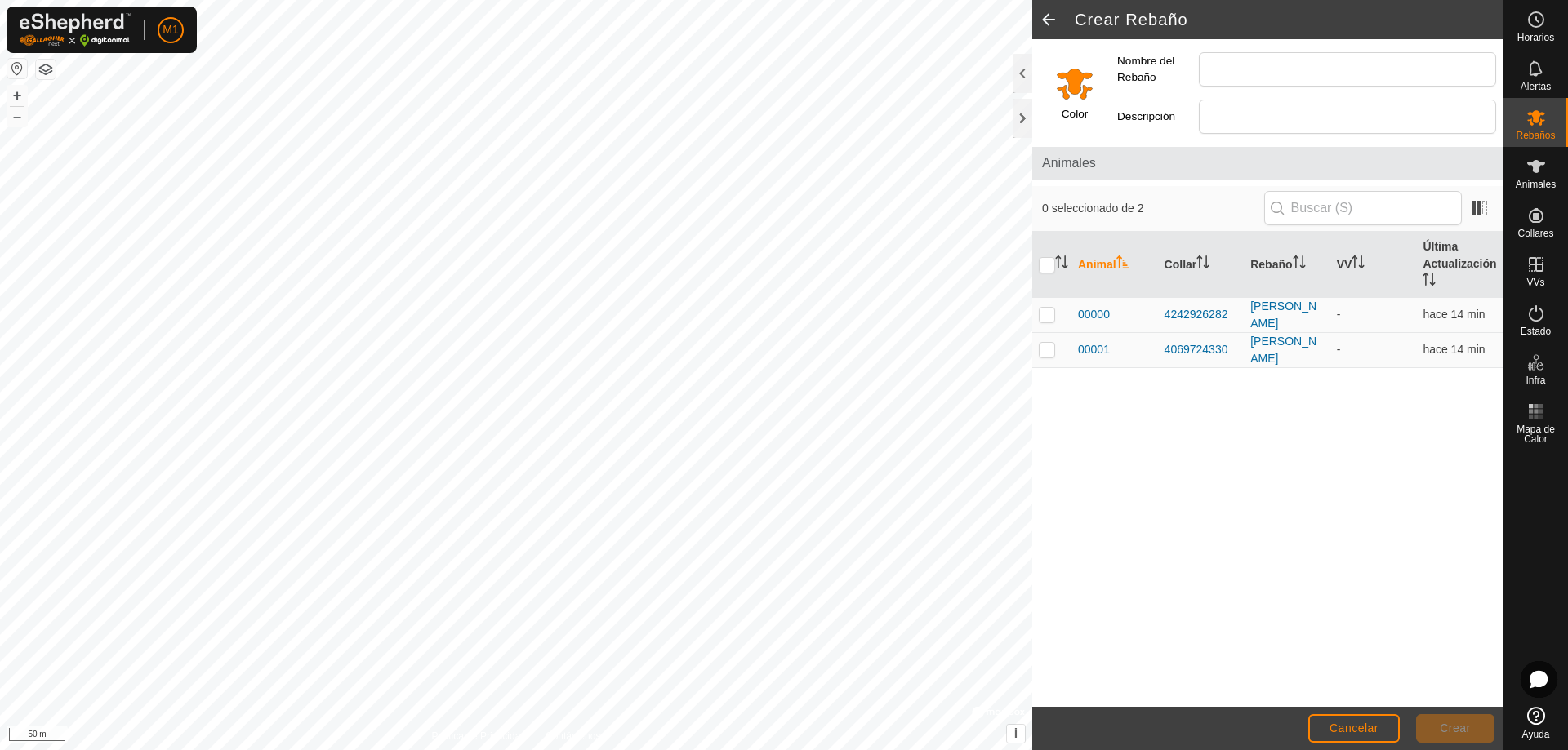
click at [1058, 21] on span at bounding box center [1049, 20] width 33 height 39
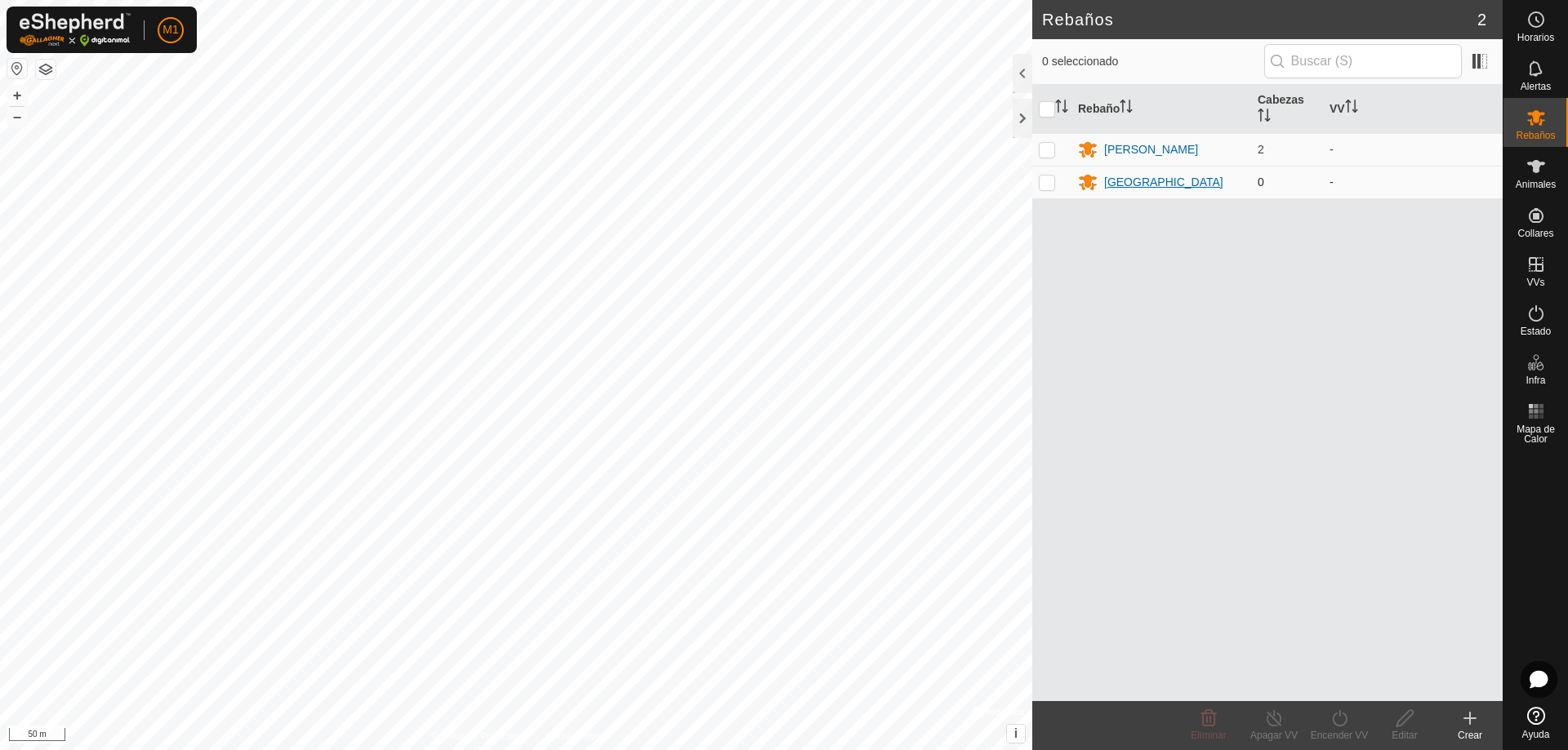
click at [1122, 180] on div "[GEOGRAPHIC_DATA]" at bounding box center [1163, 182] width 119 height 17
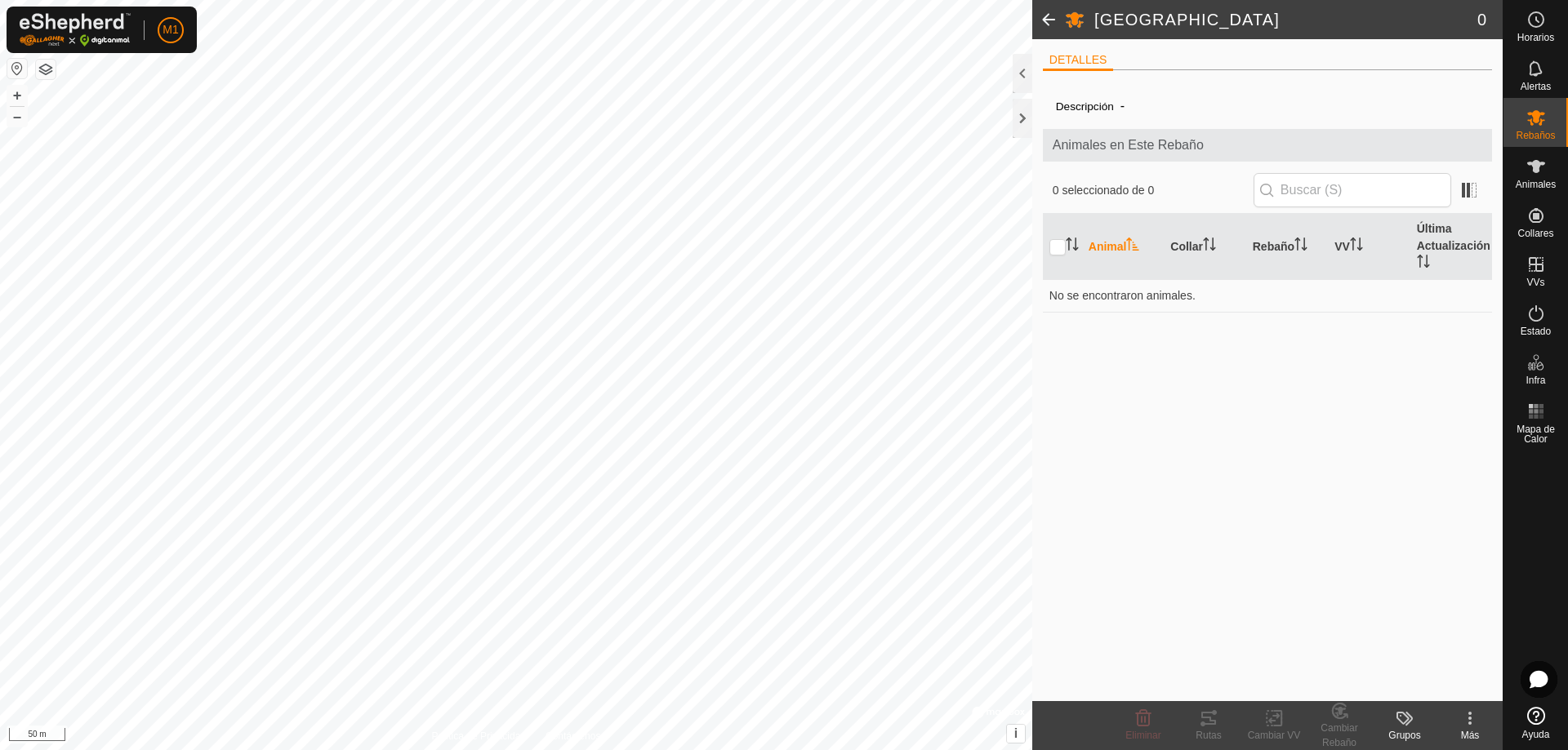
click at [1476, 727] on icon at bounding box center [1470, 718] width 20 height 20
click at [1429, 686] on link "Editar Detalle del Rebaño" at bounding box center [1411, 682] width 188 height 32
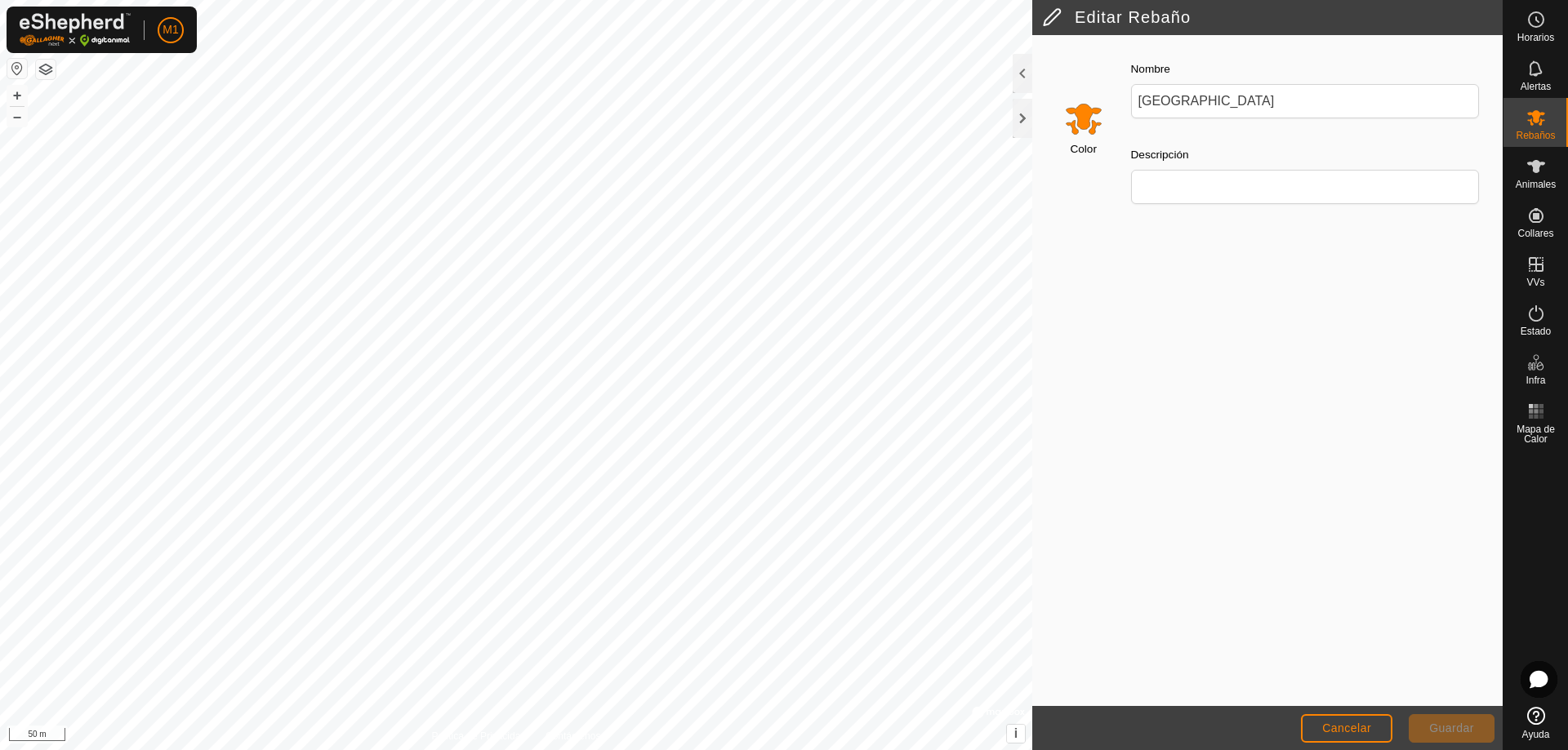
click at [1054, 21] on h2 "Editar Rebaño" at bounding box center [1272, 17] width 461 height 20
click at [1375, 734] on button "Cancelar" at bounding box center [1346, 728] width 92 height 28
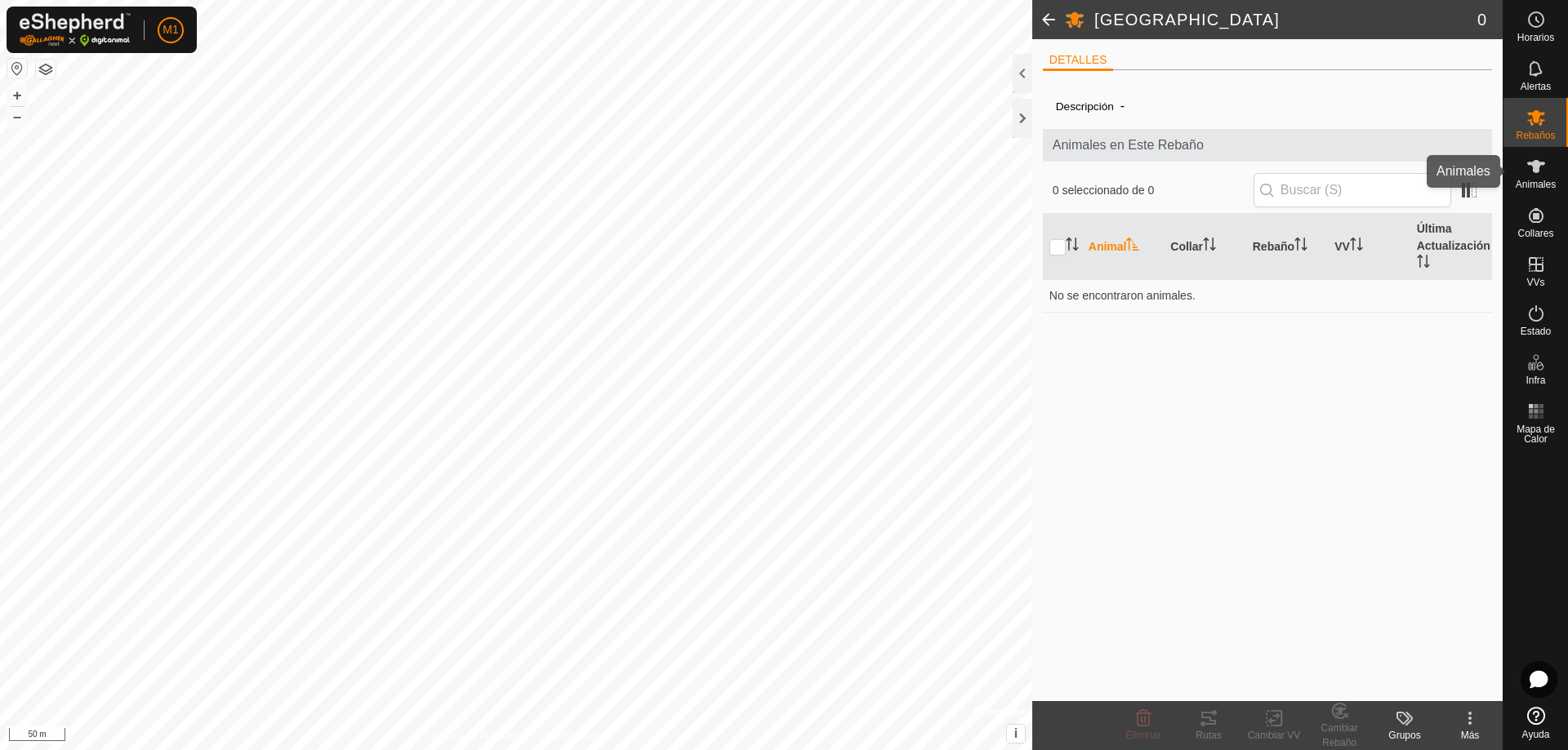
click at [1538, 173] on icon at bounding box center [1536, 166] width 20 height 20
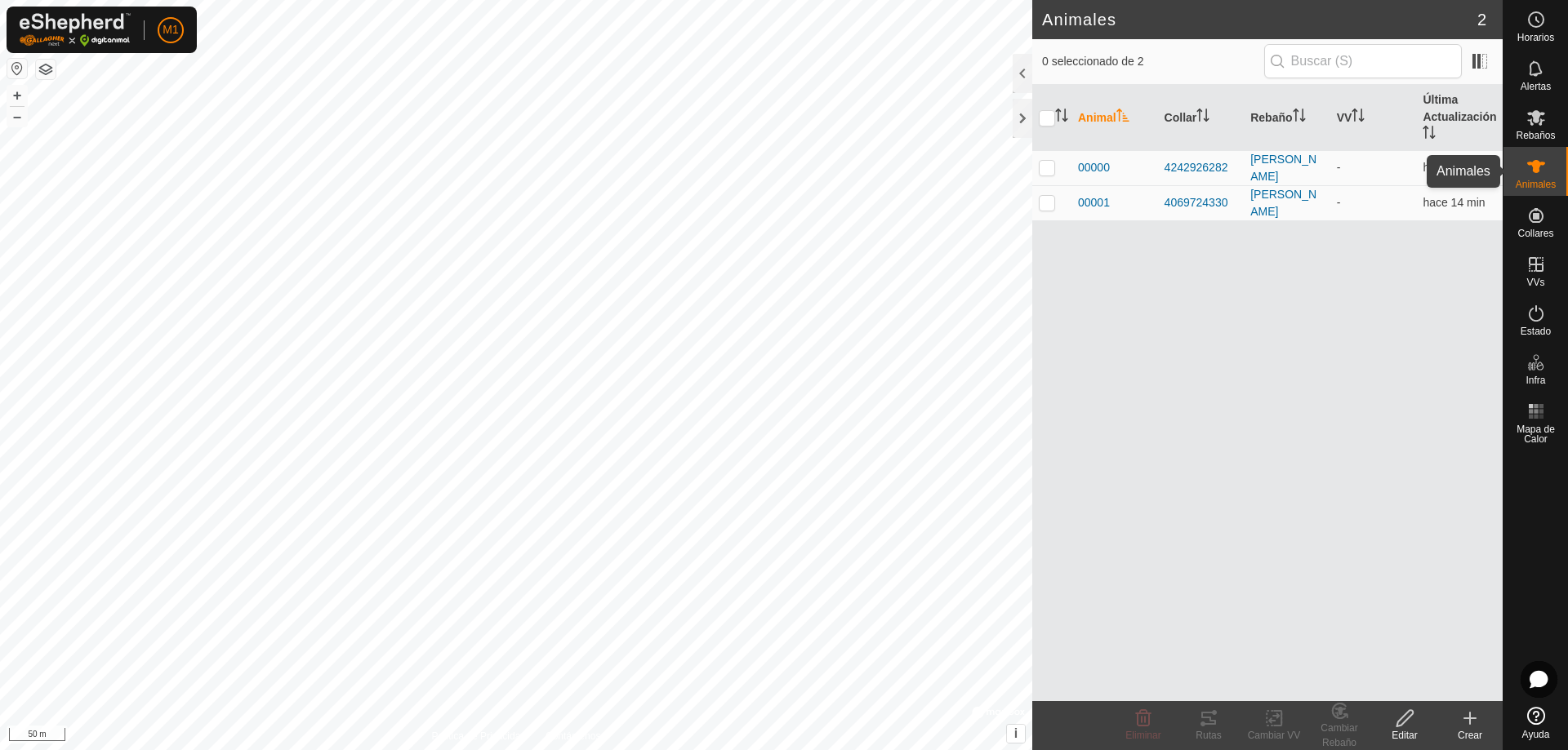
click at [1535, 168] on icon at bounding box center [1536, 166] width 18 height 13
click at [1422, 733] on div "Editar" at bounding box center [1405, 735] width 65 height 15
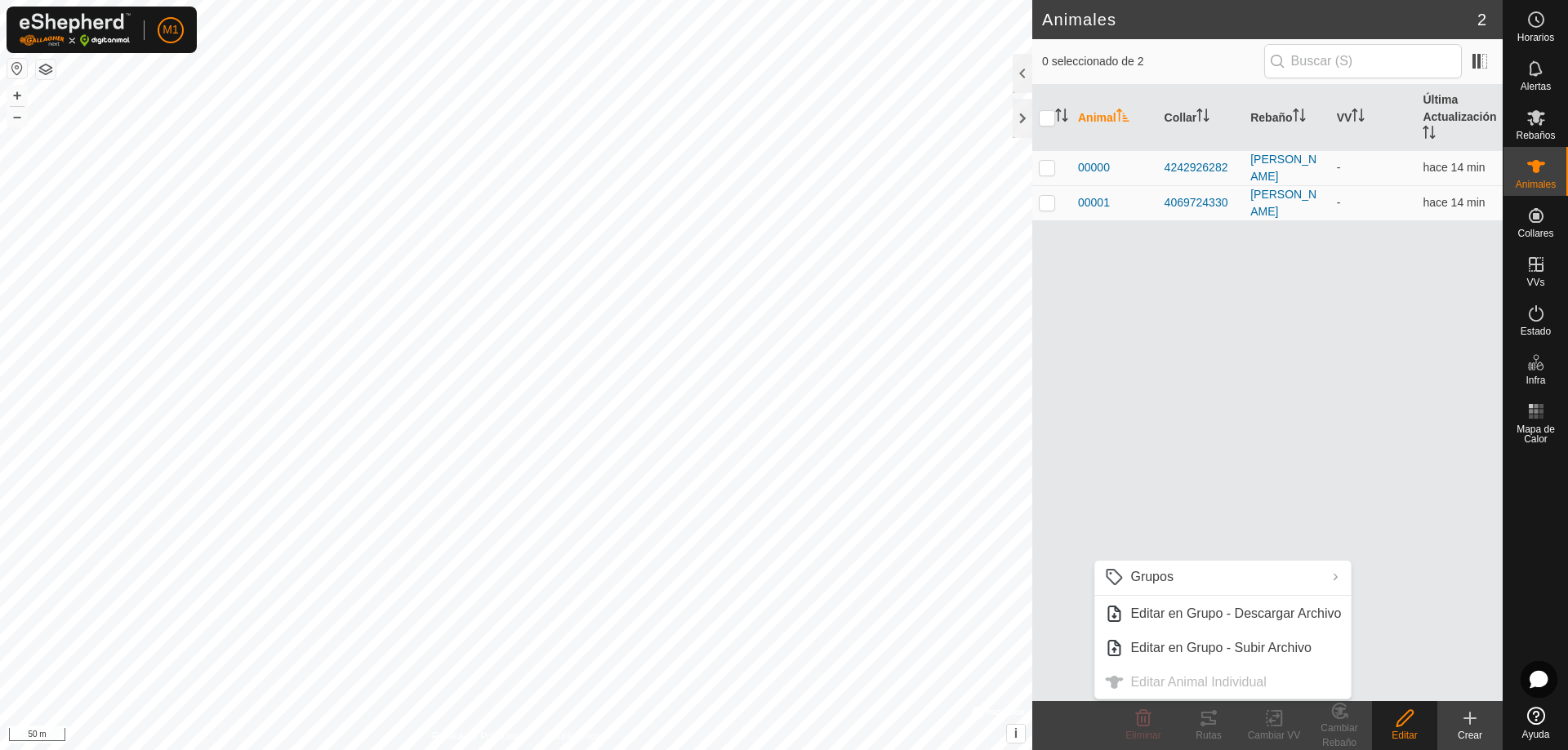
click at [1473, 726] on icon at bounding box center [1470, 718] width 20 height 20
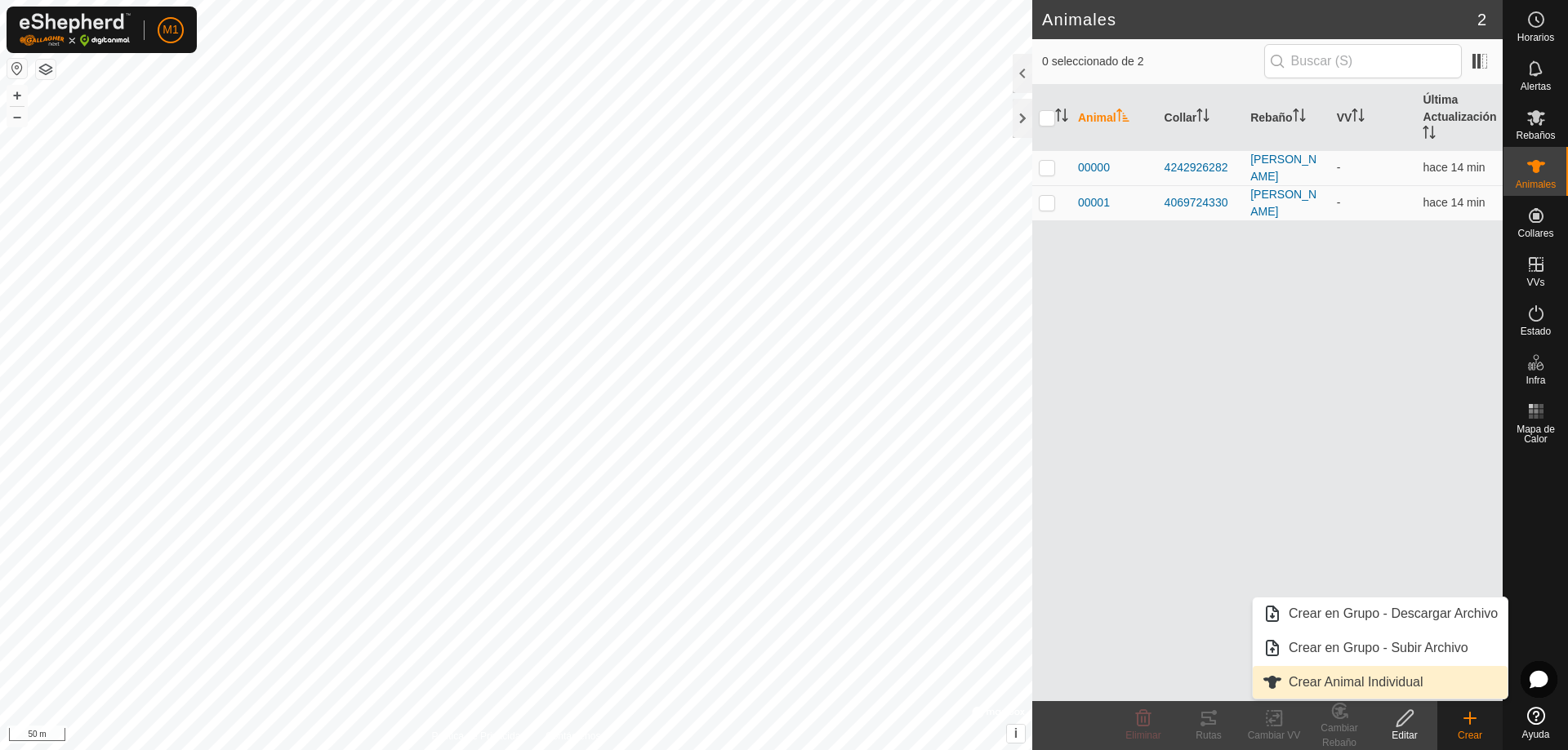
click at [1391, 682] on link "Crear Animal Individual" at bounding box center [1381, 682] width 255 height 32
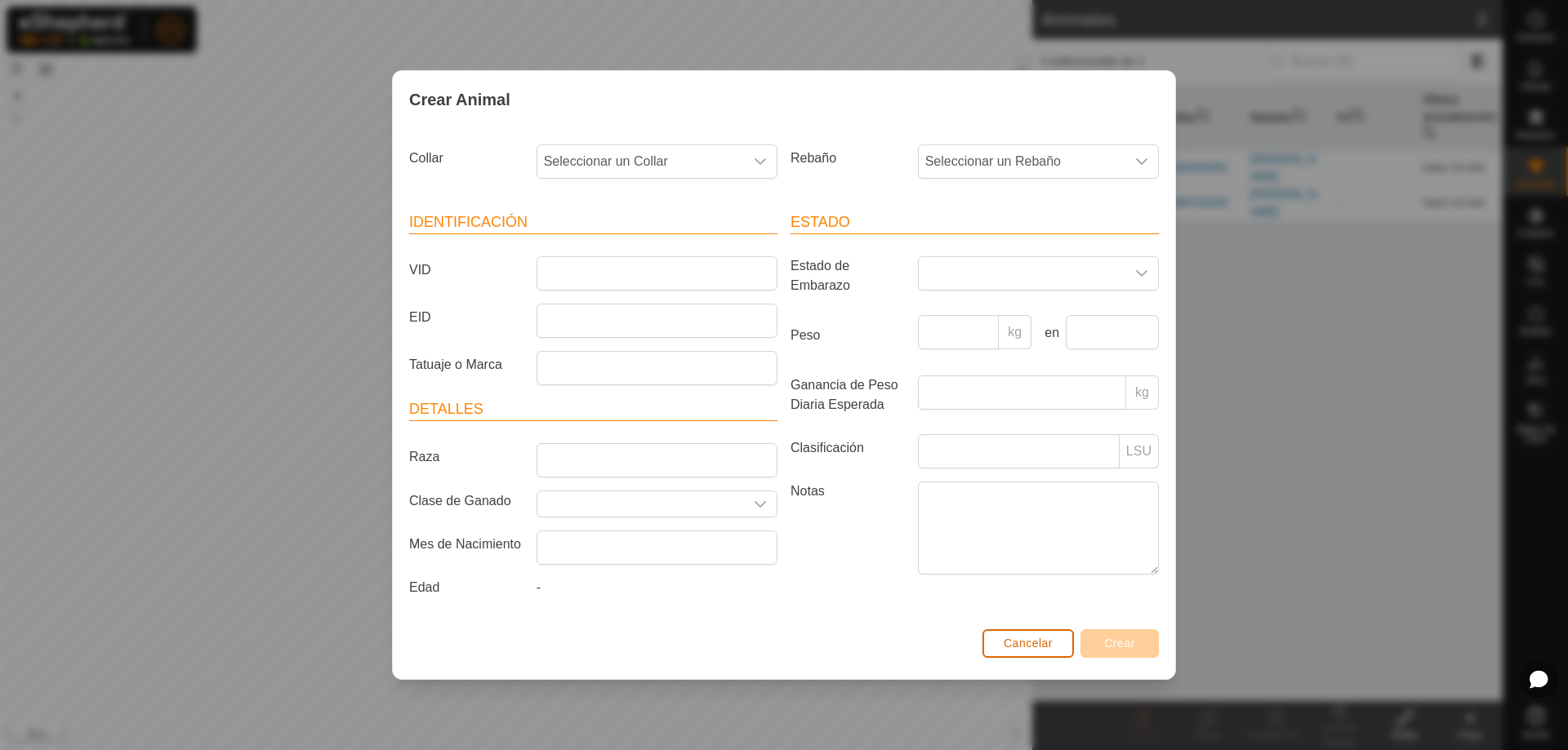
click at [1058, 638] on button "Cancelar" at bounding box center [1028, 643] width 92 height 28
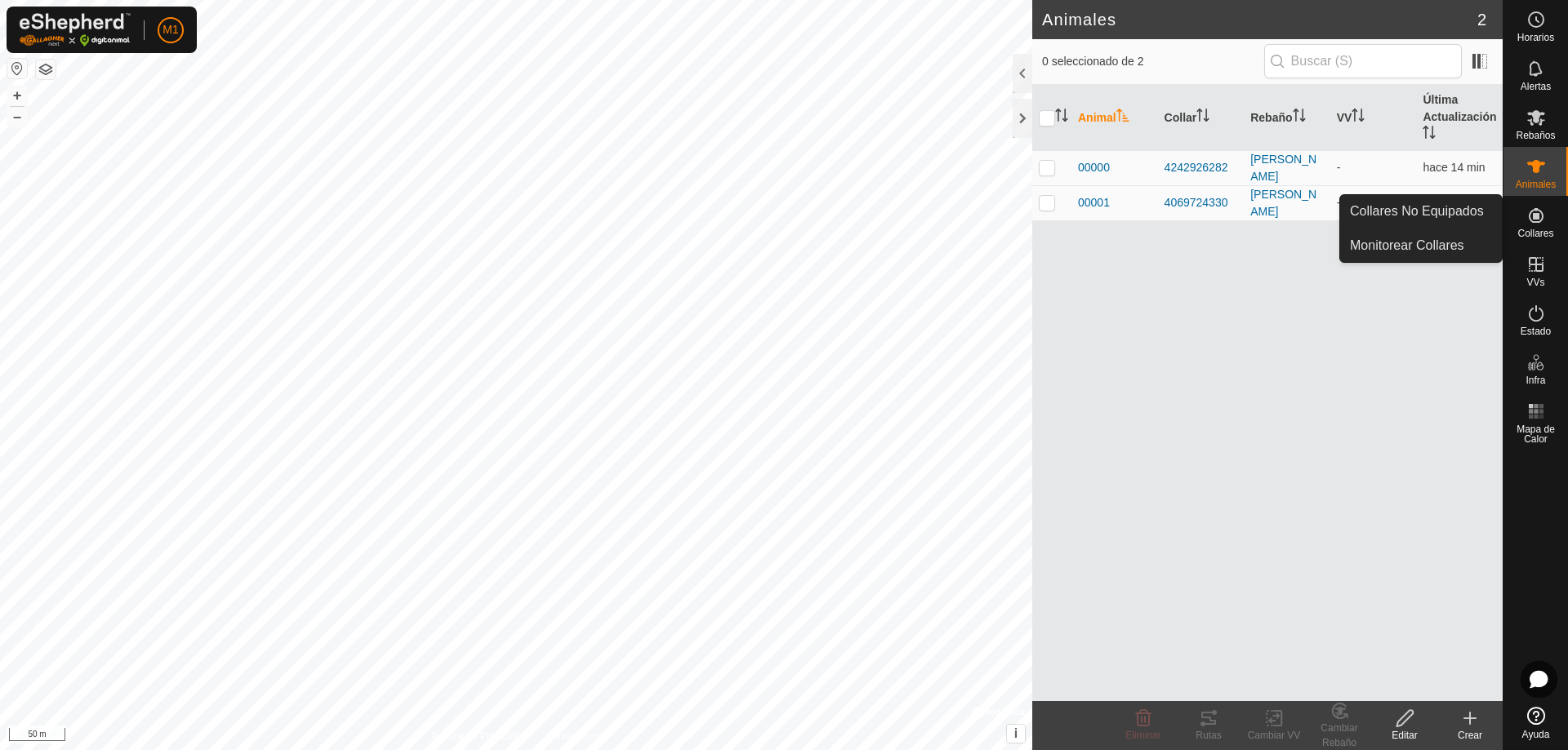
click at [1526, 226] on es-neckbands-svg-icon at bounding box center [1536, 216] width 29 height 27
click at [1541, 218] on icon at bounding box center [1536, 216] width 20 height 20
click at [1482, 216] on link "Collares No Equipados" at bounding box center [1421, 211] width 162 height 32
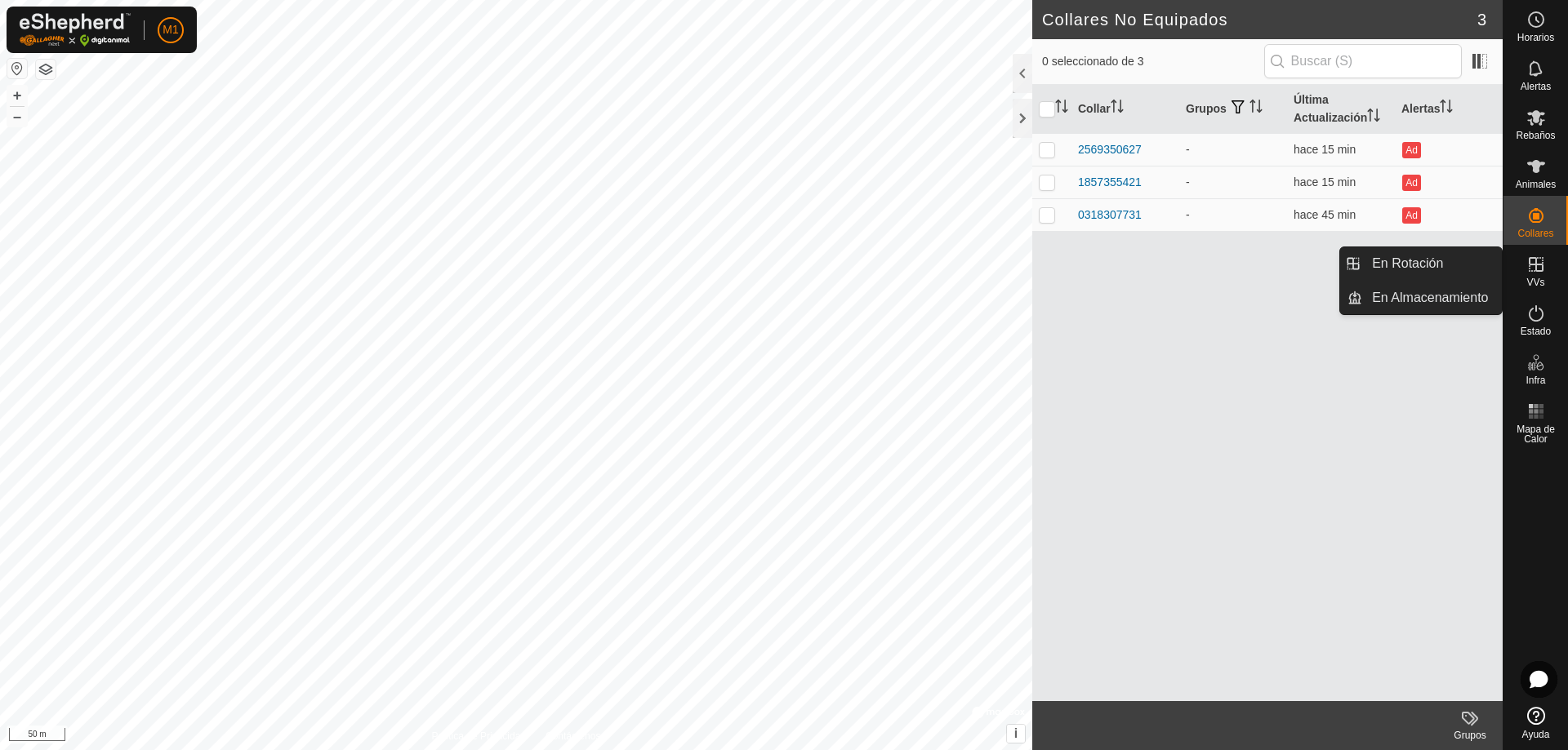
click at [1535, 268] on icon at bounding box center [1535, 264] width 15 height 15
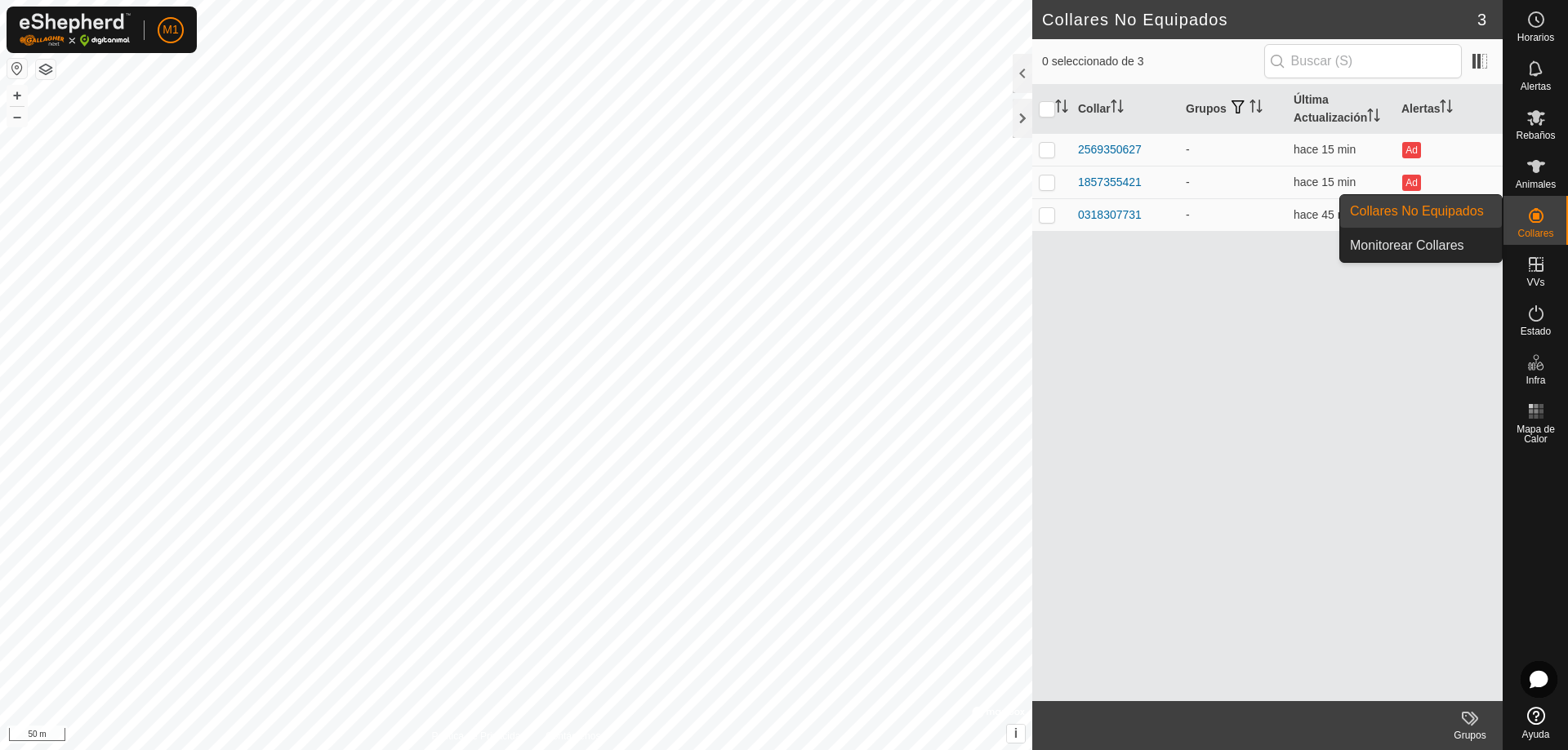
click at [1544, 231] on span "Collares" at bounding box center [1535, 233] width 36 height 9
click at [1484, 244] on link "Monitorear Collares" at bounding box center [1421, 245] width 162 height 32
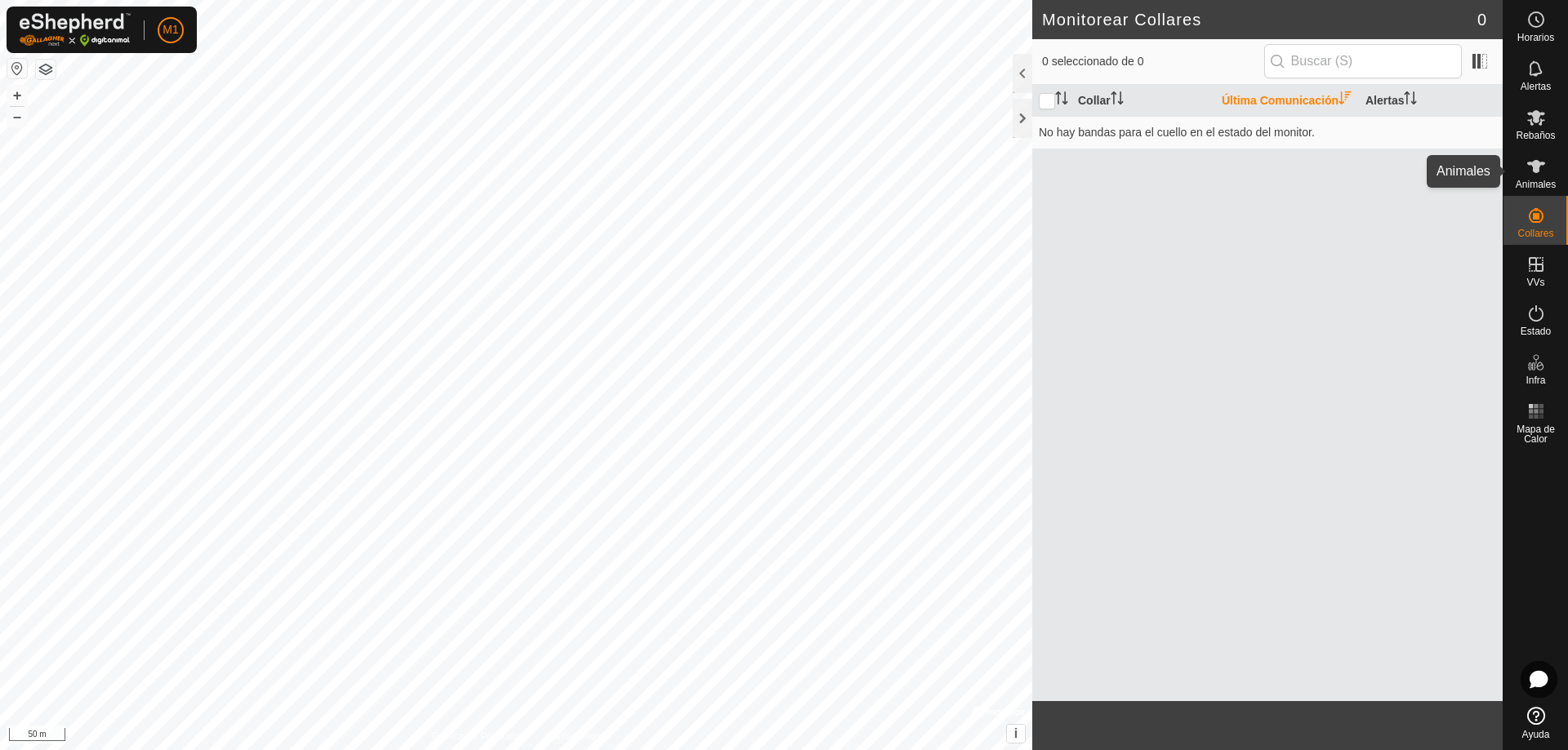
click at [1546, 173] on icon at bounding box center [1536, 166] width 20 height 20
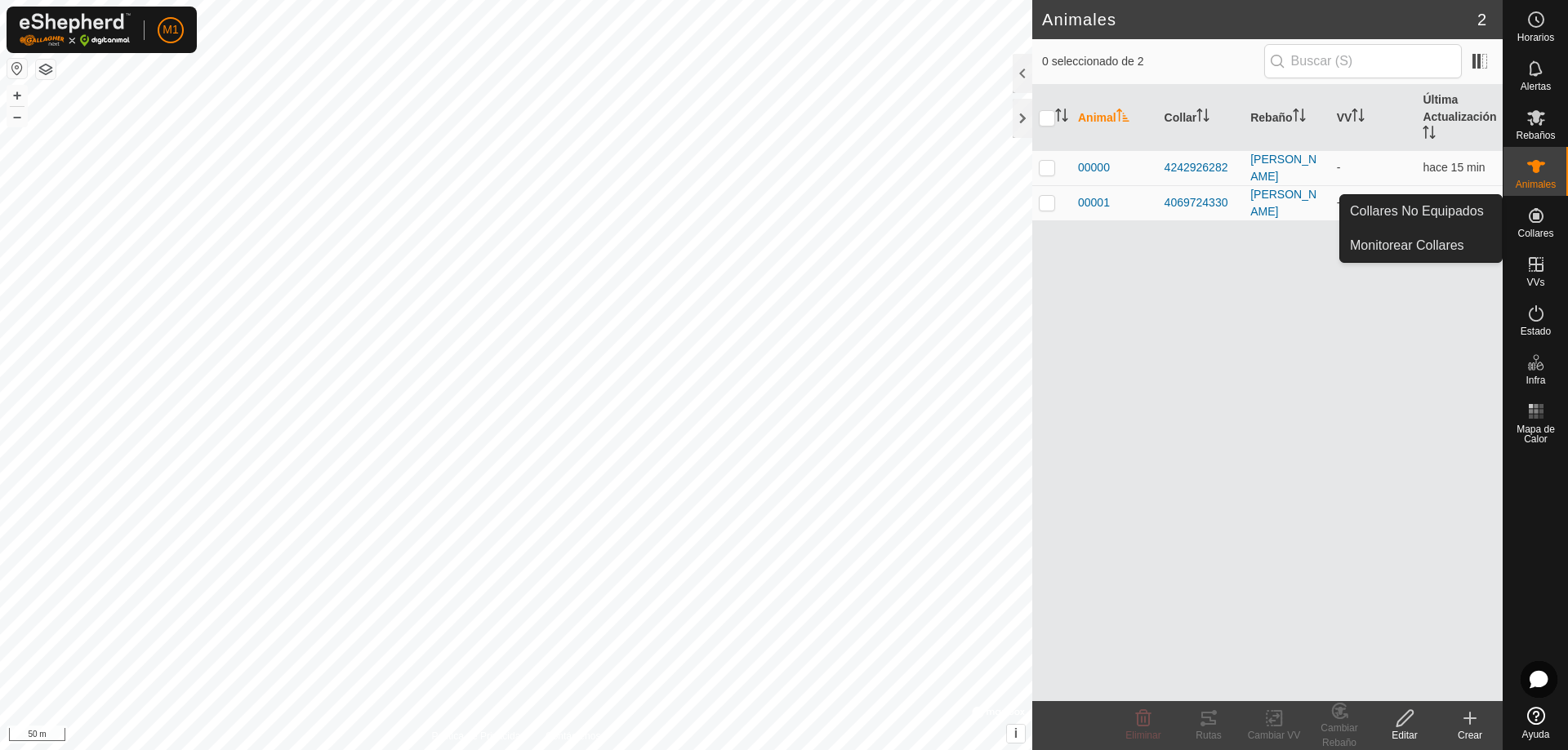
click at [1538, 209] on icon at bounding box center [1536, 216] width 20 height 20
click at [1463, 216] on link "Collares No Equipados" at bounding box center [1421, 211] width 162 height 32
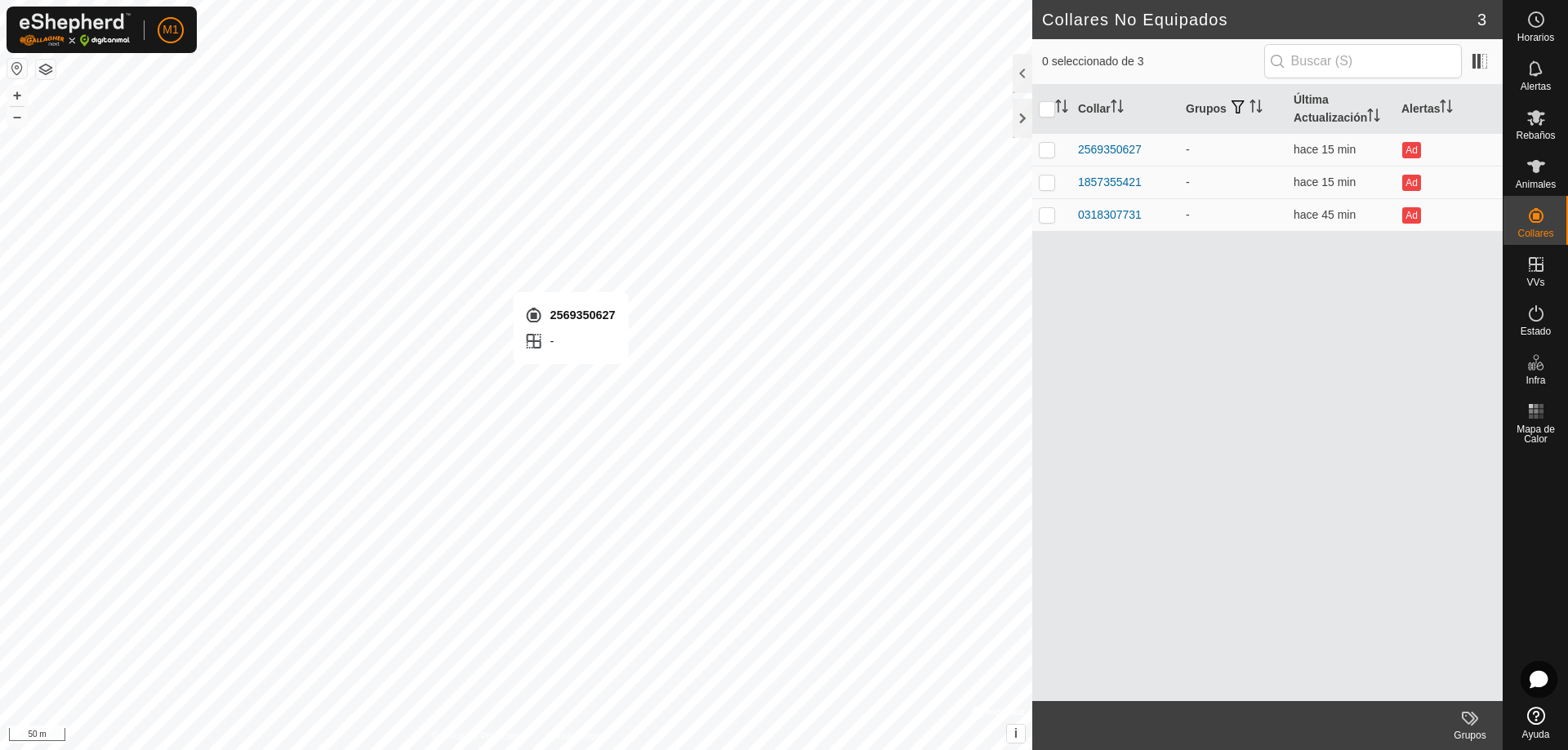
checkbox input "true"
click at [1468, 723] on icon at bounding box center [1468, 718] width 13 height 13
click at [1011, 736] on button "i" at bounding box center [1015, 734] width 18 height 18
click at [790, 750] on html "M1 Horarios Alertas Rebaños Animales Collares VVs Estado Infra Mapa de Calor Ay…" at bounding box center [784, 375] width 1568 height 750
click at [72, 21] on img at bounding box center [75, 29] width 111 height 33
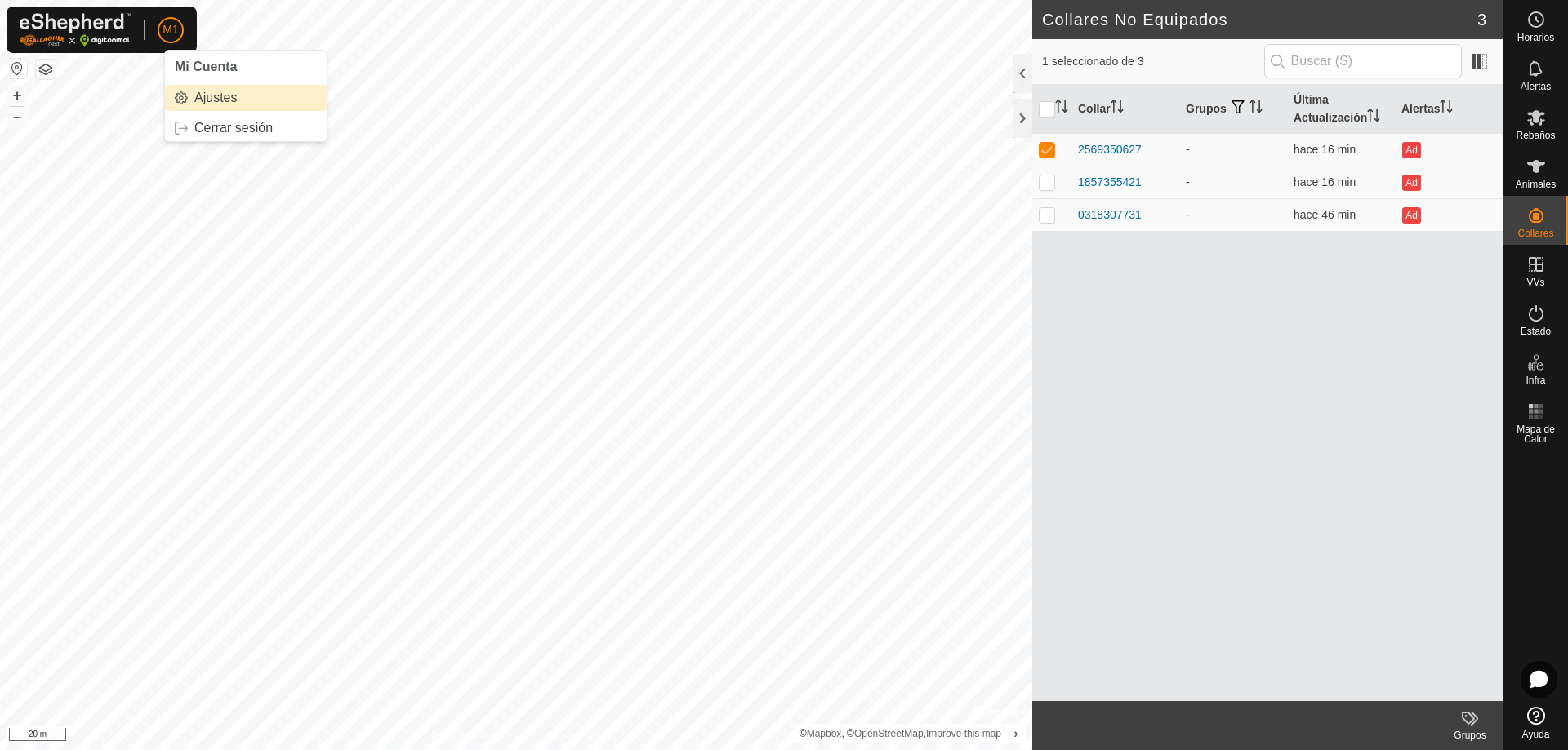
click at [199, 97] on link "Ajustes" at bounding box center [246, 97] width 162 height 27
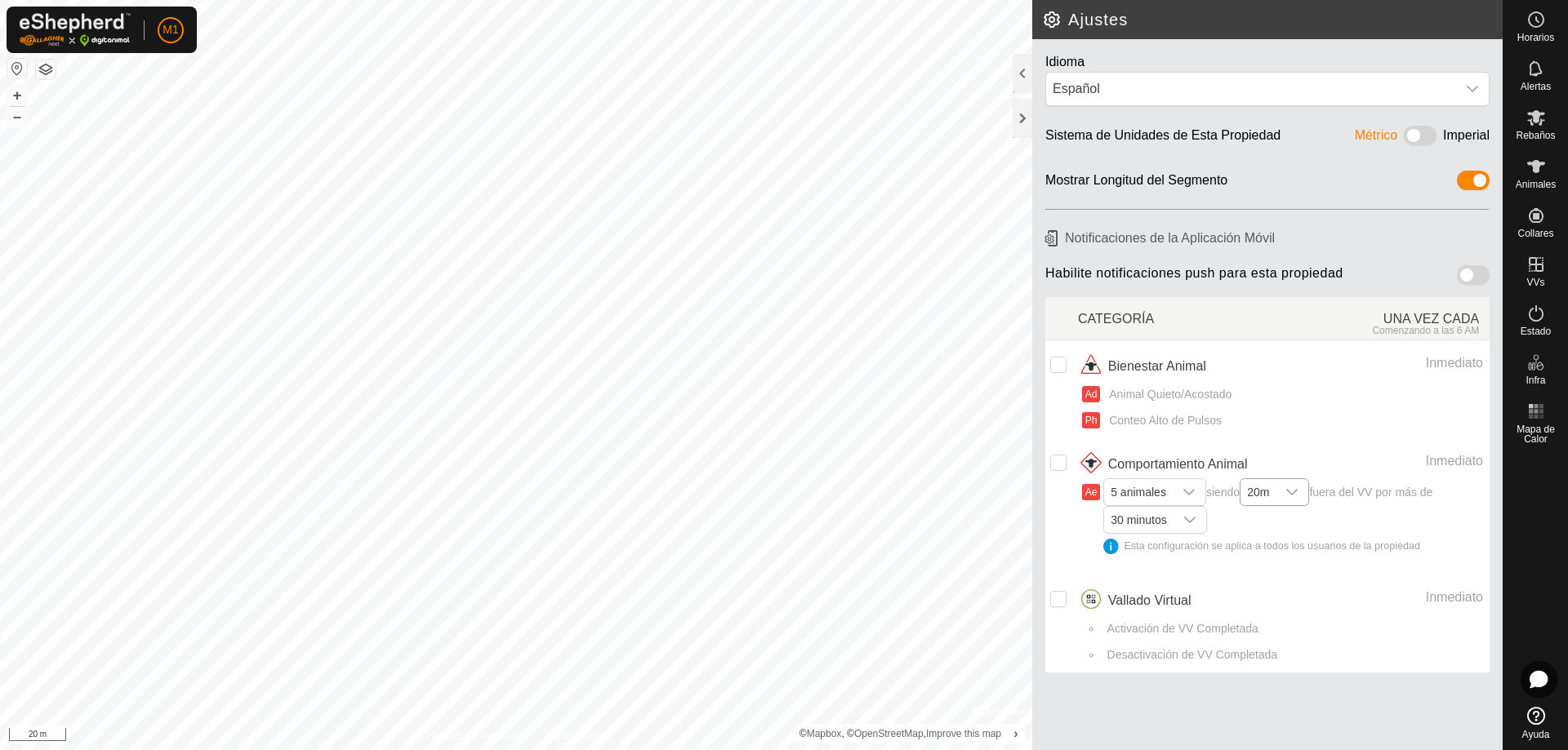
click at [1287, 495] on div "dropdown trigger" at bounding box center [1292, 492] width 33 height 27
click at [1284, 524] on li "20m" at bounding box center [1275, 523] width 68 height 28
click at [1195, 523] on icon "dropdown trigger" at bounding box center [1190, 520] width 13 height 13
click at [1168, 582] on li "30 minutos" at bounding box center [1157, 582] width 103 height 28
click at [1193, 492] on icon "dropdown trigger" at bounding box center [1189, 493] width 11 height 7
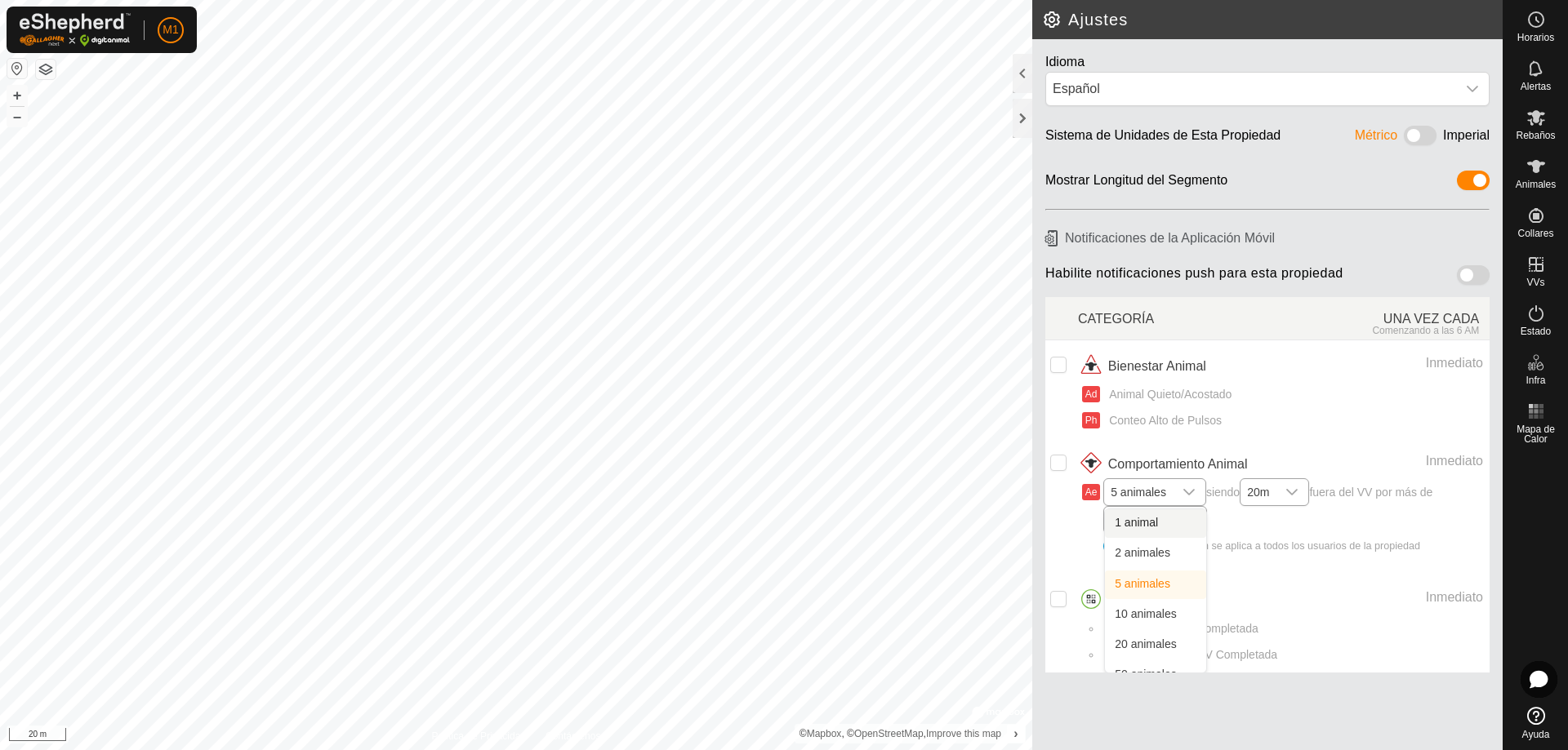
click at [1193, 492] on icon "dropdown trigger" at bounding box center [1189, 493] width 11 height 7
click at [38, 35] on img at bounding box center [75, 29] width 111 height 33
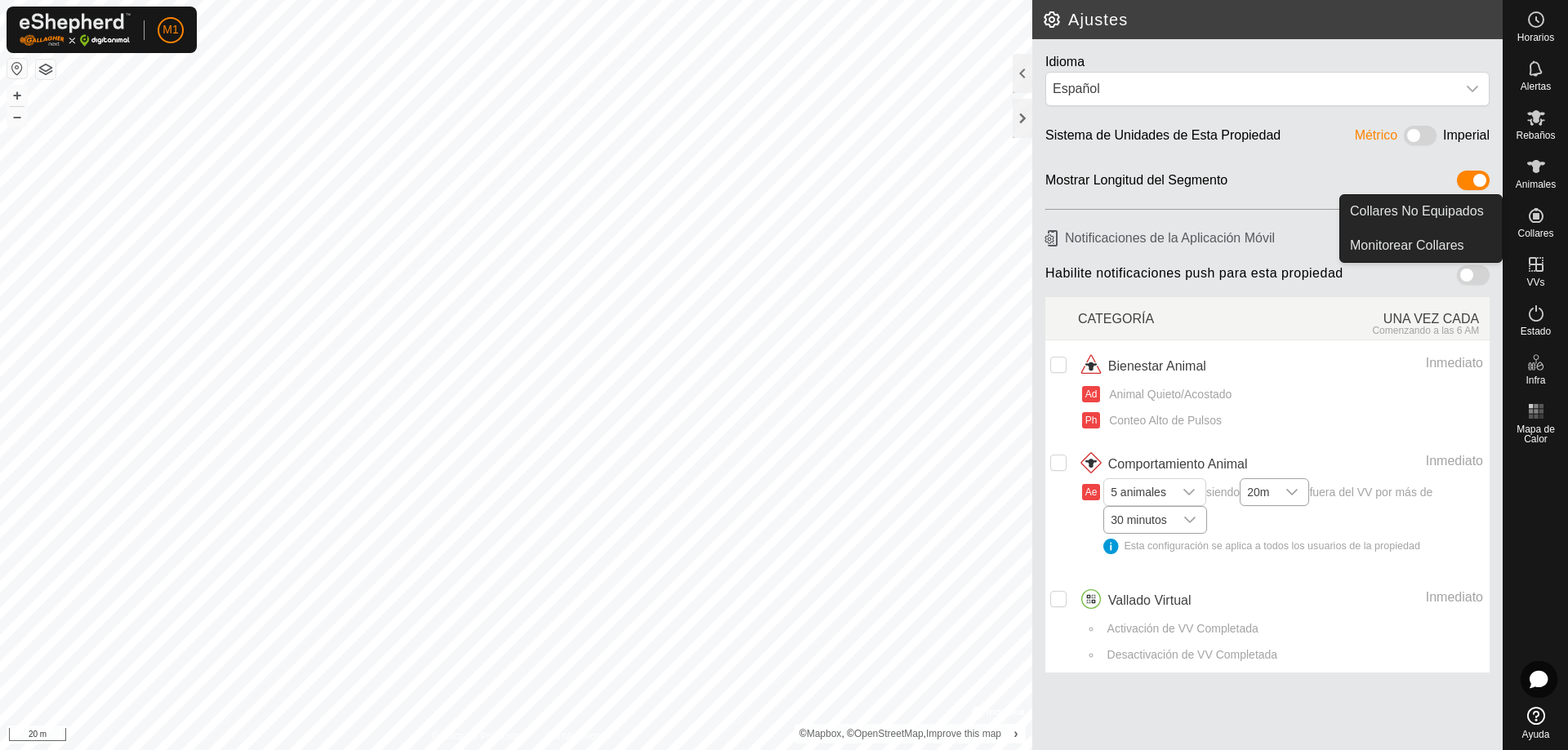
click at [1529, 221] on icon at bounding box center [1536, 216] width 20 height 20
click at [1474, 205] on link "Collares No Equipados" at bounding box center [1421, 211] width 162 height 32
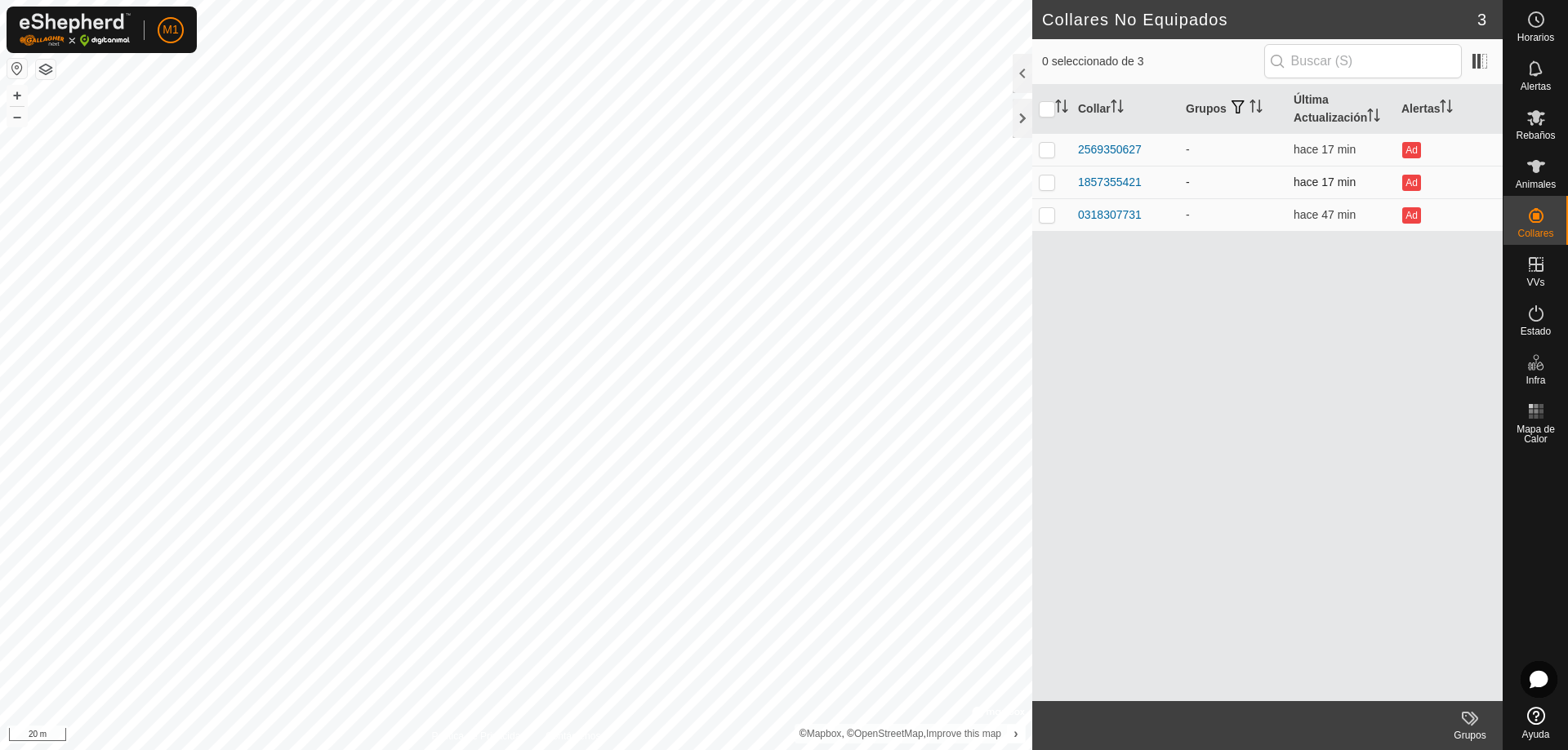
click at [1100, 172] on td "1857355421" at bounding box center [1126, 182] width 108 height 32
click at [1097, 182] on div "1857355421" at bounding box center [1109, 182] width 63 height 17
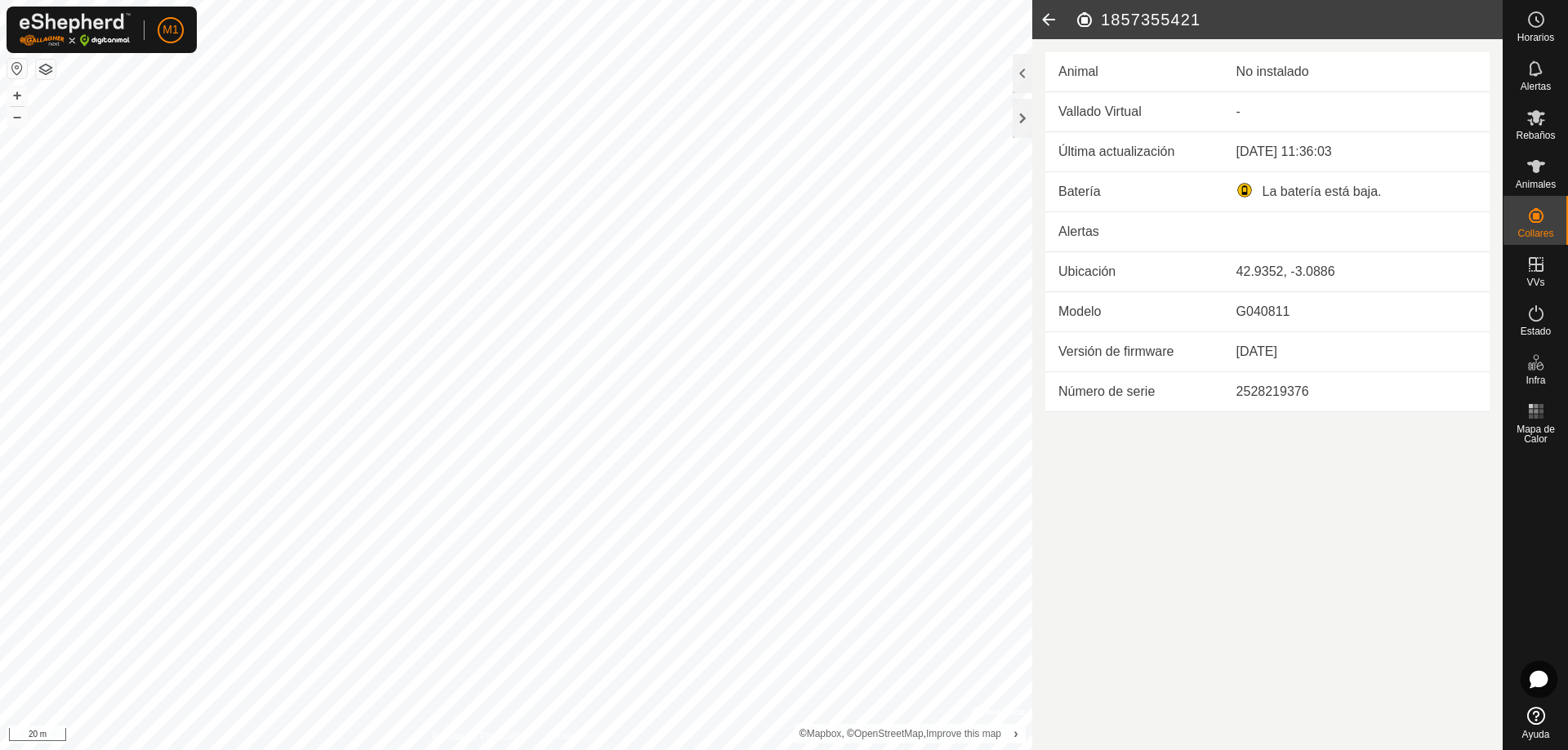
click at [1048, 19] on icon at bounding box center [1049, 20] width 33 height 39
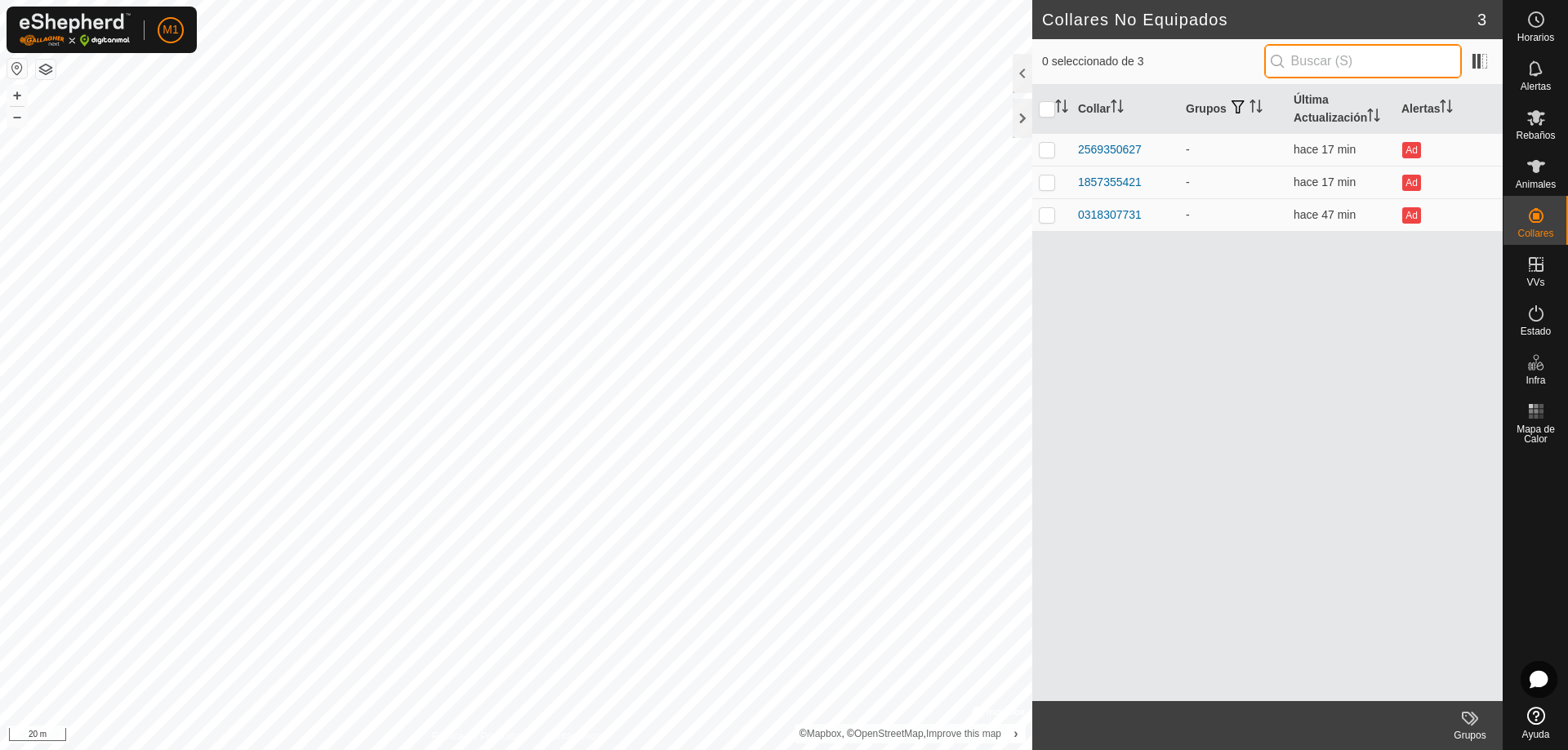
click at [1354, 59] on input "text" at bounding box center [1363, 62] width 198 height 34
click at [1047, 151] on p-checkbox at bounding box center [1047, 149] width 16 height 13
checkbox input "true"
click at [1043, 214] on p-checkbox at bounding box center [1047, 214] width 16 height 13
checkbox input "true"
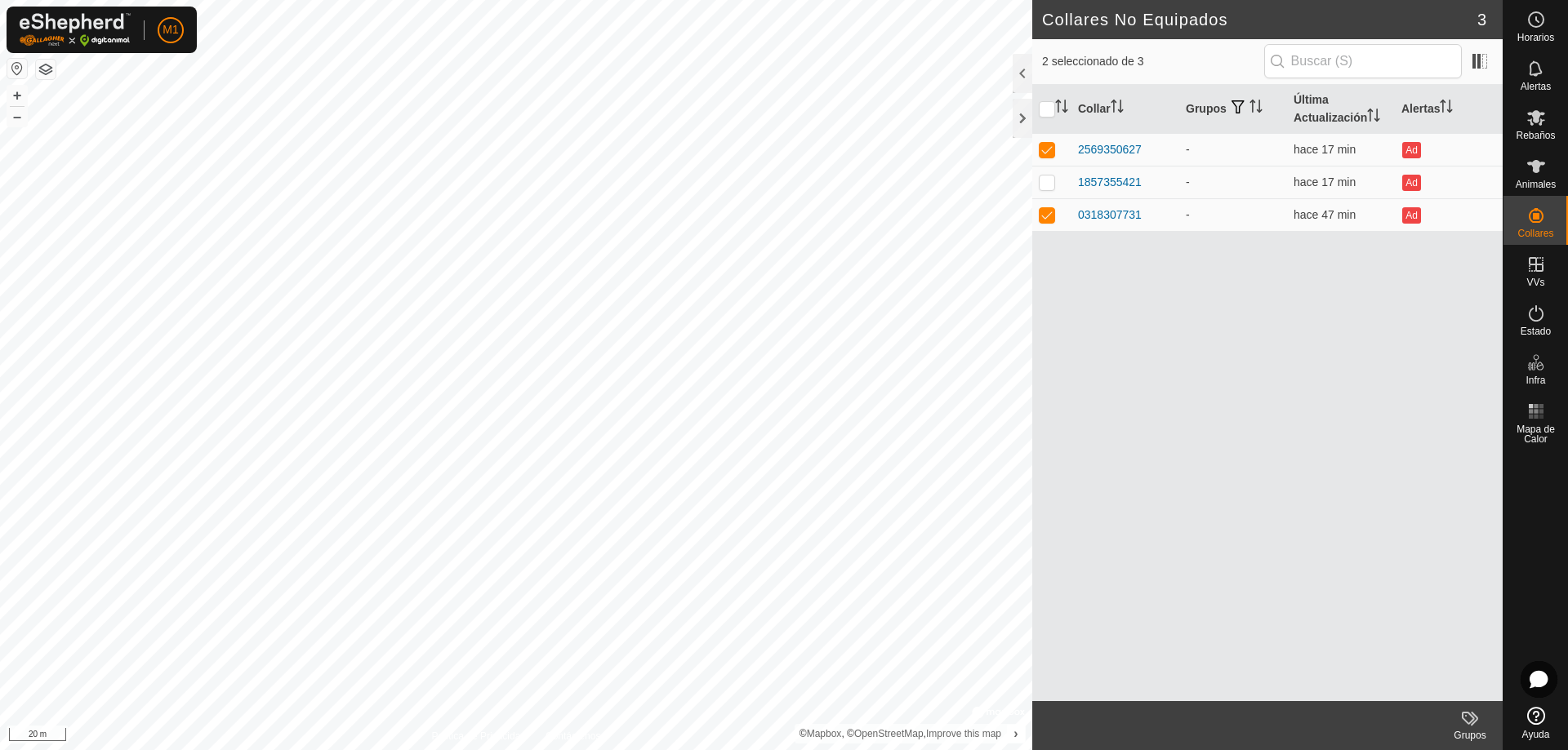
drag, startPoint x: 1101, startPoint y: 152, endPoint x: 1070, endPoint y: 312, distance: 163.0
drag, startPoint x: 1070, startPoint y: 312, endPoint x: 1417, endPoint y: 215, distance: 360.3
drag, startPoint x: 1417, startPoint y: 215, endPoint x: 1440, endPoint y: 212, distance: 23.2
click at [1438, 213] on div "Ad" at bounding box center [1448, 215] width 95 height 20
click at [1540, 133] on span "Rebaños" at bounding box center [1535, 135] width 39 height 9
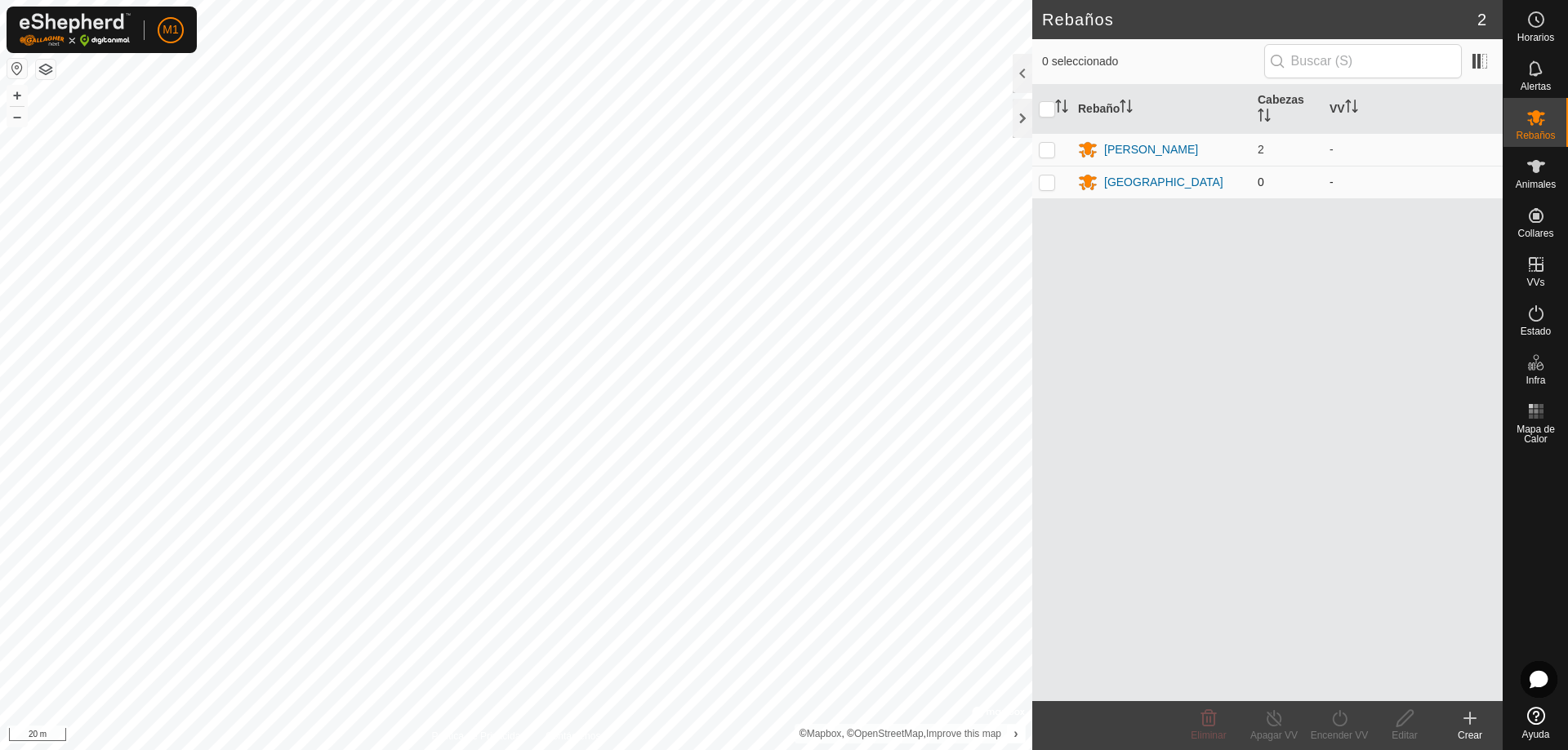
click at [1311, 175] on td "0" at bounding box center [1287, 182] width 72 height 32
click at [1126, 180] on div "[GEOGRAPHIC_DATA]" at bounding box center [1163, 182] width 119 height 17
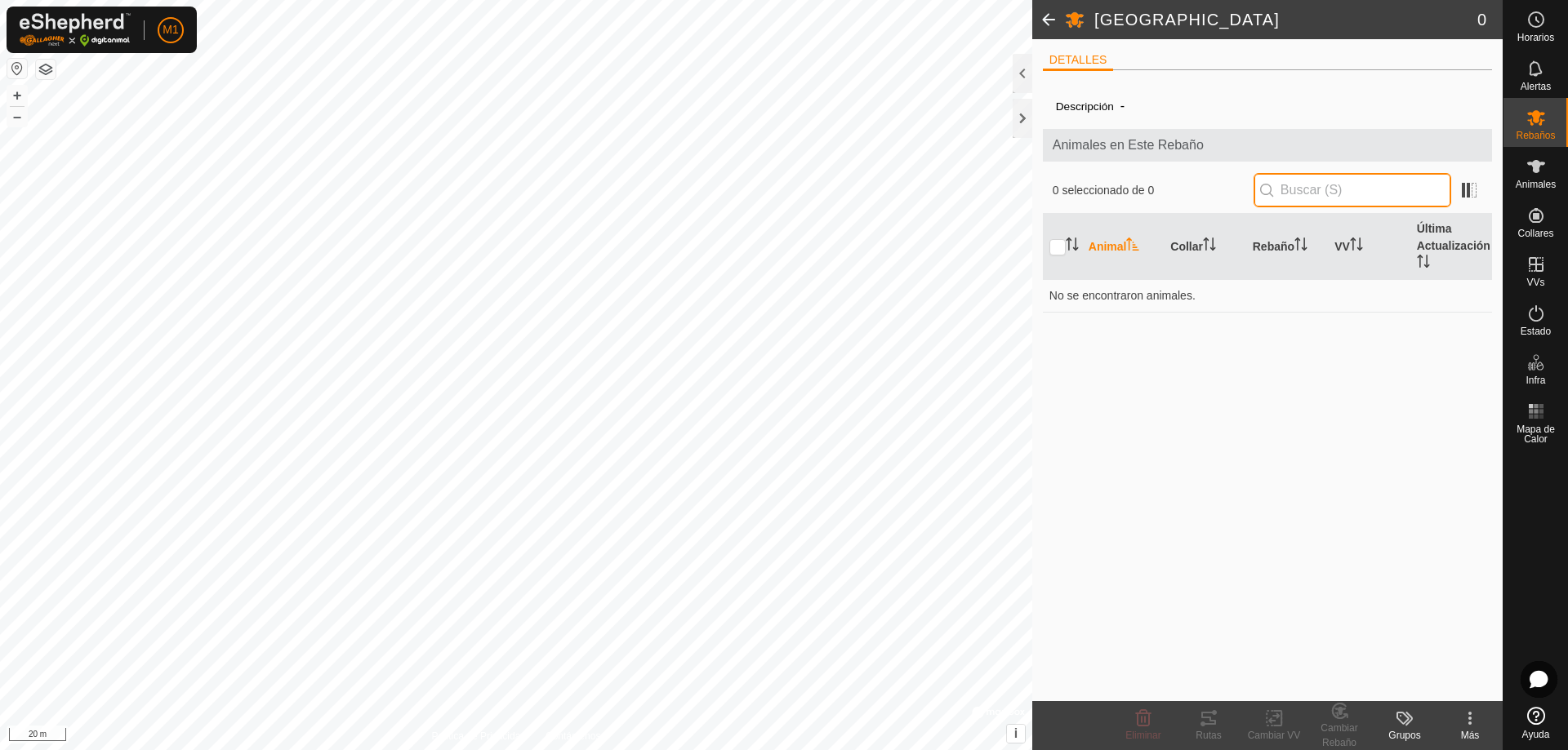
click at [1362, 198] on input "text" at bounding box center [1352, 190] width 198 height 34
click at [1468, 718] on icon at bounding box center [1470, 718] width 20 height 20
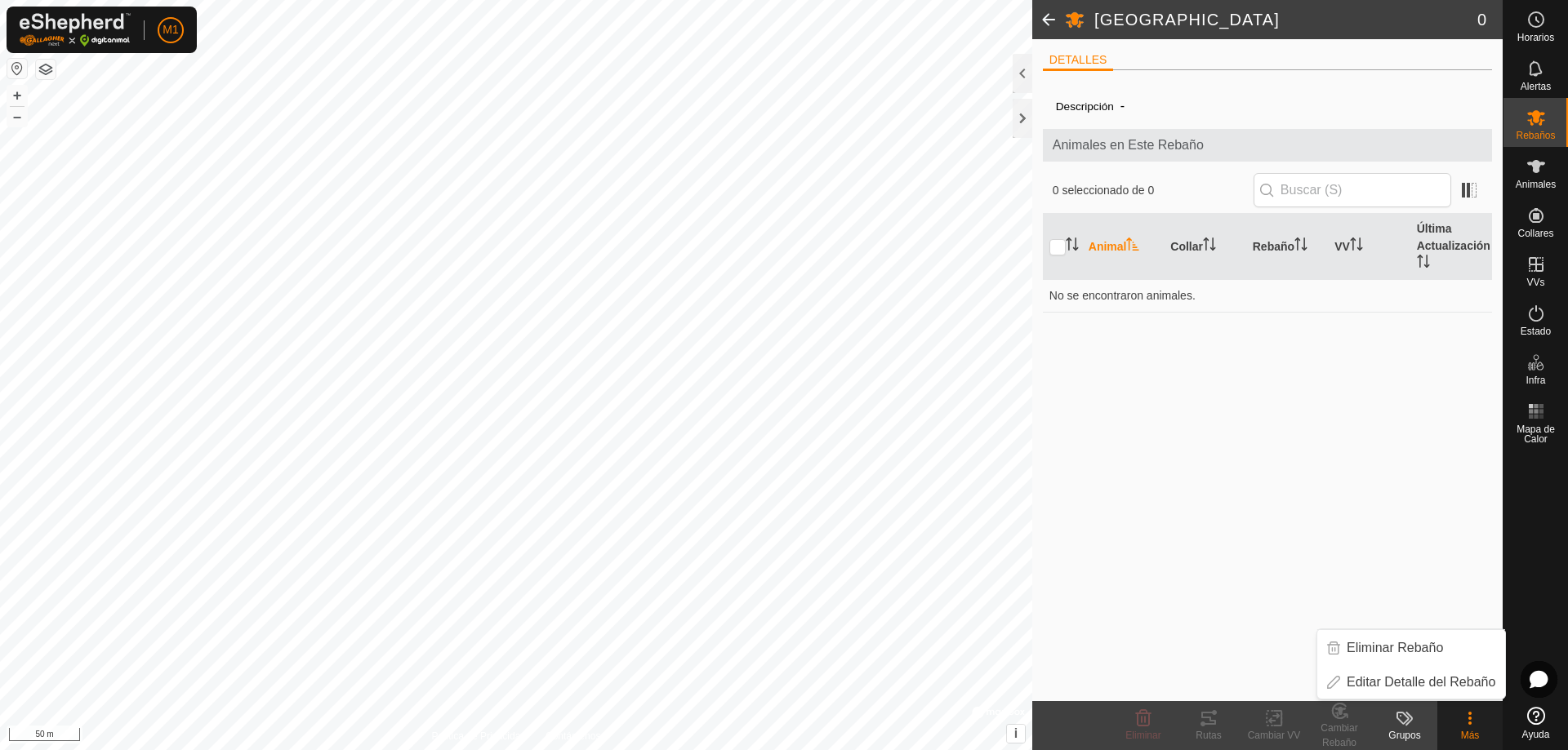
click at [1408, 734] on div "Grupos" at bounding box center [1405, 735] width 65 height 15
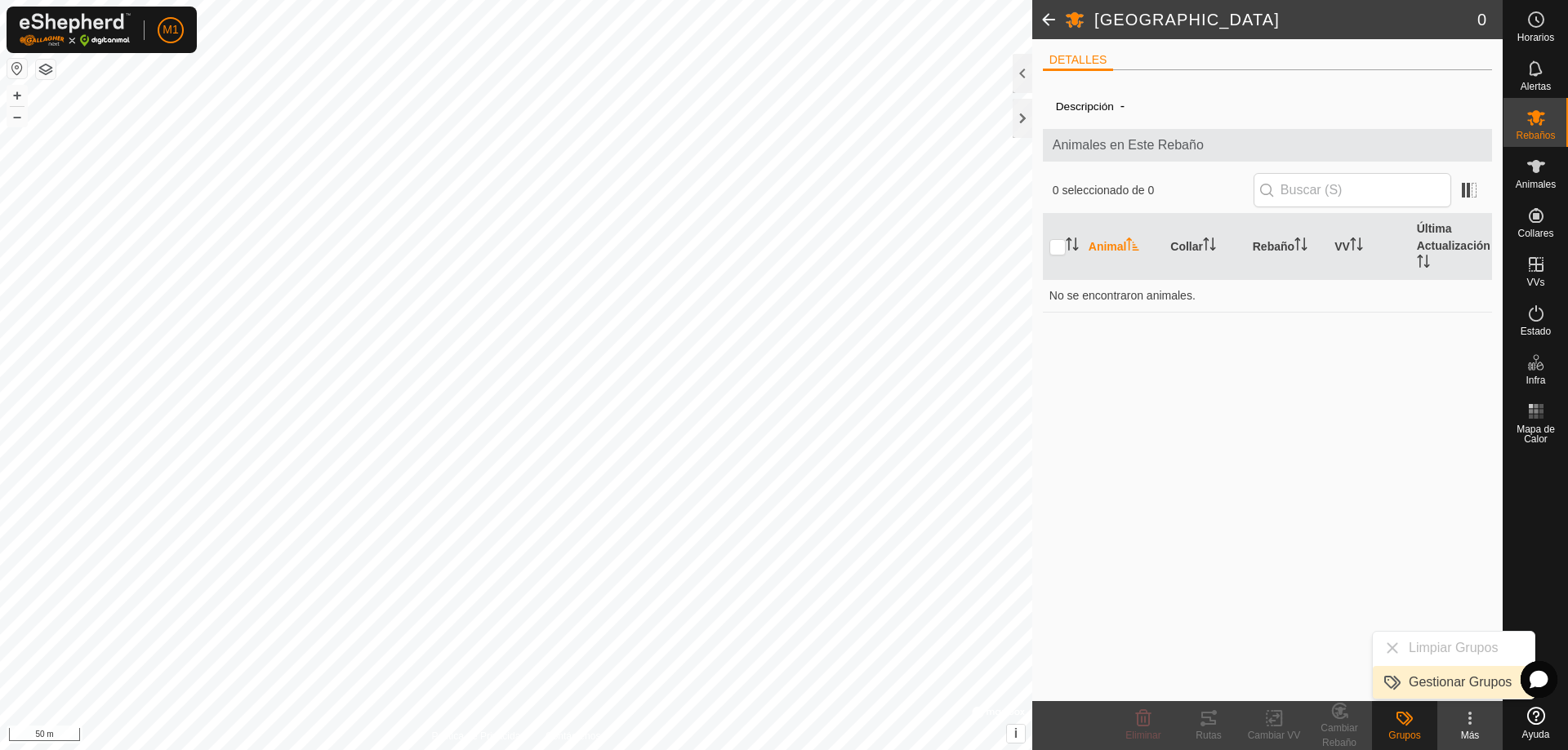
click at [1434, 692] on link "Gestionar Grupos" at bounding box center [1453, 682] width 162 height 32
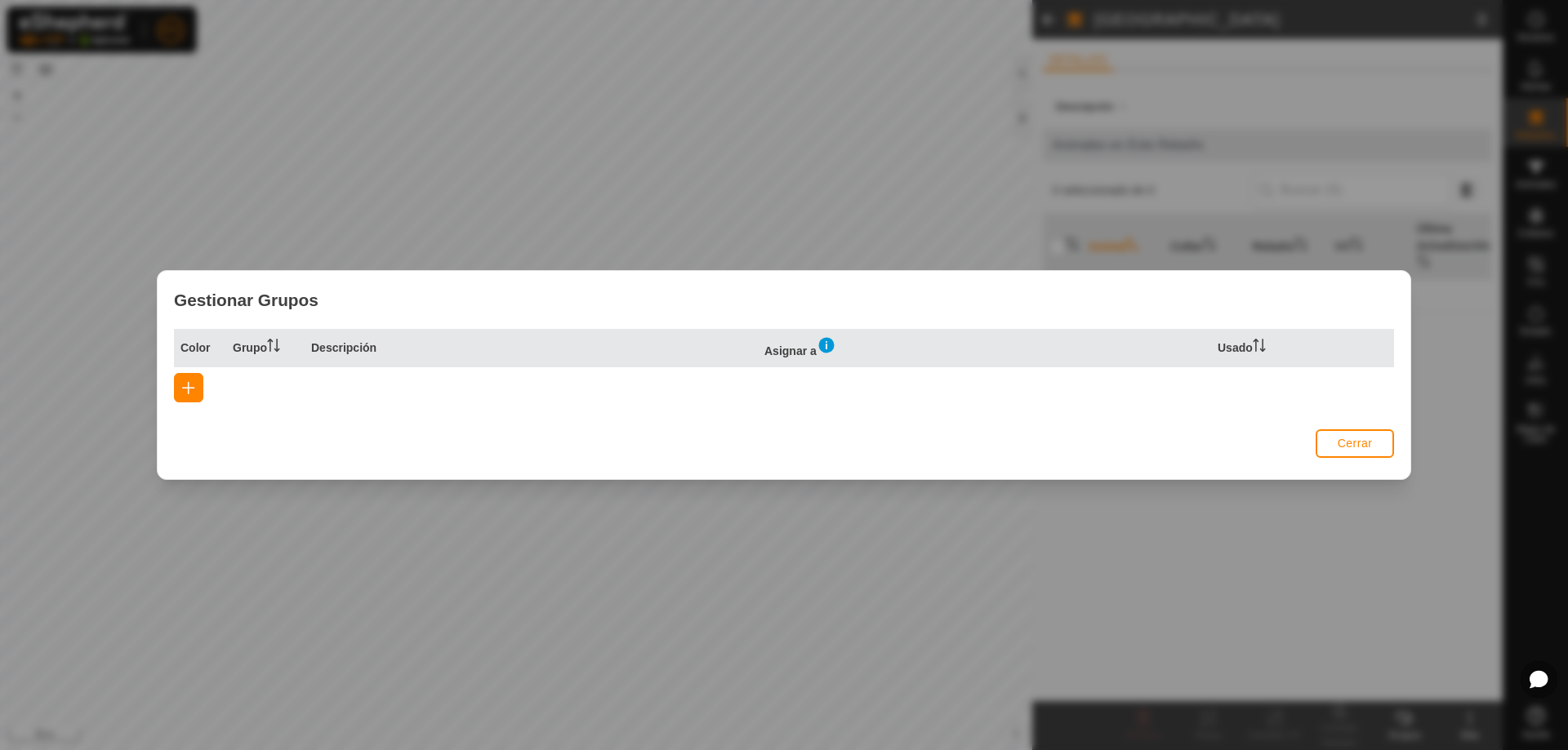
click at [808, 348] on th "Asignar a" at bounding box center [985, 348] width 453 height 38
click at [199, 393] on button "button" at bounding box center [188, 387] width 29 height 29
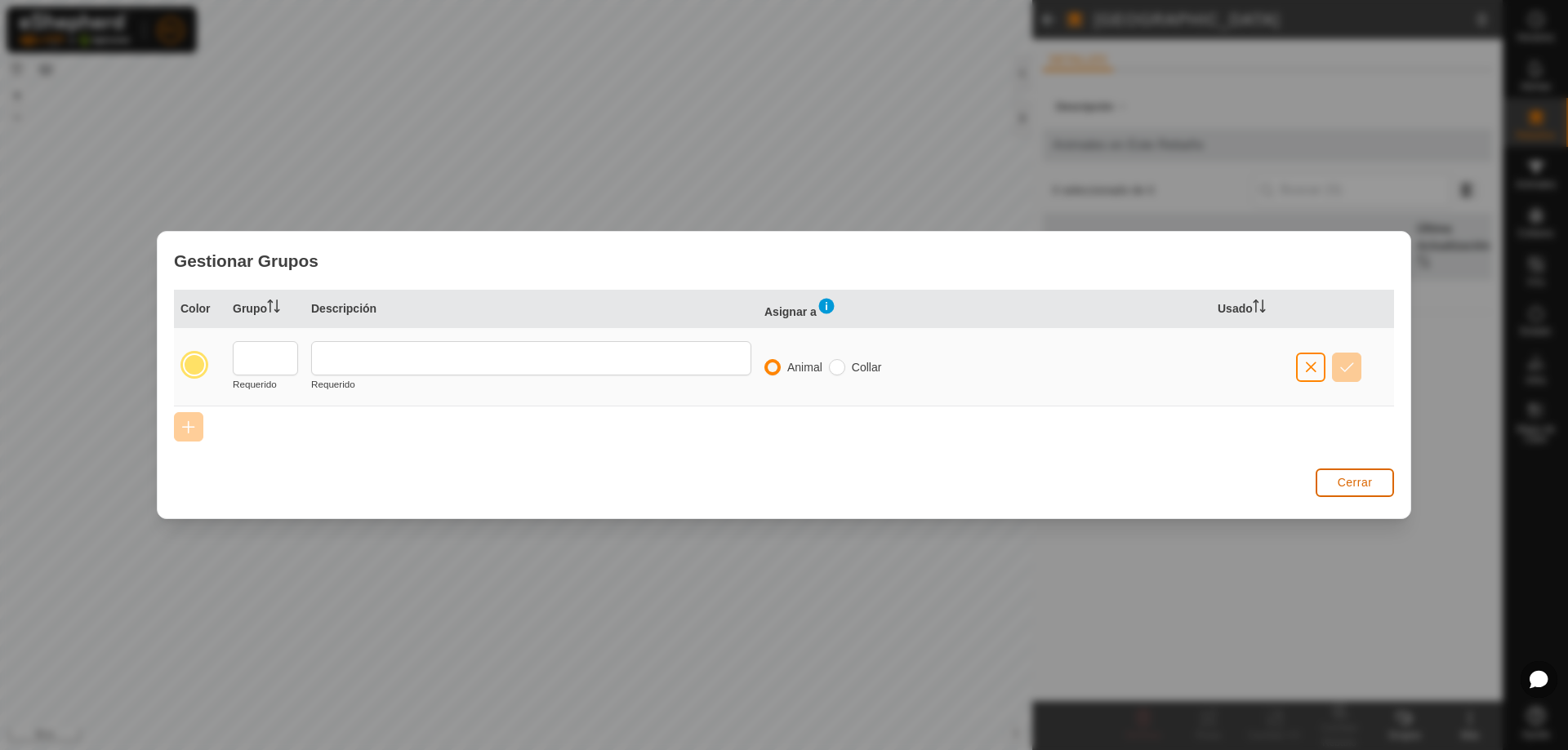
click at [1374, 475] on button "Cerrar" at bounding box center [1355, 482] width 79 height 28
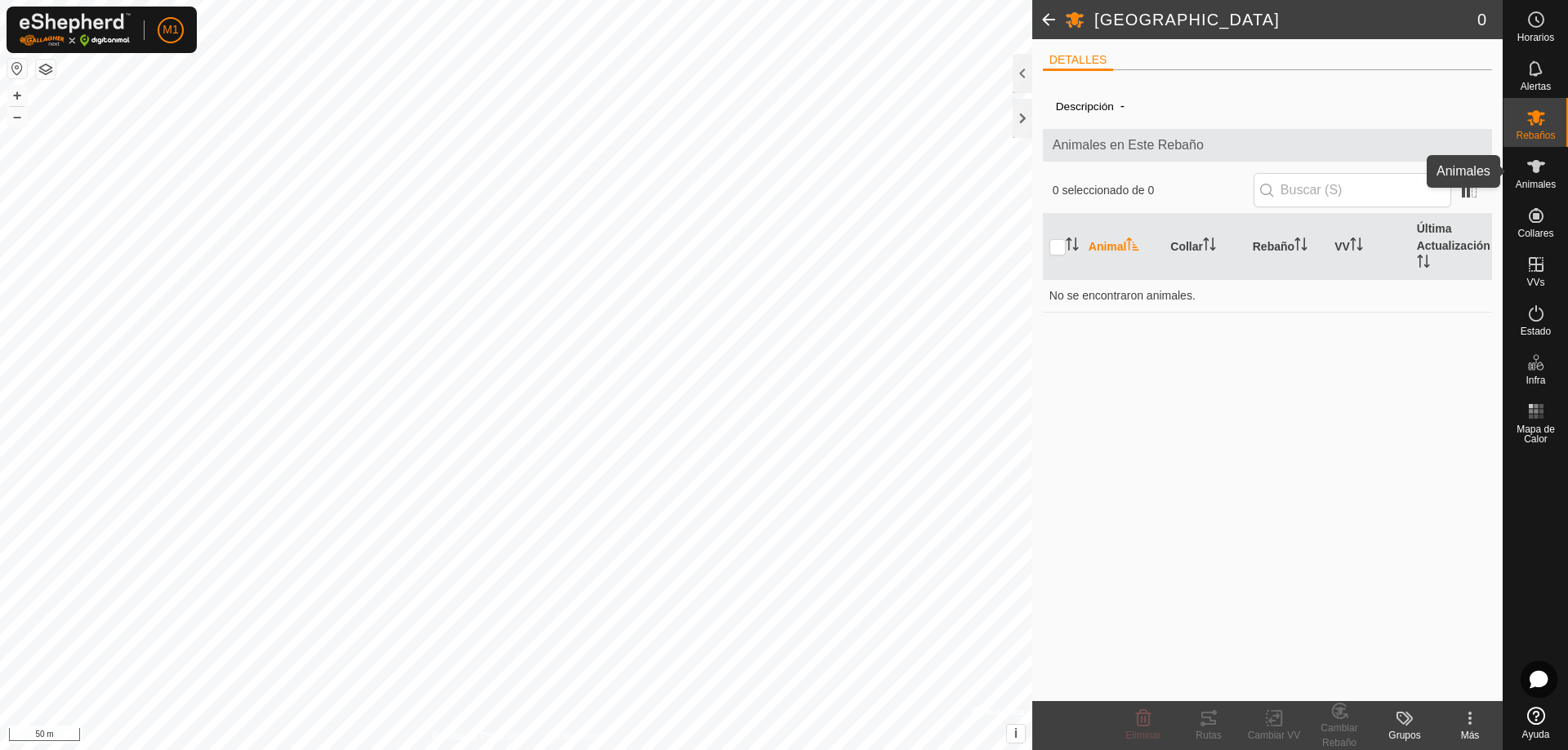
click at [1547, 172] on es-animals-svg-icon at bounding box center [1536, 167] width 29 height 27
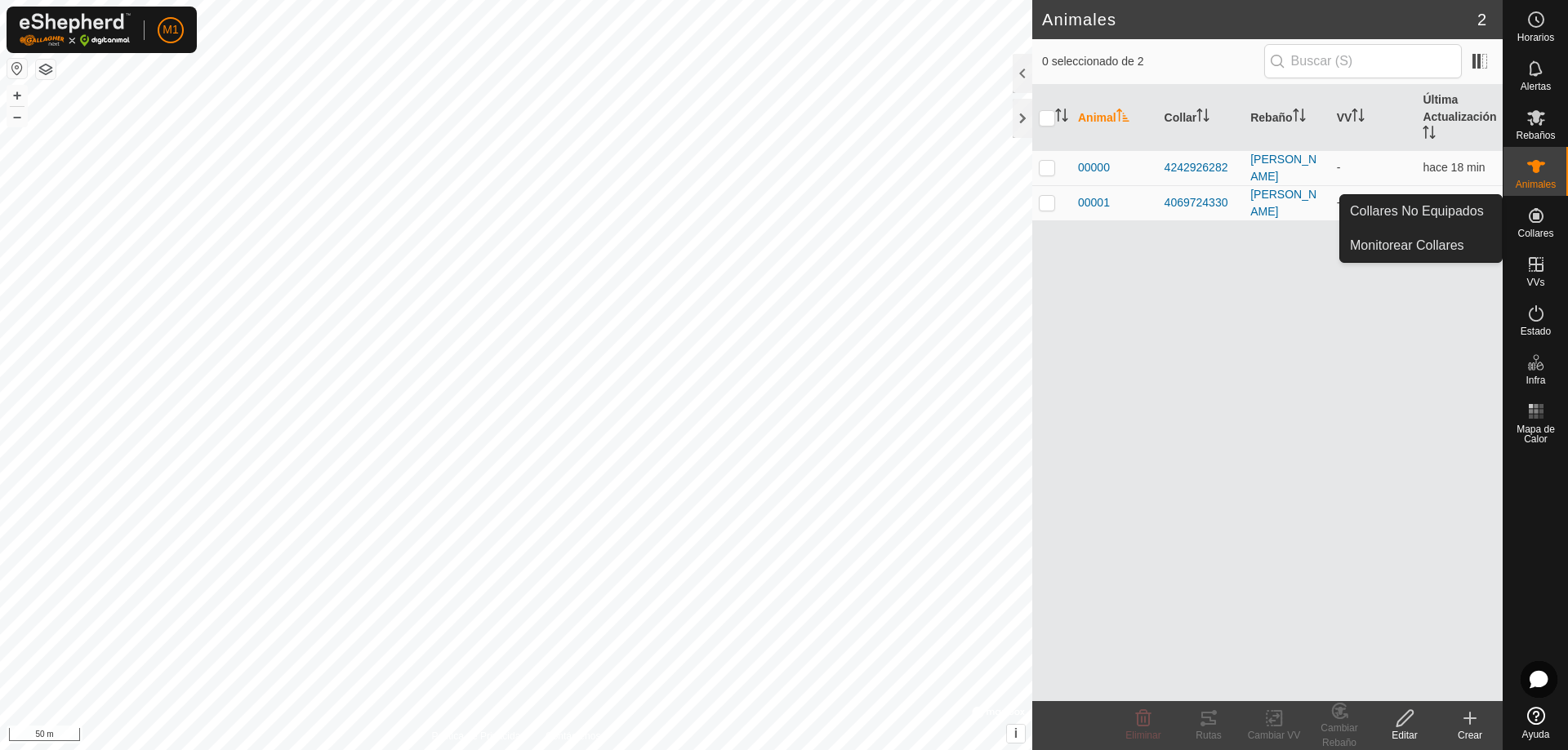
click at [1540, 220] on icon at bounding box center [1536, 216] width 20 height 20
click at [1456, 219] on link "Collares No Equipados" at bounding box center [1421, 211] width 162 height 32
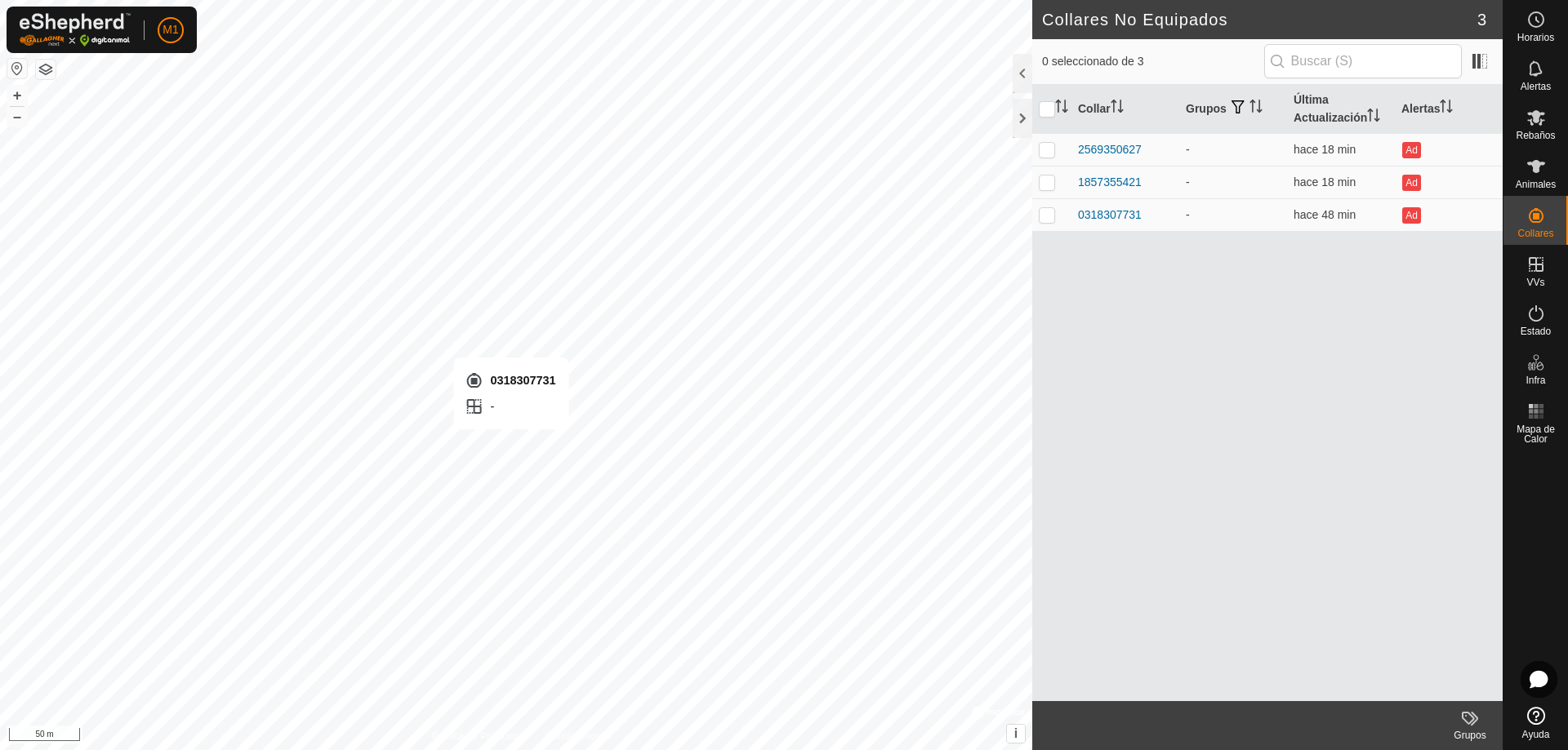
checkbox input "true"
click at [1041, 212] on p-checkbox at bounding box center [1047, 214] width 16 height 13
checkbox input "true"
click at [1475, 719] on icon at bounding box center [1470, 718] width 20 height 20
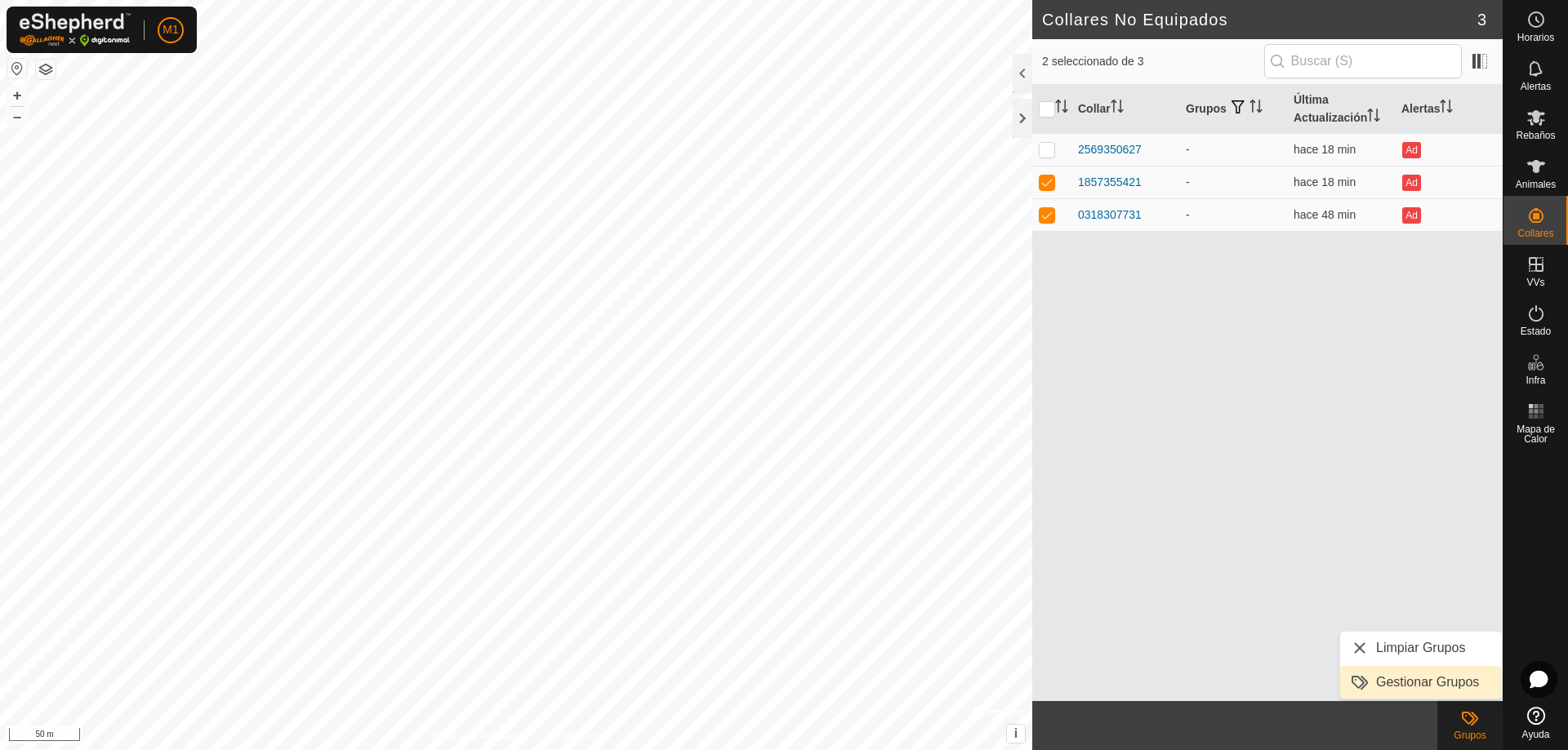
click at [1448, 681] on span "Gestionar Grupos" at bounding box center [1428, 682] width 103 height 20
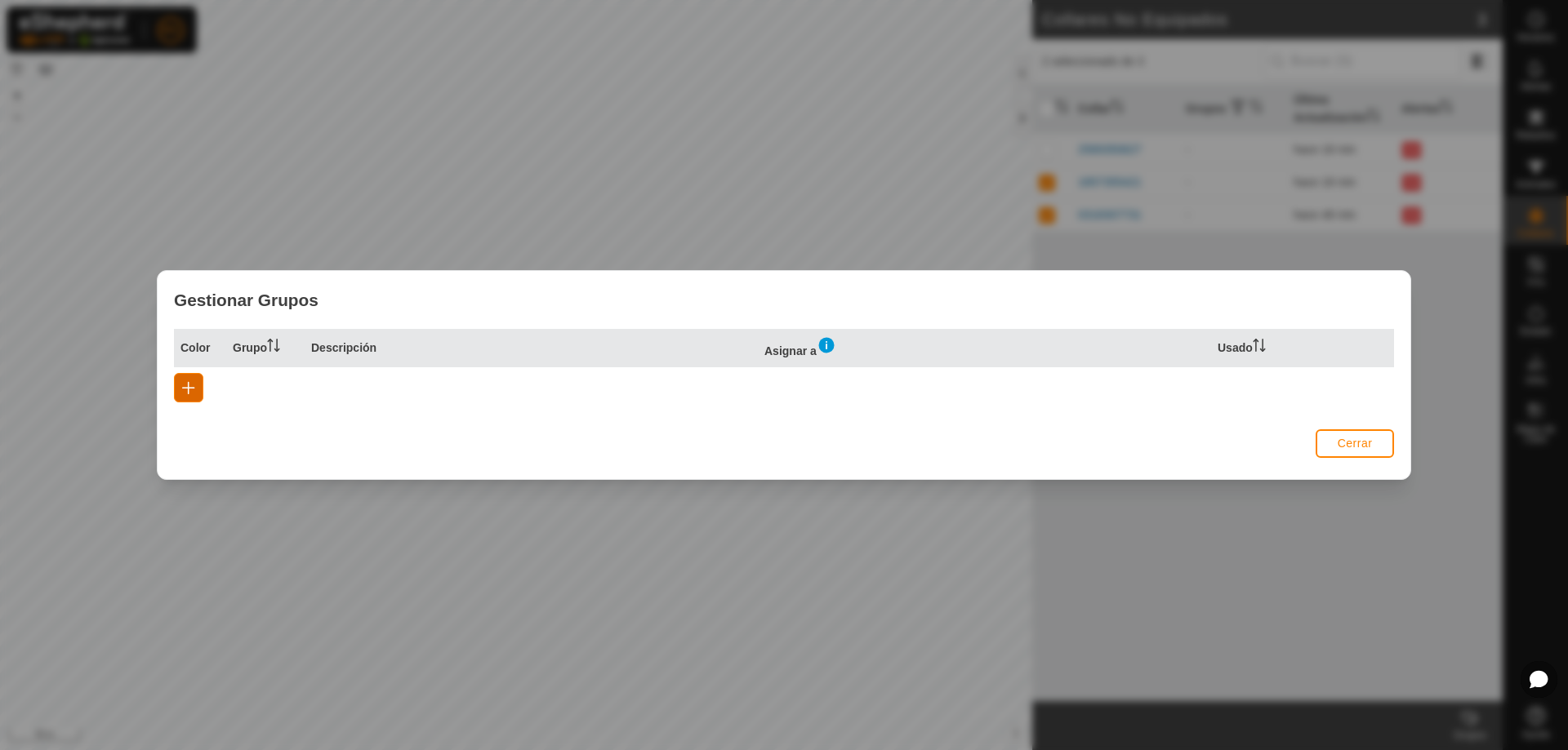
click at [198, 387] on button "button" at bounding box center [188, 387] width 29 height 29
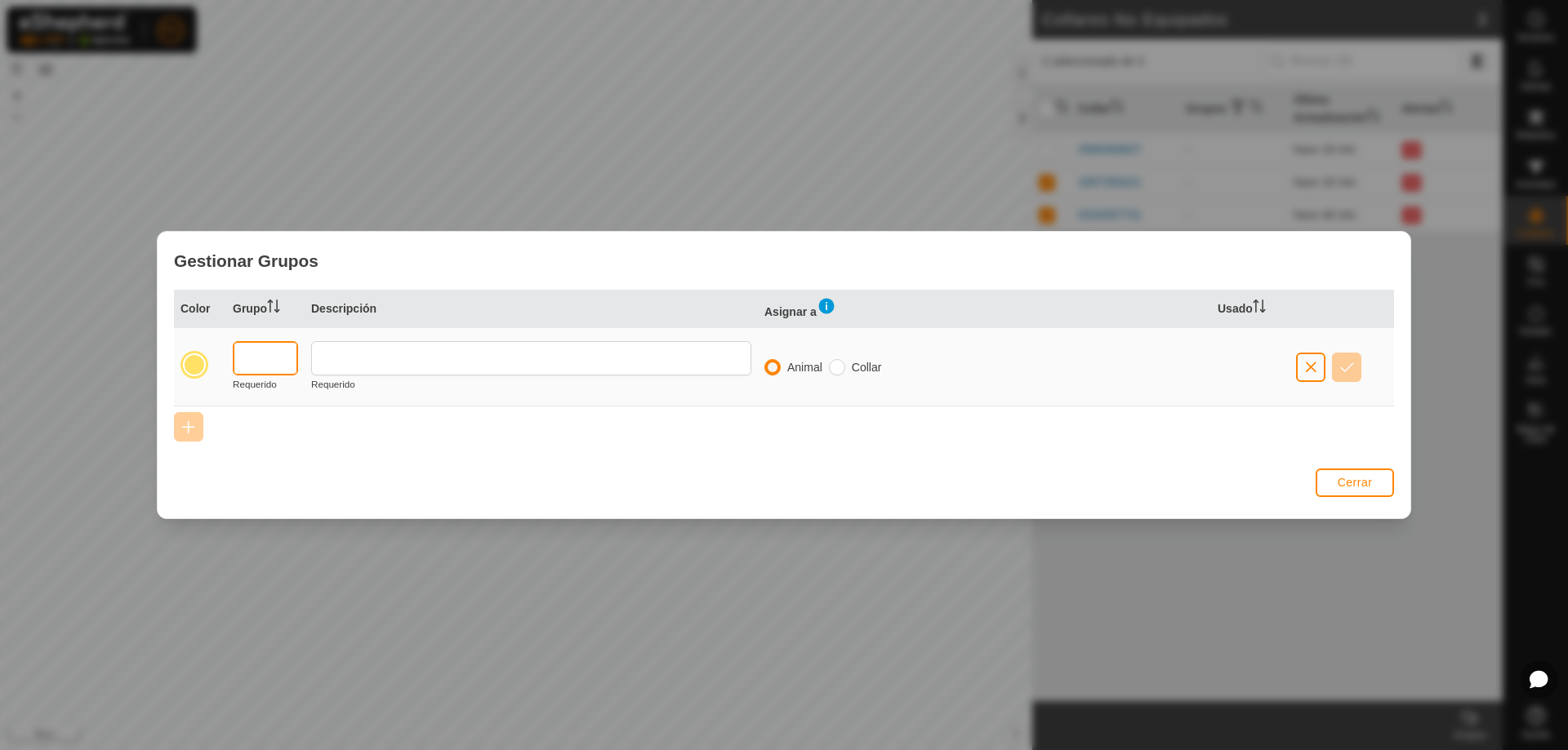
click at [271, 358] on input "text" at bounding box center [265, 358] width 65 height 34
type input "G"
click at [1360, 478] on span "Cerrar" at bounding box center [1355, 482] width 35 height 13
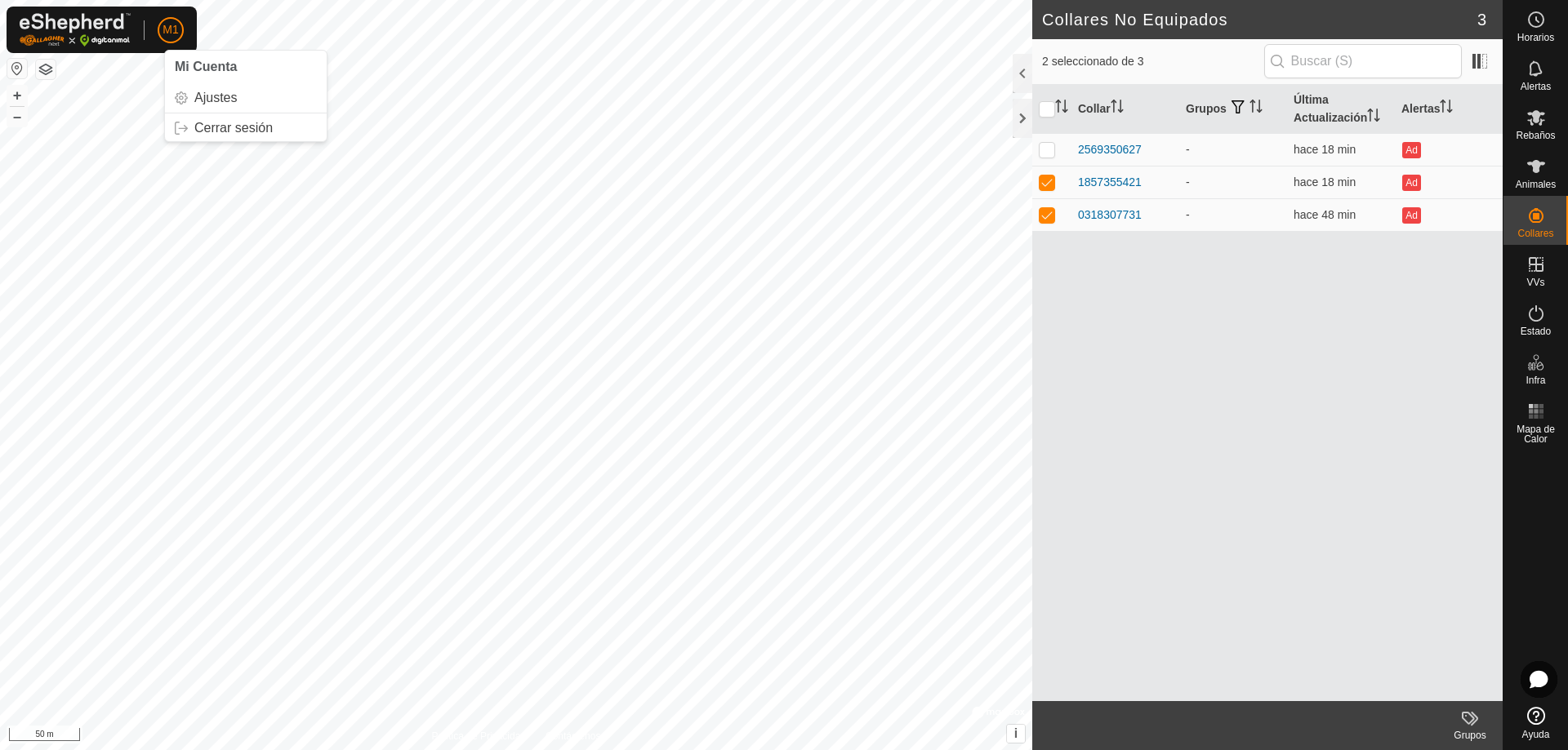
click at [180, 22] on p-avatar "M1" at bounding box center [170, 30] width 27 height 27
click at [237, 132] on link "Cerrar sesión" at bounding box center [246, 128] width 162 height 27
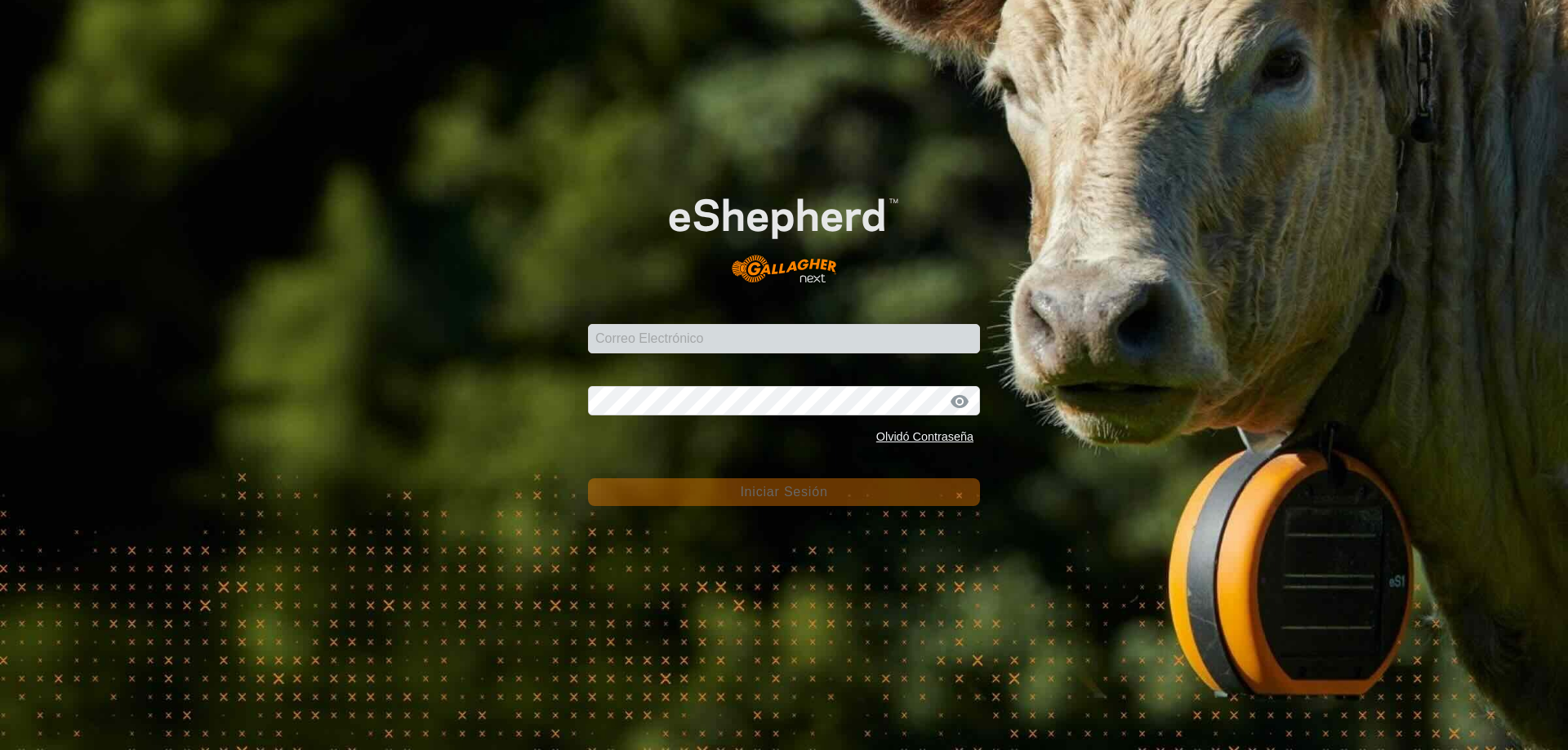
type input "[PERSON_NAME][EMAIL_ADDRESS][DOMAIN_NAME]"
